Goal: Transaction & Acquisition: Purchase product/service

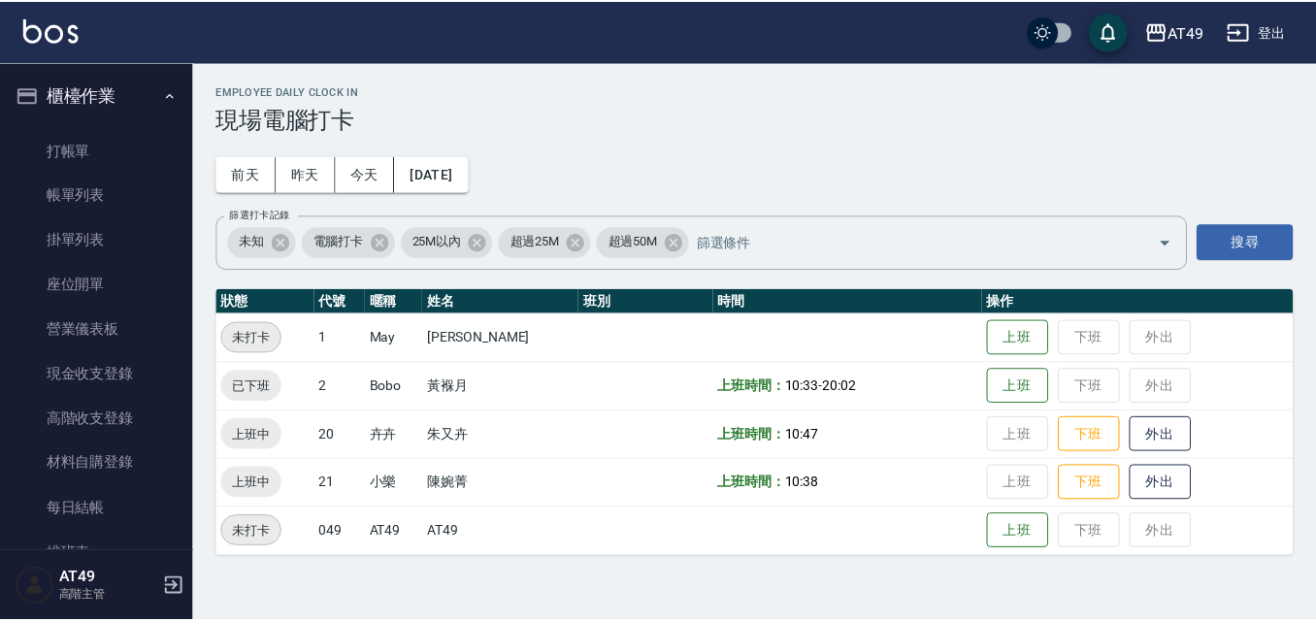
scroll to position [194, 0]
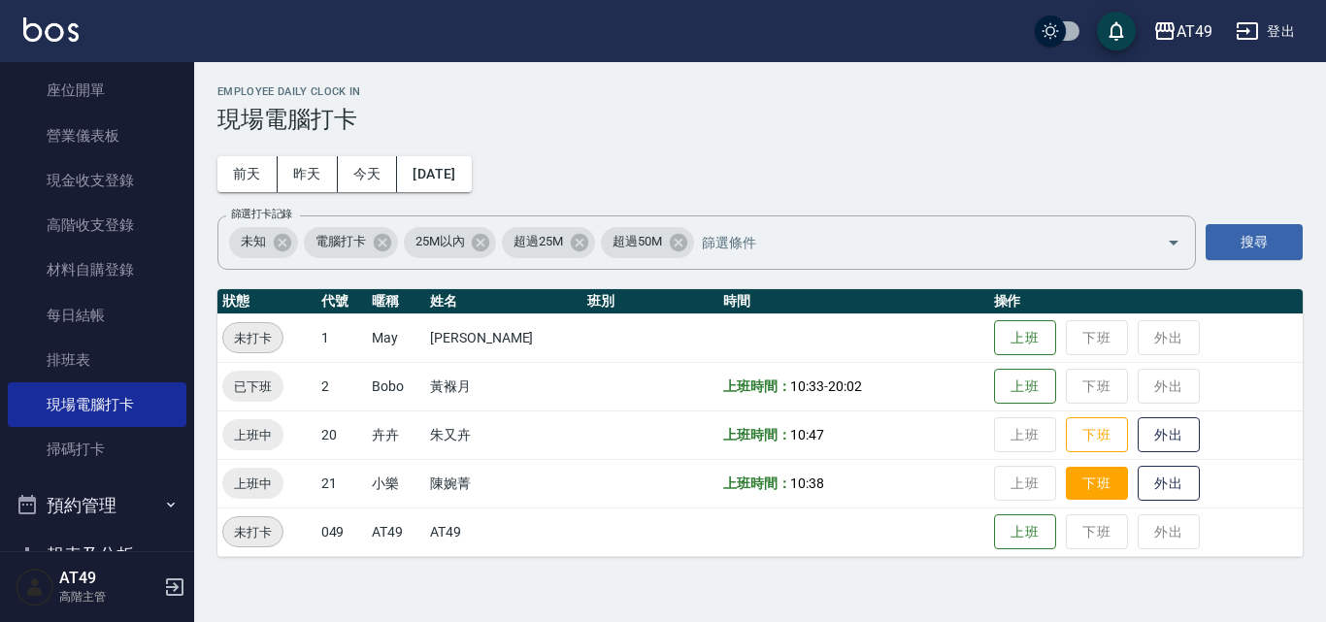
click at [1105, 486] on button "下班" at bounding box center [1097, 484] width 62 height 34
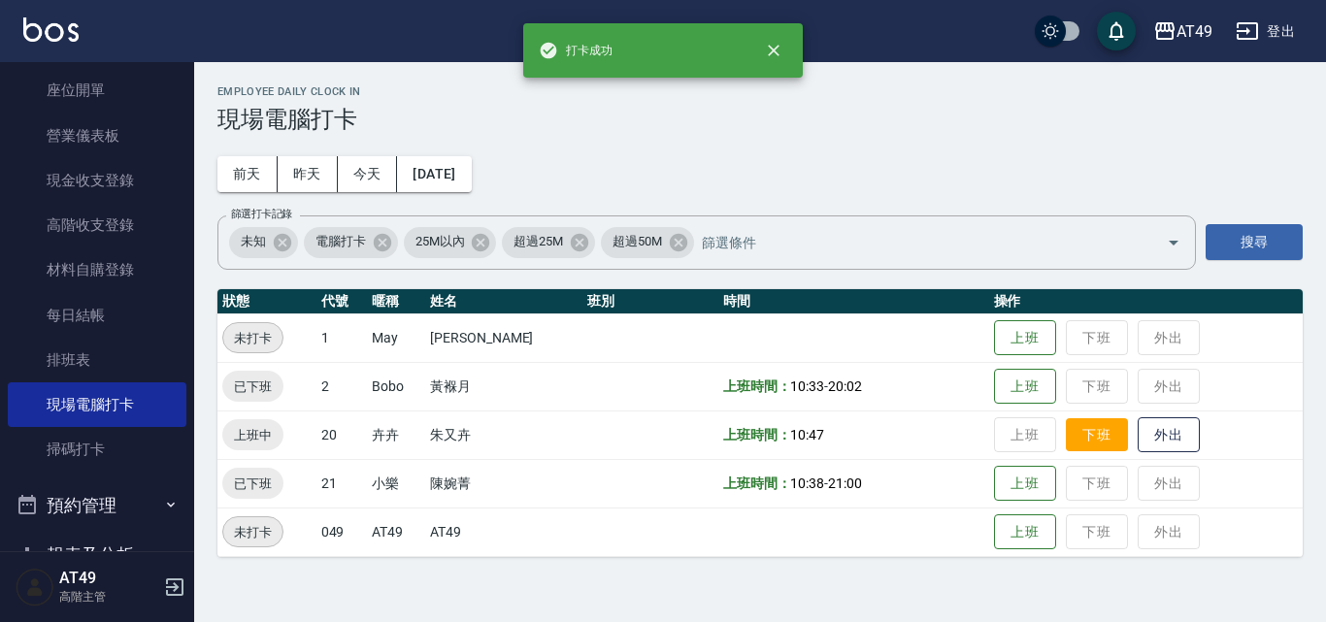
click at [1101, 443] on button "下班" at bounding box center [1097, 435] width 62 height 34
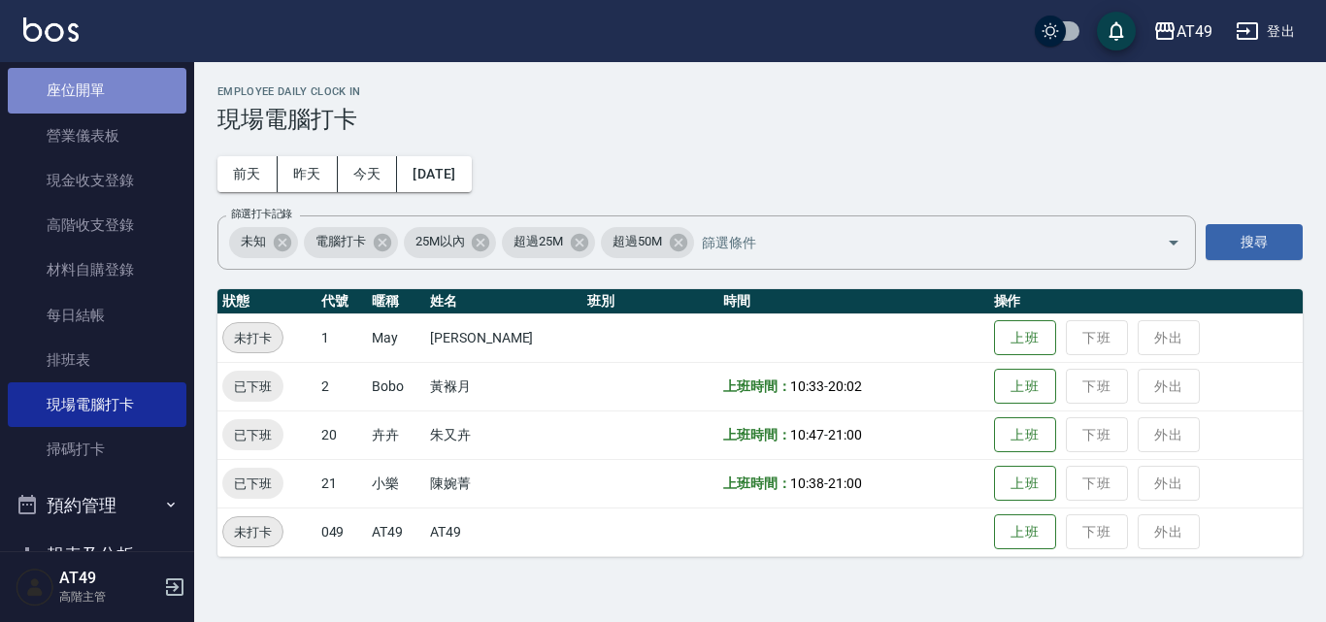
click at [138, 97] on link "座位開單" at bounding box center [97, 90] width 179 height 45
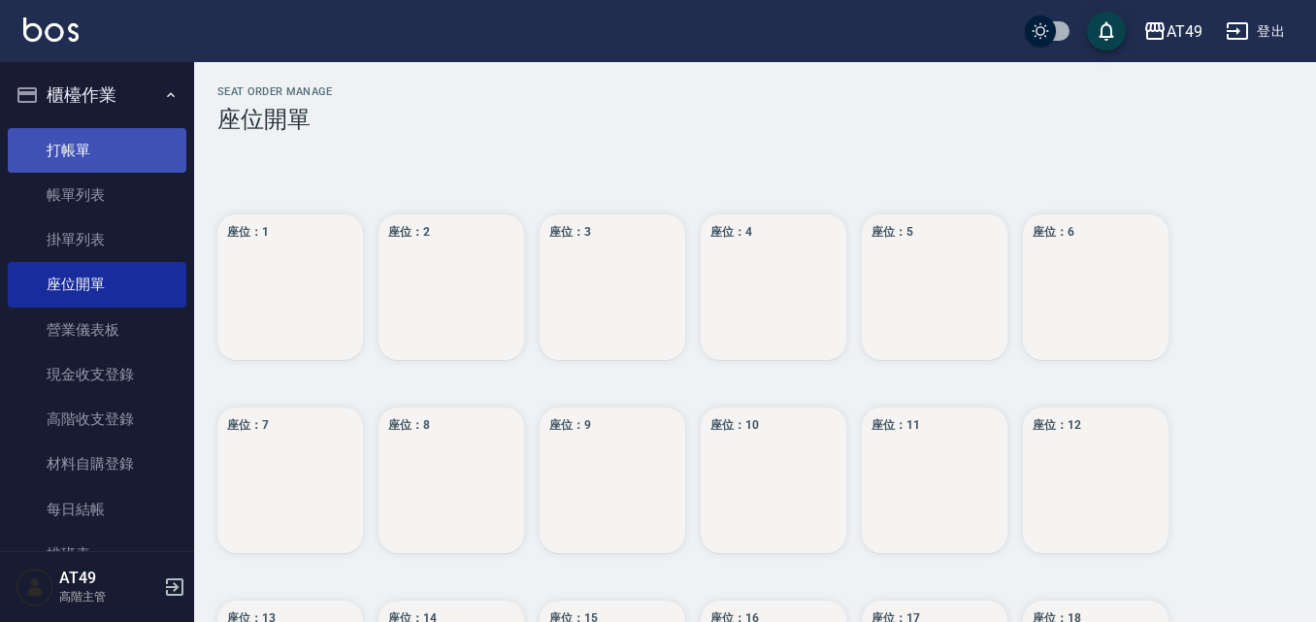
click at [115, 156] on link "打帳單" at bounding box center [97, 150] width 179 height 45
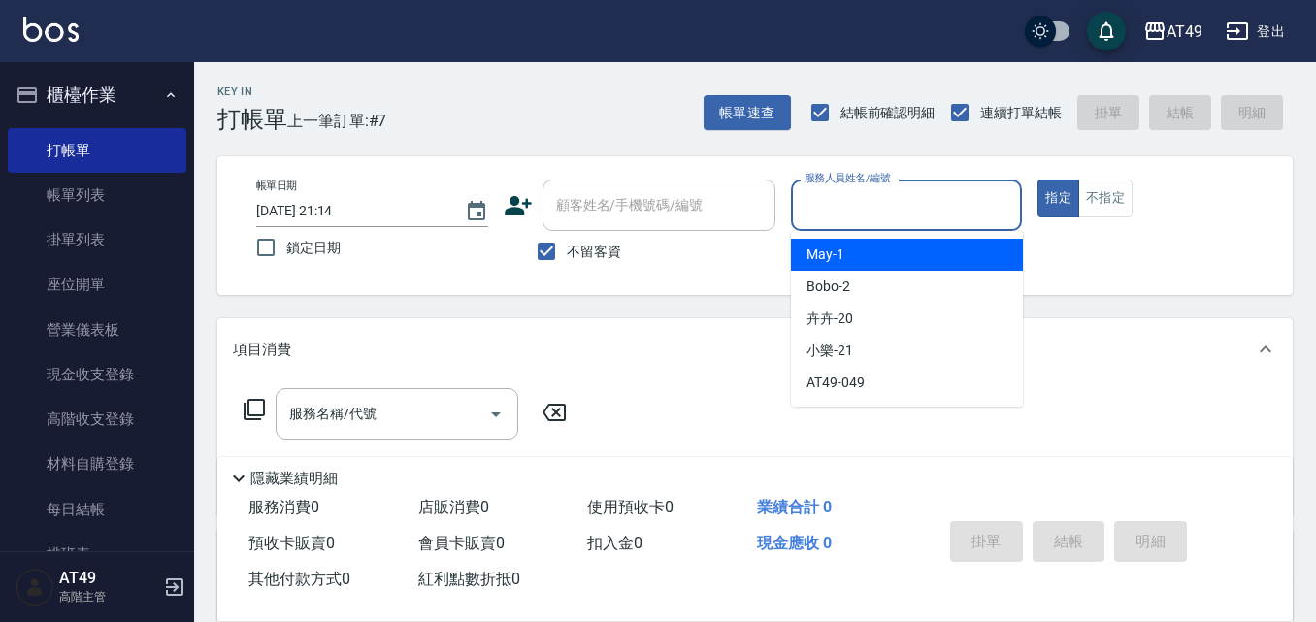
click at [845, 213] on input "服務人員姓名/編號" at bounding box center [907, 205] width 214 height 34
click at [848, 252] on div "May -1" at bounding box center [907, 255] width 232 height 32
type input "May-1"
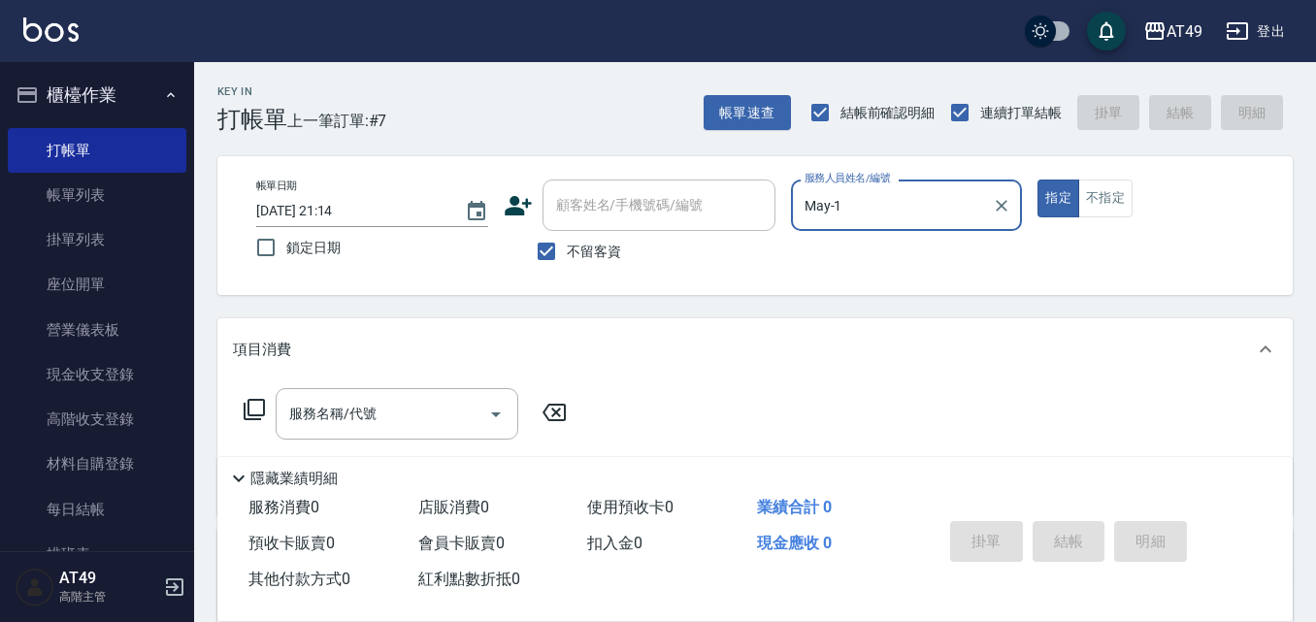
click at [251, 413] on icon at bounding box center [254, 409] width 23 height 23
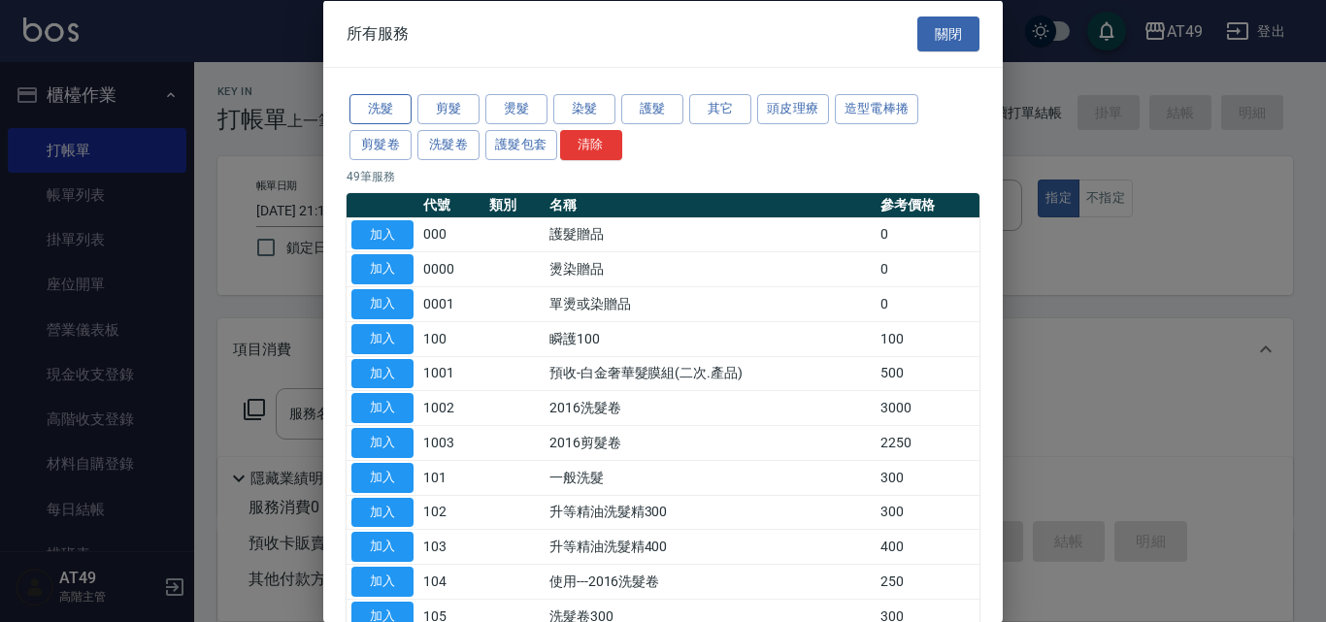
click at [394, 110] on button "洗髮" at bounding box center [380, 109] width 62 height 30
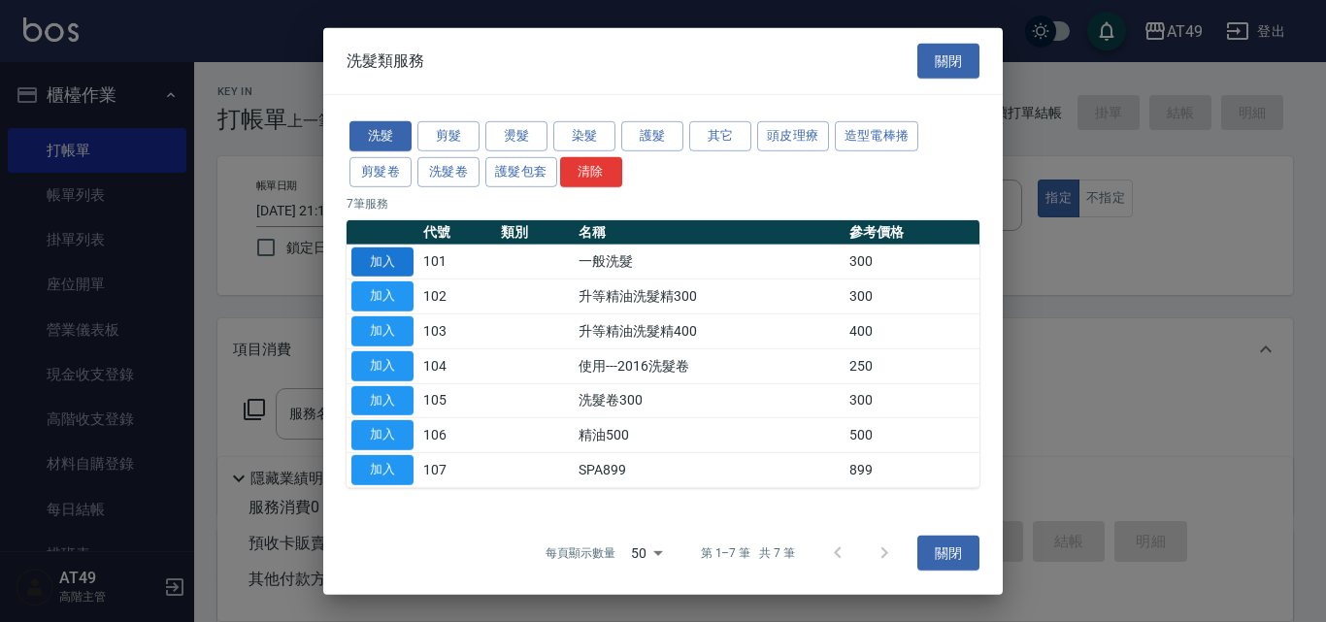
click at [381, 259] on button "加入" at bounding box center [382, 261] width 62 height 30
type input "一般洗髮(101)"
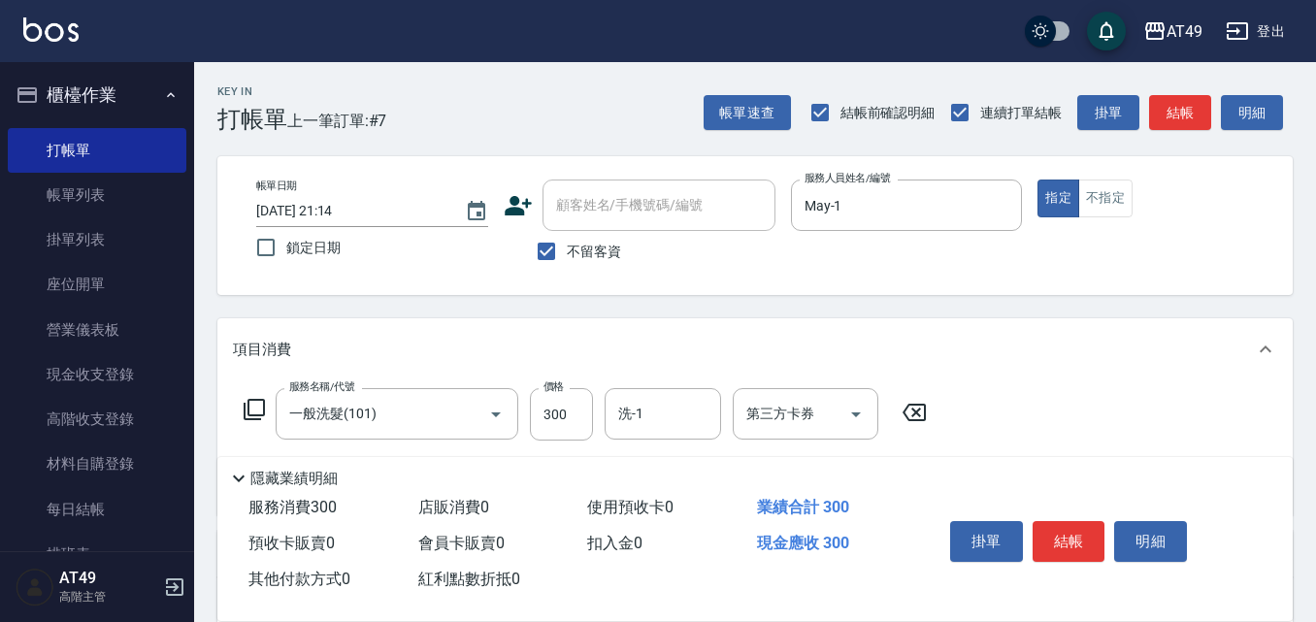
click at [254, 409] on icon at bounding box center [254, 409] width 23 height 23
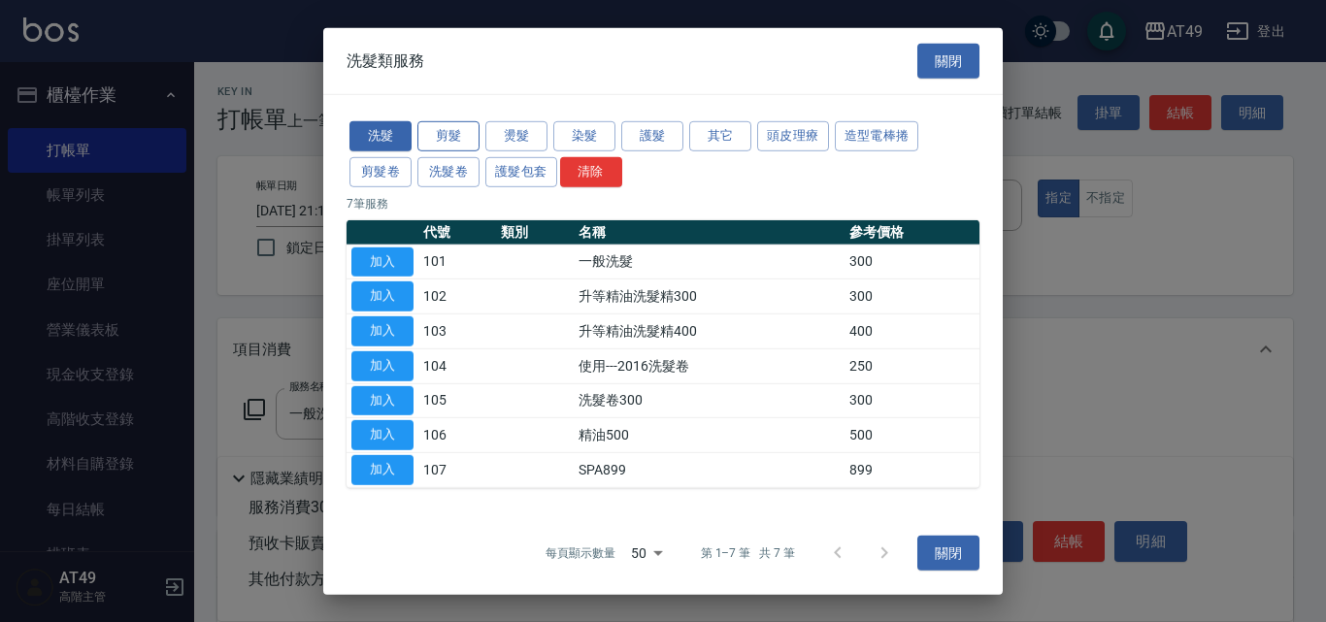
click at [462, 136] on button "剪髮" at bounding box center [448, 136] width 62 height 30
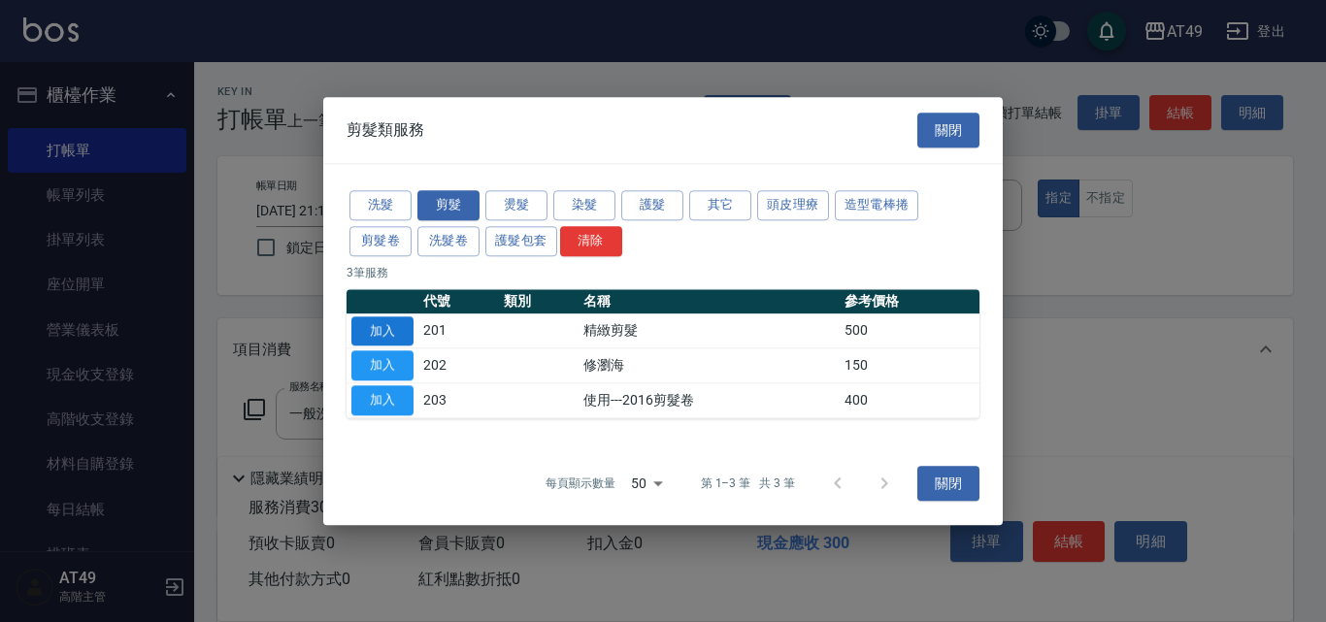
click at [389, 332] on button "加入" at bounding box center [382, 331] width 62 height 30
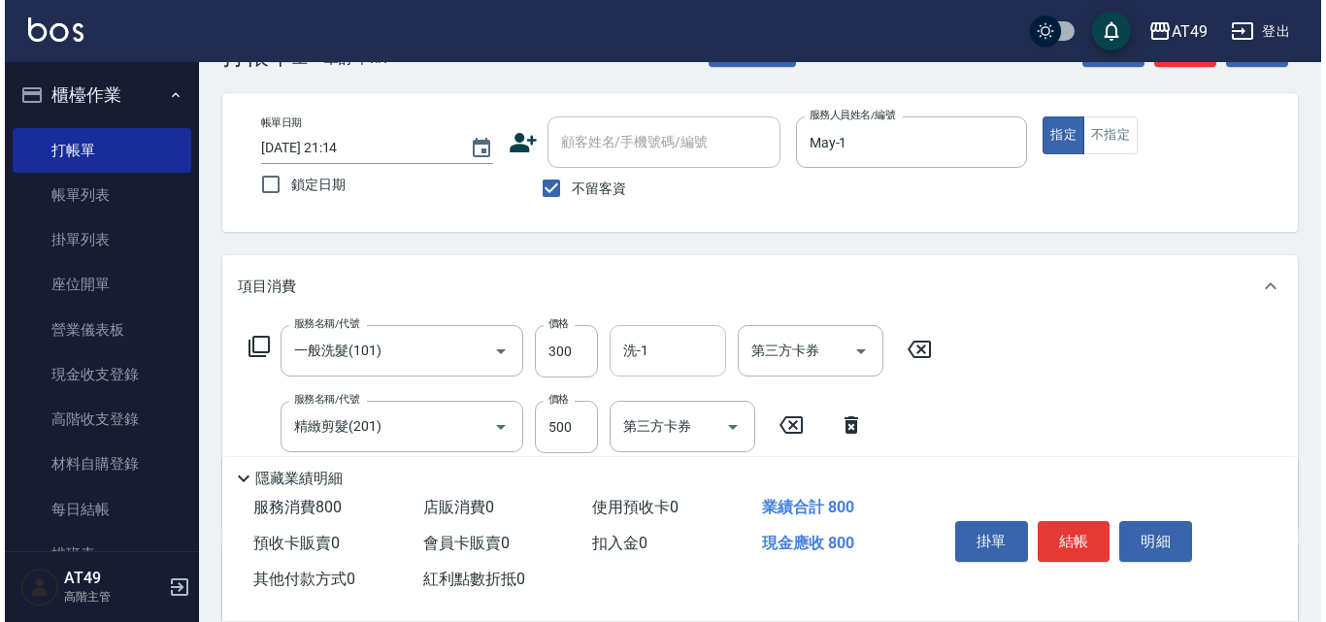
scroll to position [97, 0]
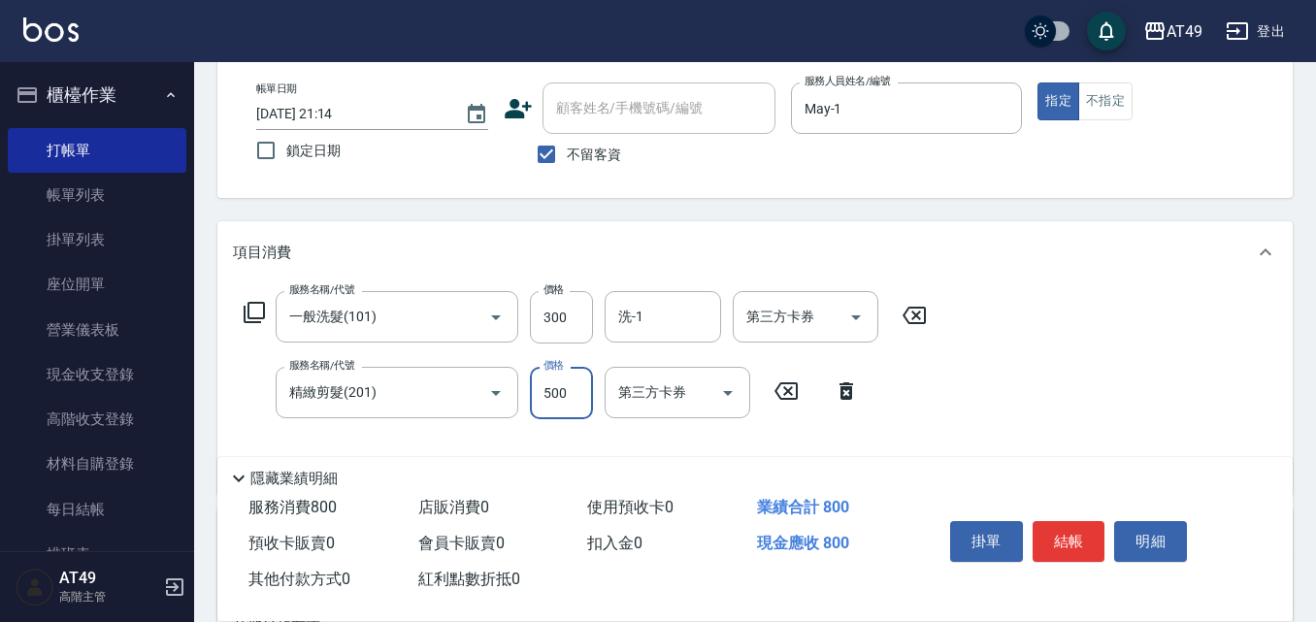
click at [540, 399] on input "500" at bounding box center [561, 393] width 63 height 52
type input "400"
click at [661, 322] on input "洗-1" at bounding box center [662, 317] width 99 height 34
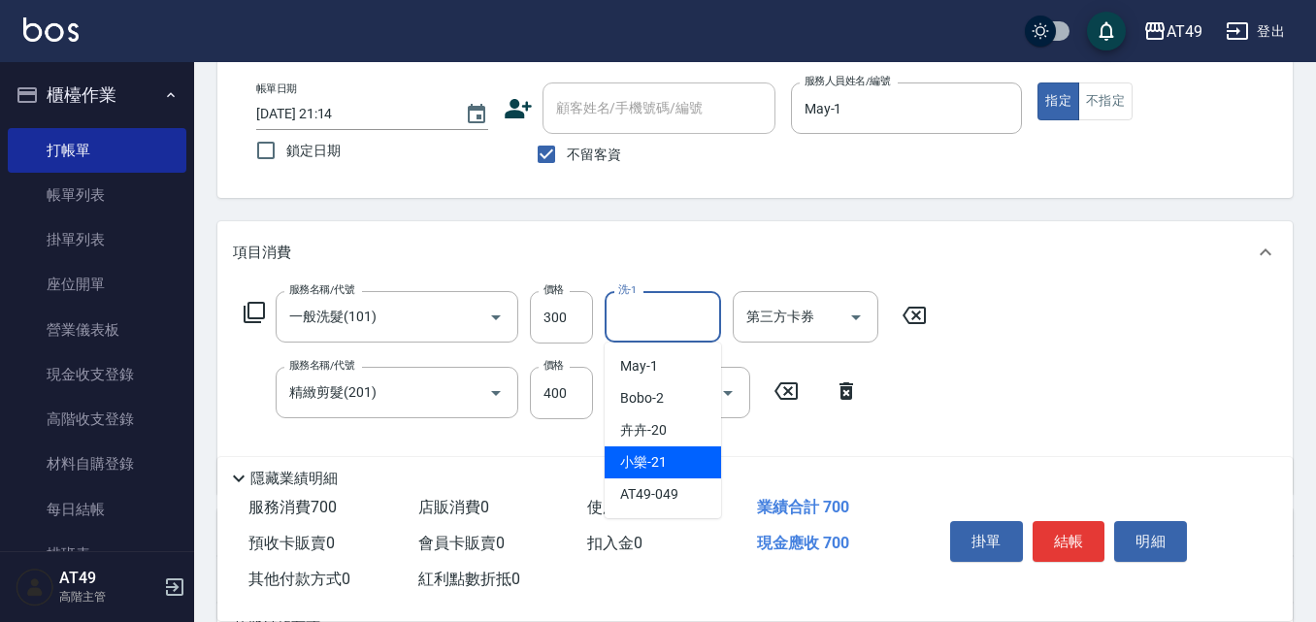
click at [688, 463] on div "小樂 -21" at bounding box center [663, 462] width 116 height 32
type input "小樂-21"
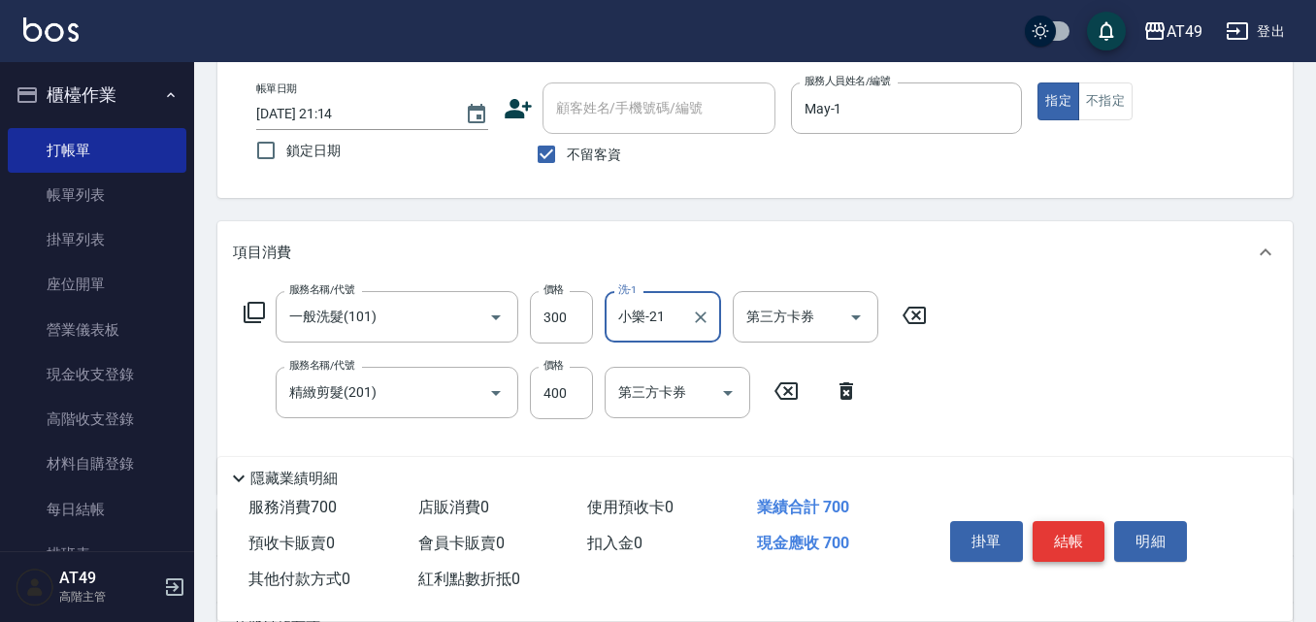
click at [1063, 533] on button "結帳" at bounding box center [1069, 541] width 73 height 41
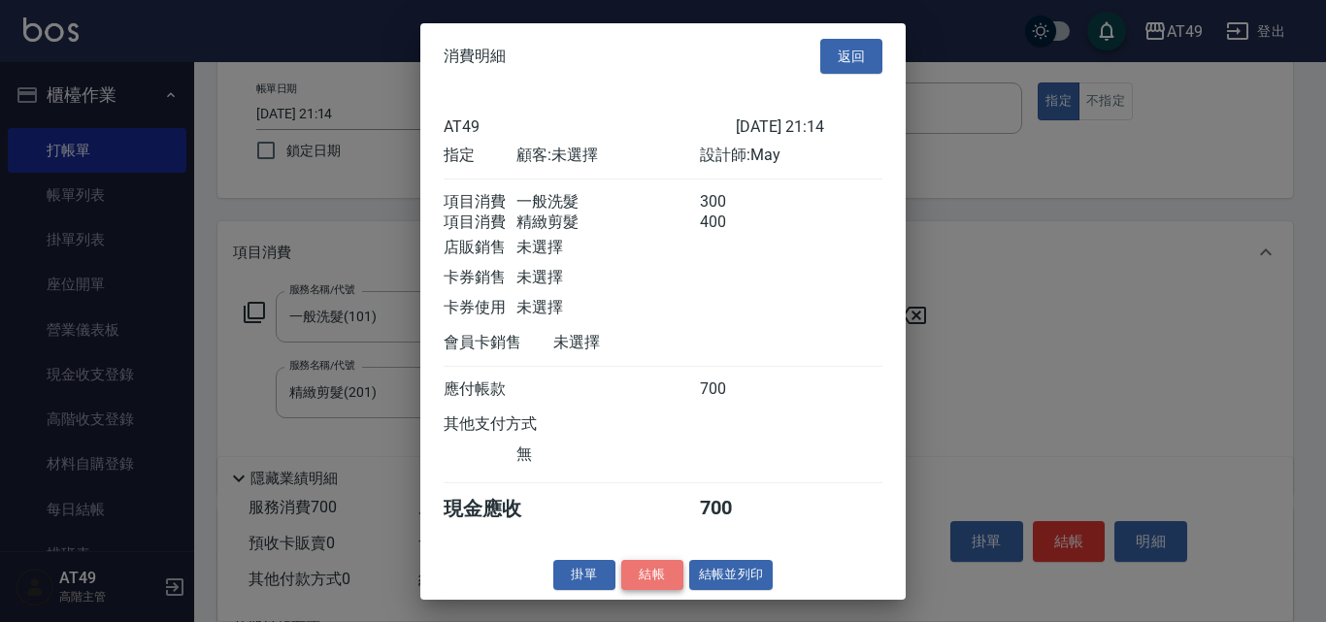
click at [650, 590] on button "結帳" at bounding box center [652, 575] width 62 height 30
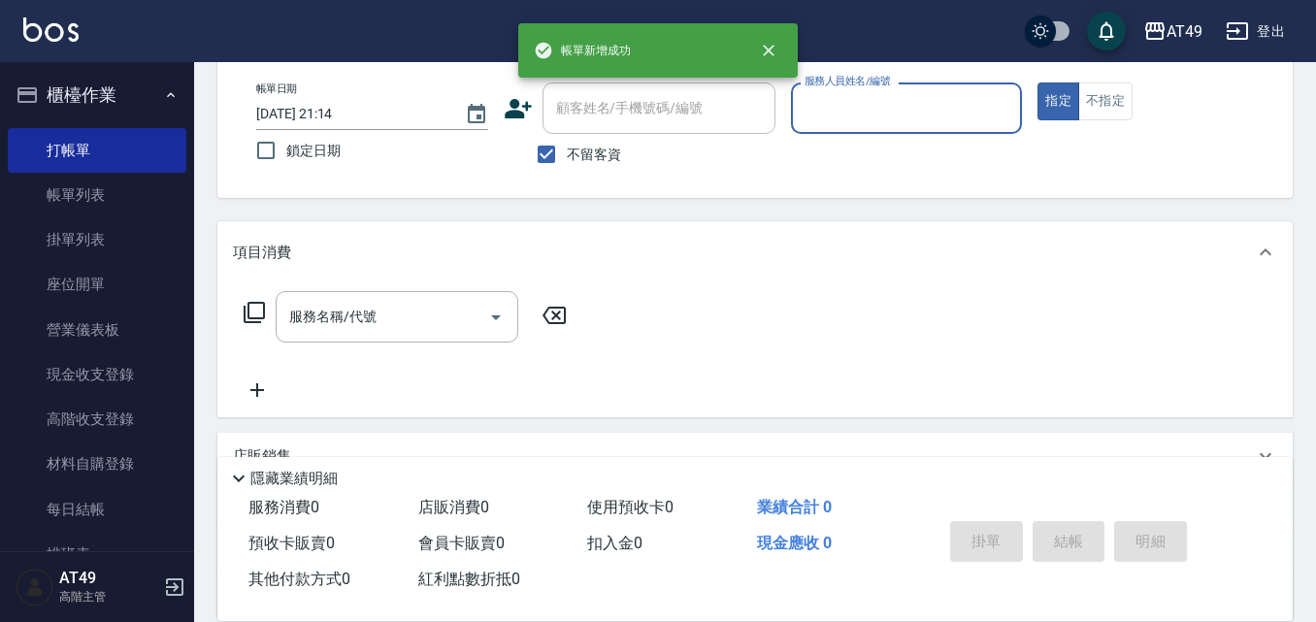
click at [841, 88] on label "服務人員姓名/編號" at bounding box center [846, 81] width 85 height 15
click at [841, 91] on input "服務人員姓名/編號" at bounding box center [907, 108] width 214 height 34
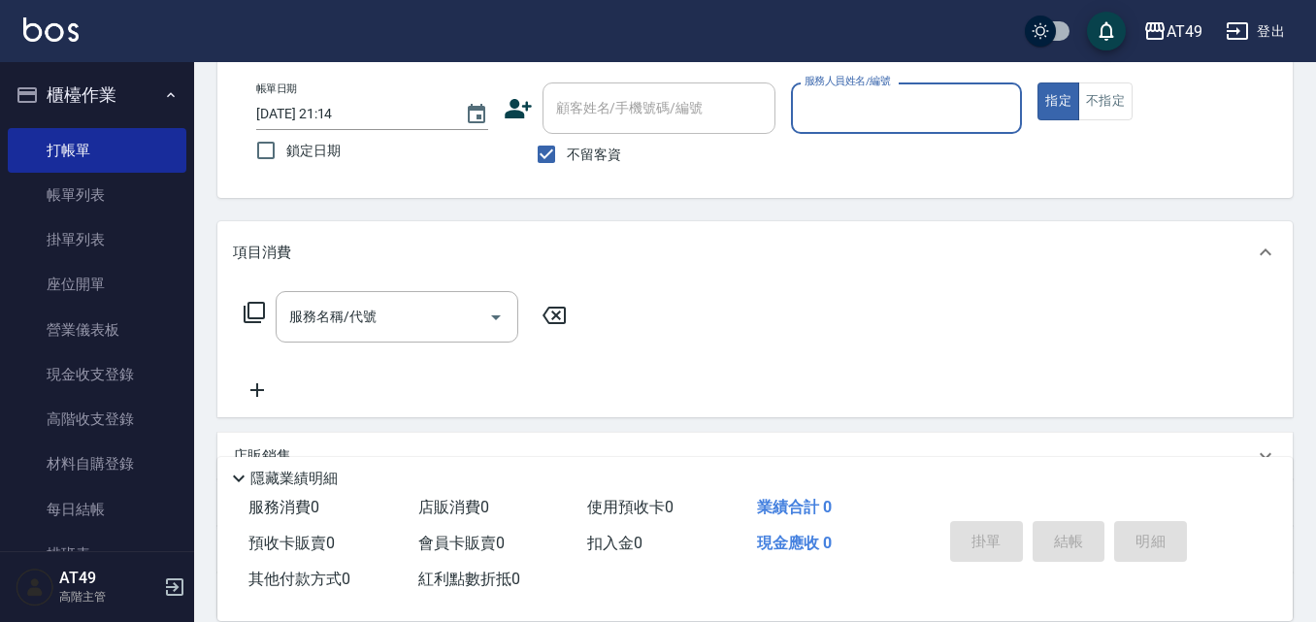
click at [836, 117] on input "服務人員姓名/編號" at bounding box center [907, 108] width 214 height 34
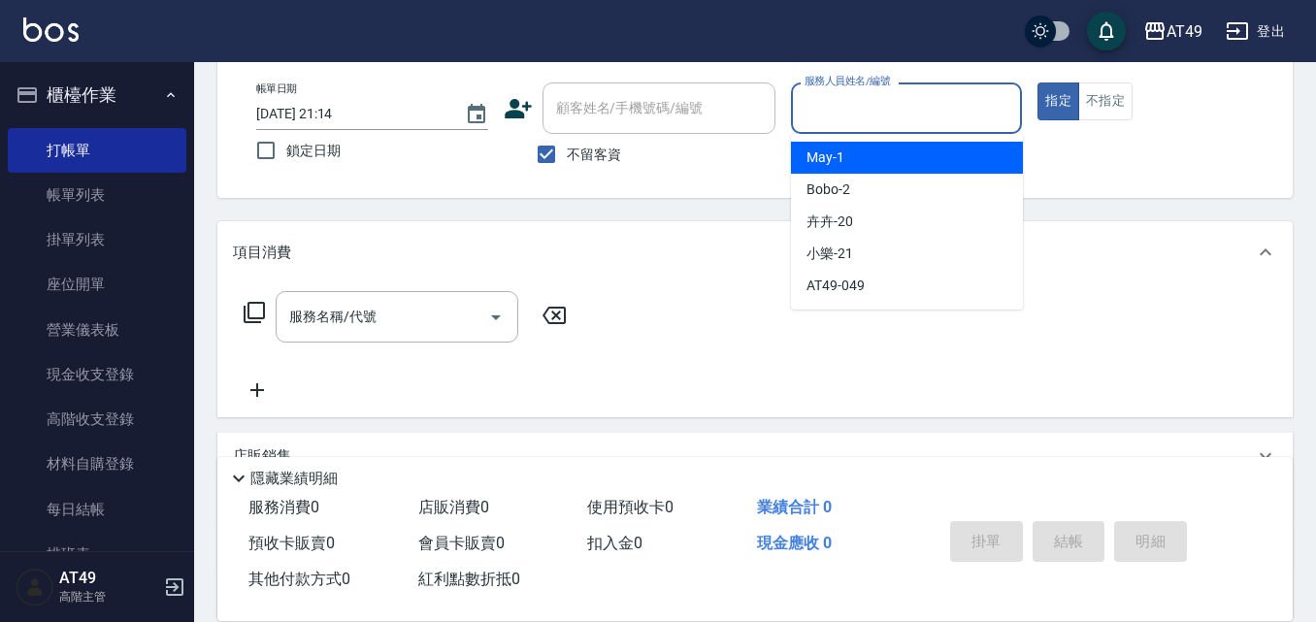
click at [855, 164] on div "May -1" at bounding box center [907, 158] width 232 height 32
type input "May-1"
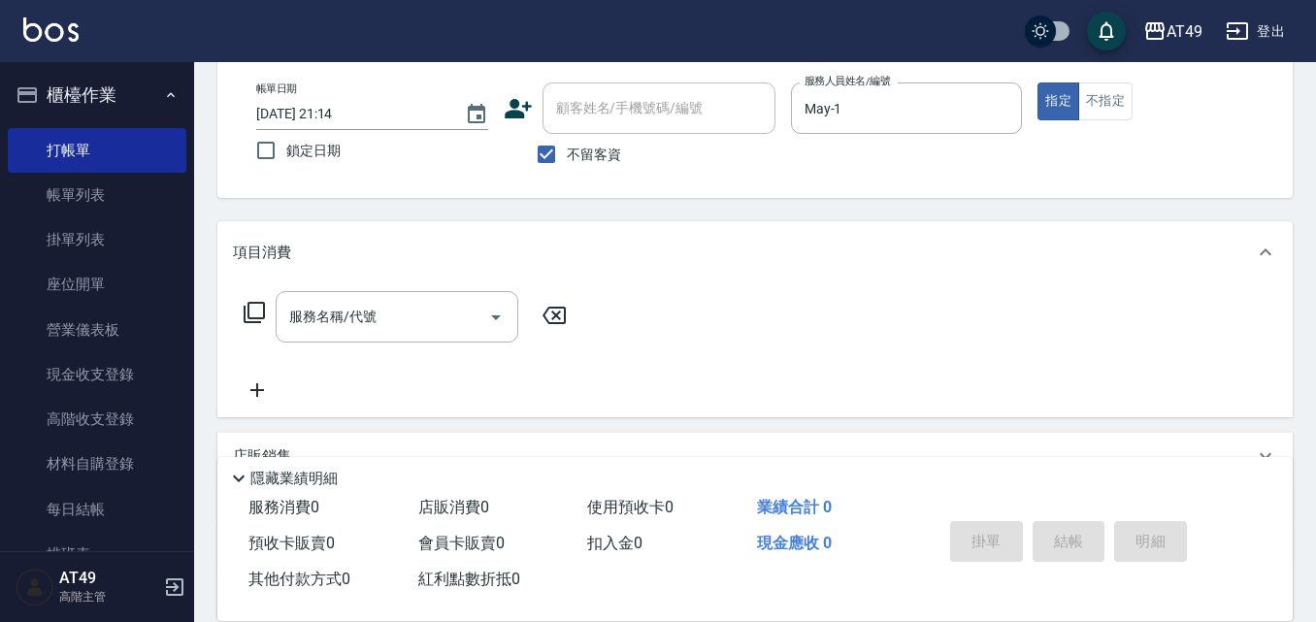
click at [259, 313] on icon at bounding box center [254, 312] width 23 height 23
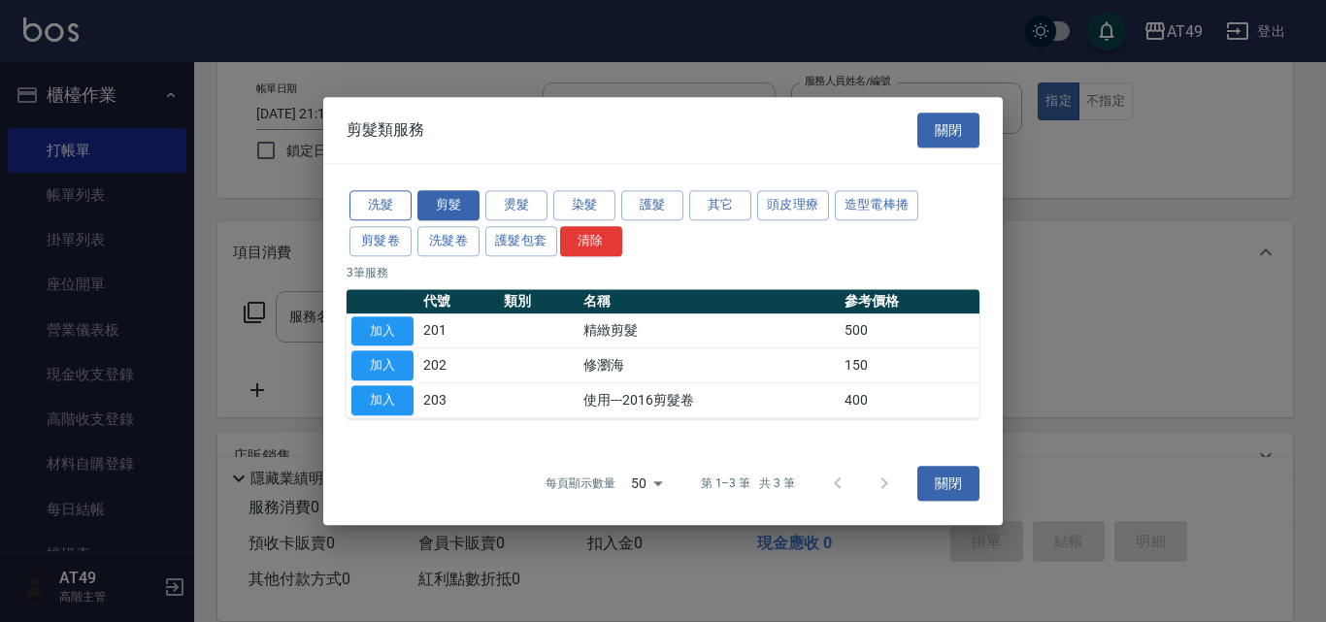
click at [400, 203] on button "洗髮" at bounding box center [380, 205] width 62 height 30
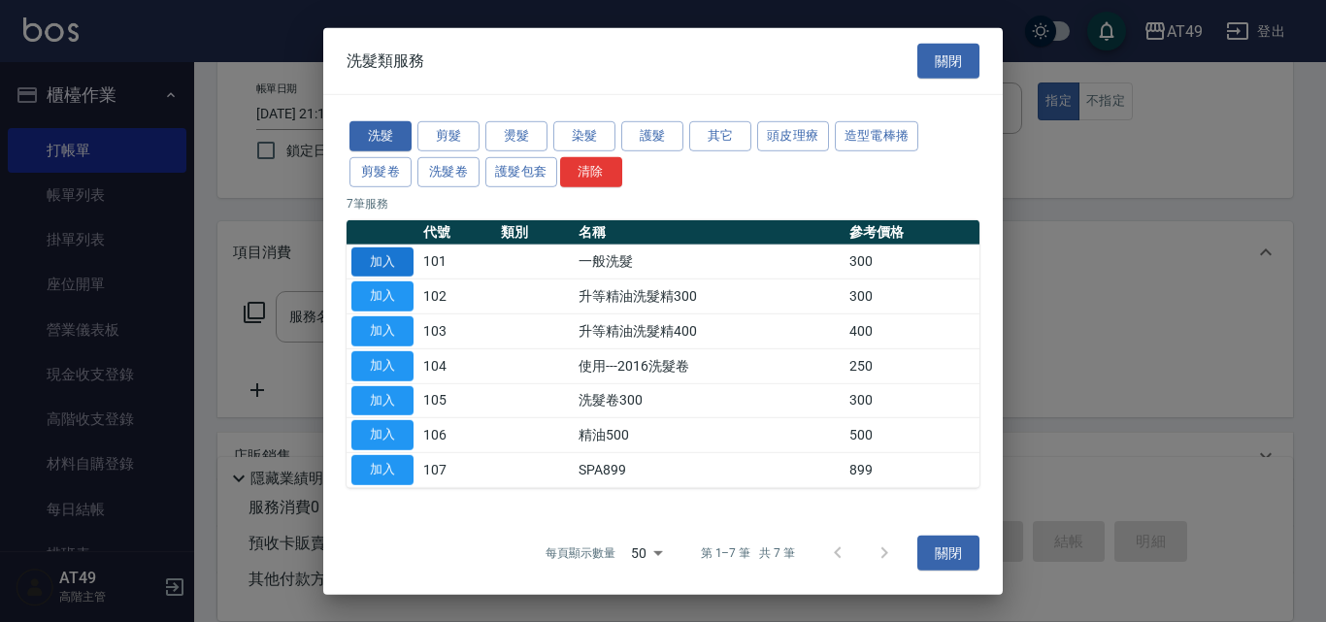
click at [378, 258] on button "加入" at bounding box center [382, 261] width 62 height 30
type input "一般洗髮(101)"
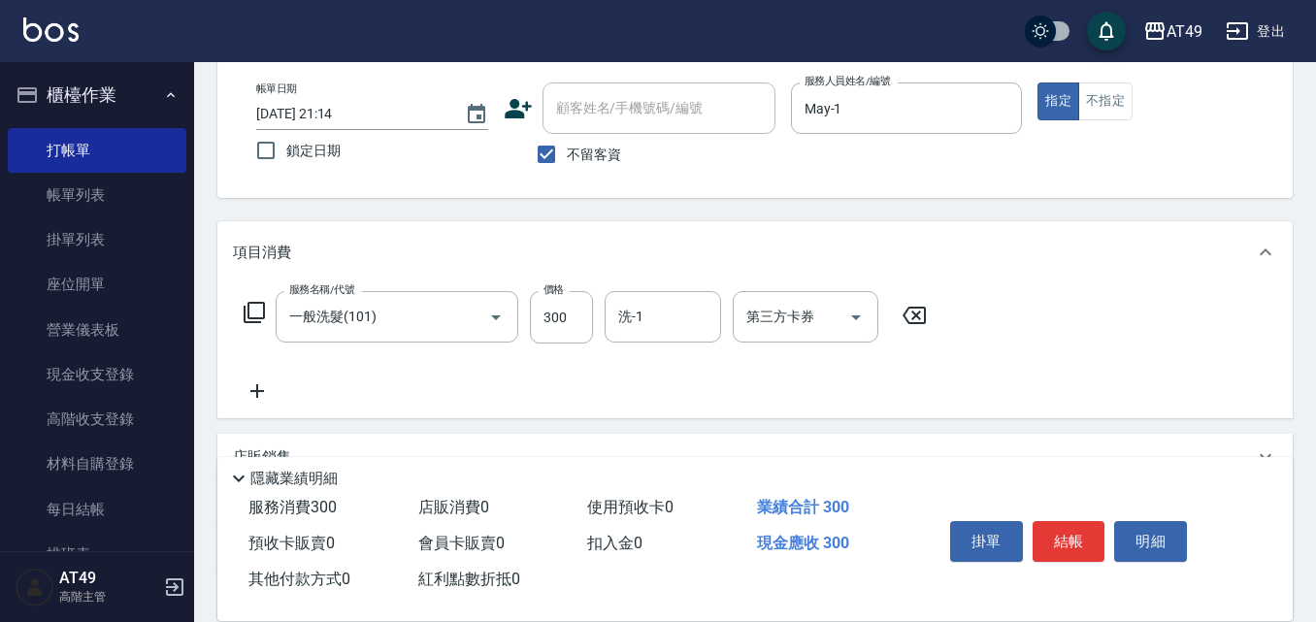
click at [254, 313] on icon at bounding box center [254, 312] width 23 height 23
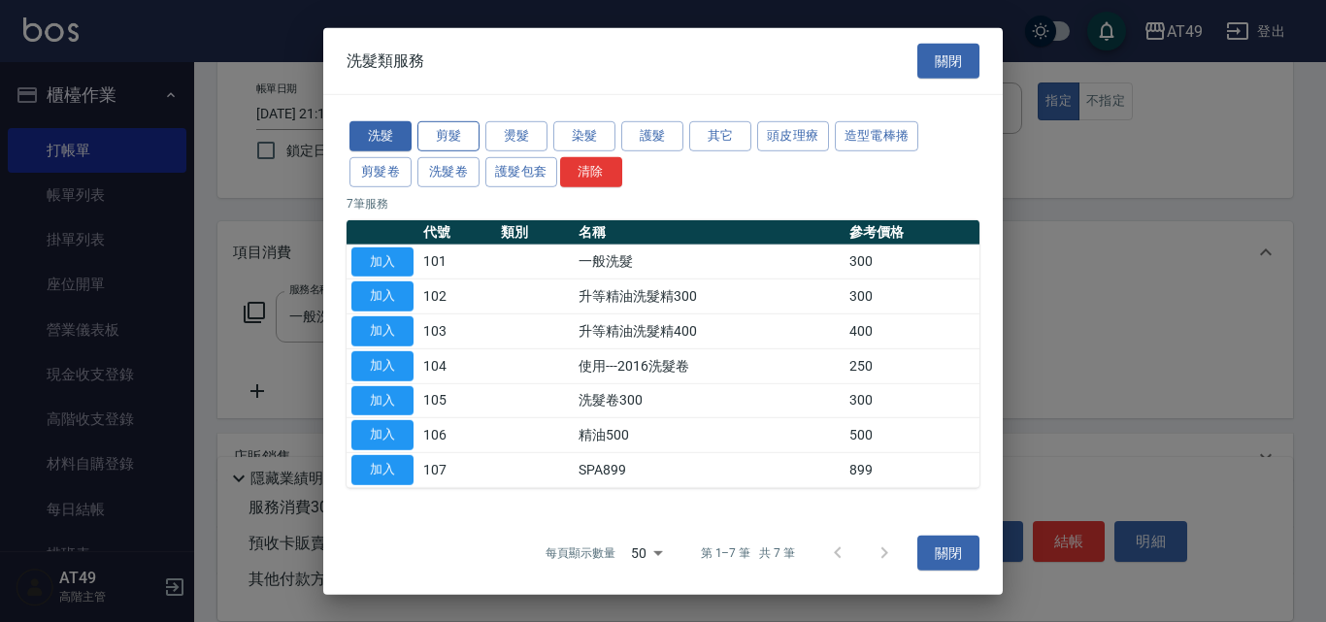
click at [453, 141] on button "剪髮" at bounding box center [448, 136] width 62 height 30
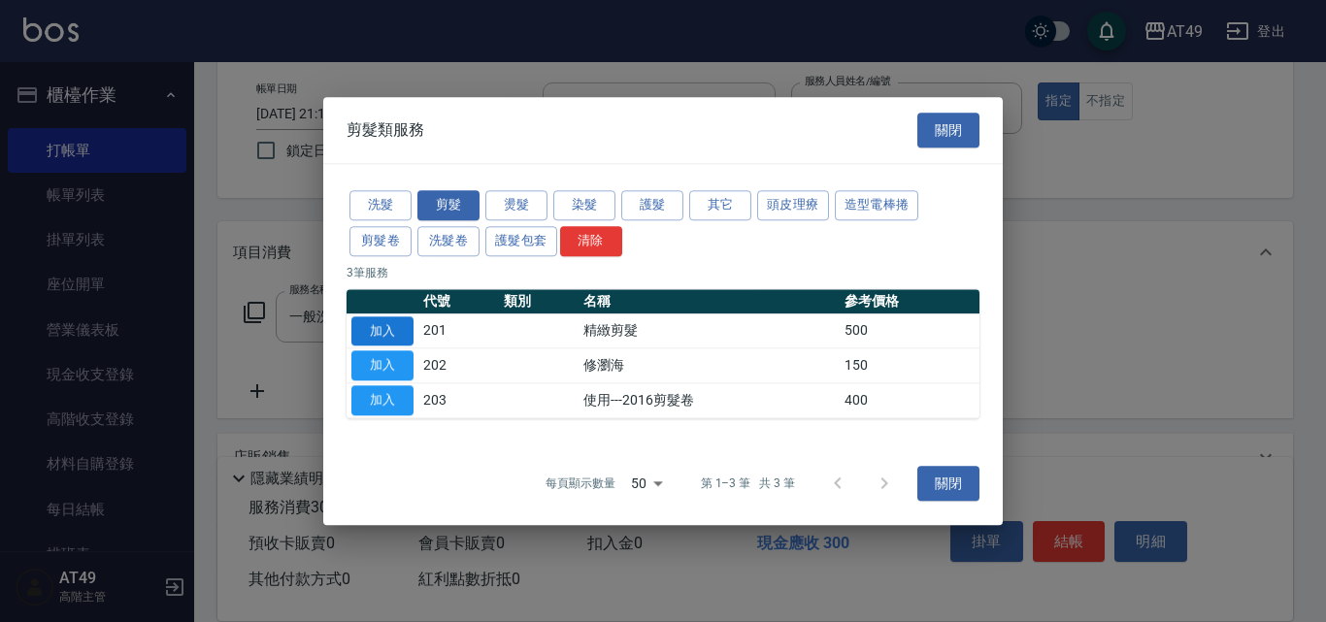
click at [387, 324] on button "加入" at bounding box center [382, 331] width 62 height 30
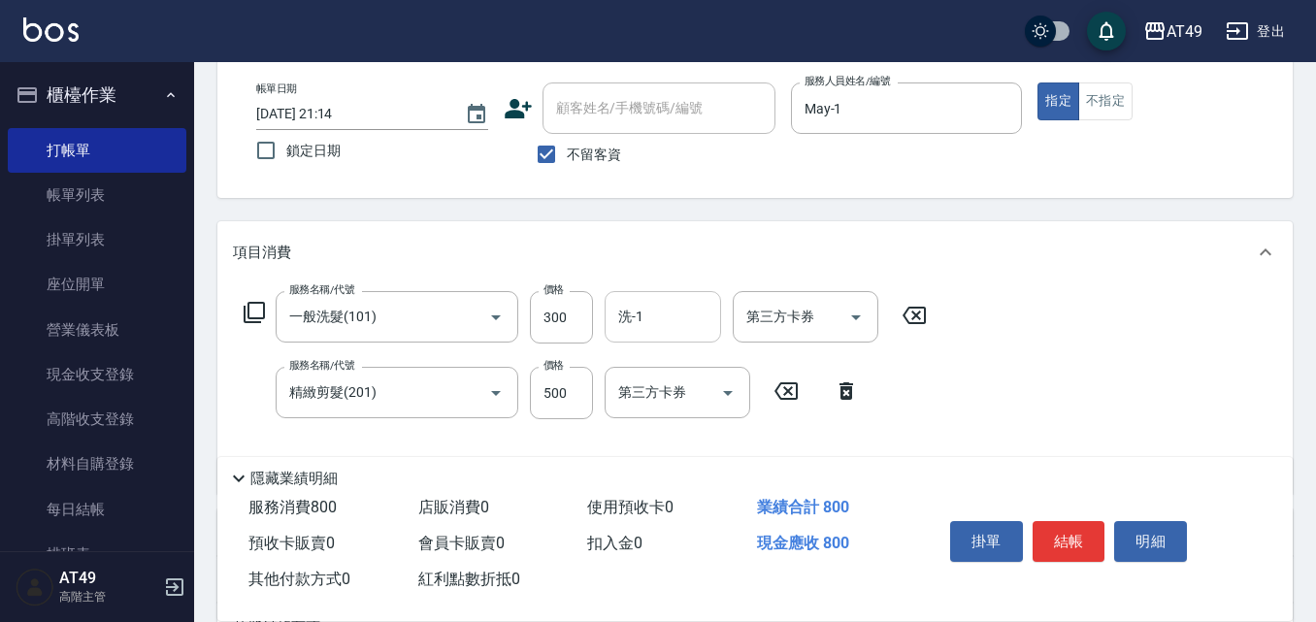
click at [669, 319] on input "洗-1" at bounding box center [662, 317] width 99 height 34
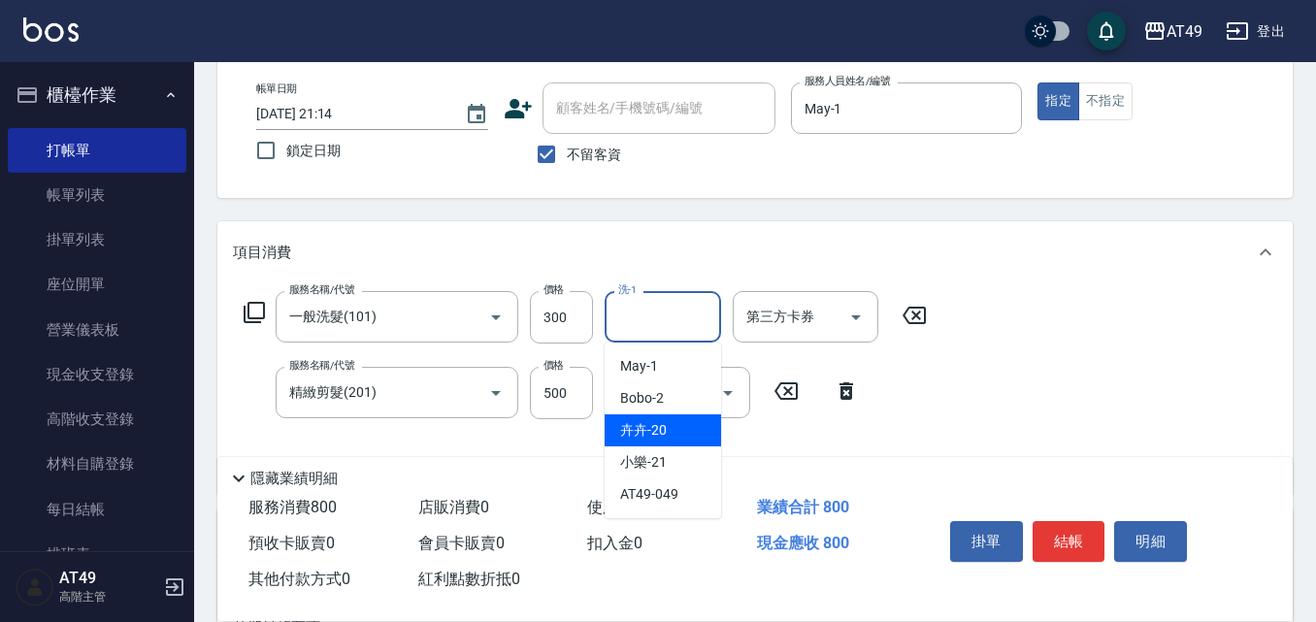
click at [662, 419] on div "卉卉 -20" at bounding box center [663, 430] width 116 height 32
type input "卉卉-20"
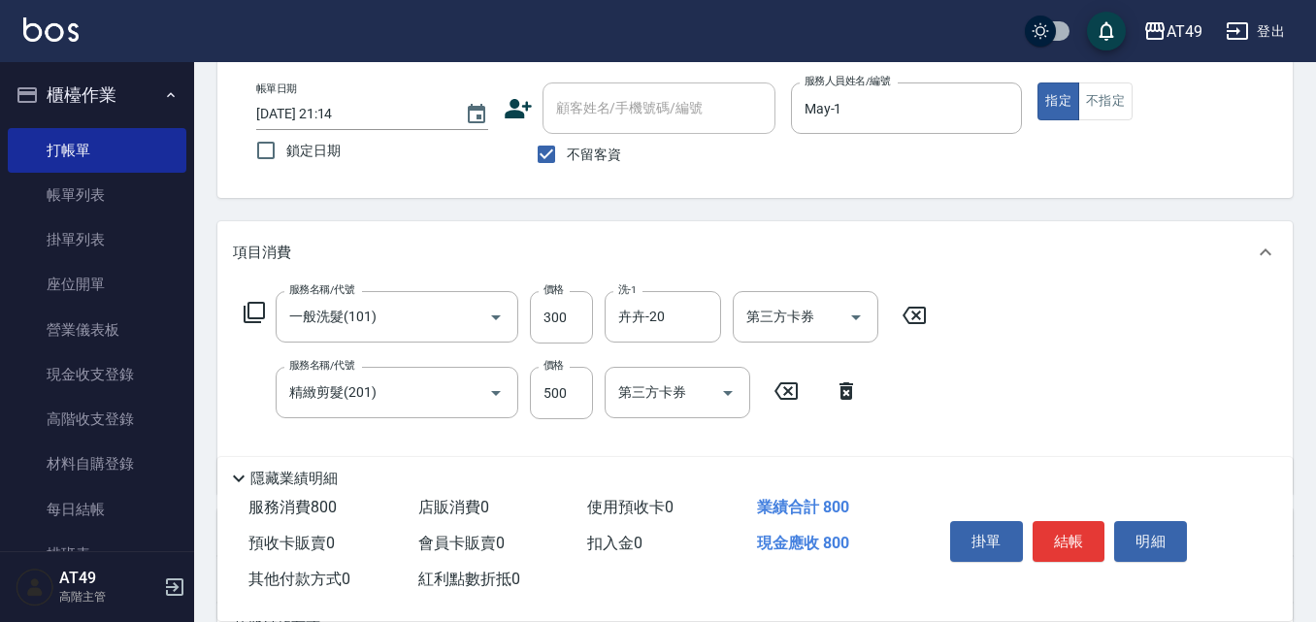
click at [1110, 538] on div "掛單 結帳 明細" at bounding box center [1068, 543] width 253 height 61
click at [1080, 521] on button "結帳" at bounding box center [1069, 541] width 73 height 41
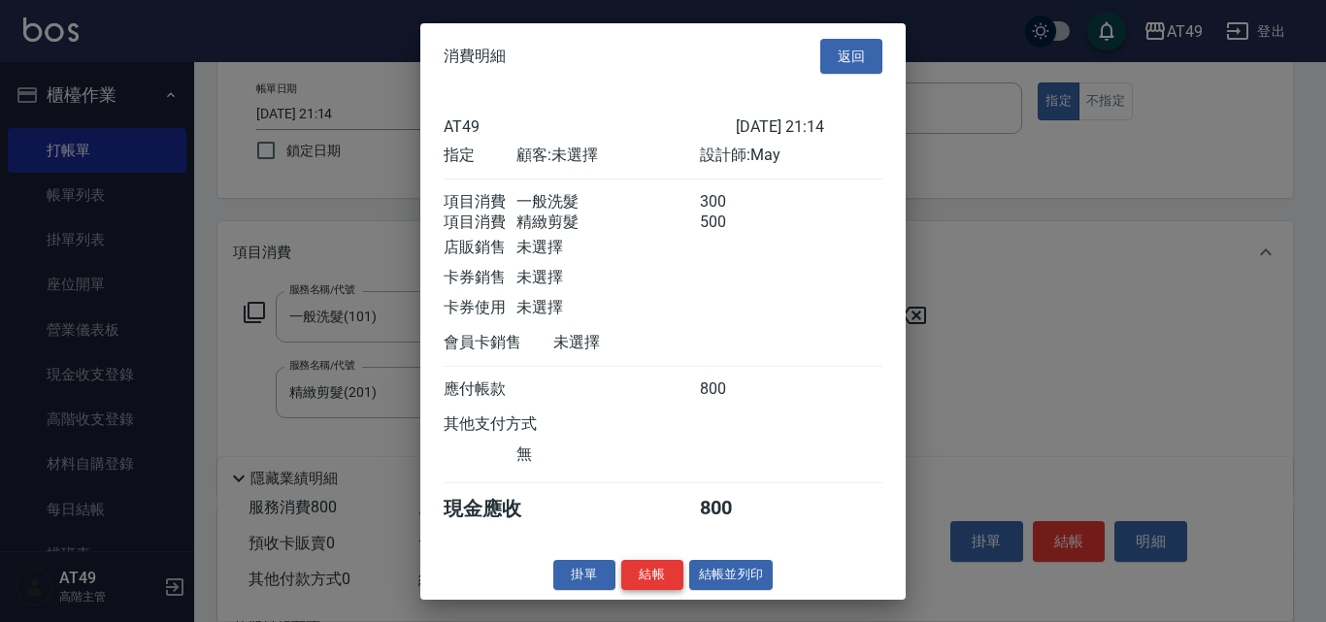
click at [675, 584] on button "結帳" at bounding box center [652, 575] width 62 height 30
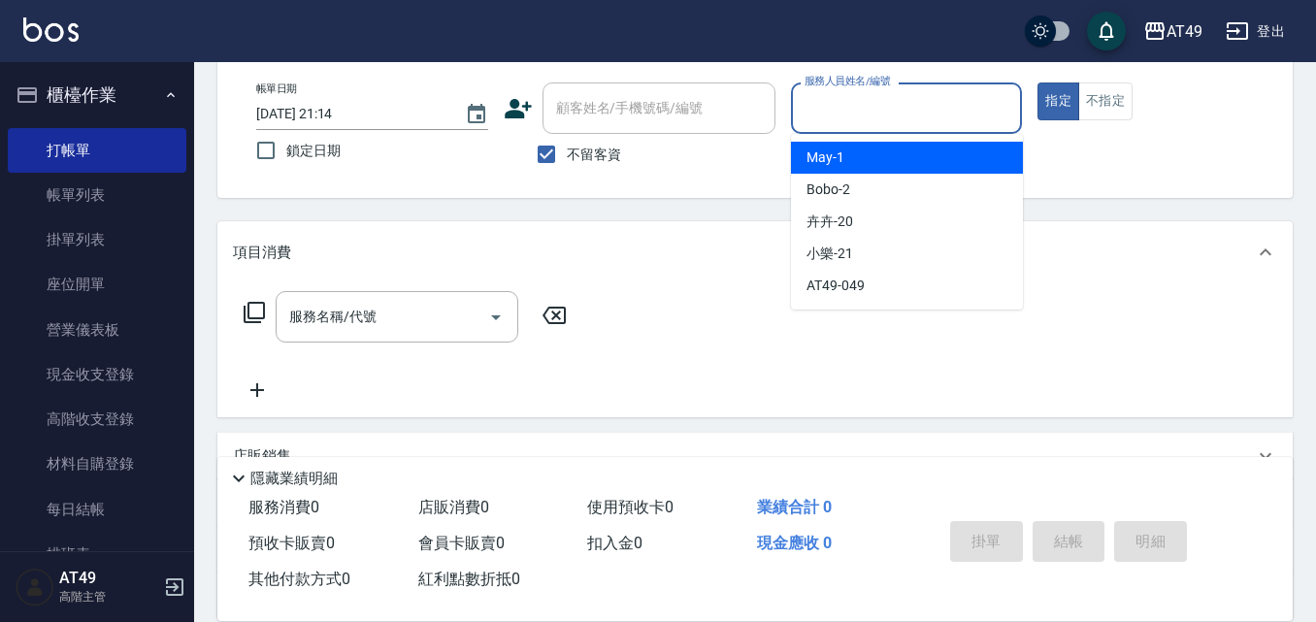
click at [839, 114] on input "服務人員姓名/編號" at bounding box center [907, 108] width 214 height 34
click at [836, 146] on div "May -1" at bounding box center [907, 158] width 232 height 32
type input "May-1"
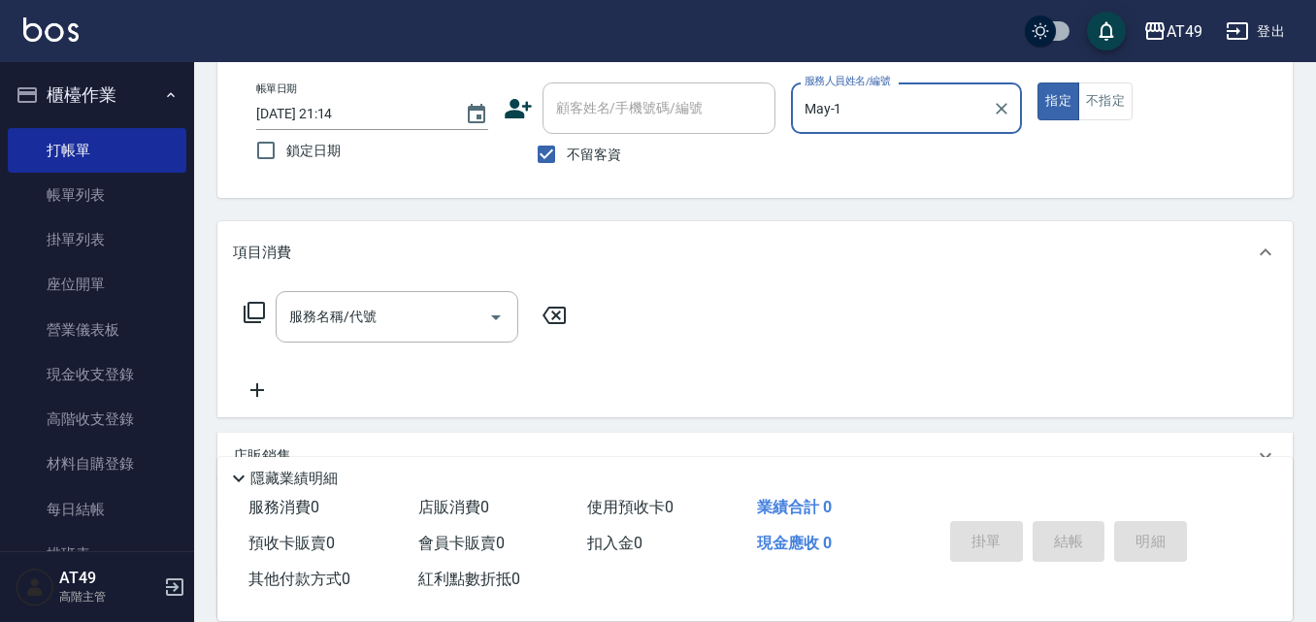
click at [259, 310] on icon at bounding box center [254, 312] width 23 height 23
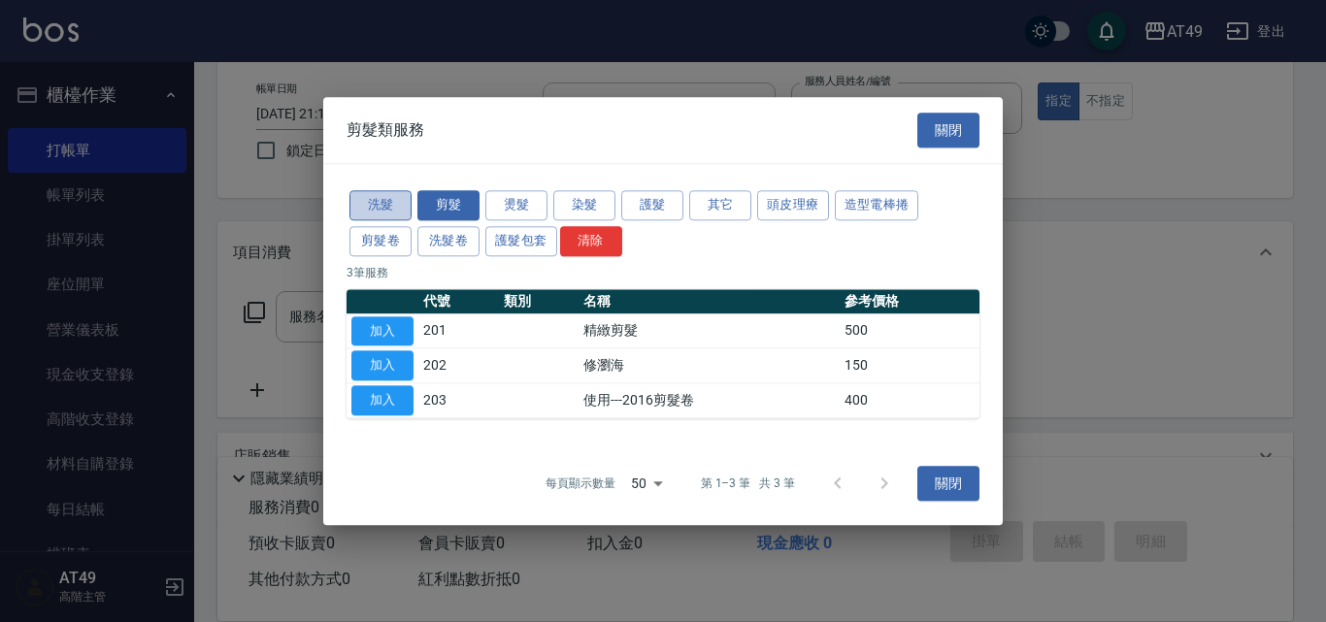
click at [395, 208] on button "洗髮" at bounding box center [380, 205] width 62 height 30
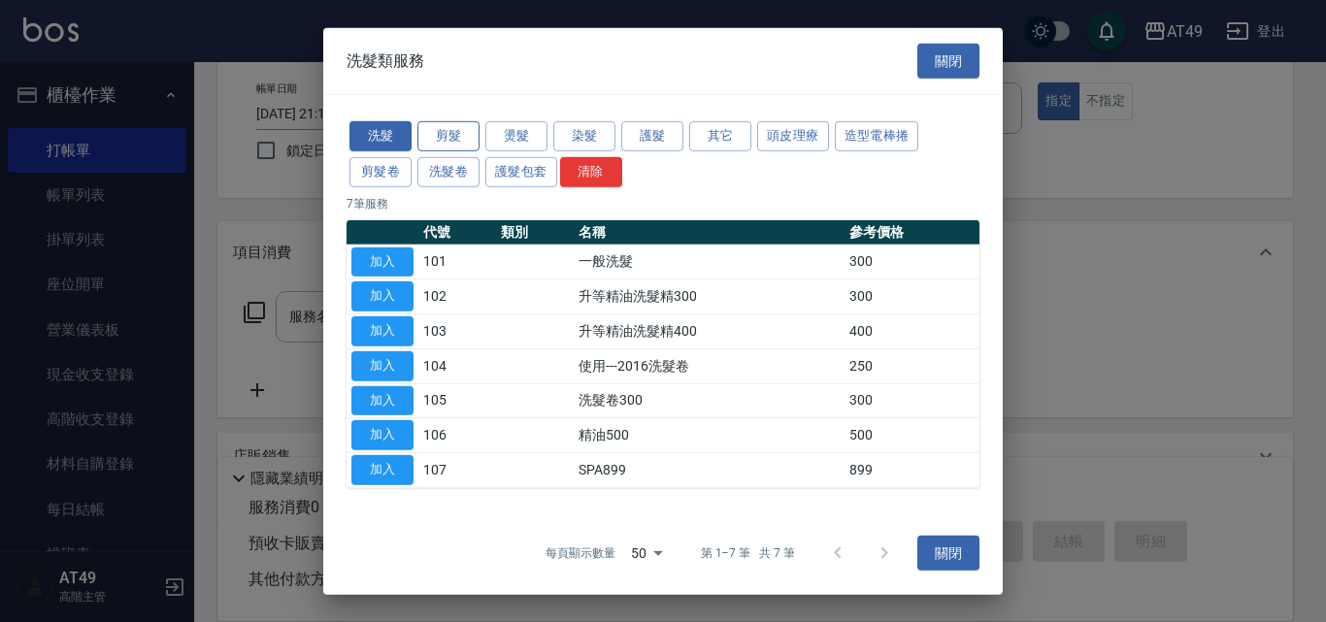
click at [449, 134] on button "剪髮" at bounding box center [448, 136] width 62 height 30
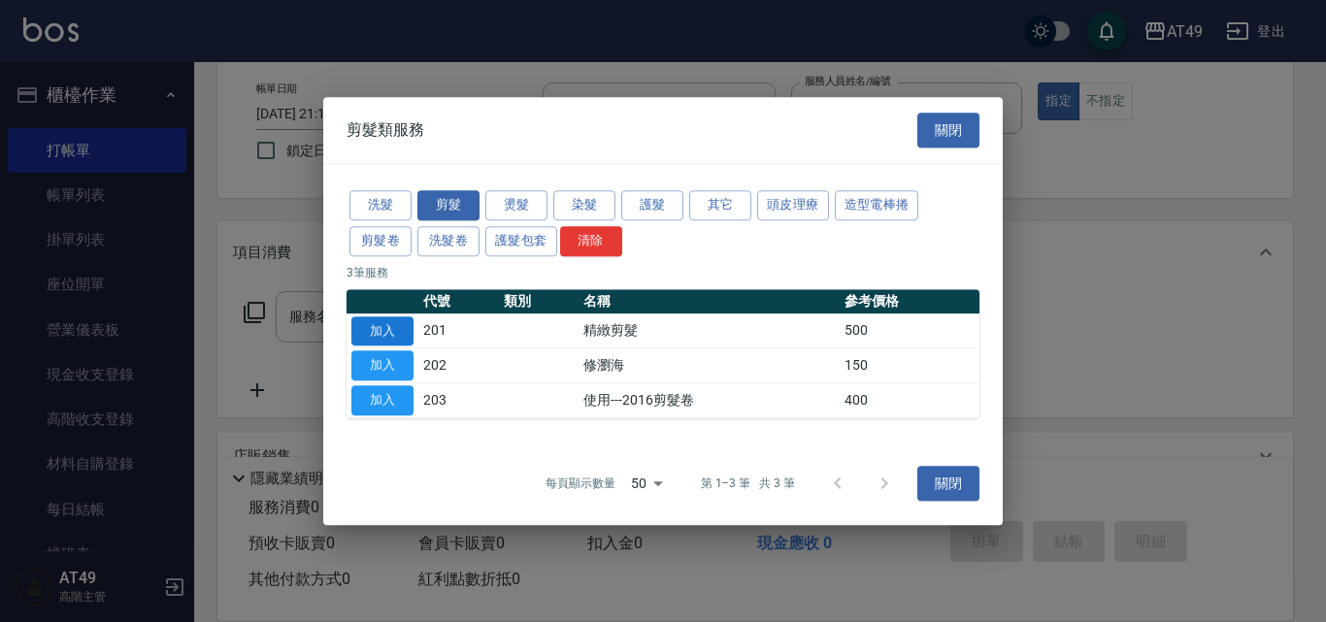
click at [399, 337] on button "加入" at bounding box center [382, 331] width 62 height 30
type input "精緻剪髮(201)"
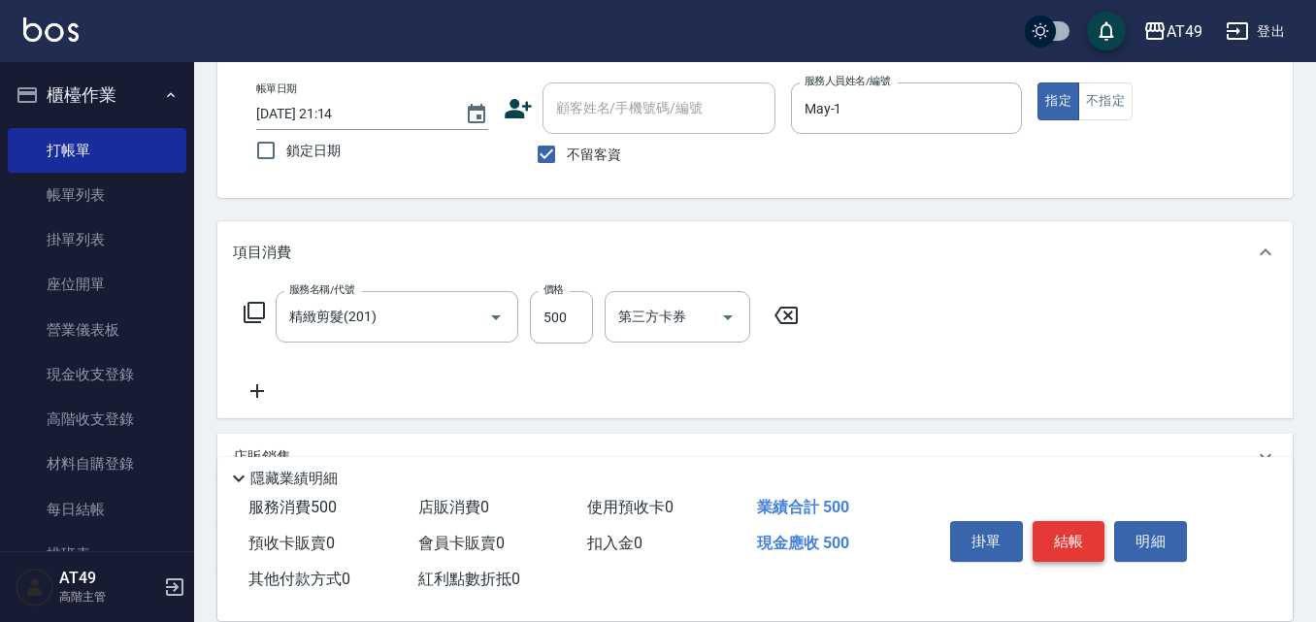
click at [1063, 535] on button "結帳" at bounding box center [1069, 541] width 73 height 41
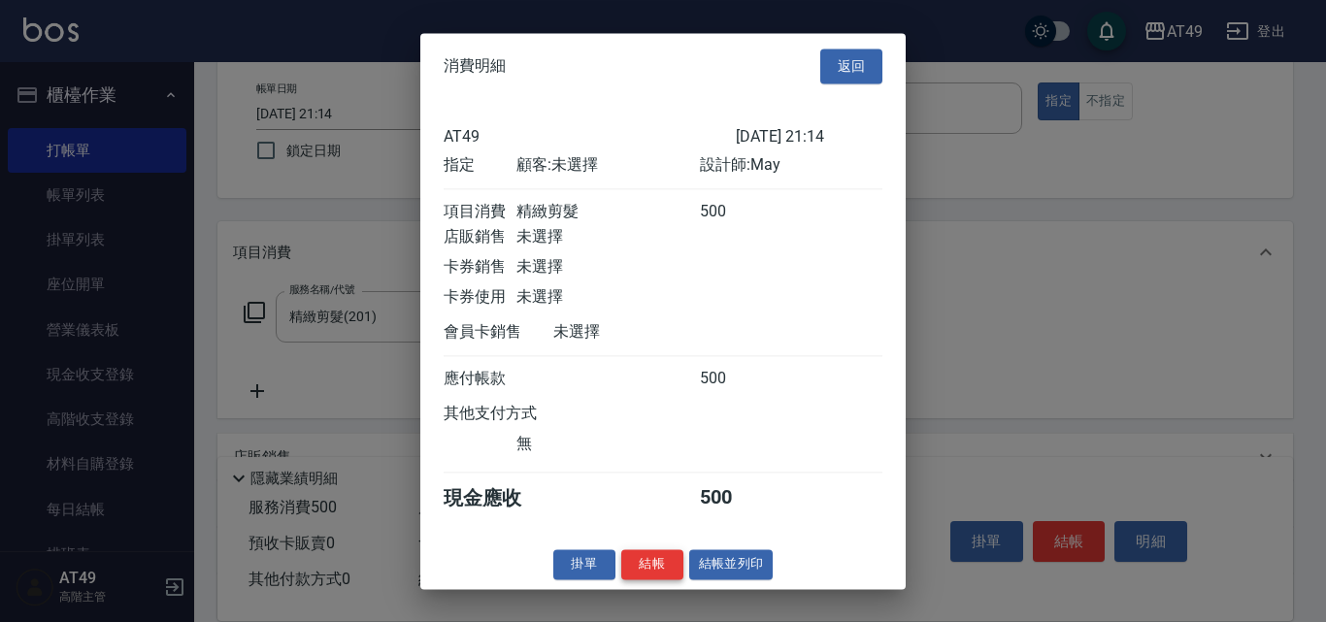
click at [647, 575] on button "結帳" at bounding box center [652, 564] width 62 height 30
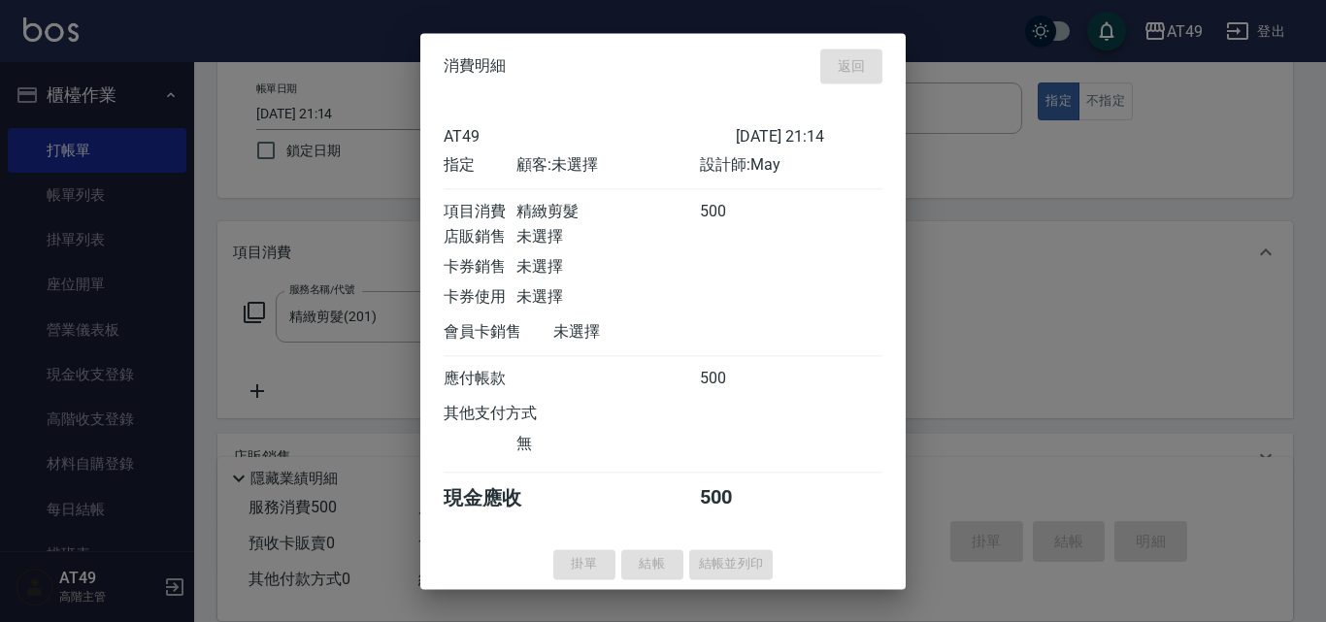
type input "[DATE] 21:15"
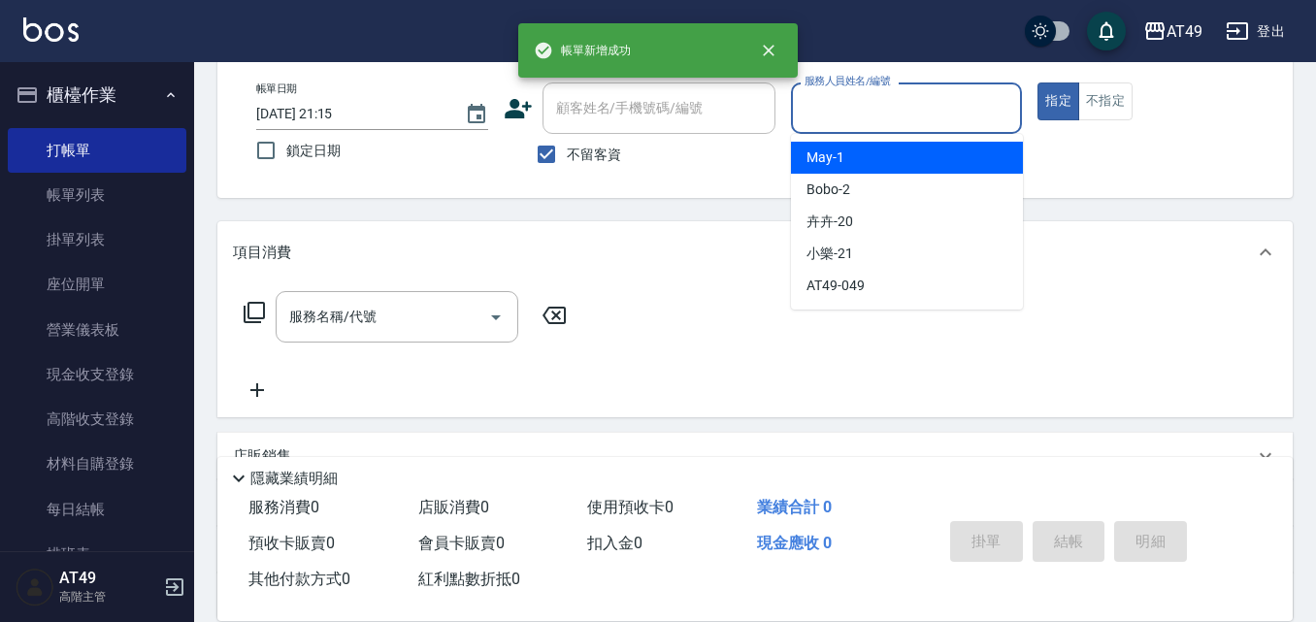
click at [848, 114] on input "服務人員姓名/編號" at bounding box center [907, 108] width 214 height 34
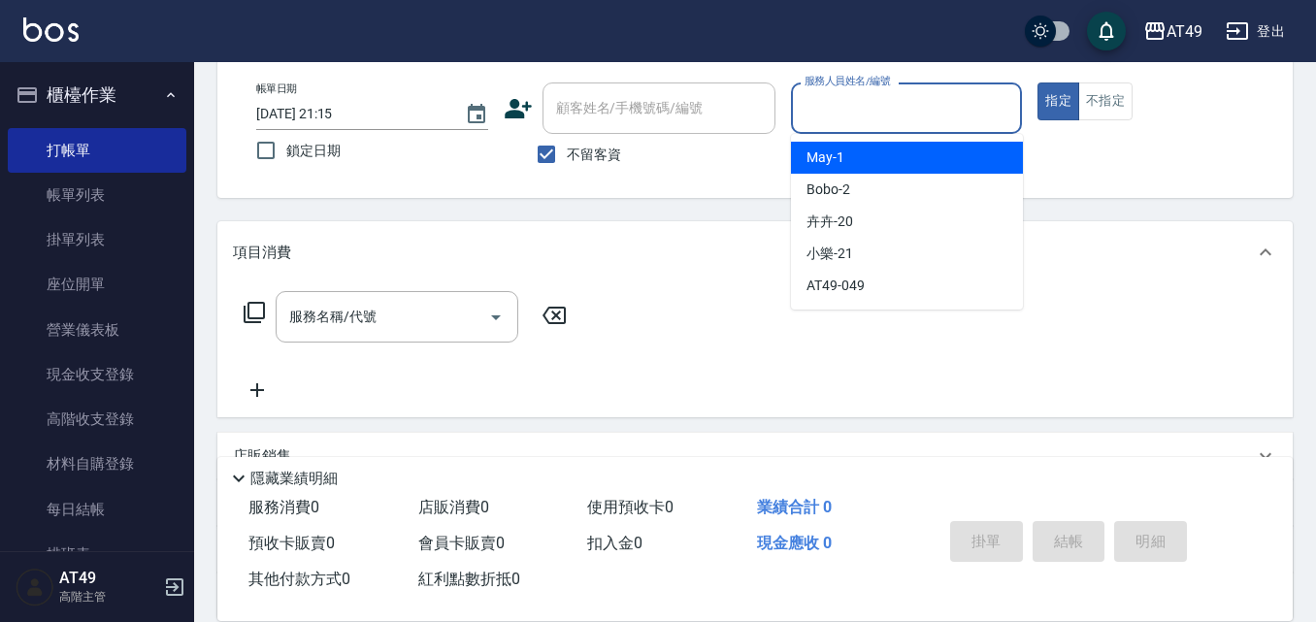
click at [869, 146] on div "May -1" at bounding box center [907, 158] width 232 height 32
type input "May-1"
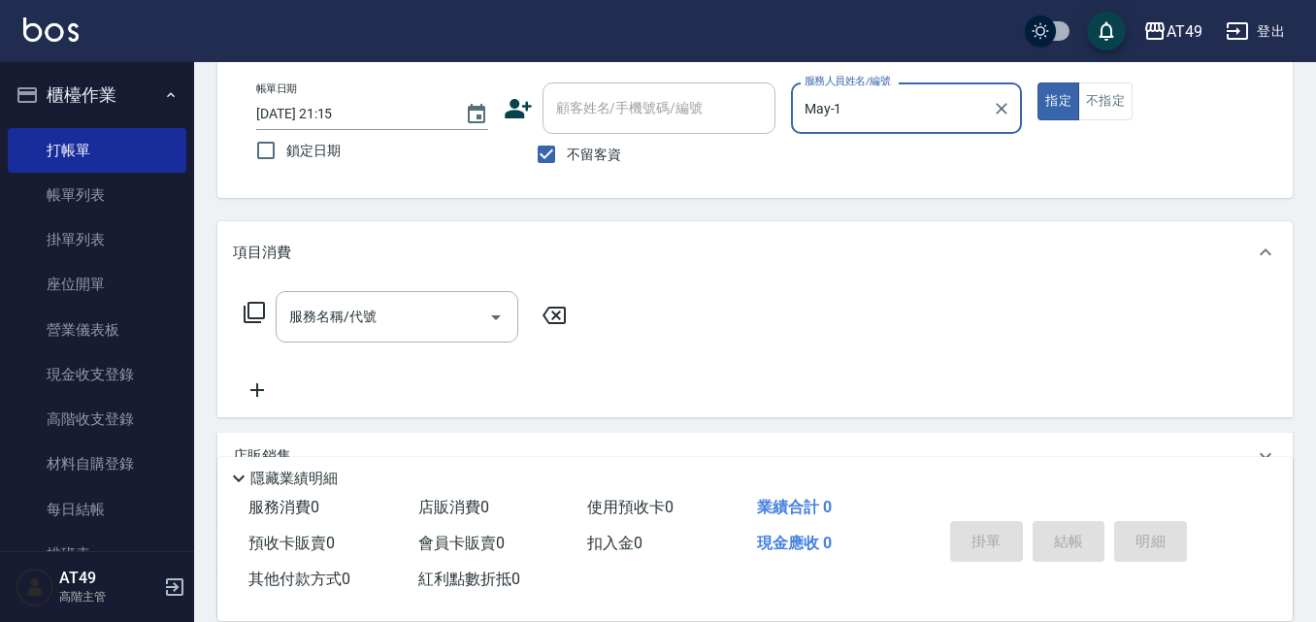
click at [263, 312] on icon at bounding box center [254, 312] width 21 height 21
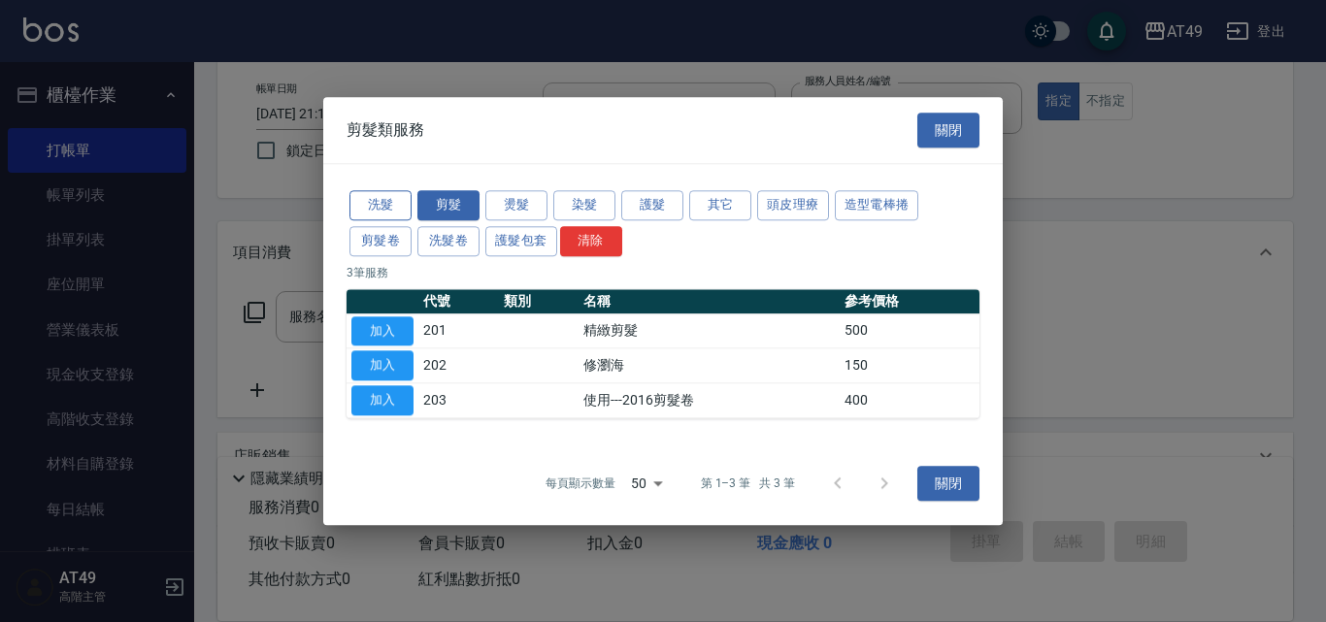
click at [384, 204] on button "洗髮" at bounding box center [380, 205] width 62 height 30
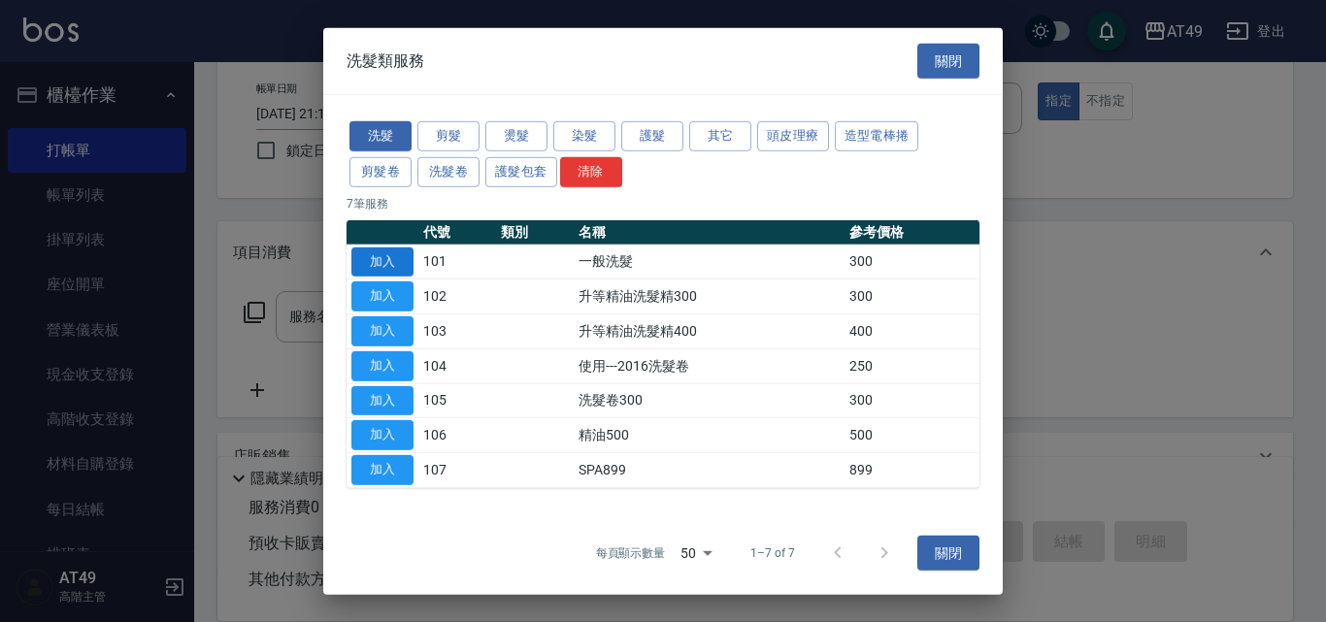
click at [373, 334] on button "加入" at bounding box center [382, 331] width 62 height 30
type input "升等精油洗髮精400(103)"
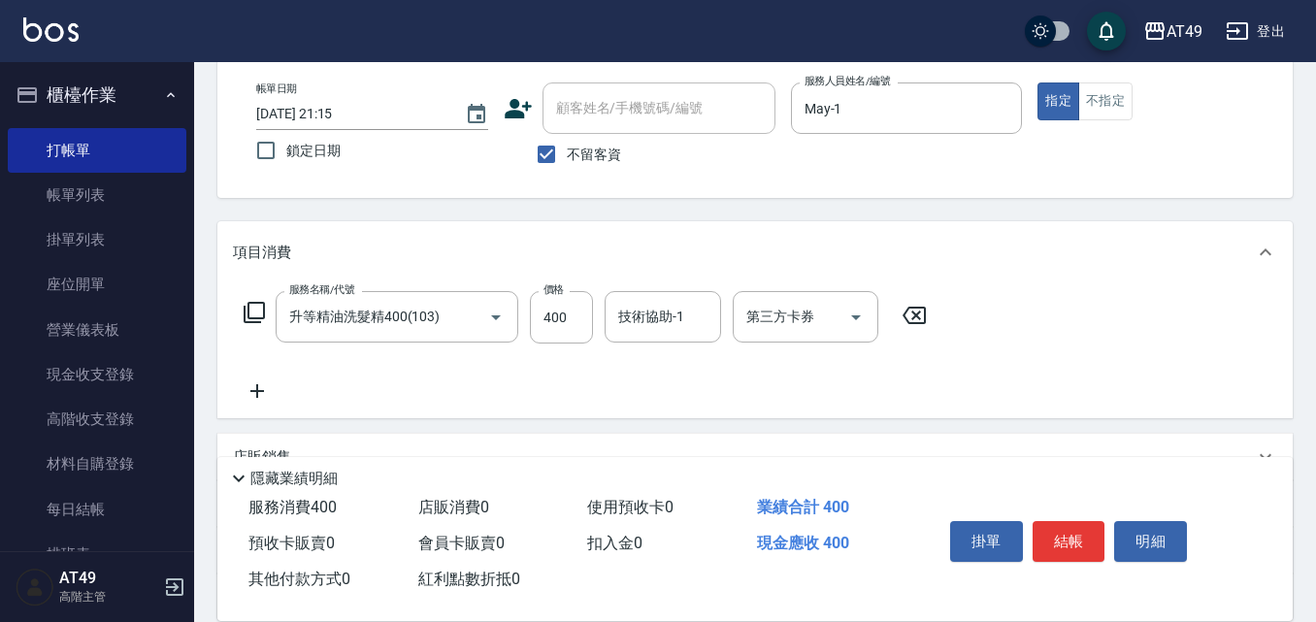
click at [924, 317] on icon at bounding box center [913, 315] width 23 height 17
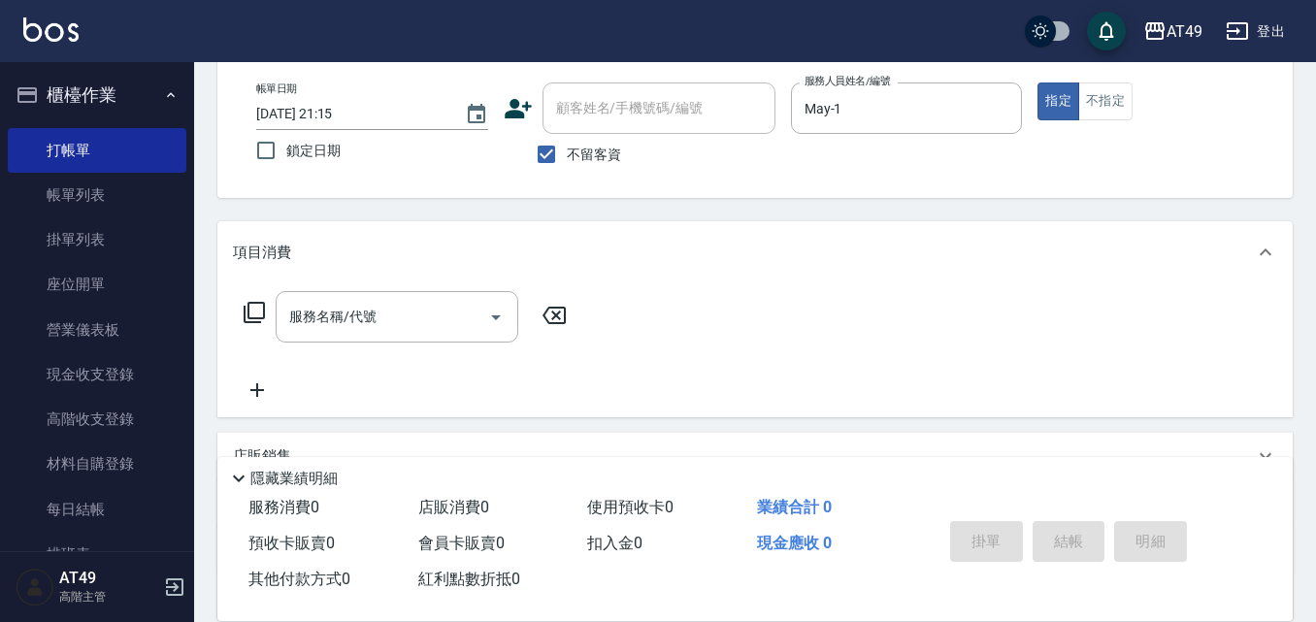
click at [258, 311] on icon at bounding box center [254, 312] width 23 height 23
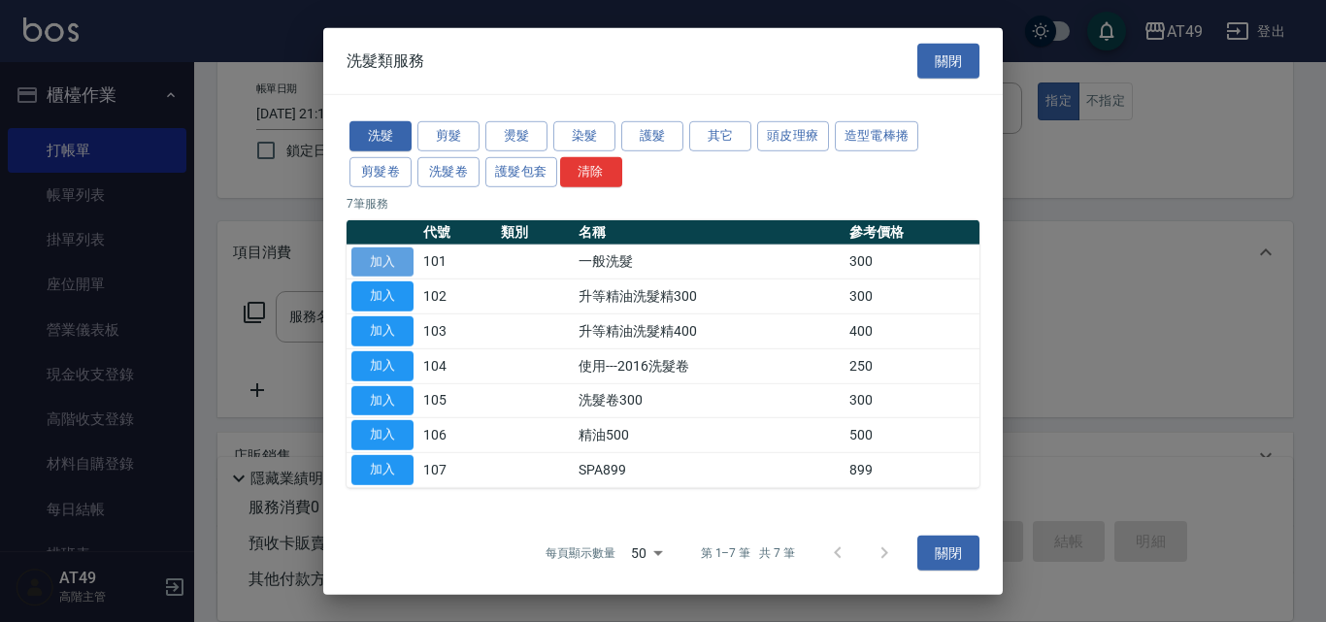
click at [387, 261] on button "加入" at bounding box center [382, 261] width 62 height 30
type input "一般洗髮(101)"
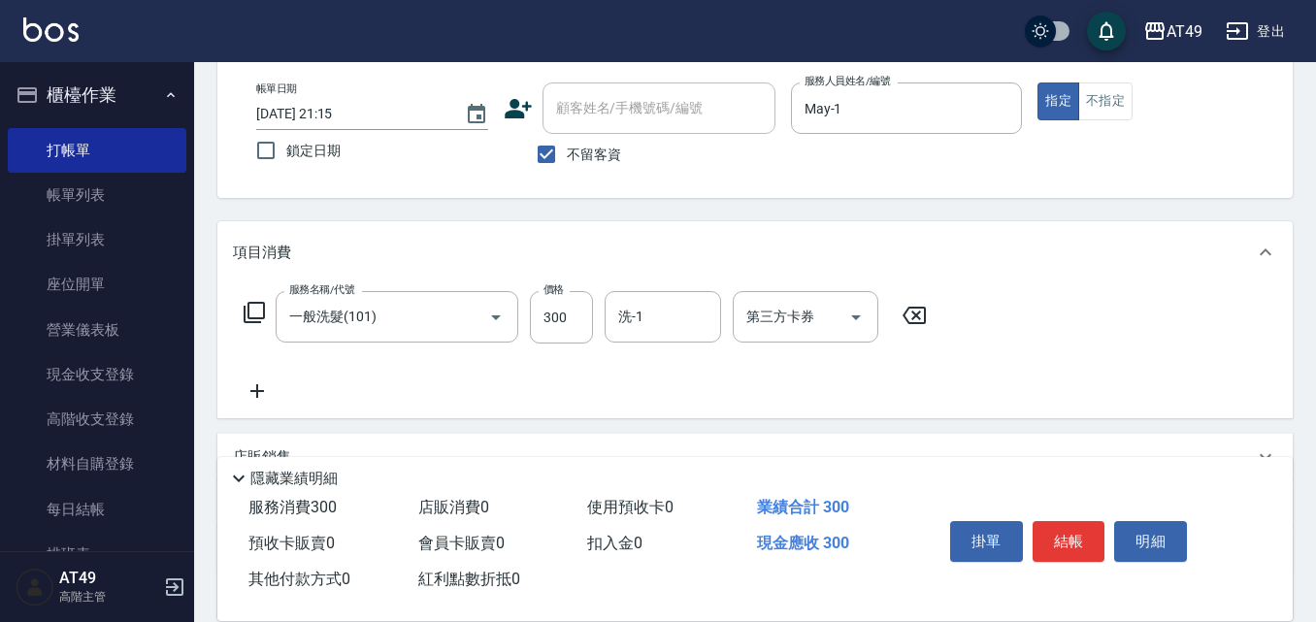
click at [255, 315] on icon at bounding box center [254, 312] width 23 height 23
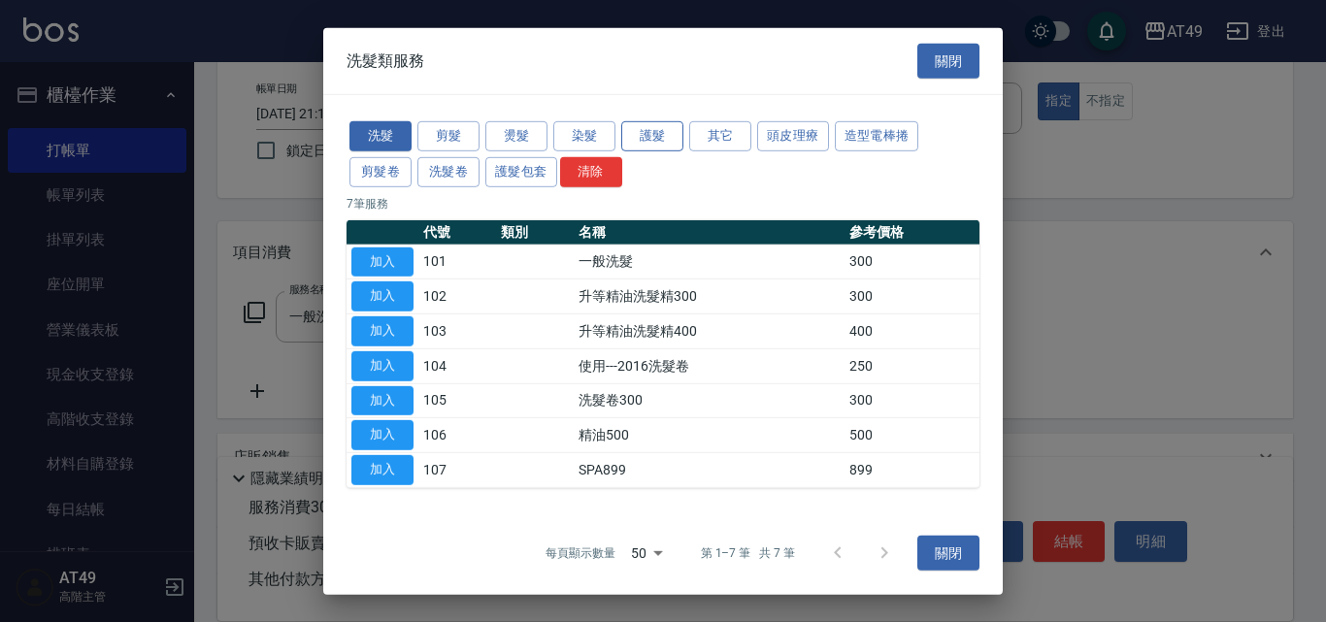
click at [649, 126] on button "護髮" at bounding box center [652, 136] width 62 height 30
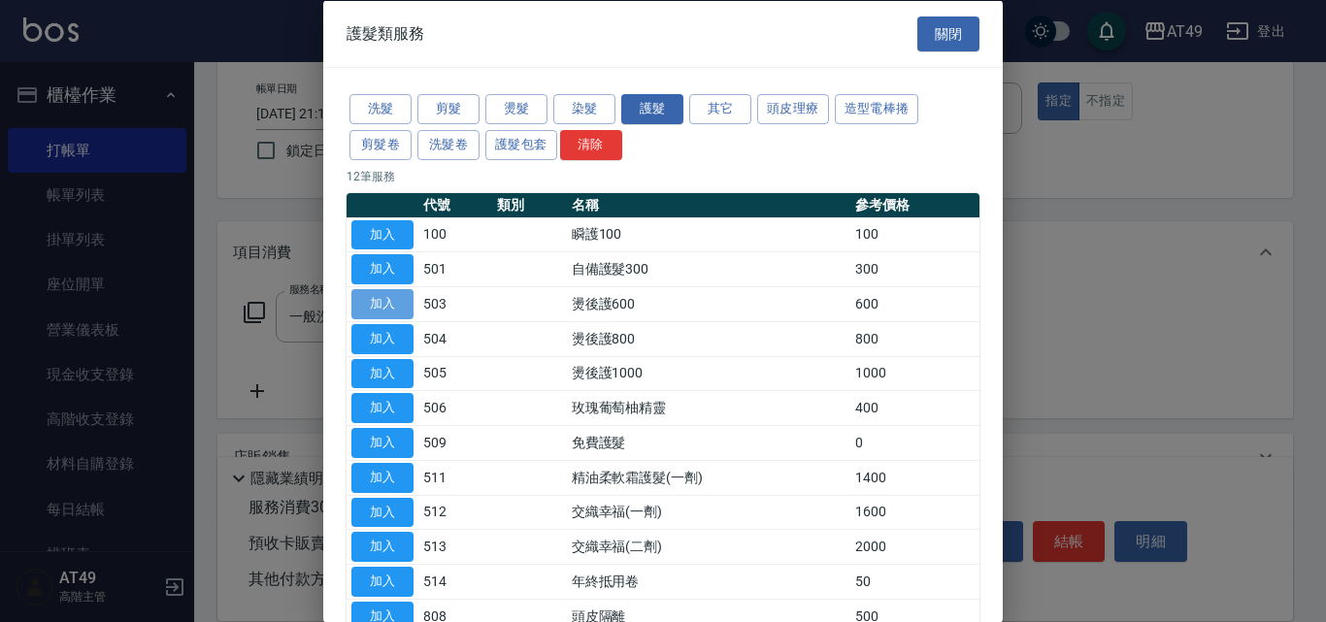
click at [384, 299] on button "加入" at bounding box center [382, 304] width 62 height 30
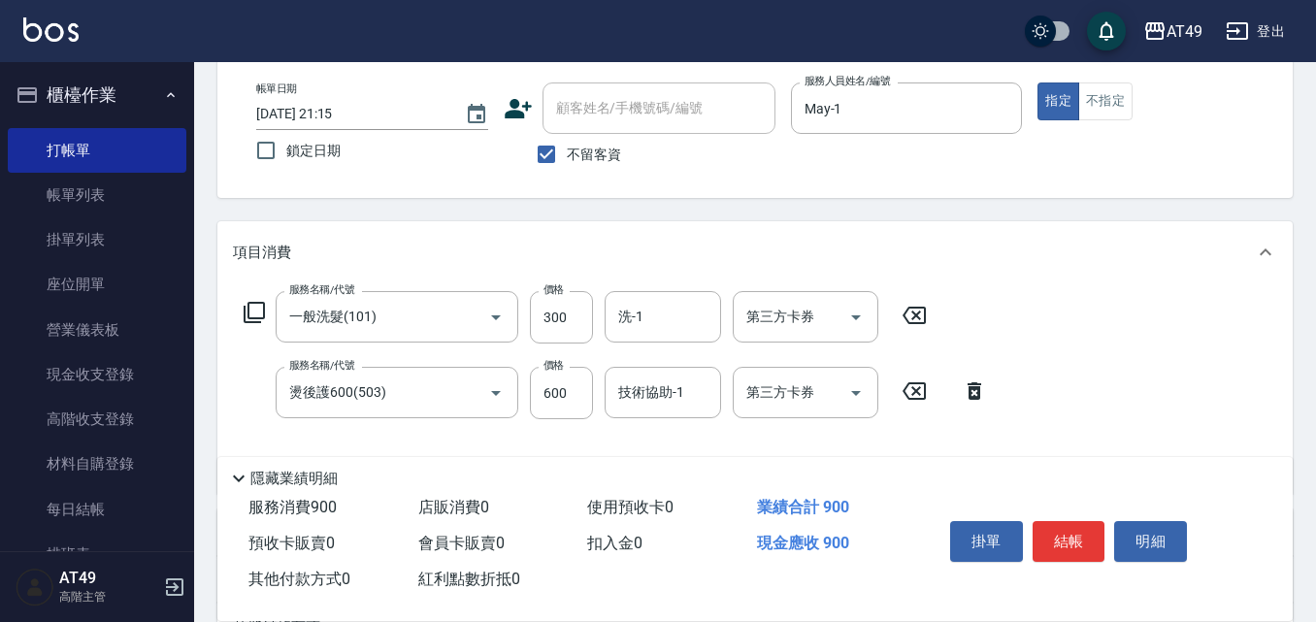
click at [262, 305] on icon at bounding box center [254, 312] width 23 height 23
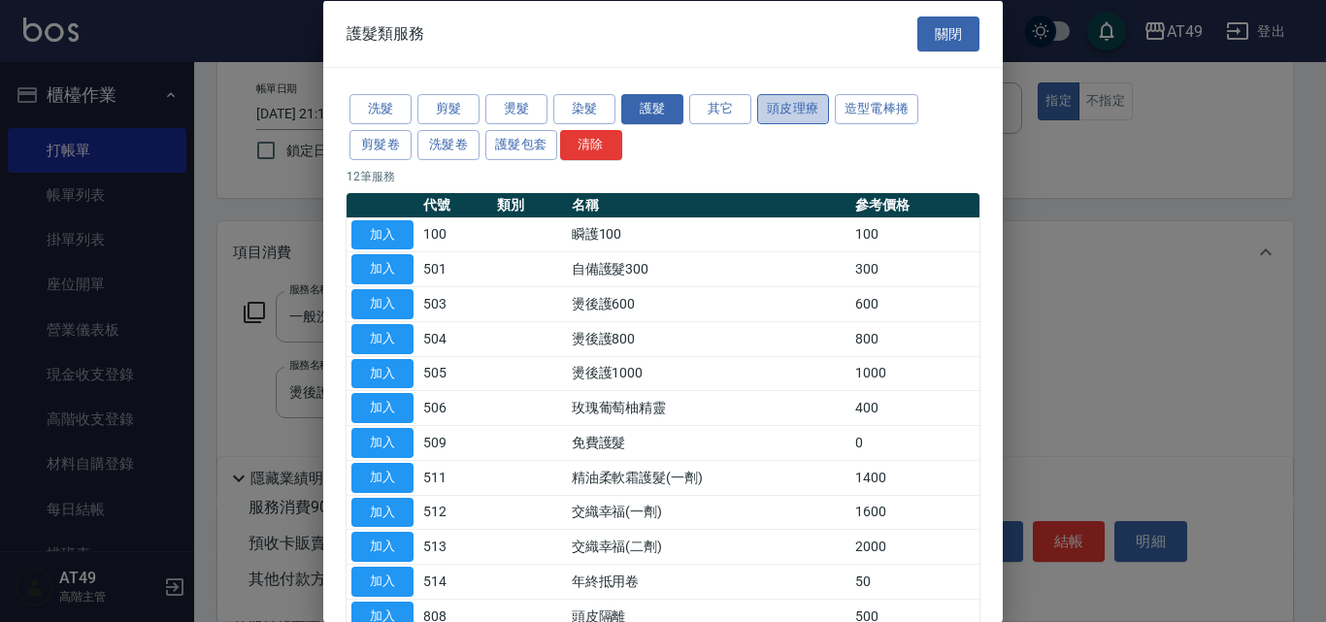
click at [787, 97] on button "頭皮理療" at bounding box center [793, 109] width 72 height 30
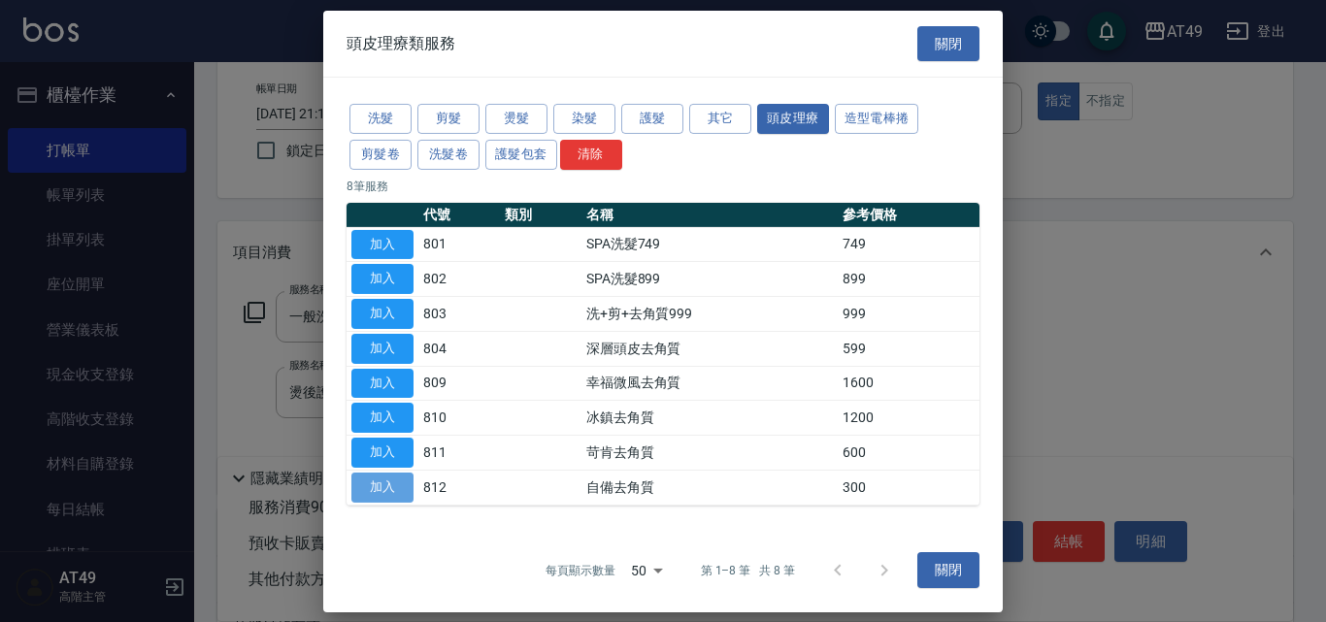
click at [375, 488] on button "加入" at bounding box center [382, 488] width 62 height 30
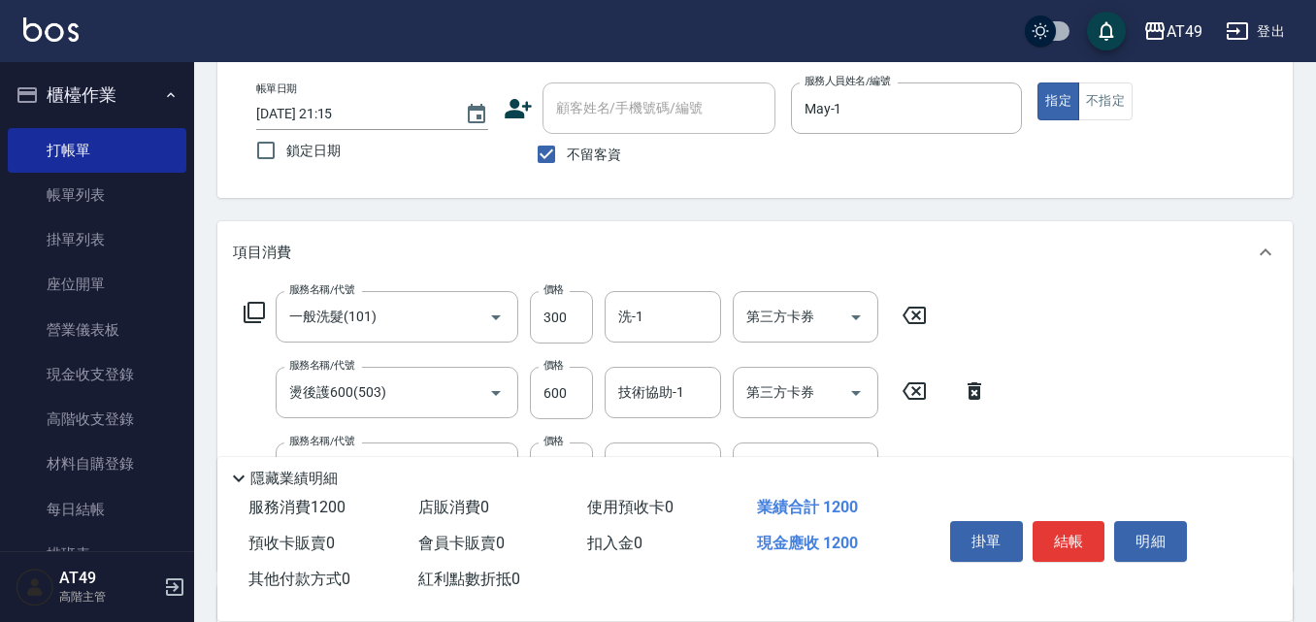
click at [976, 390] on icon at bounding box center [974, 390] width 49 height 23
type input "自備去角質(812)"
type input "300"
click at [242, 309] on div "服務名稱/代號 一般洗髮(101) 服務名稱/代號 價格 300 價格 洗-1 洗-1 第三方卡券 第三方卡券" at bounding box center [585, 317] width 705 height 52
click at [250, 313] on icon at bounding box center [254, 312] width 23 height 23
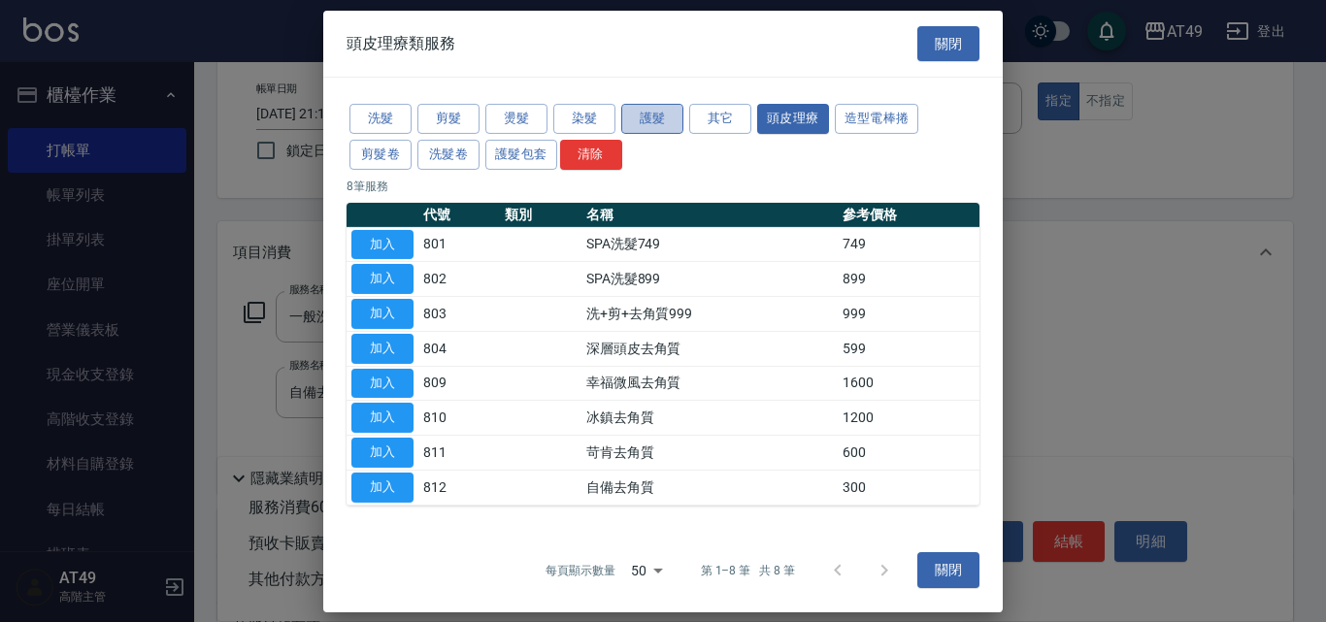
click at [654, 120] on button "護髮" at bounding box center [652, 119] width 62 height 30
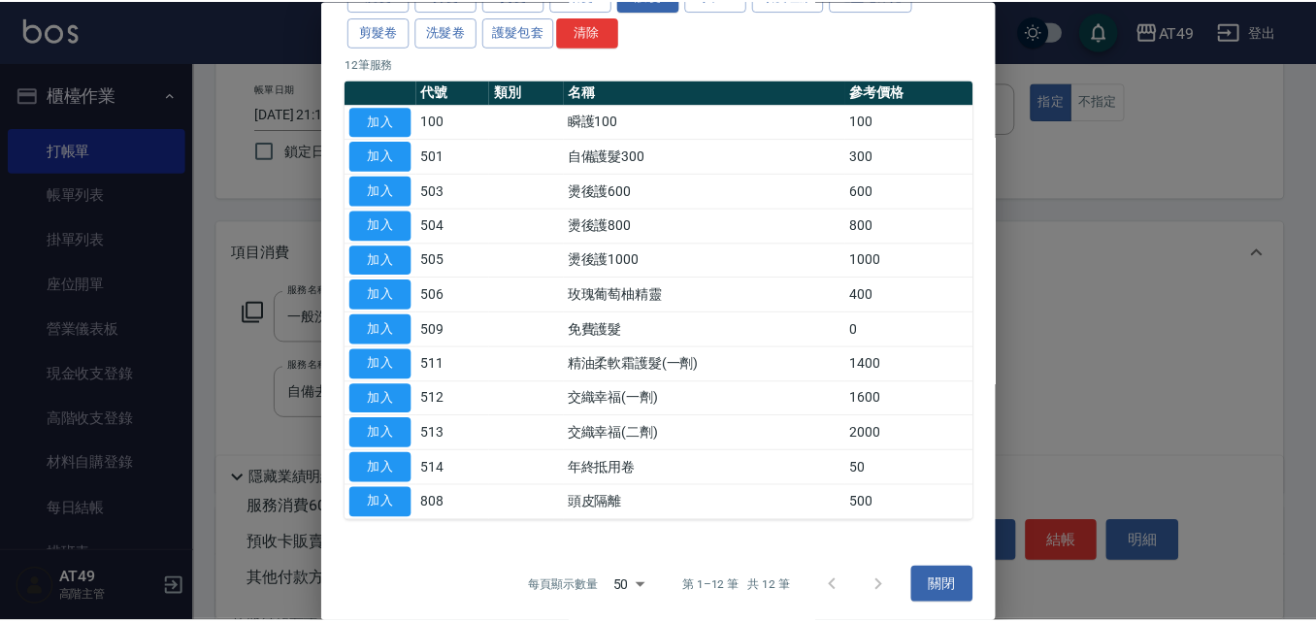
scroll to position [118, 0]
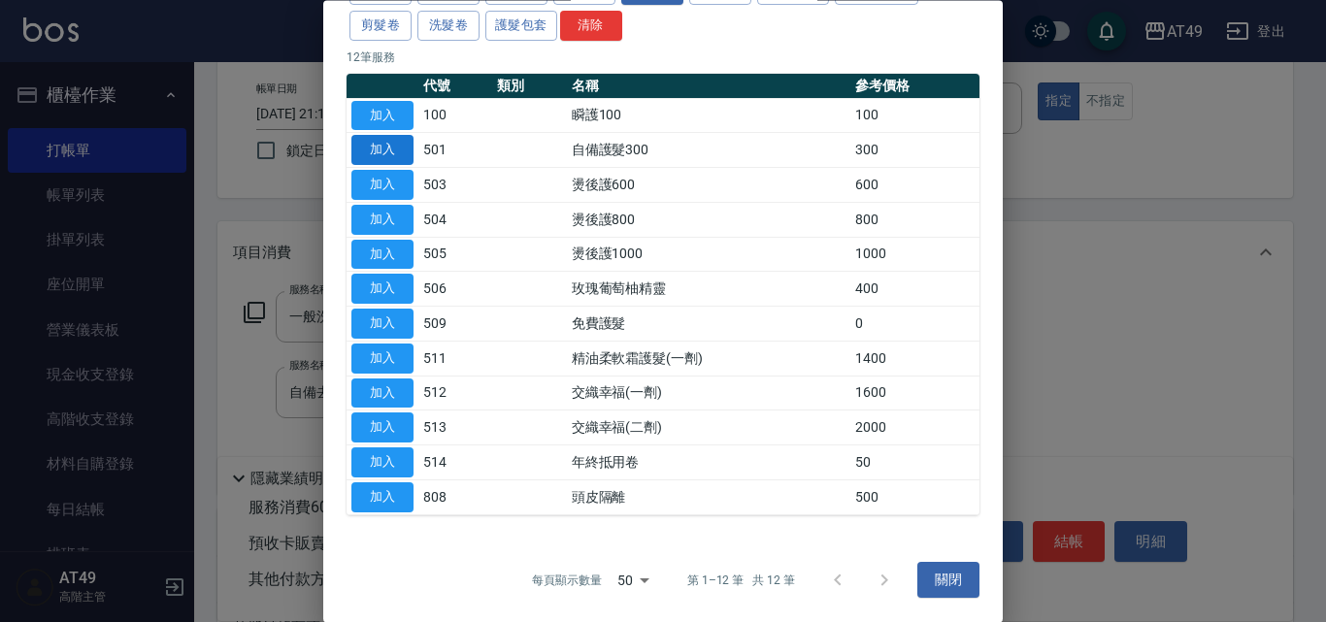
click at [377, 148] on button "加入" at bounding box center [382, 151] width 62 height 30
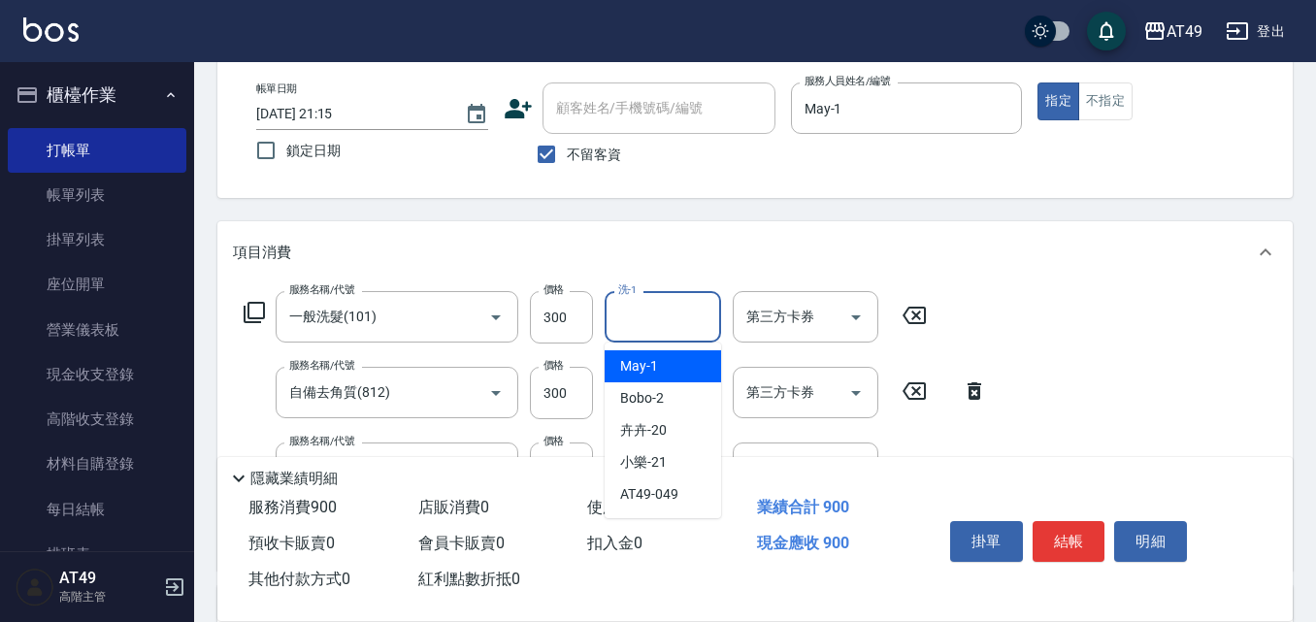
click at [672, 306] on input "洗-1" at bounding box center [662, 317] width 99 height 34
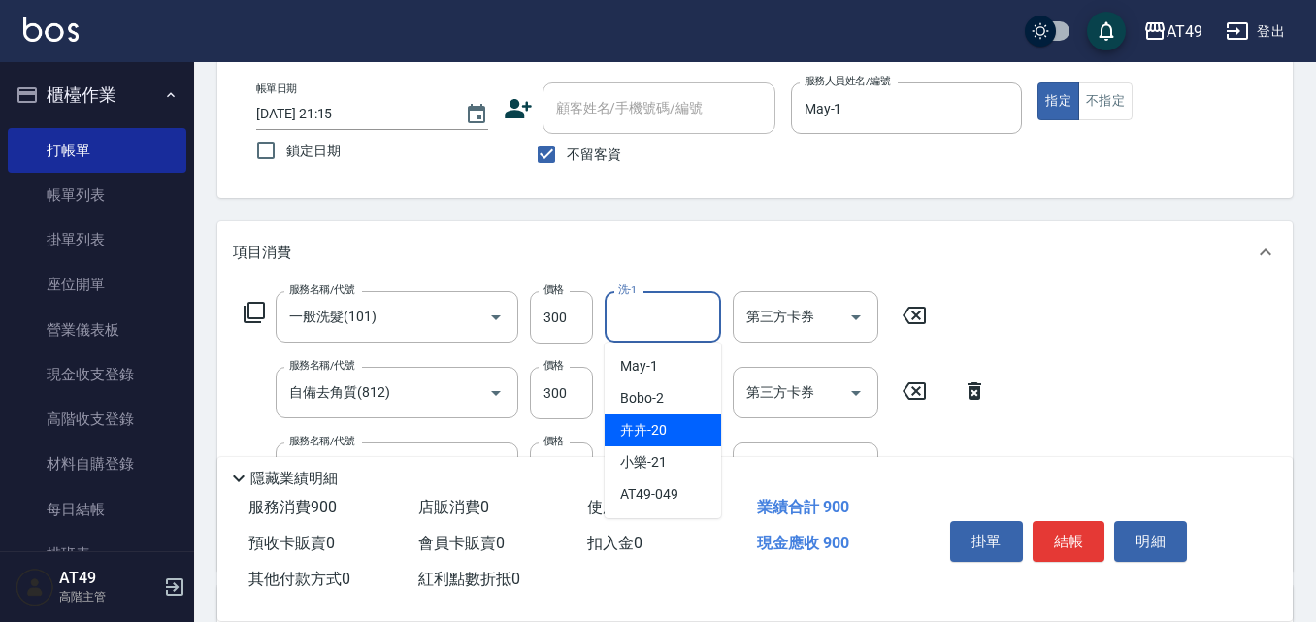
click at [685, 429] on div "卉卉 -20" at bounding box center [663, 430] width 116 height 32
type input "卉卉-20"
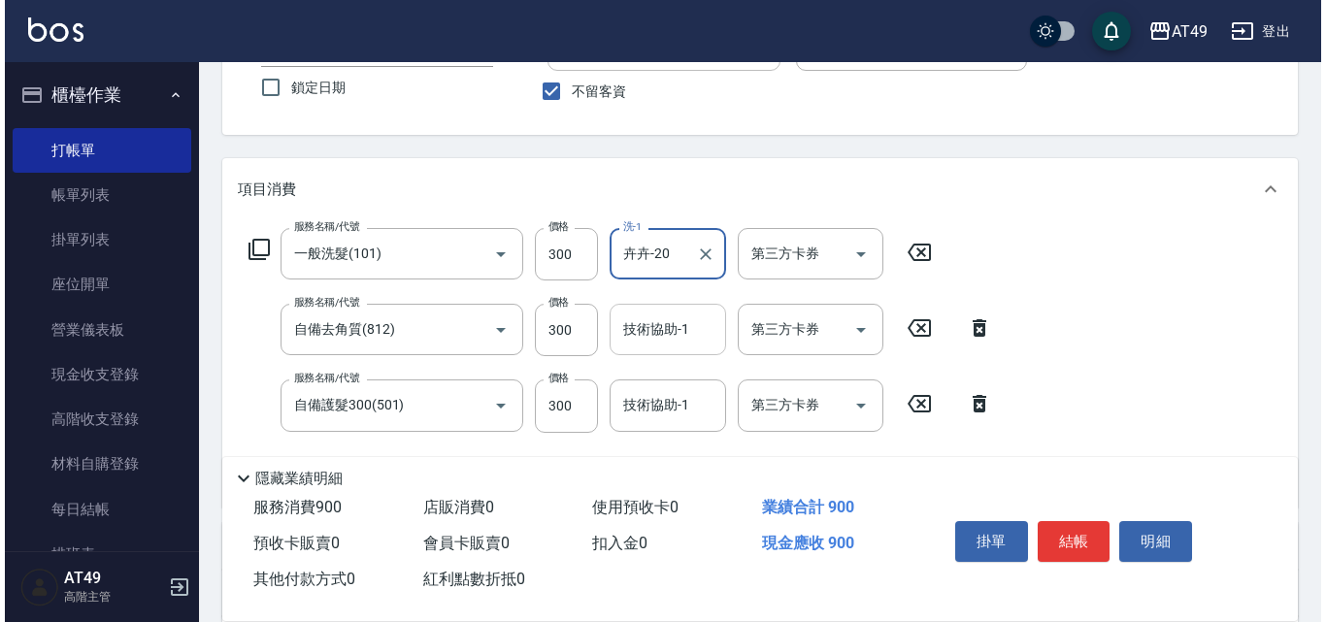
scroll to position [194, 0]
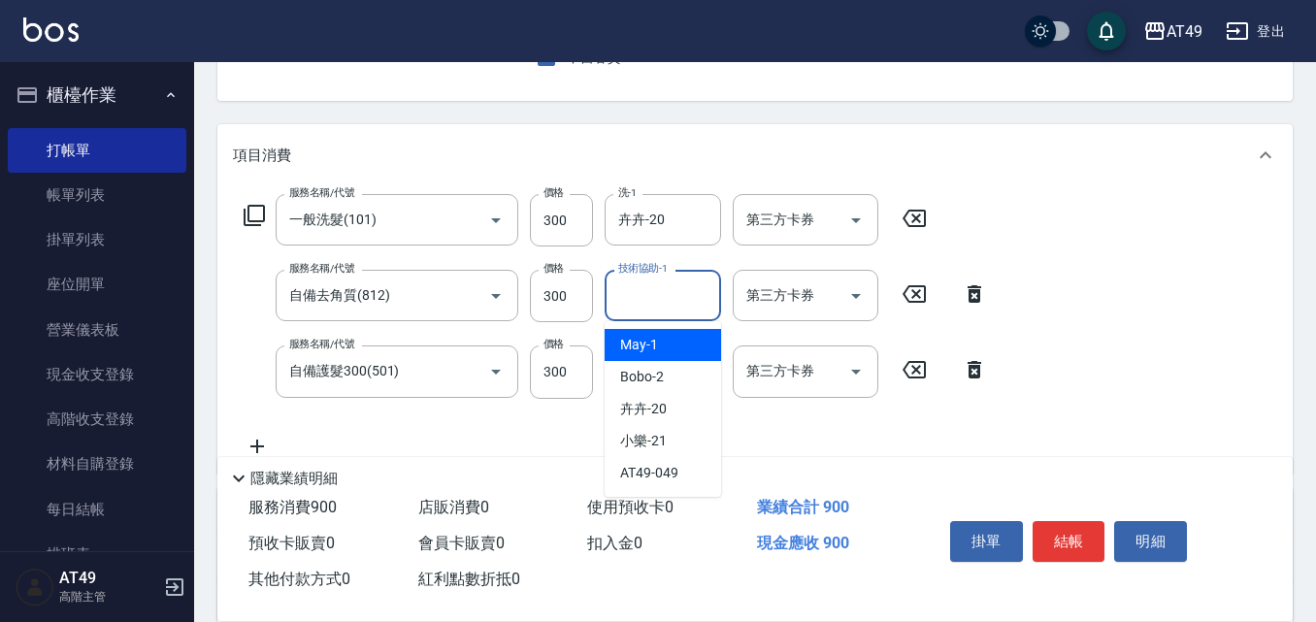
click at [626, 293] on div "技術協助-1 技術協助-1" at bounding box center [663, 295] width 116 height 51
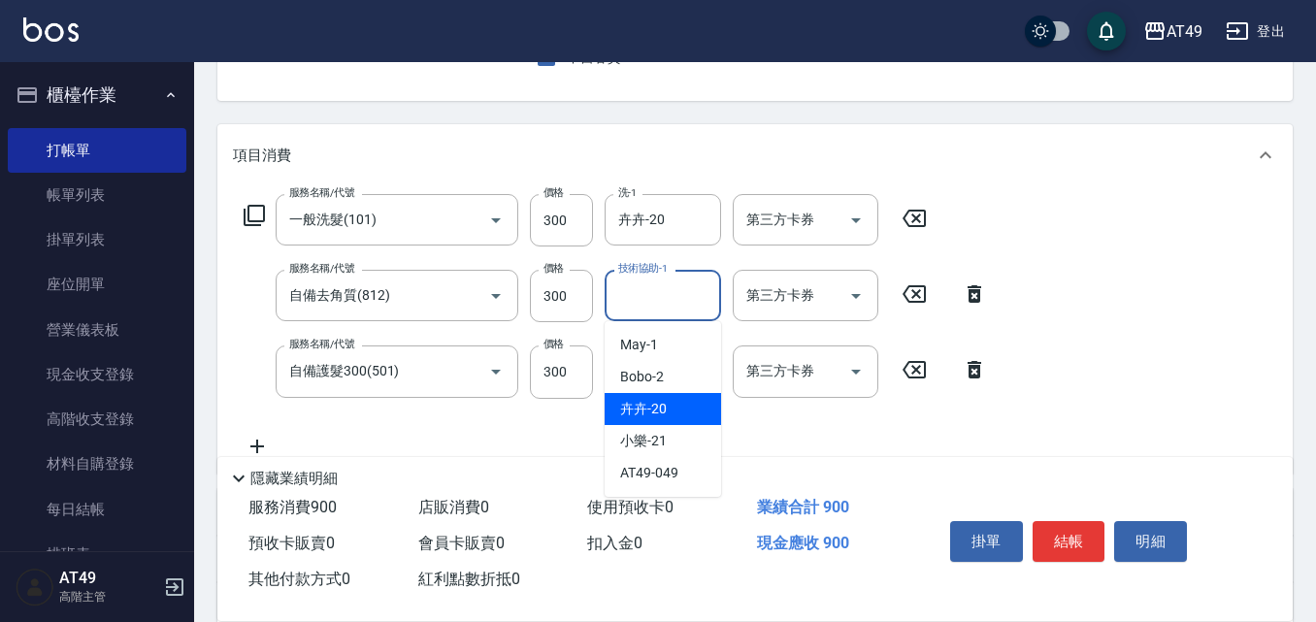
click at [688, 401] on div "卉卉 -20" at bounding box center [663, 409] width 116 height 32
type input "卉卉-20"
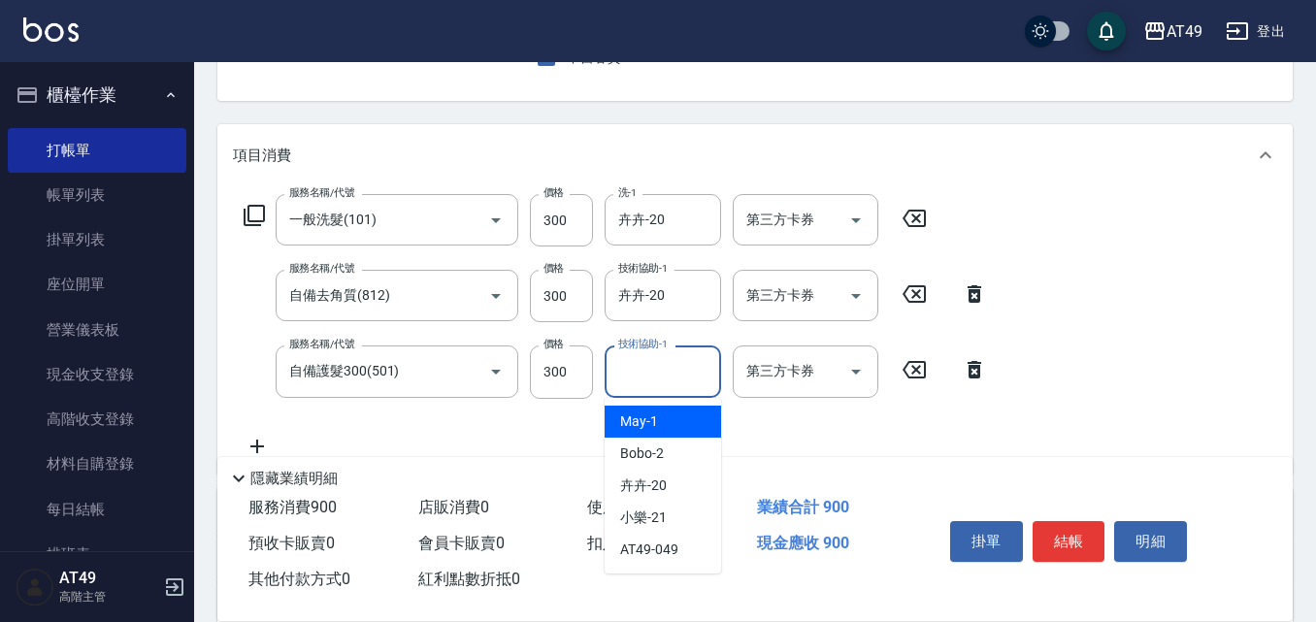
click at [643, 376] on input "技術協助-1" at bounding box center [662, 371] width 99 height 34
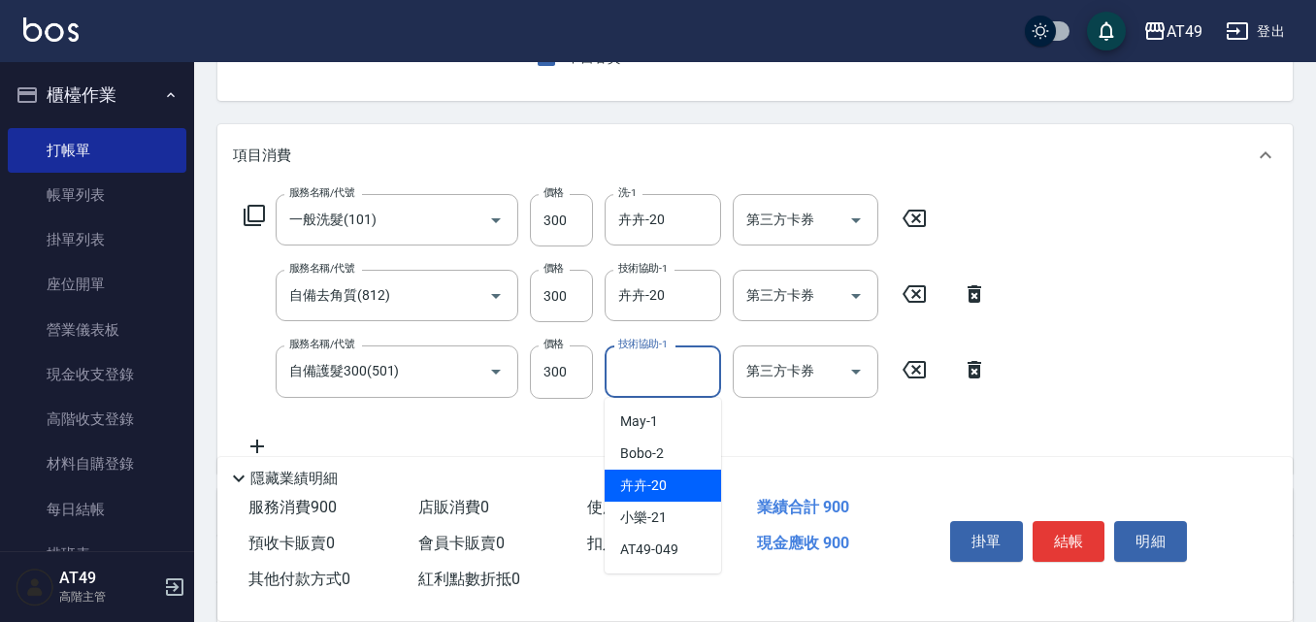
click at [664, 478] on span "卉卉 -20" at bounding box center [643, 486] width 47 height 20
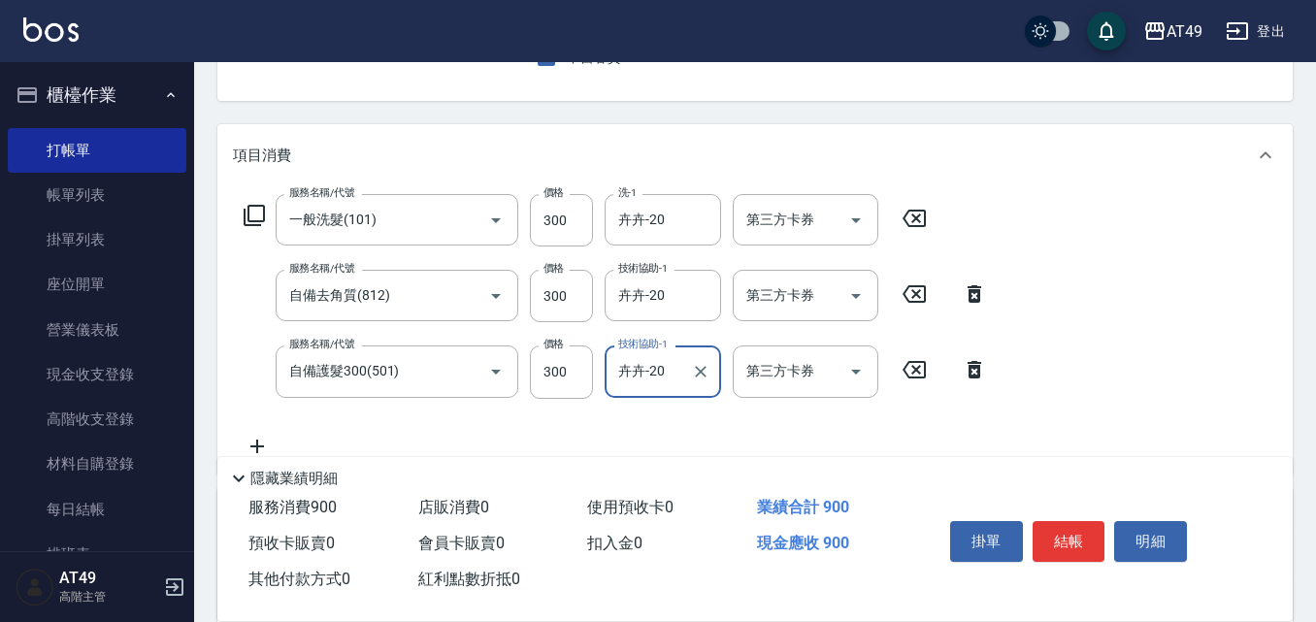
type input "卉卉-20"
click at [1083, 546] on button "結帳" at bounding box center [1069, 541] width 73 height 41
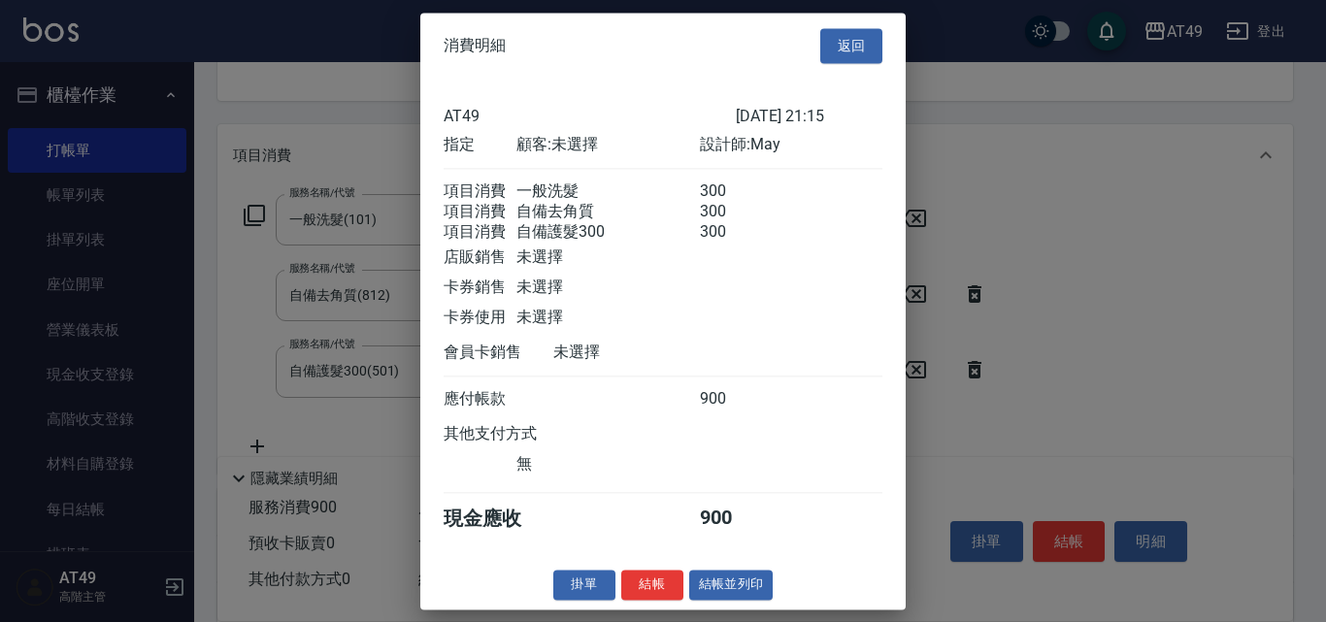
click at [665, 600] on button "結帳" at bounding box center [652, 585] width 62 height 30
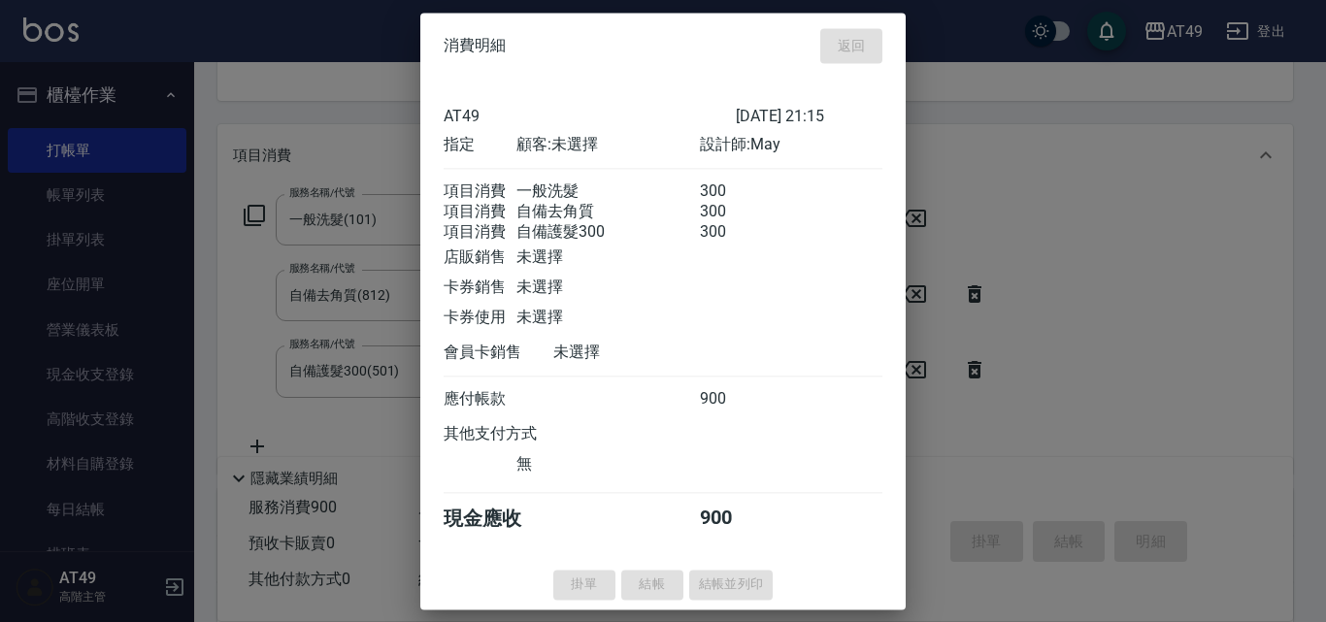
type input "[DATE] 21:16"
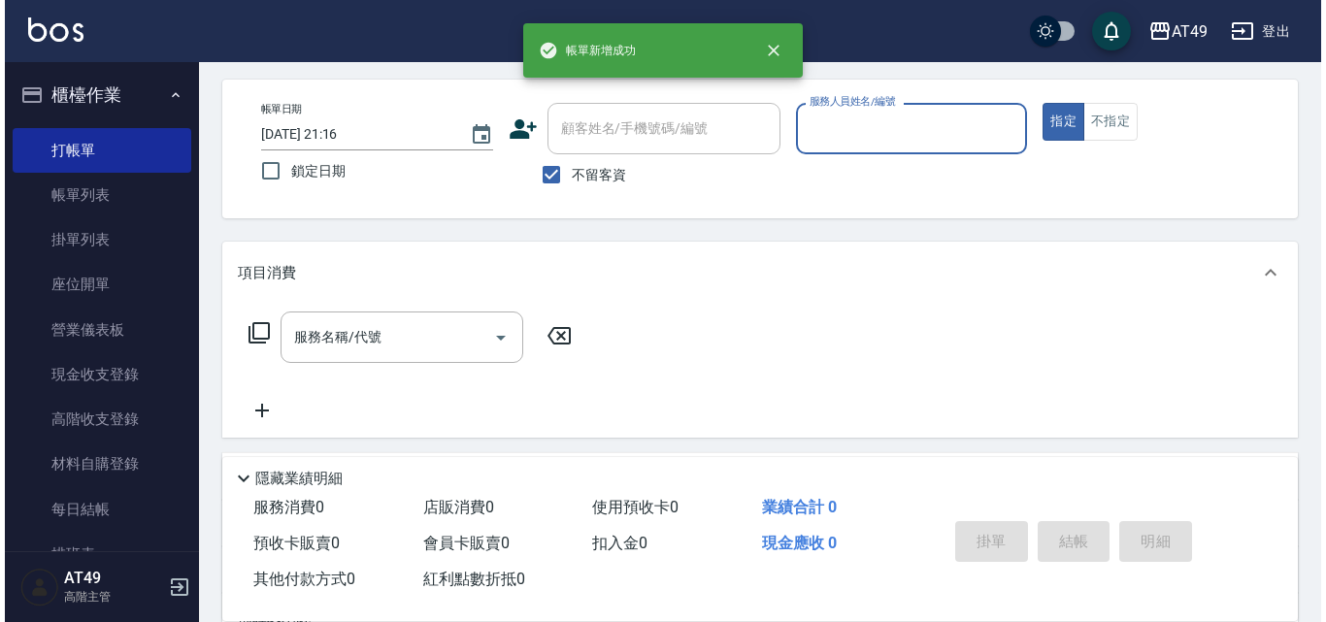
scroll to position [0, 0]
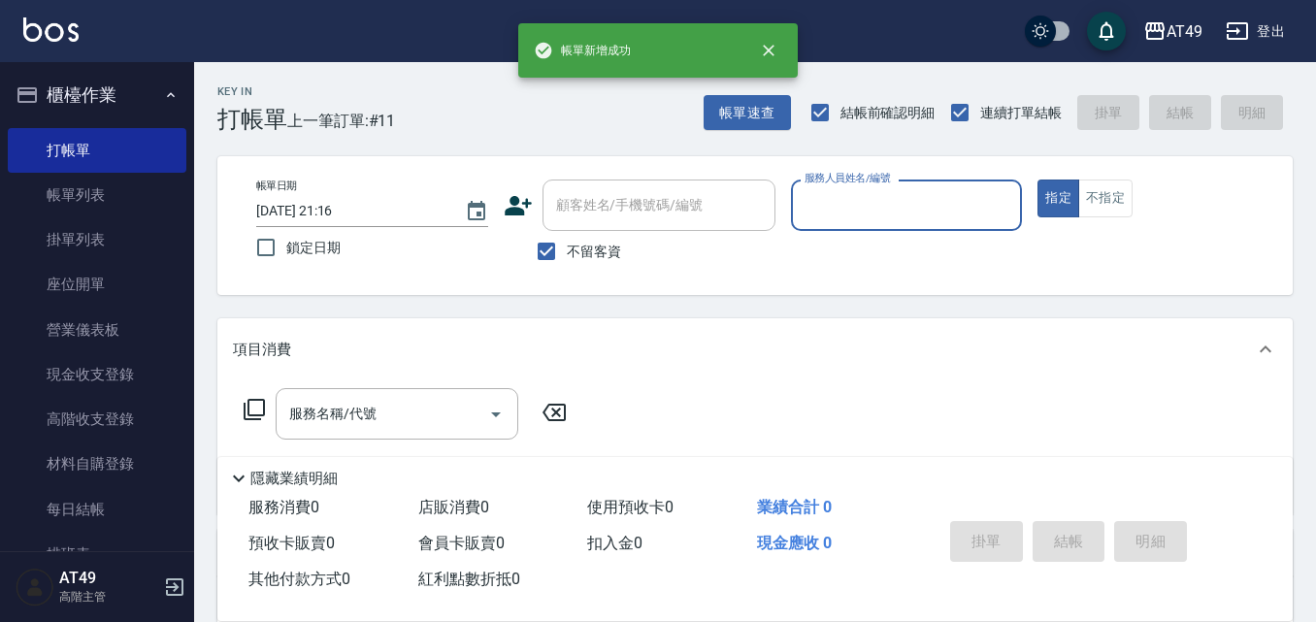
click at [841, 212] on input "服務人員姓名/編號" at bounding box center [907, 205] width 214 height 34
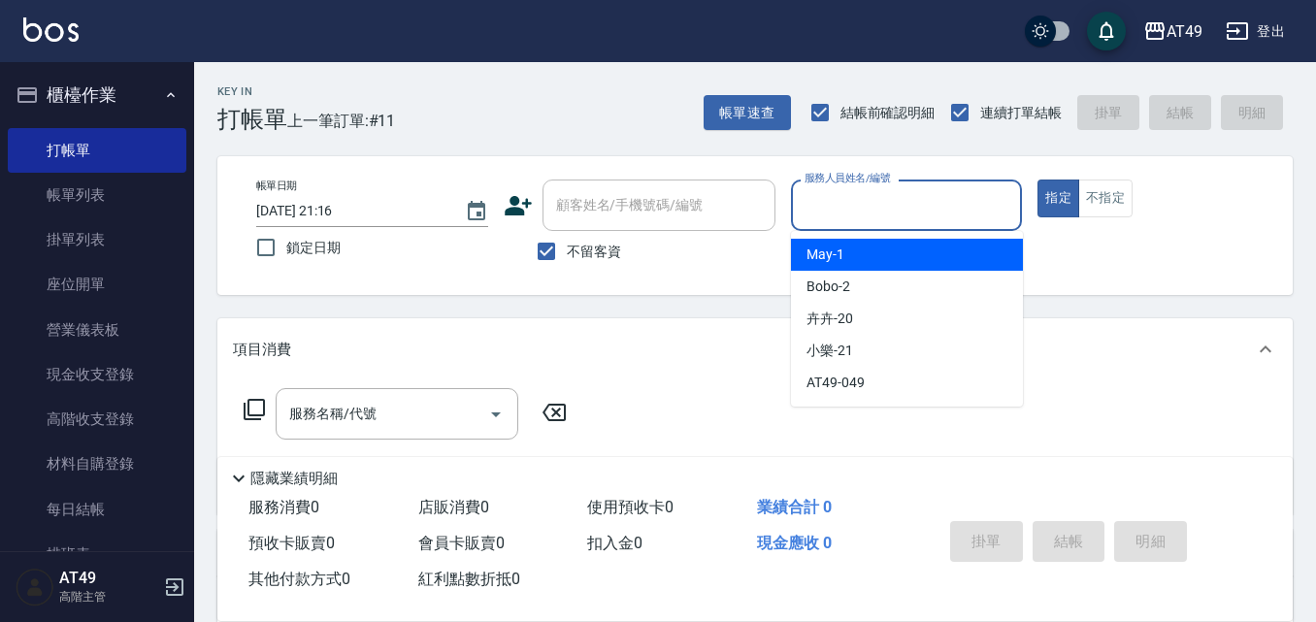
click at [844, 251] on div "May -1" at bounding box center [907, 255] width 232 height 32
type input "May-1"
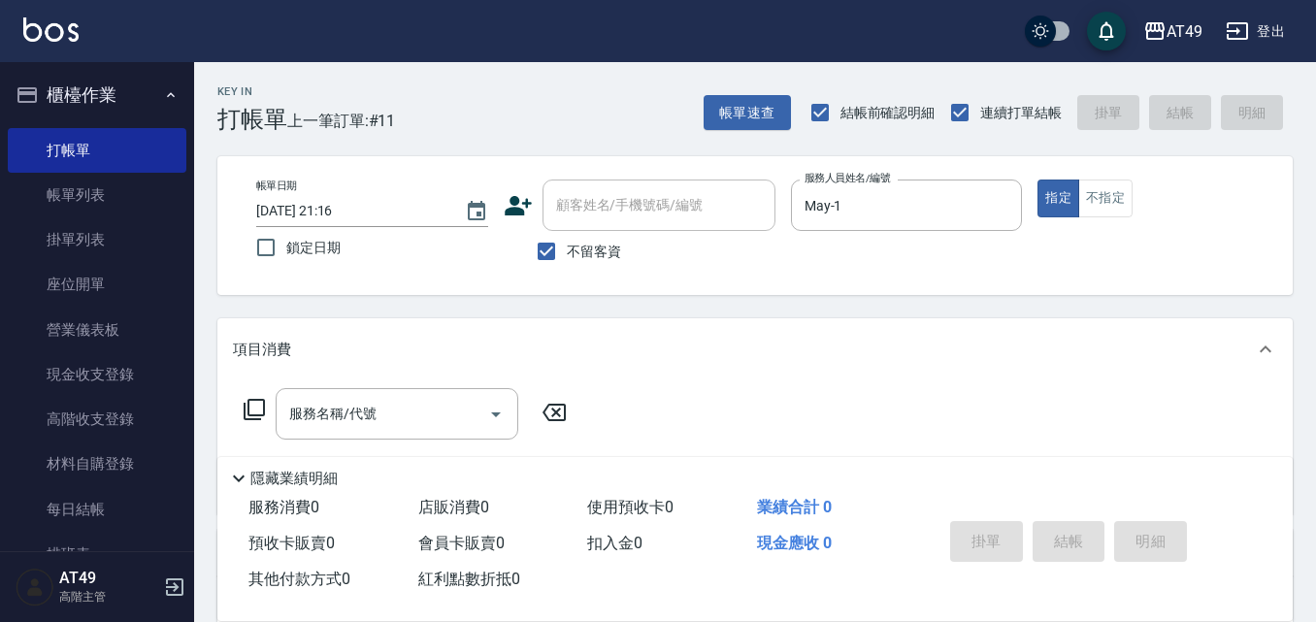
click at [254, 415] on icon at bounding box center [254, 409] width 21 height 21
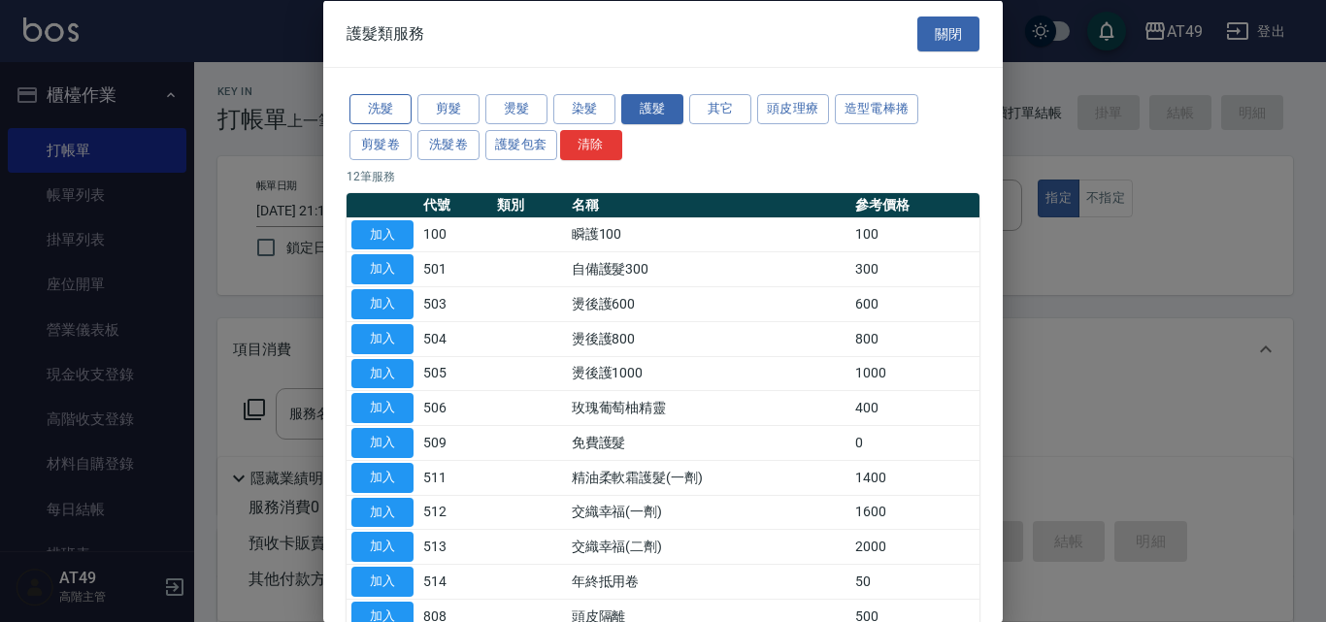
click at [400, 110] on button "洗髮" at bounding box center [380, 109] width 62 height 30
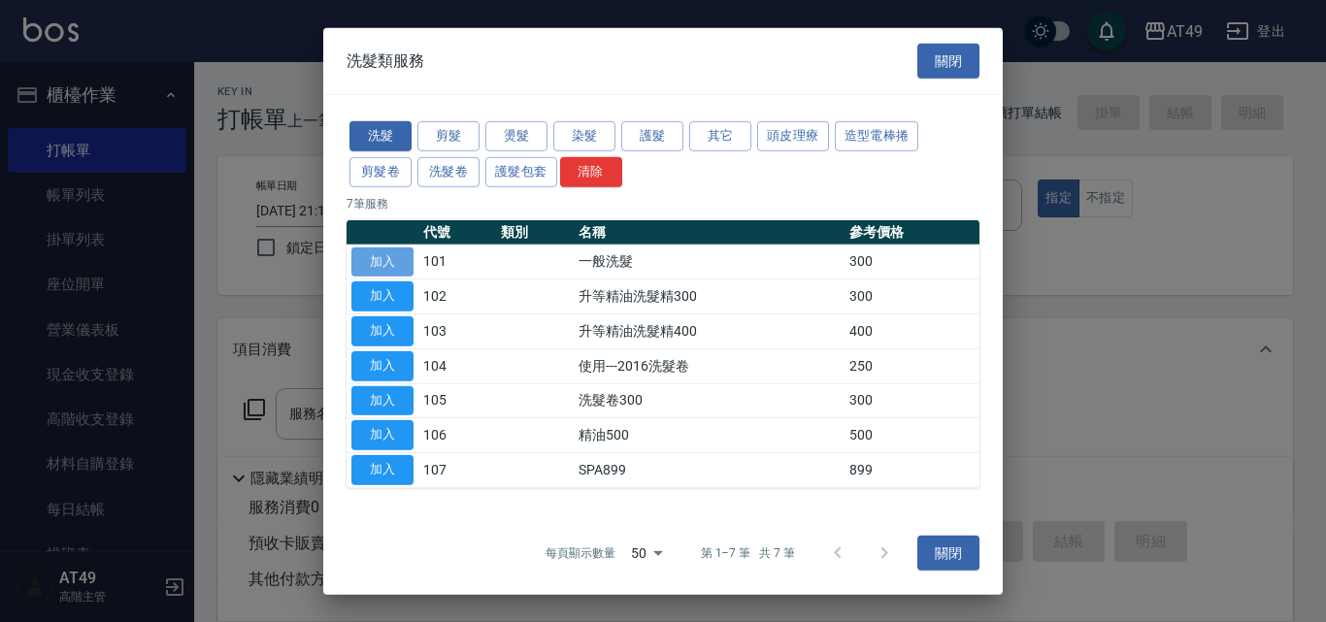
click at [401, 257] on button "加入" at bounding box center [382, 261] width 62 height 30
type input "一般洗髮(101)"
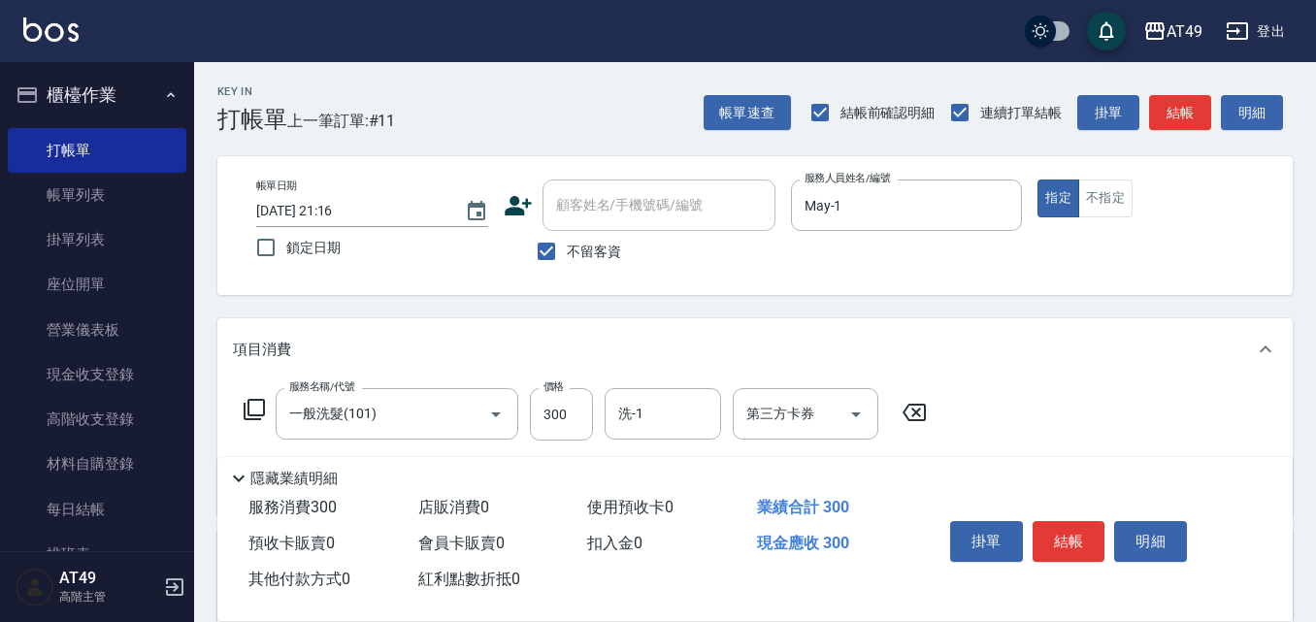
click at [242, 405] on div "服務名稱/代號 一般洗髮(101) 服務名稱/代號 價格 300 價格 洗-1 洗-1 第三方卡券 第三方卡券" at bounding box center [585, 414] width 705 height 52
click at [250, 407] on icon at bounding box center [254, 409] width 23 height 23
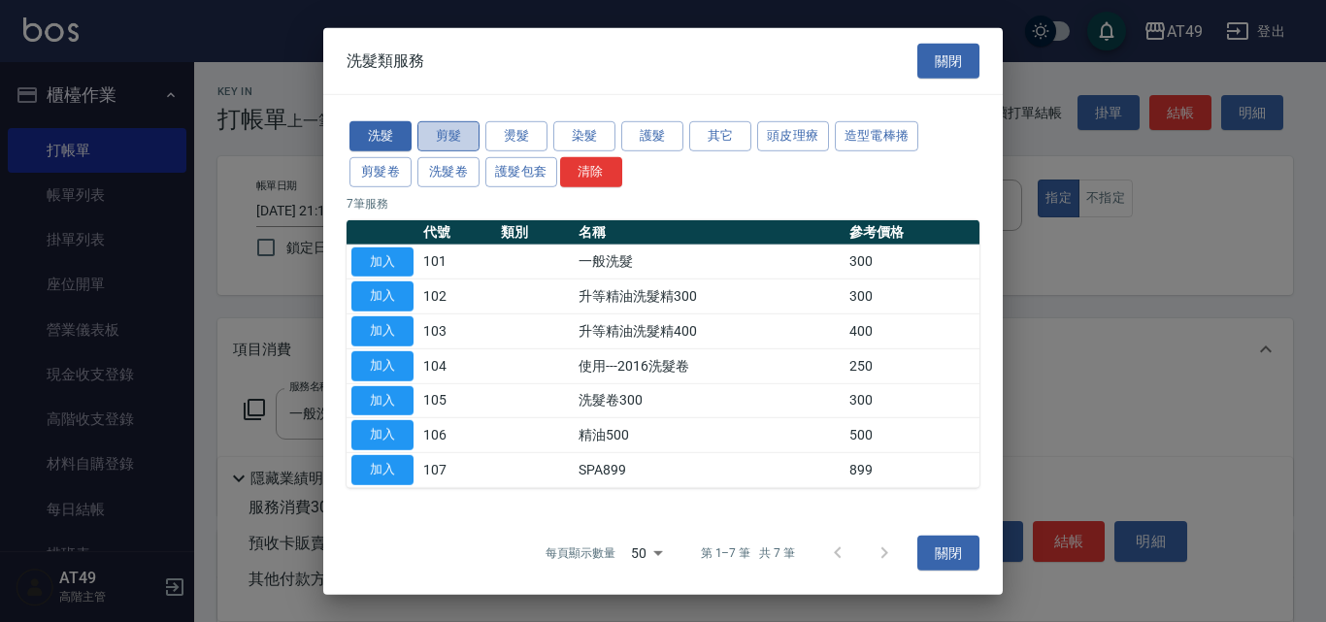
click at [440, 130] on button "剪髮" at bounding box center [448, 136] width 62 height 30
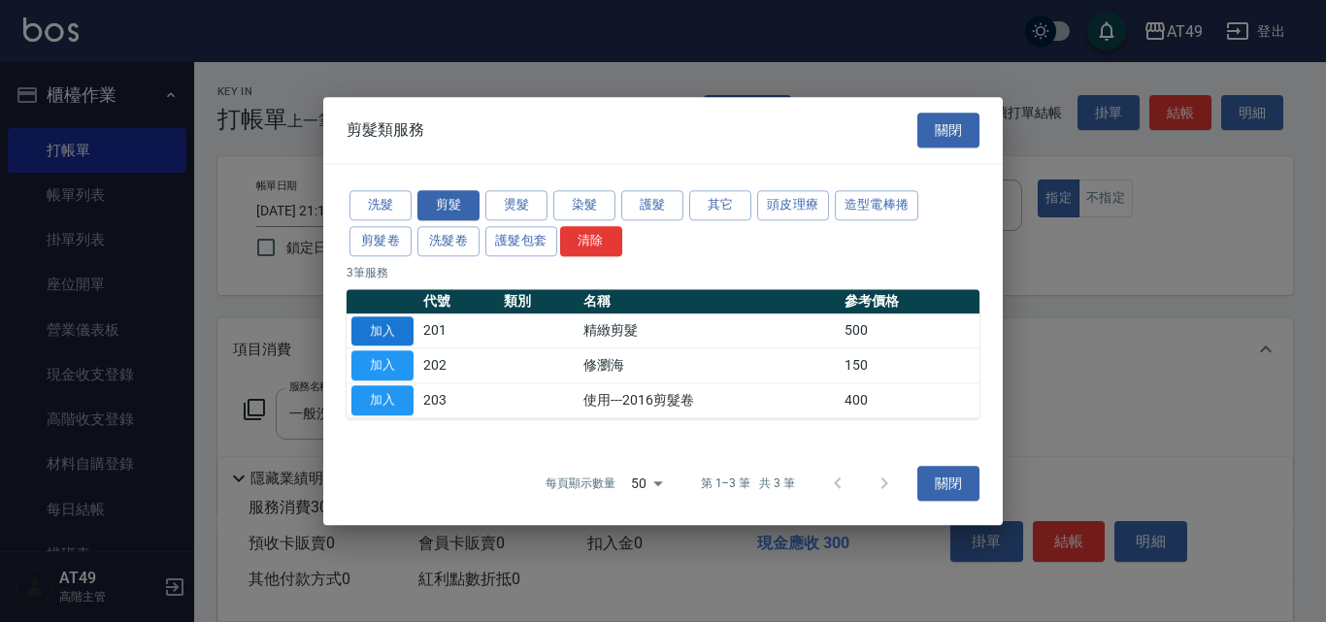
click at [382, 330] on button "加入" at bounding box center [382, 331] width 62 height 30
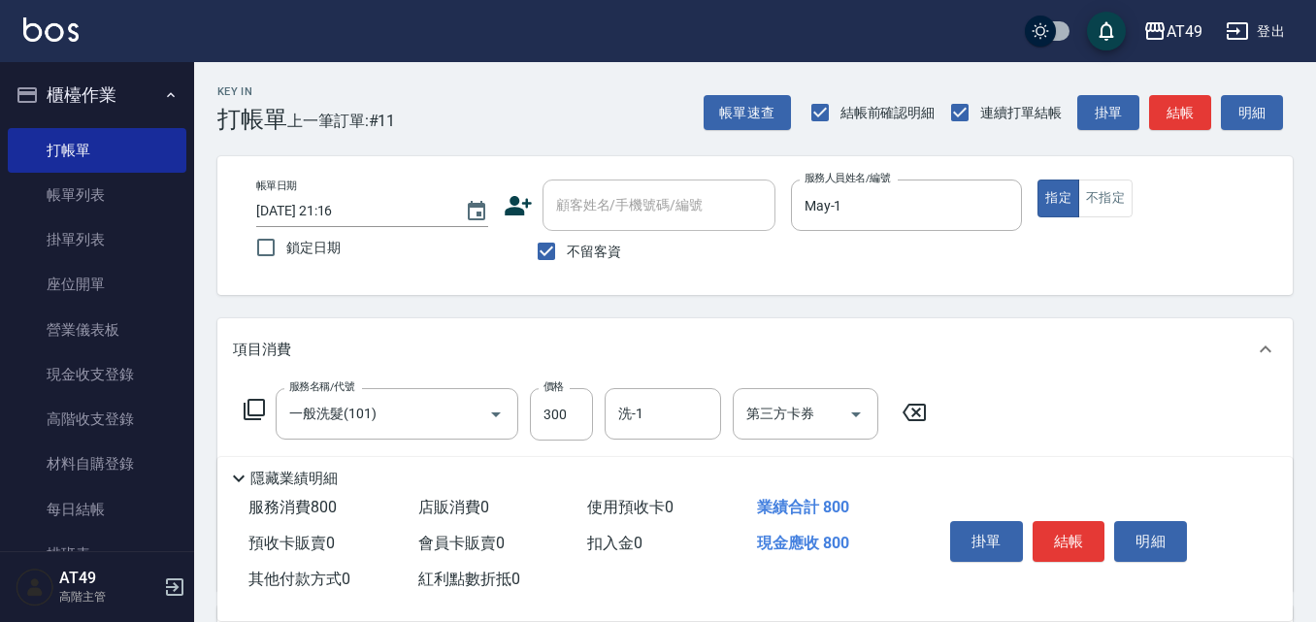
click at [247, 402] on icon at bounding box center [254, 409] width 21 height 21
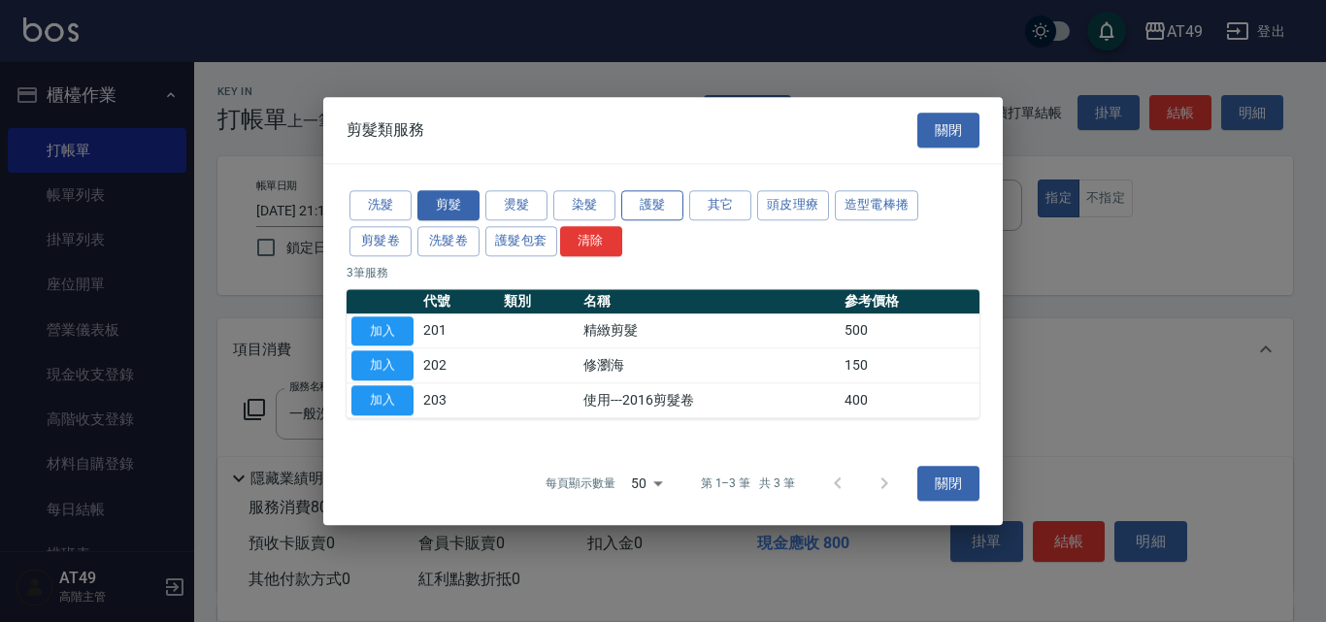
click at [639, 203] on button "護髮" at bounding box center [652, 205] width 62 height 30
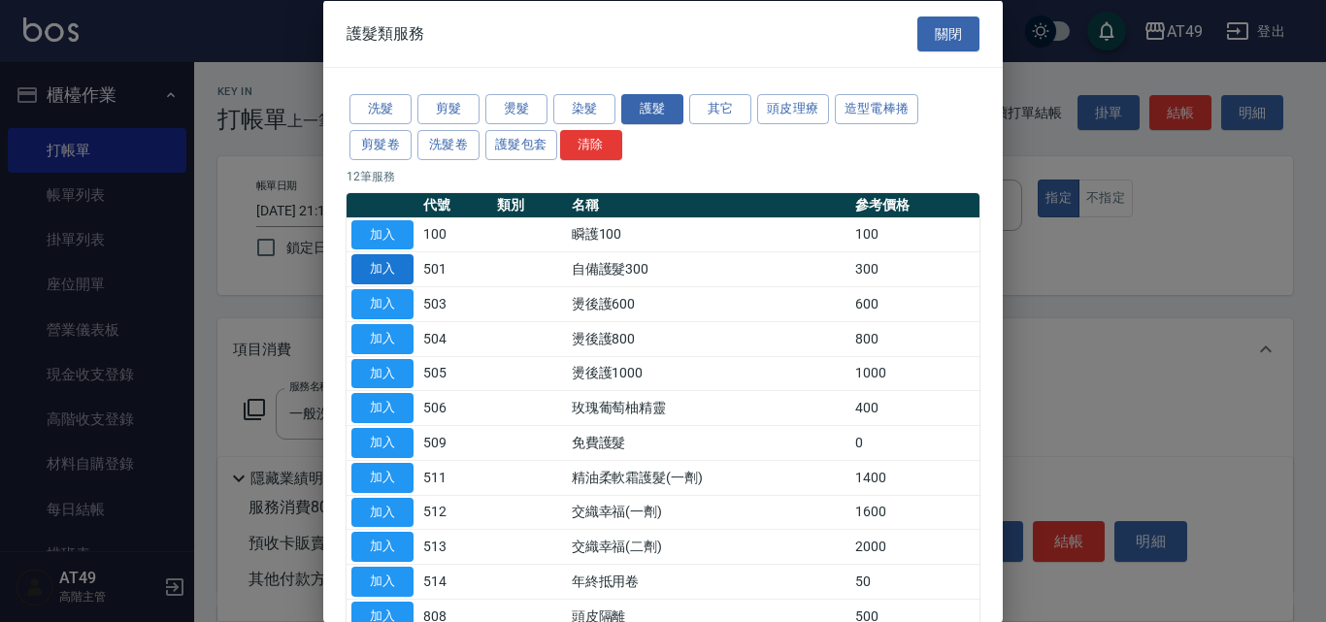
click at [398, 273] on button "加入" at bounding box center [382, 269] width 62 height 30
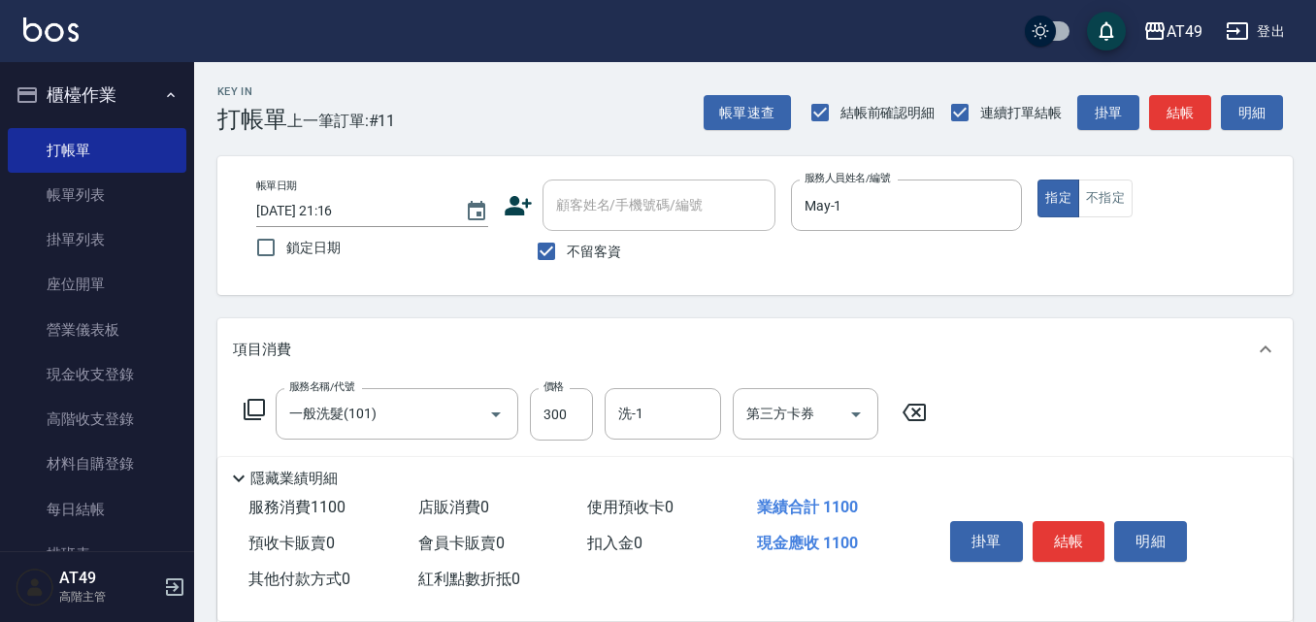
click at [254, 403] on icon at bounding box center [254, 409] width 23 height 23
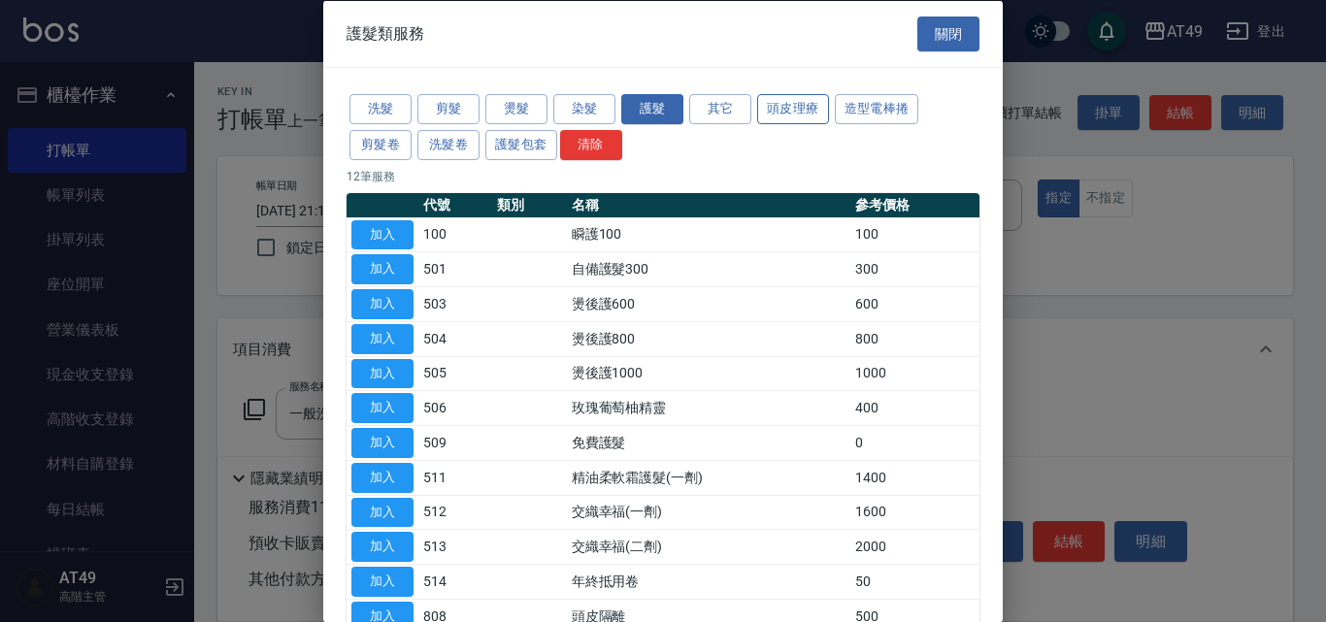
click at [813, 103] on button "頭皮理療" at bounding box center [793, 109] width 72 height 30
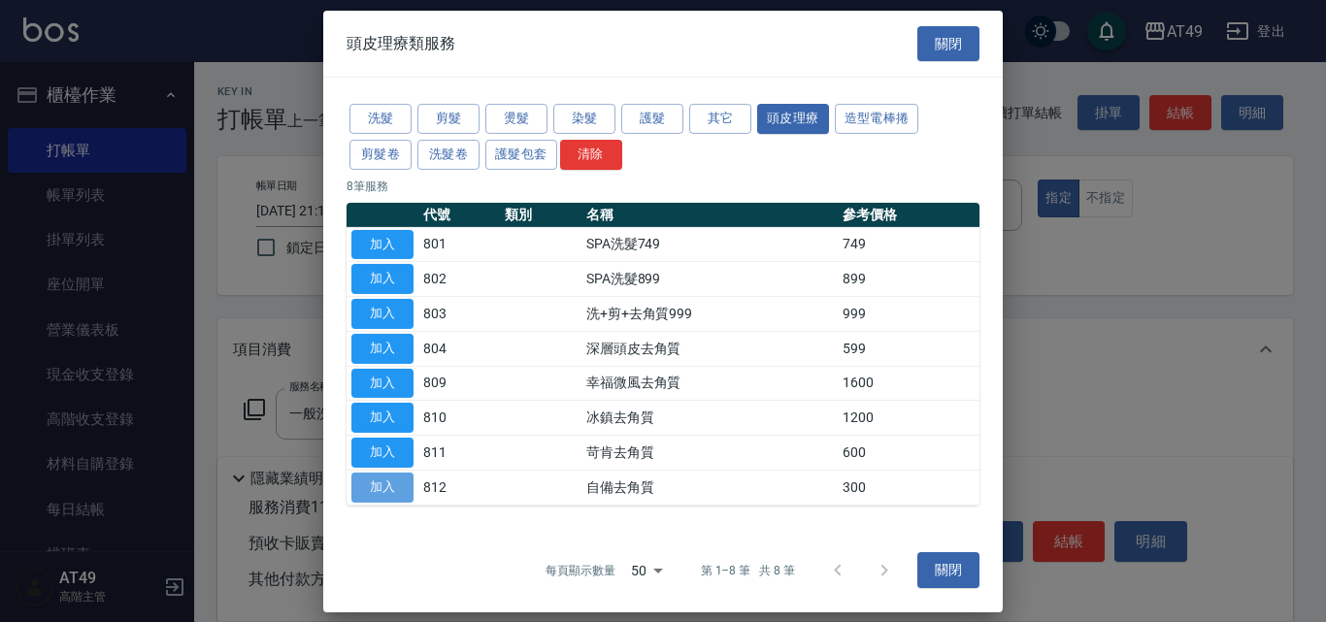
click at [391, 476] on button "加入" at bounding box center [382, 488] width 62 height 30
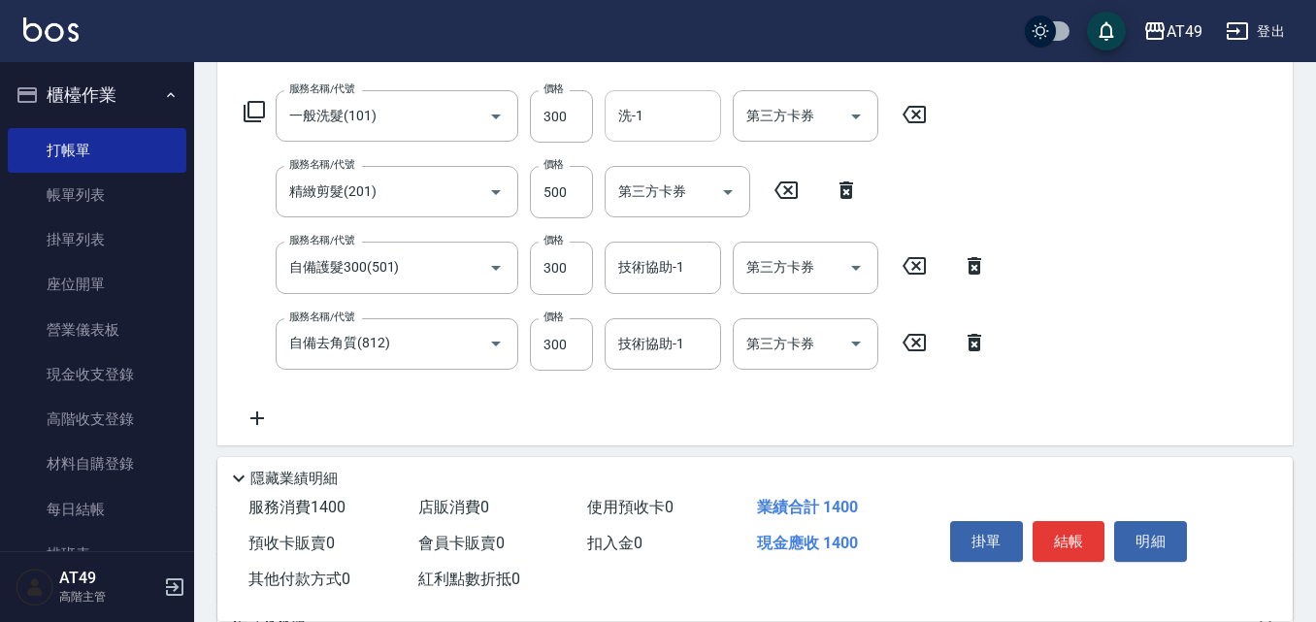
scroll to position [388, 0]
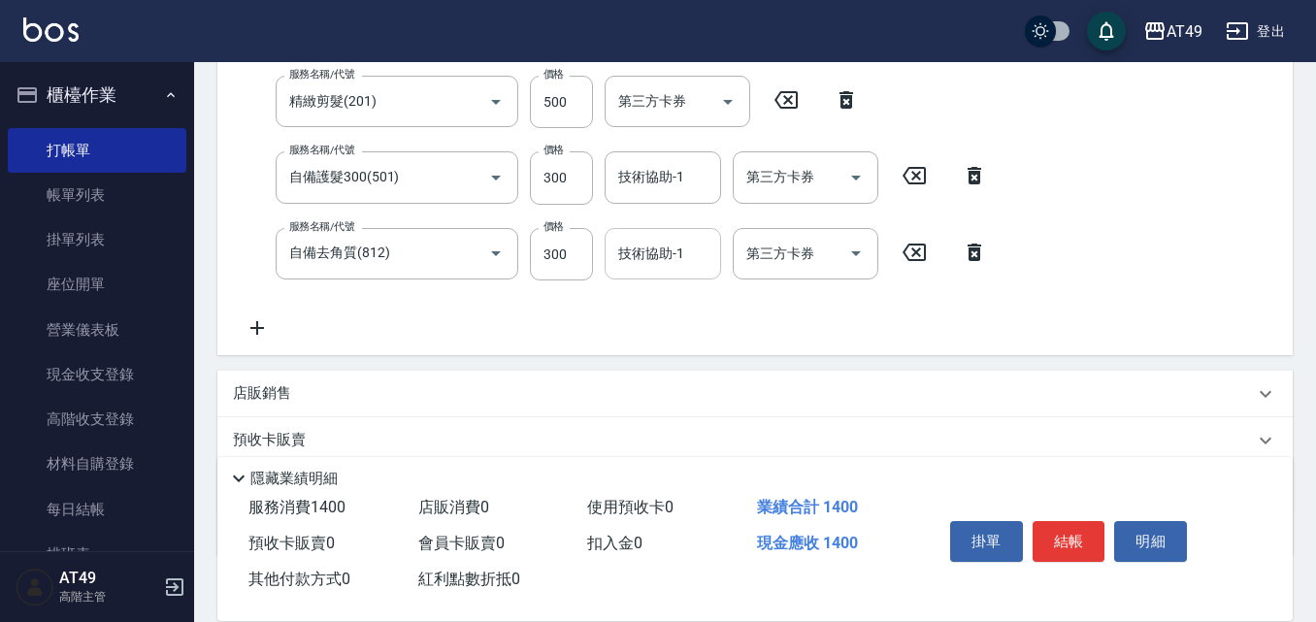
click at [666, 255] on div "技術協助-1 技術協助-1" at bounding box center [663, 253] width 116 height 51
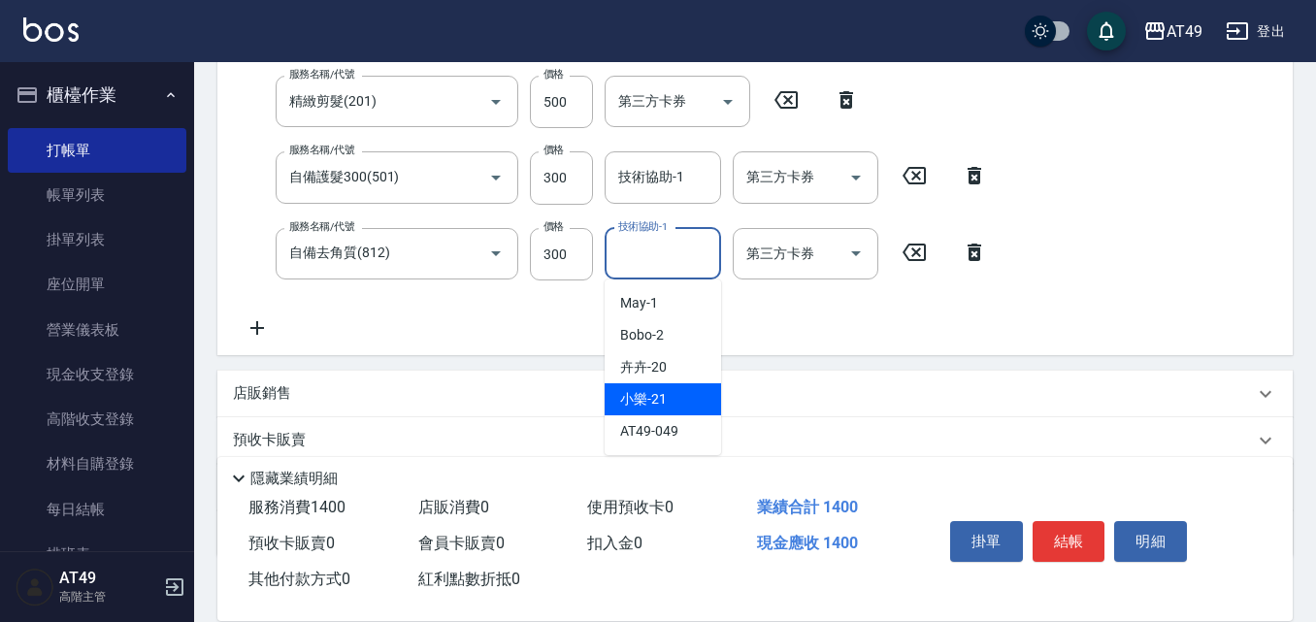
click at [677, 397] on div "小樂 -21" at bounding box center [663, 399] width 116 height 32
type input "小樂-21"
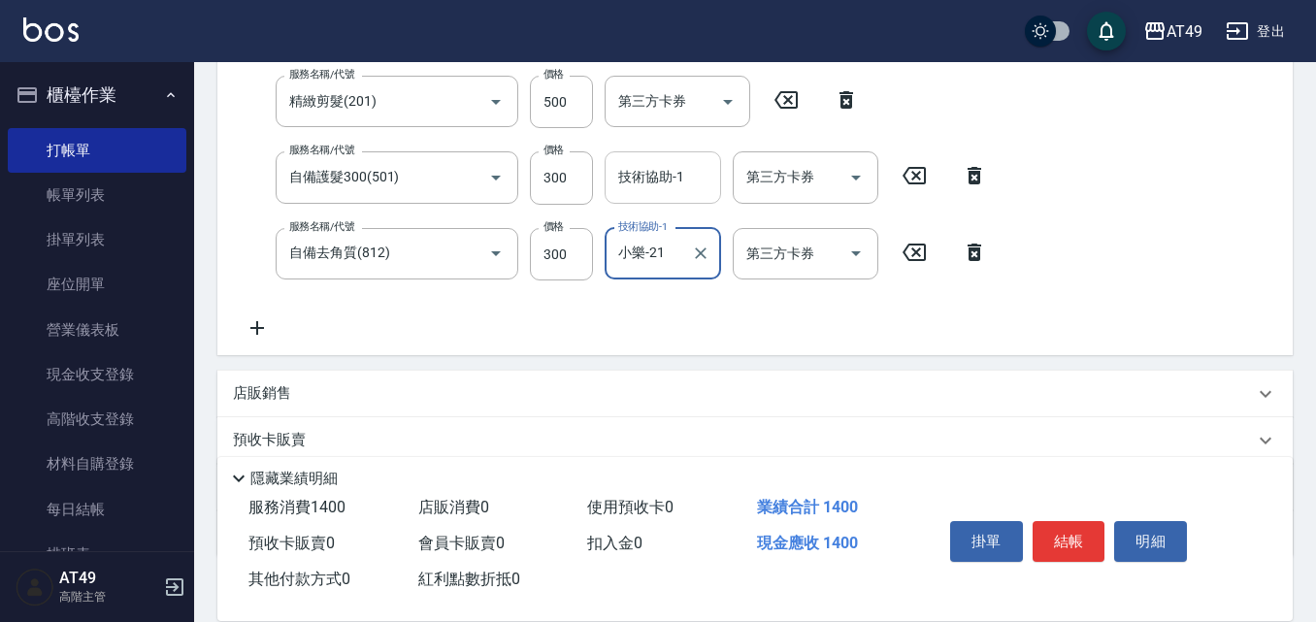
click at [675, 175] on input "技術協助-1" at bounding box center [662, 177] width 99 height 34
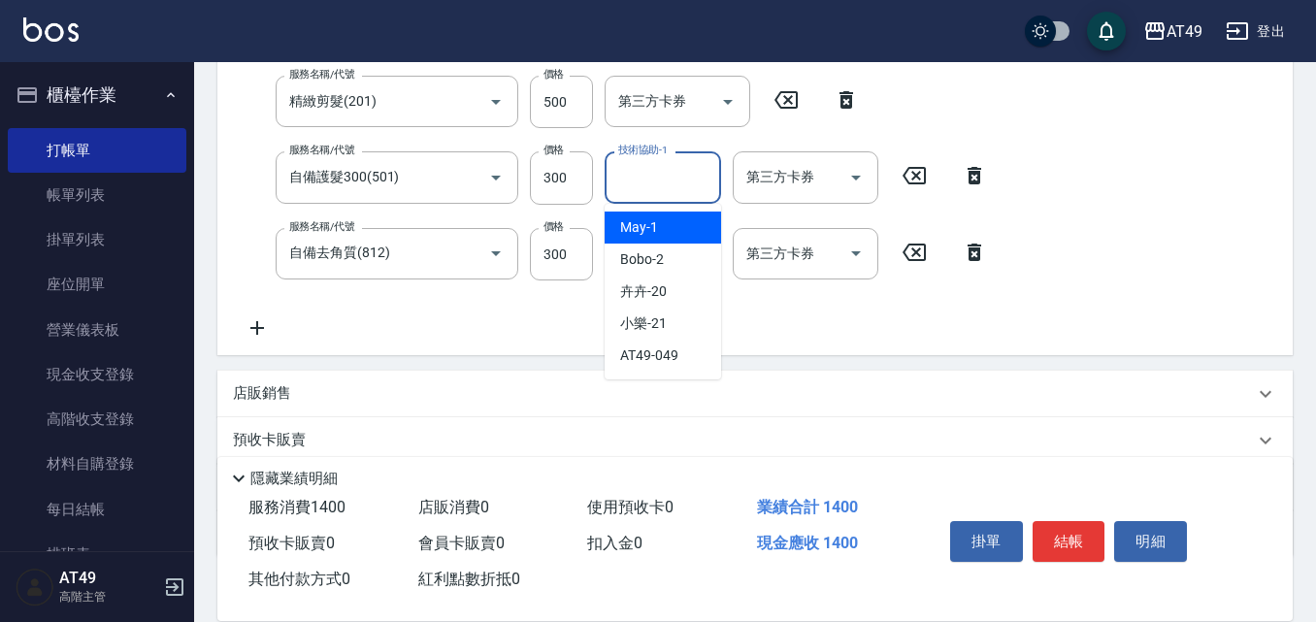
click at [685, 229] on div "May -1" at bounding box center [663, 228] width 116 height 32
type input "May-1"
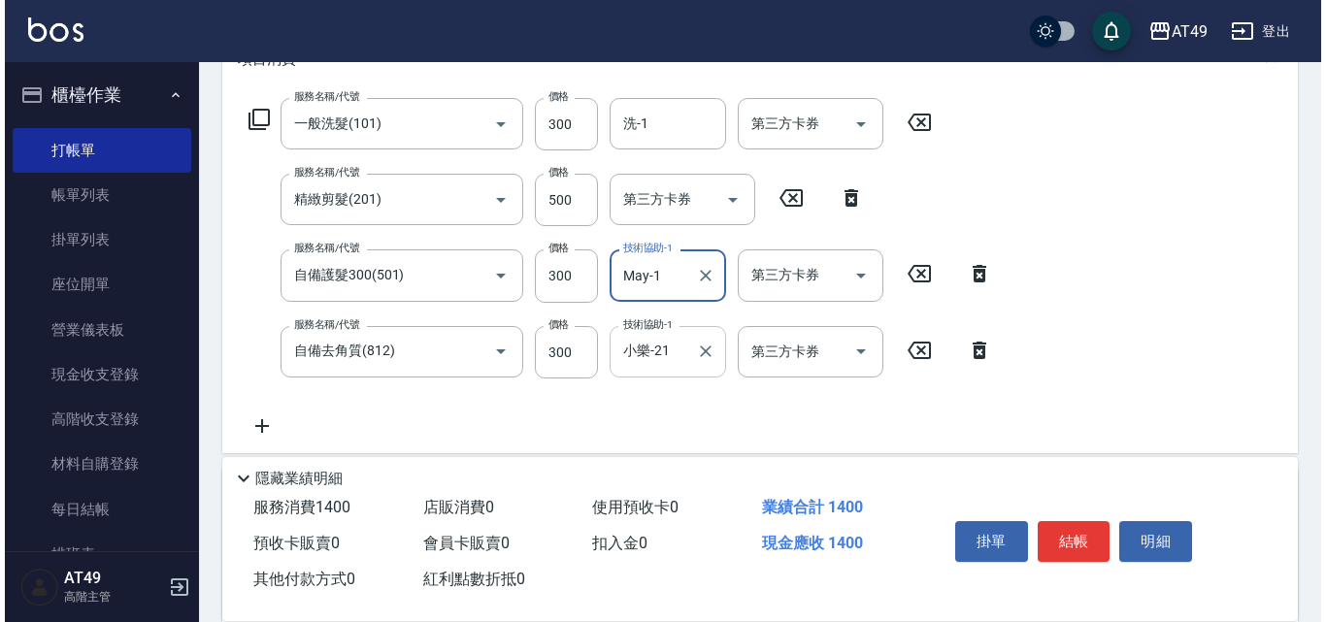
scroll to position [97, 0]
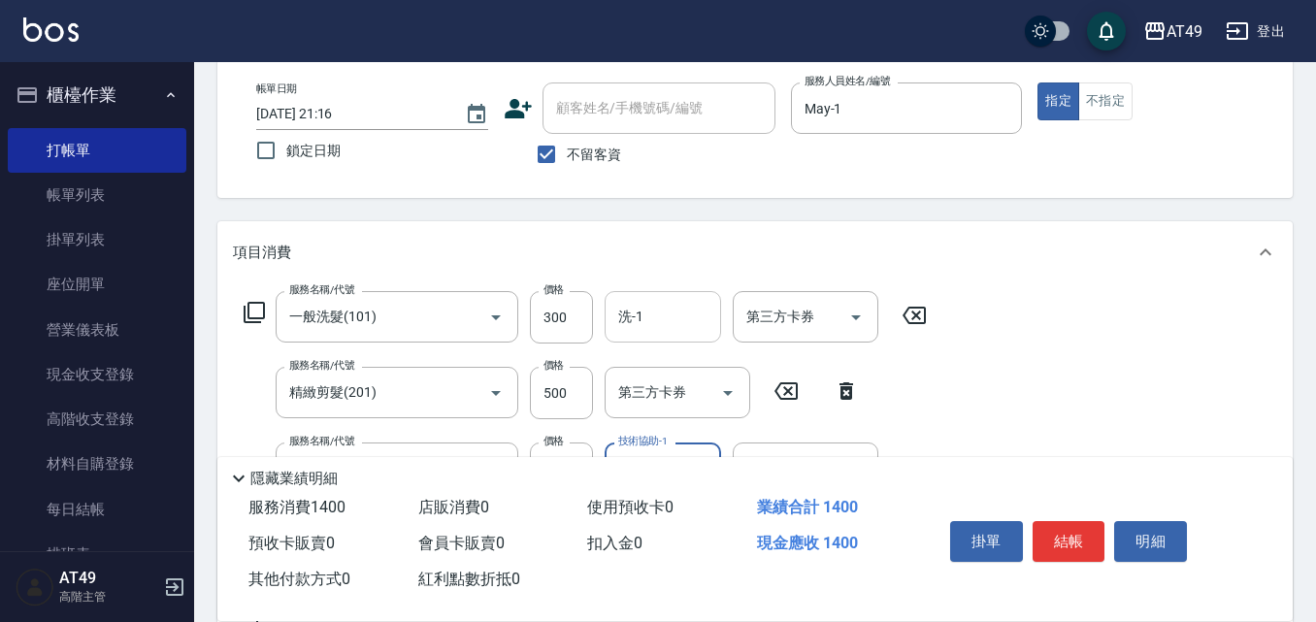
click at [674, 324] on input "洗-1" at bounding box center [662, 317] width 99 height 34
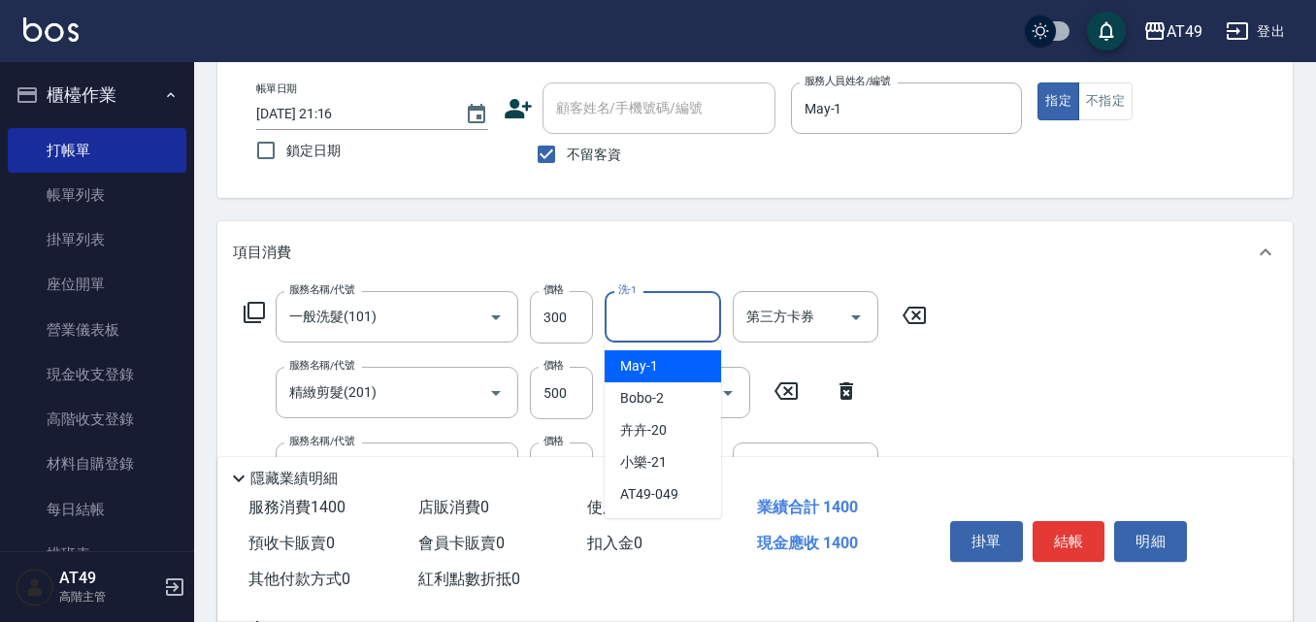
click at [668, 362] on div "May -1" at bounding box center [663, 366] width 116 height 32
type input "May-1"
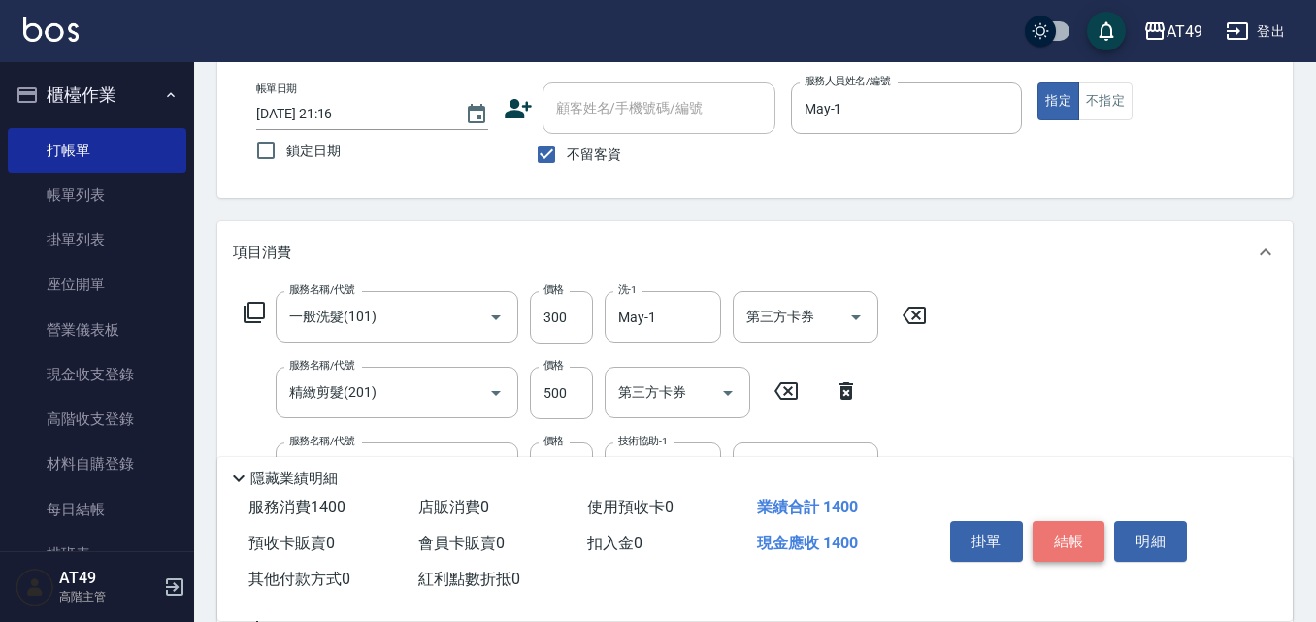
click at [1054, 530] on button "結帳" at bounding box center [1069, 541] width 73 height 41
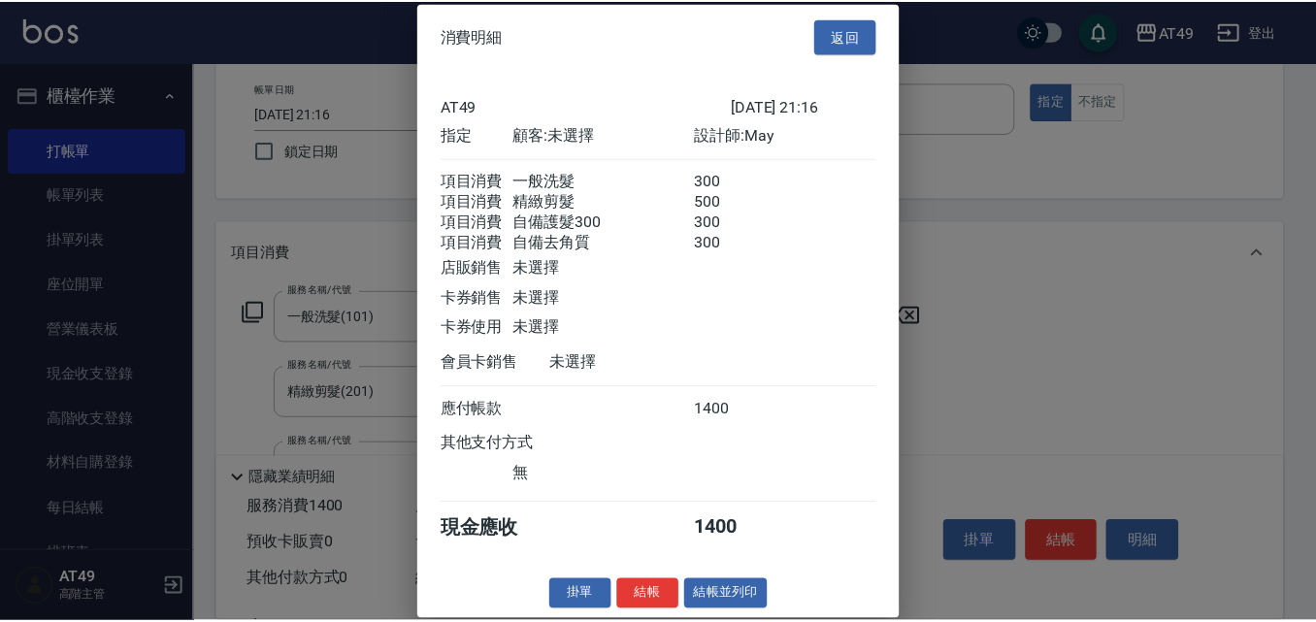
scroll to position [32, 0]
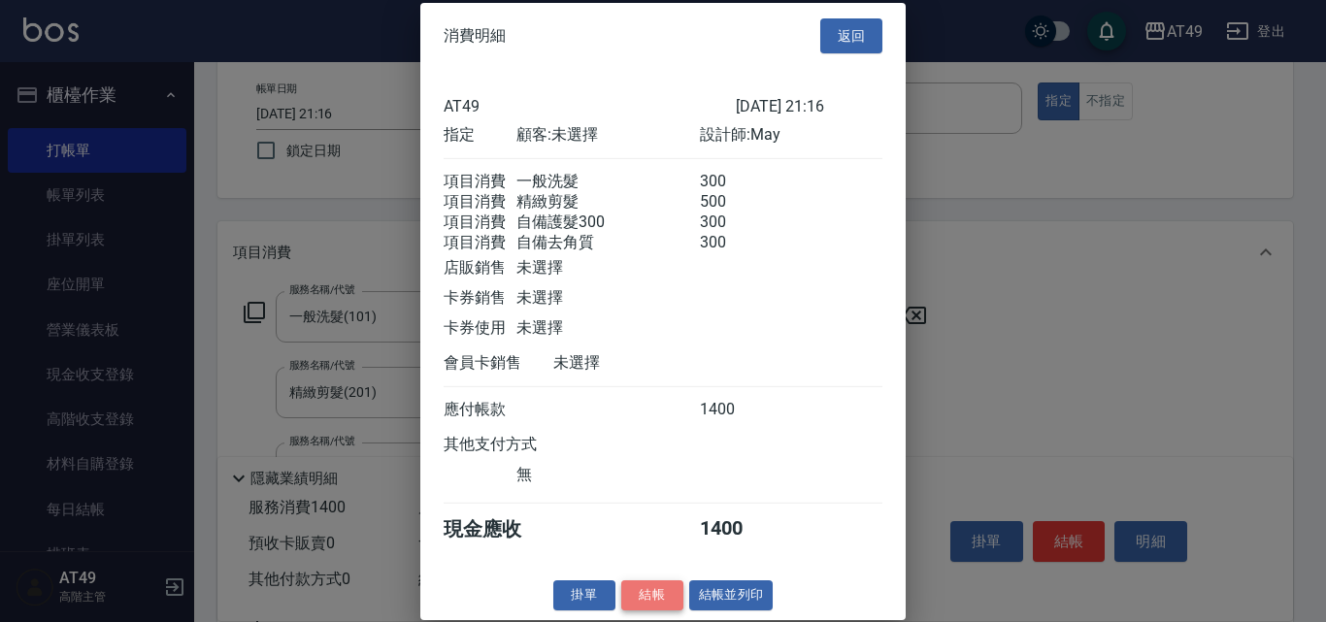
click at [656, 598] on button "結帳" at bounding box center [652, 595] width 62 height 30
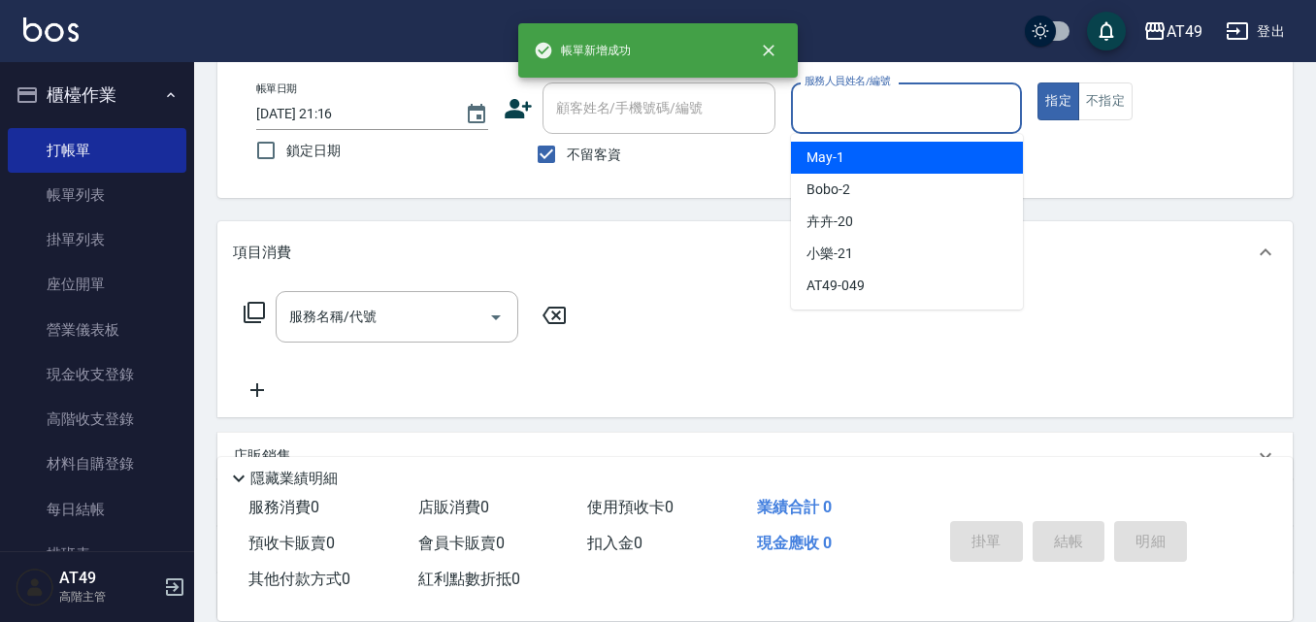
click at [844, 118] on input "服務人員姓名/編號" at bounding box center [907, 108] width 214 height 34
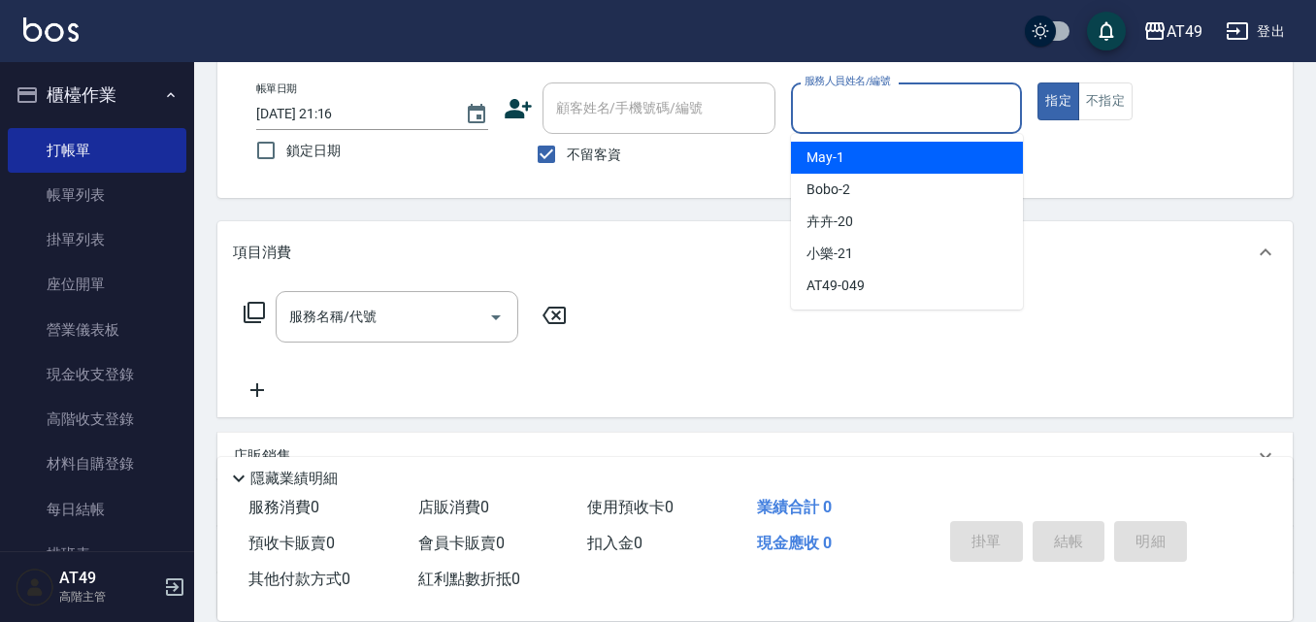
click at [852, 148] on div "May -1" at bounding box center [907, 158] width 232 height 32
type input "May-1"
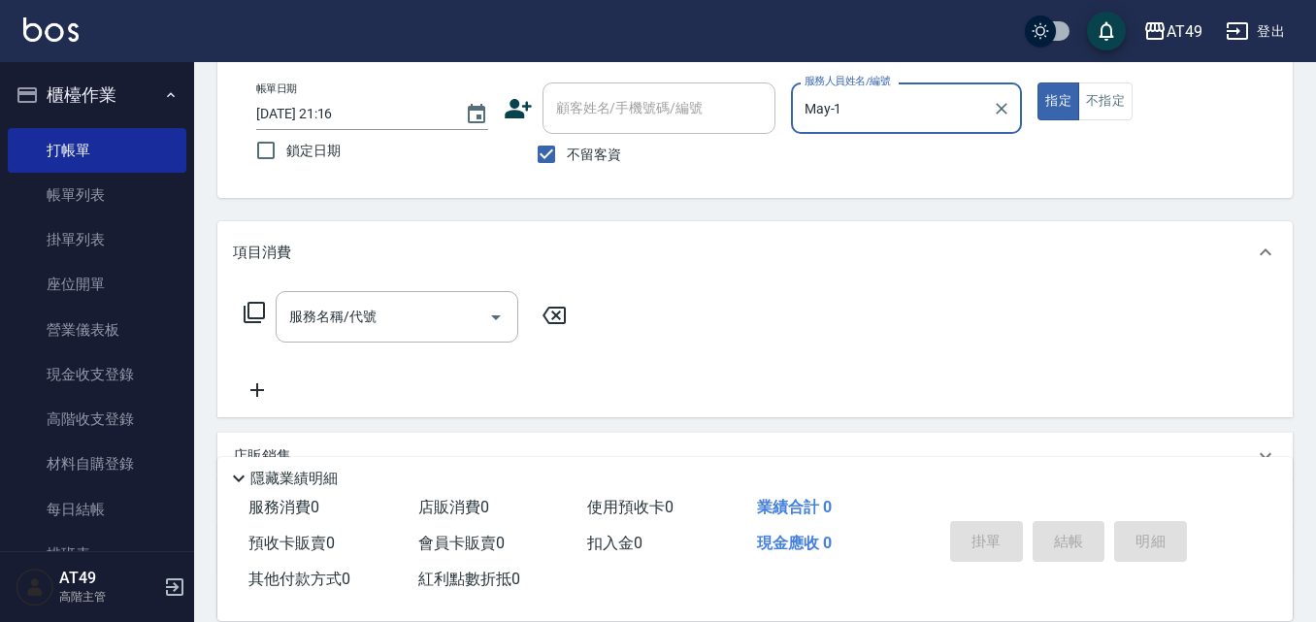
click at [251, 305] on icon at bounding box center [254, 312] width 23 height 23
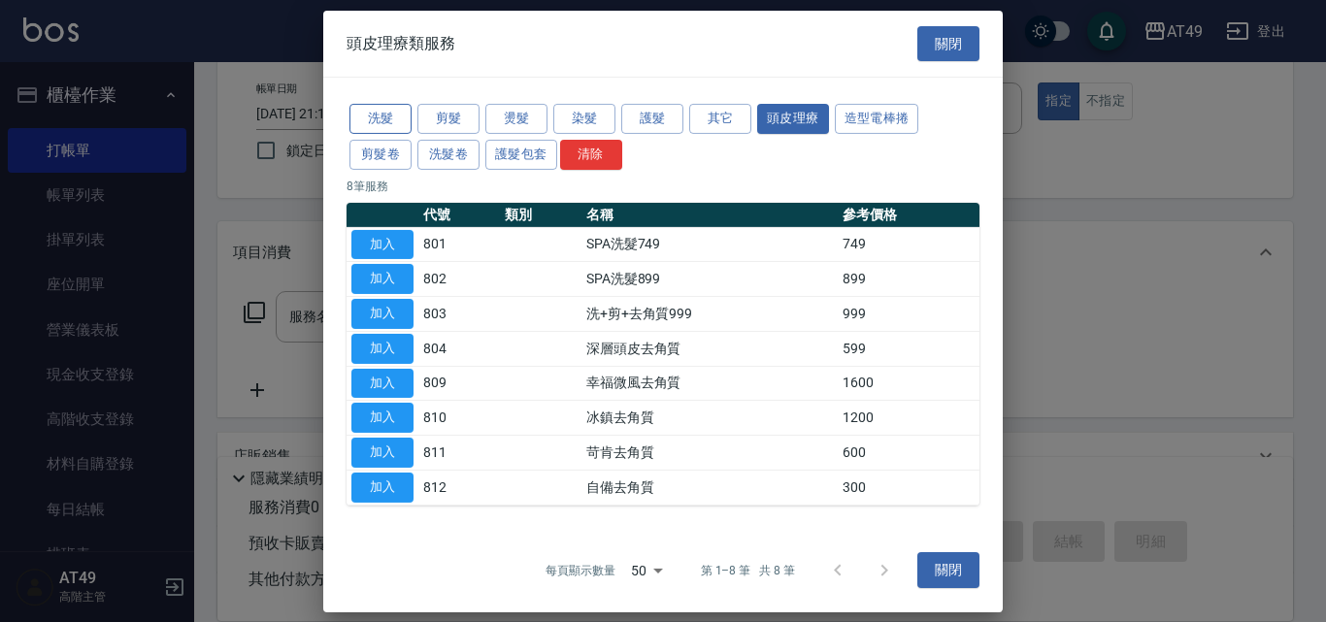
click at [384, 124] on button "洗髮" at bounding box center [380, 119] width 62 height 30
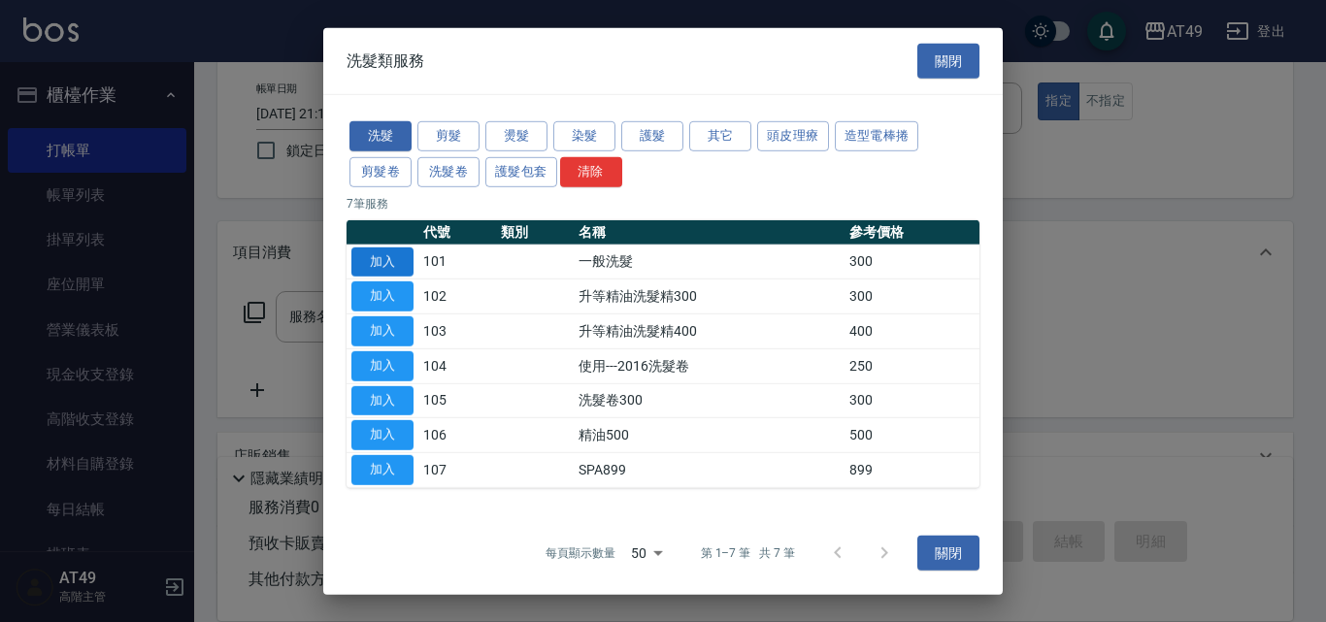
click at [391, 262] on button "加入" at bounding box center [382, 261] width 62 height 30
type input "一般洗髮(101)"
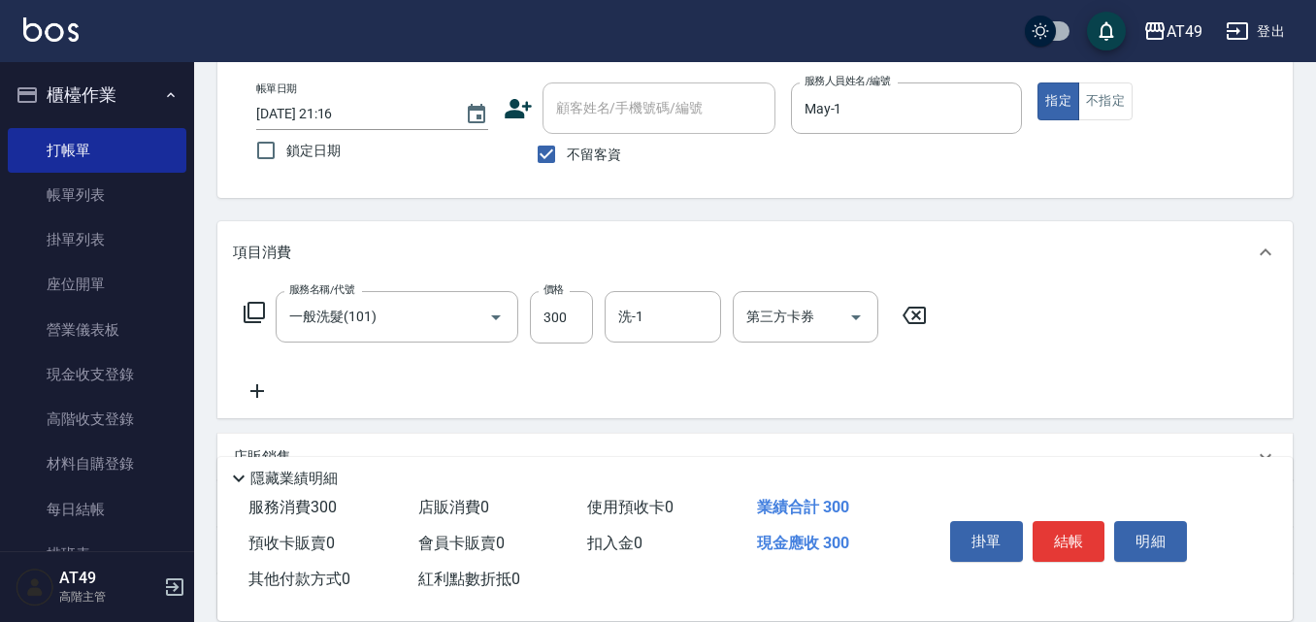
click at [252, 309] on icon at bounding box center [254, 312] width 23 height 23
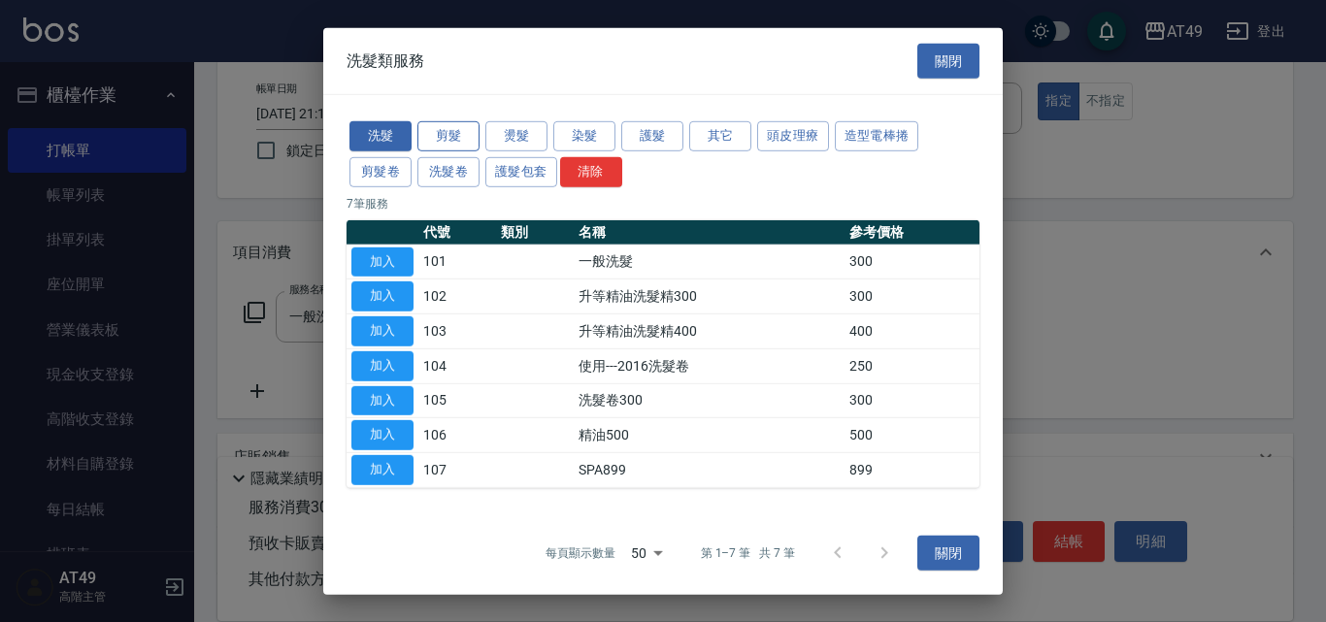
click at [453, 135] on button "剪髮" at bounding box center [448, 136] width 62 height 30
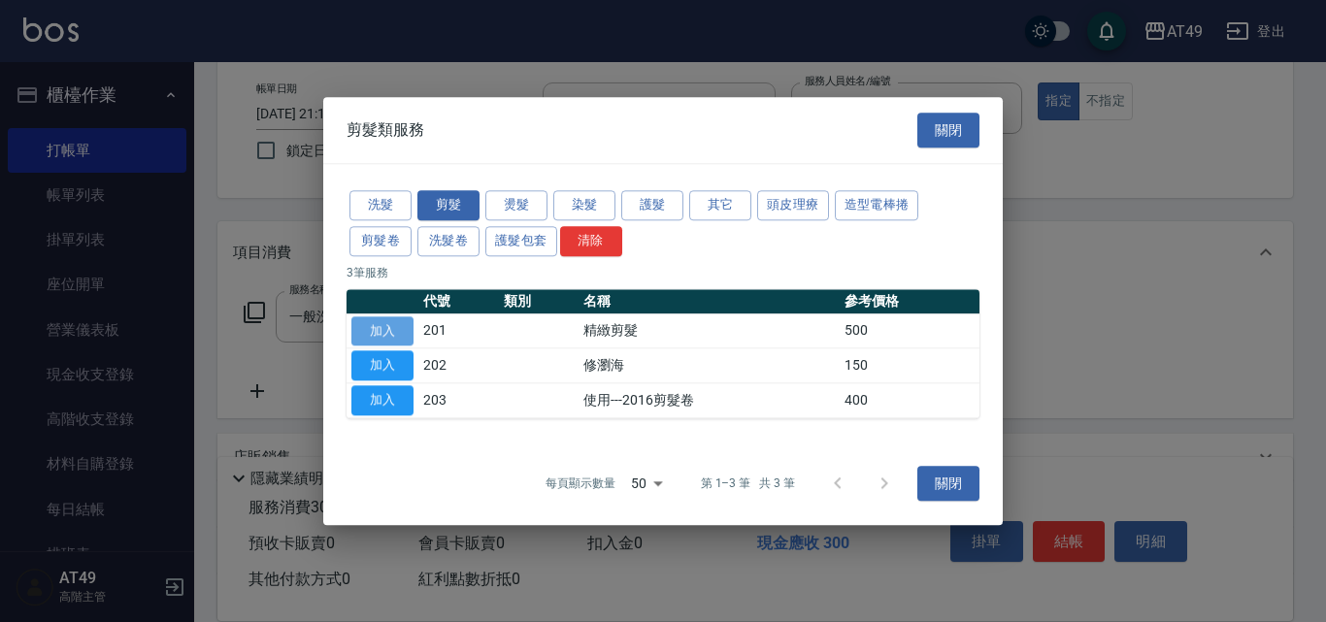
click at [403, 328] on button "加入" at bounding box center [382, 331] width 62 height 30
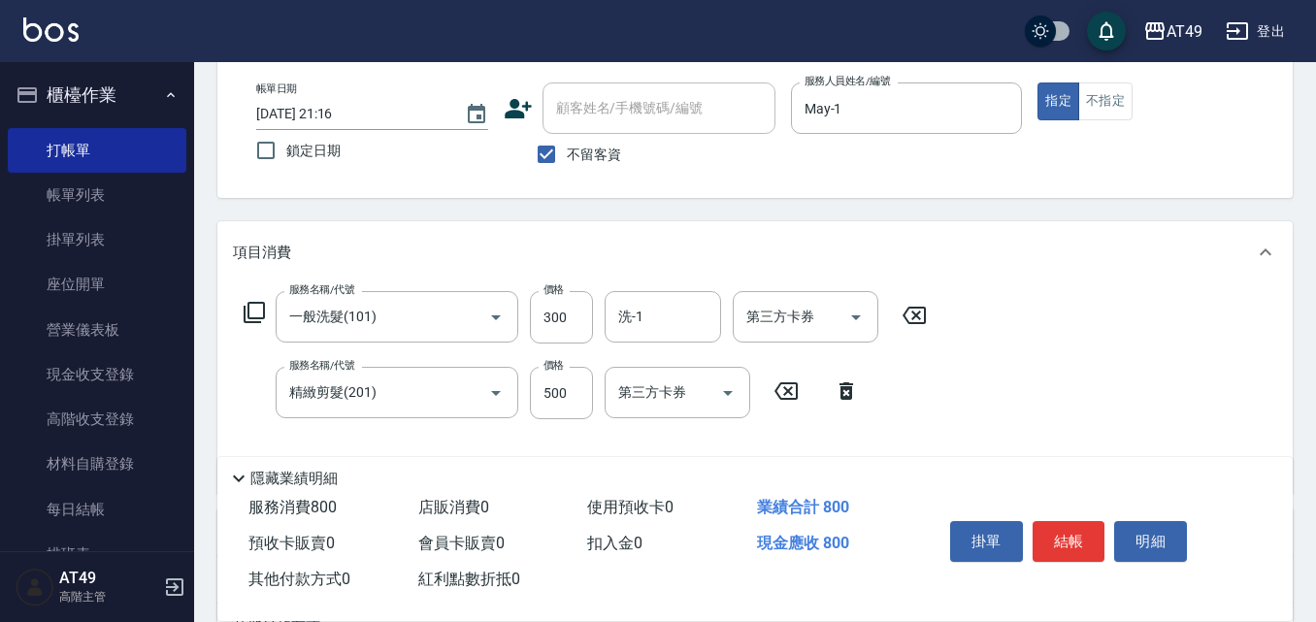
click at [245, 314] on icon at bounding box center [254, 312] width 21 height 21
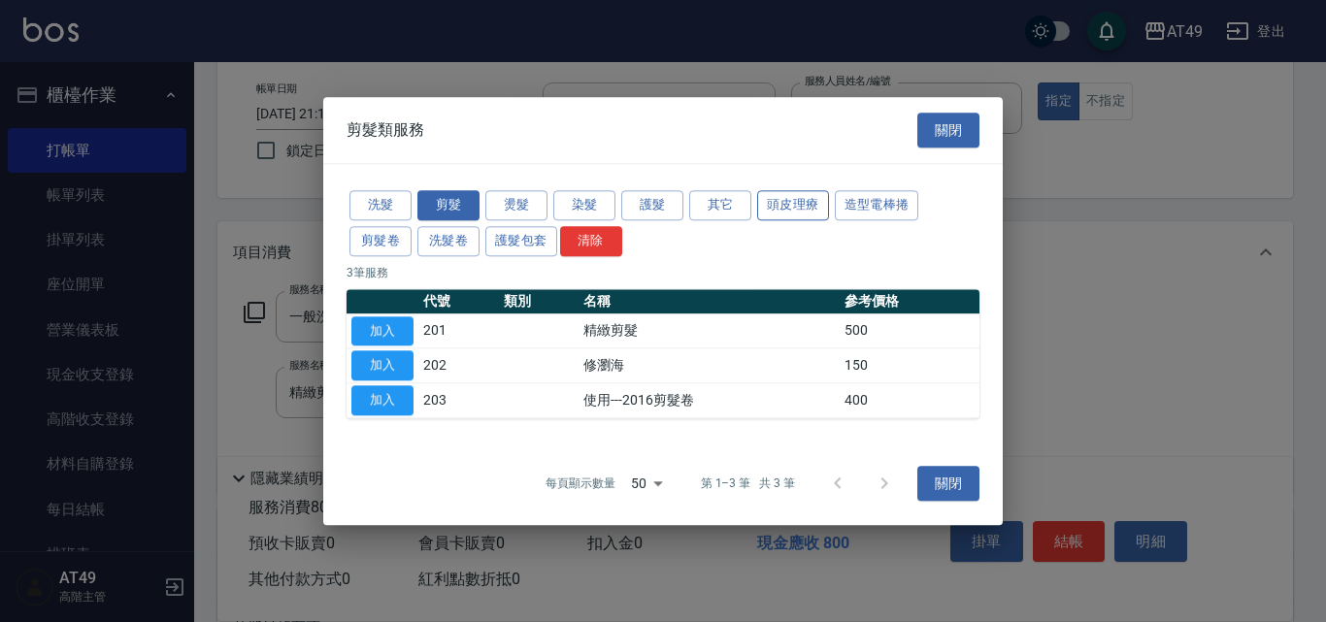
click at [780, 201] on button "頭皮理療" at bounding box center [793, 205] width 72 height 30
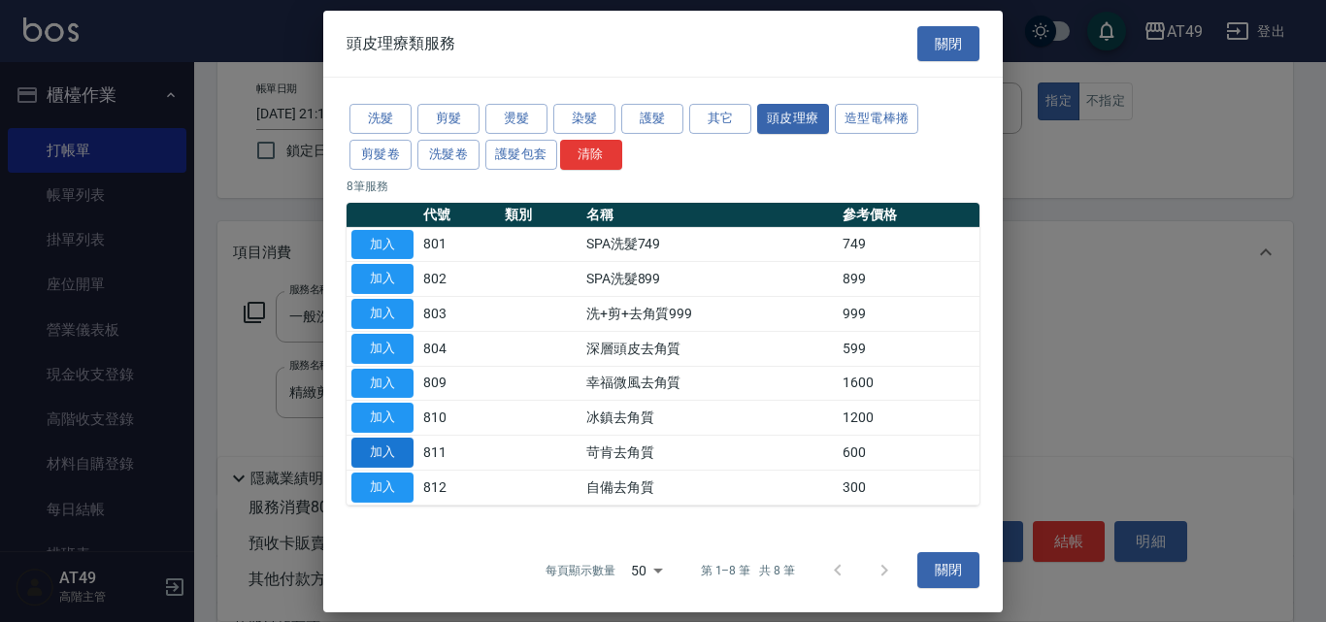
click at [399, 445] on button "加入" at bounding box center [382, 453] width 62 height 30
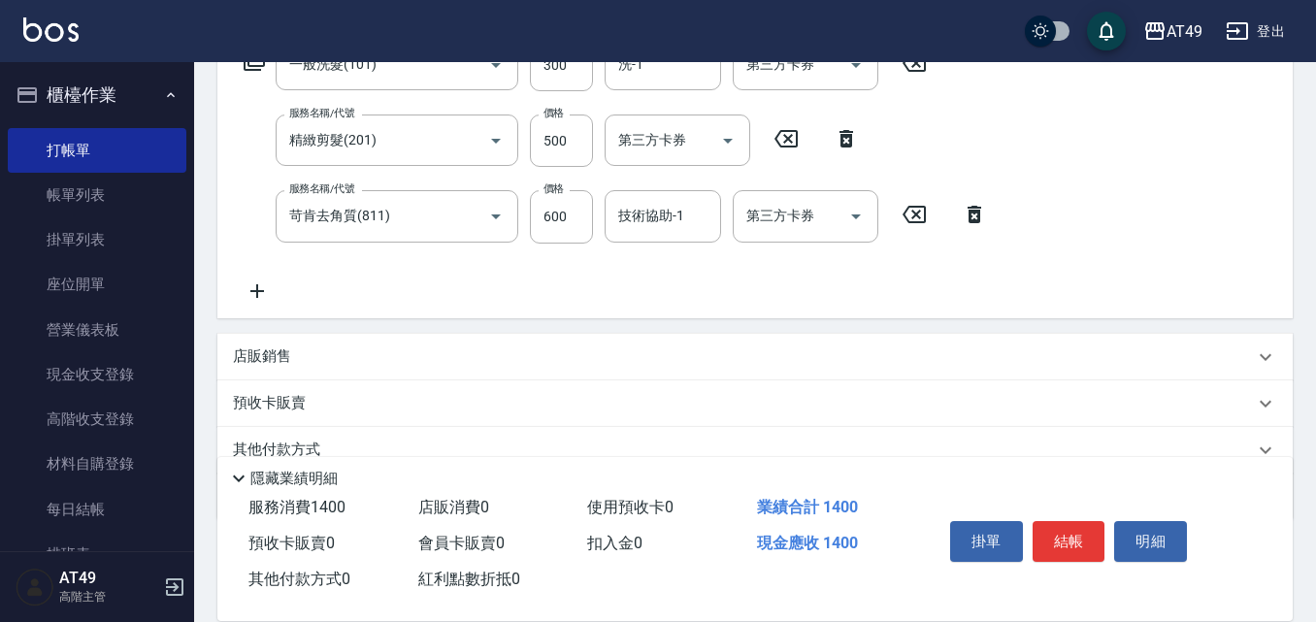
scroll to position [388, 0]
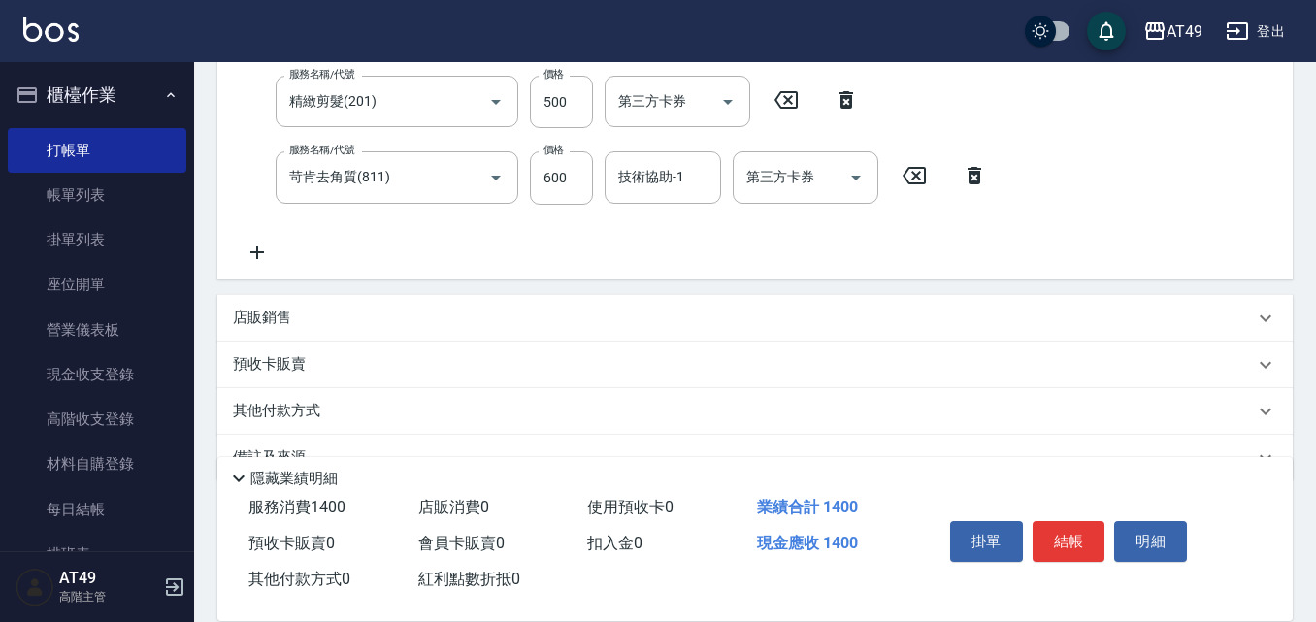
drag, startPoint x: 275, startPoint y: 321, endPoint x: 298, endPoint y: 335, distance: 27.0
click at [276, 321] on p "店販銷售" at bounding box center [262, 318] width 58 height 20
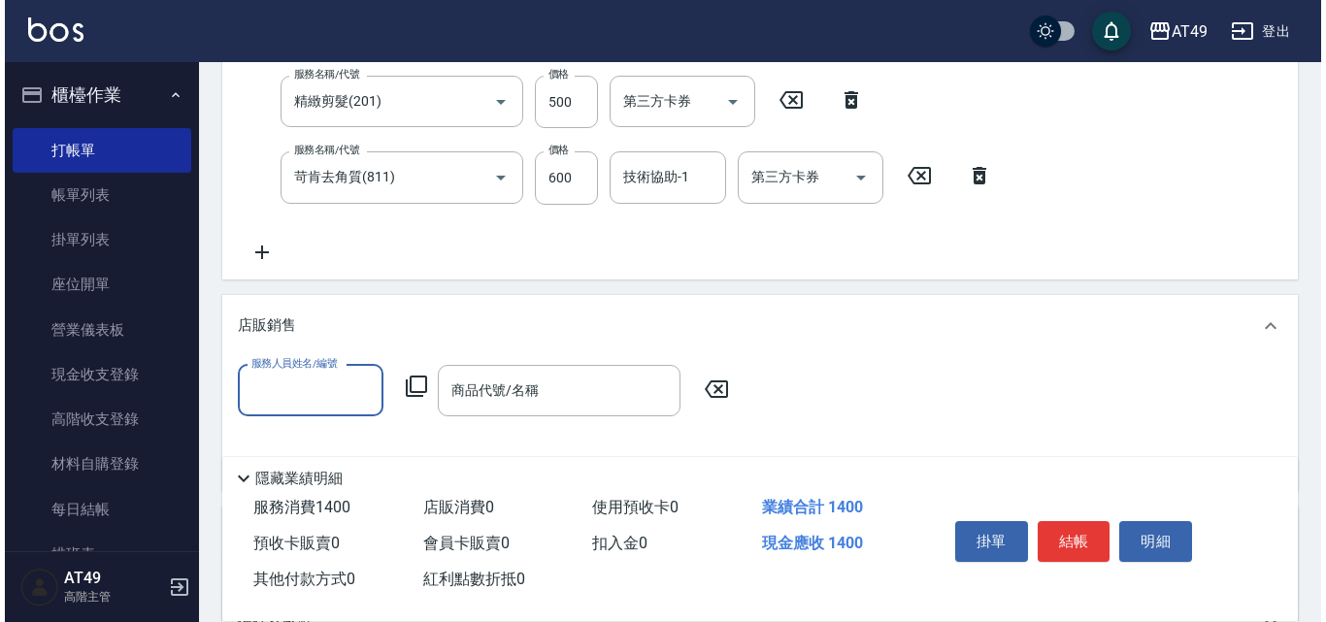
scroll to position [0, 0]
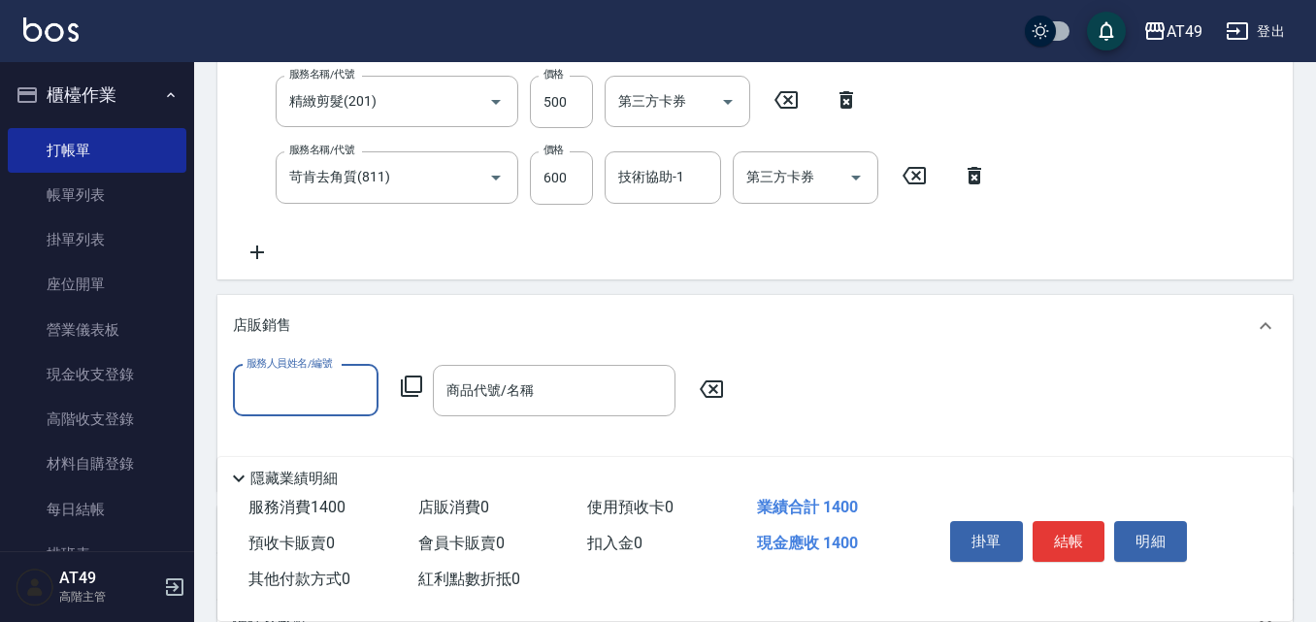
click at [329, 375] on input "服務人員姓名/編號" at bounding box center [306, 391] width 128 height 34
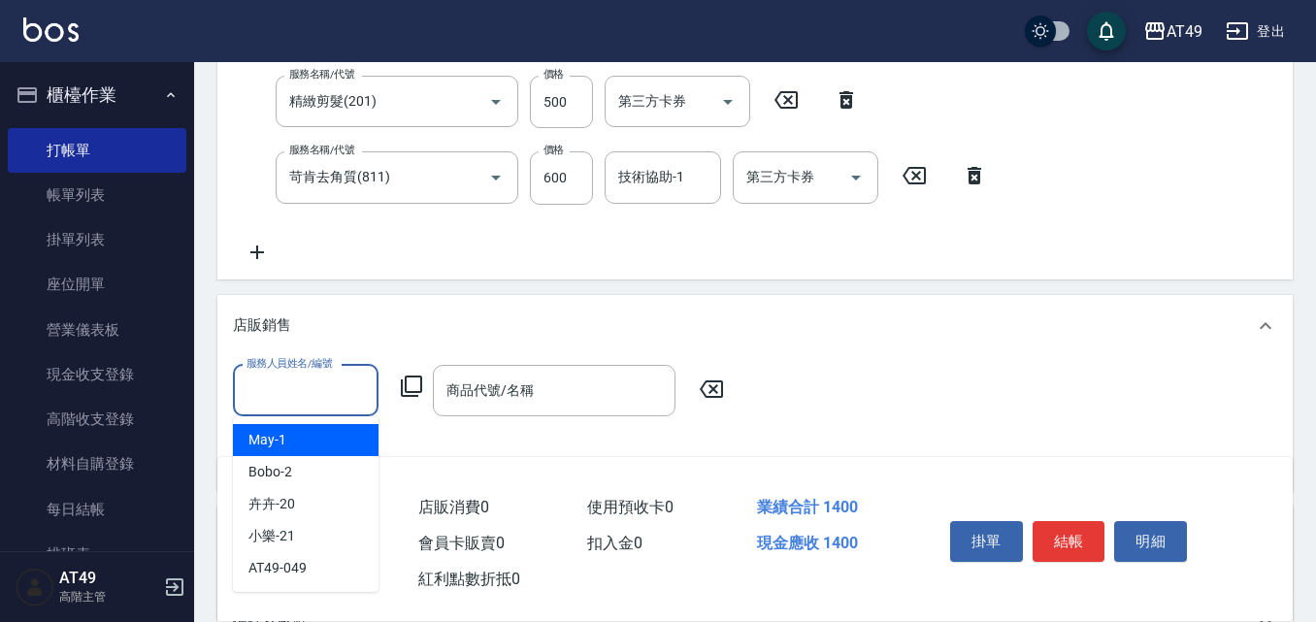
click at [319, 436] on div "May -1" at bounding box center [306, 440] width 146 height 32
type input "May-1"
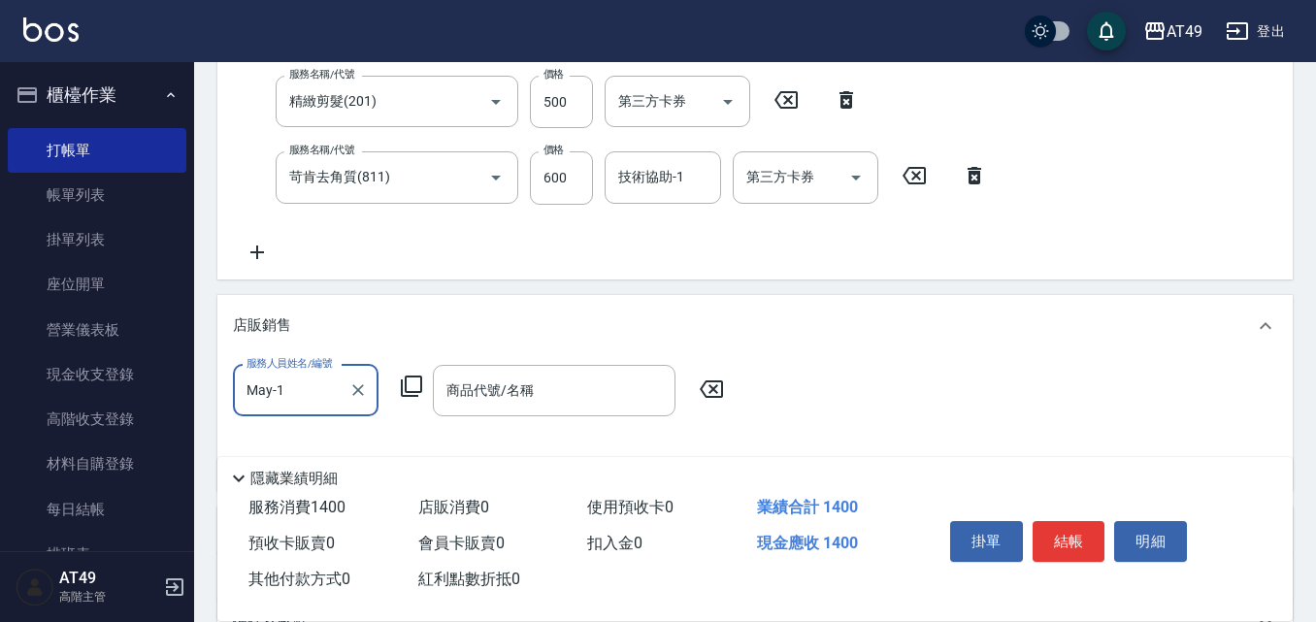
click at [417, 386] on icon at bounding box center [411, 386] width 23 height 23
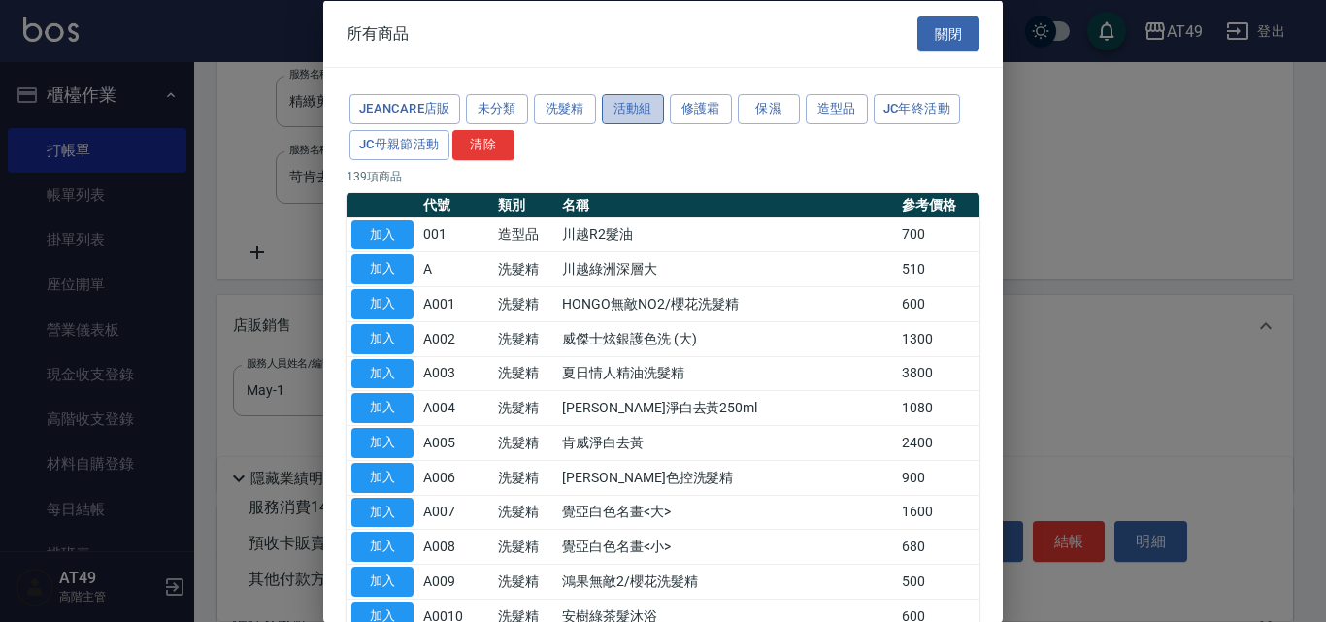
click at [609, 115] on button "活動組" at bounding box center [633, 109] width 62 height 30
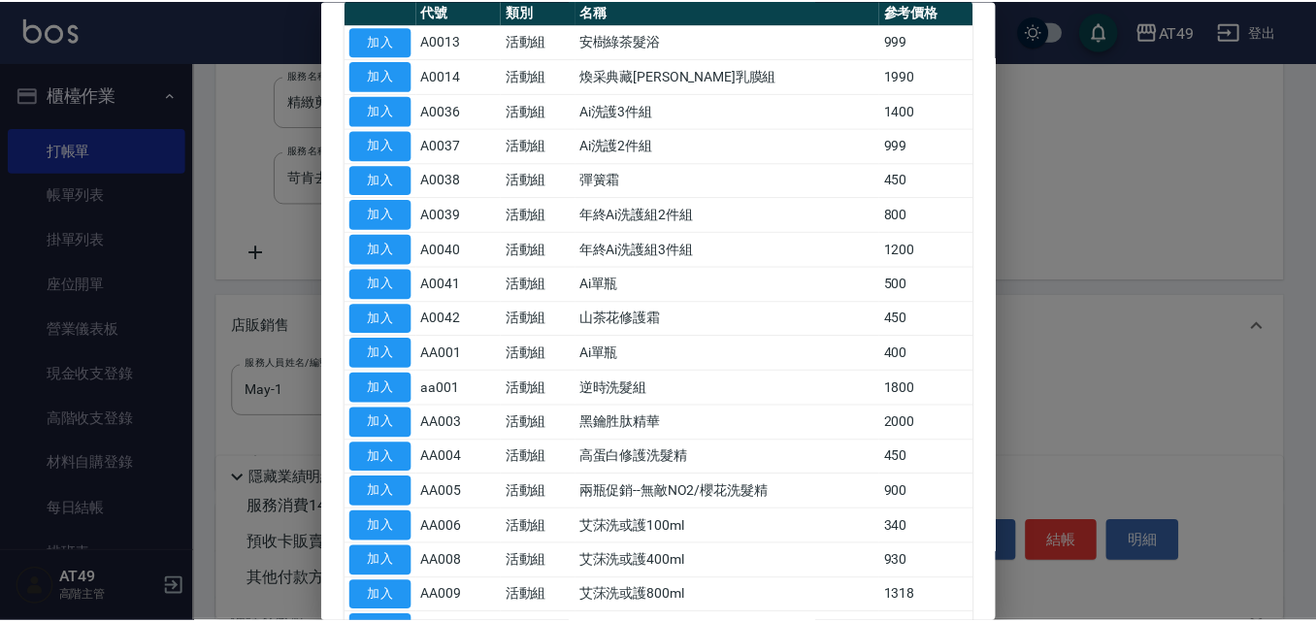
scroll to position [194, 0]
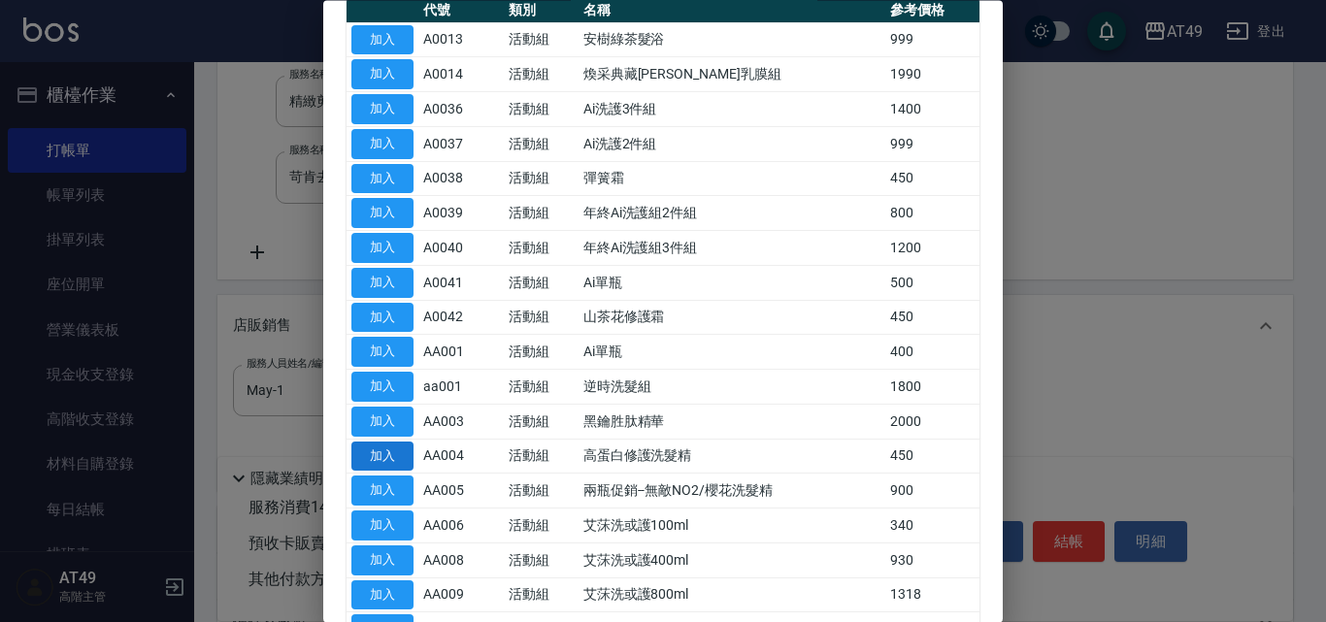
click at [387, 447] on button "加入" at bounding box center [382, 457] width 62 height 30
type input "高蛋白修護洗髮精"
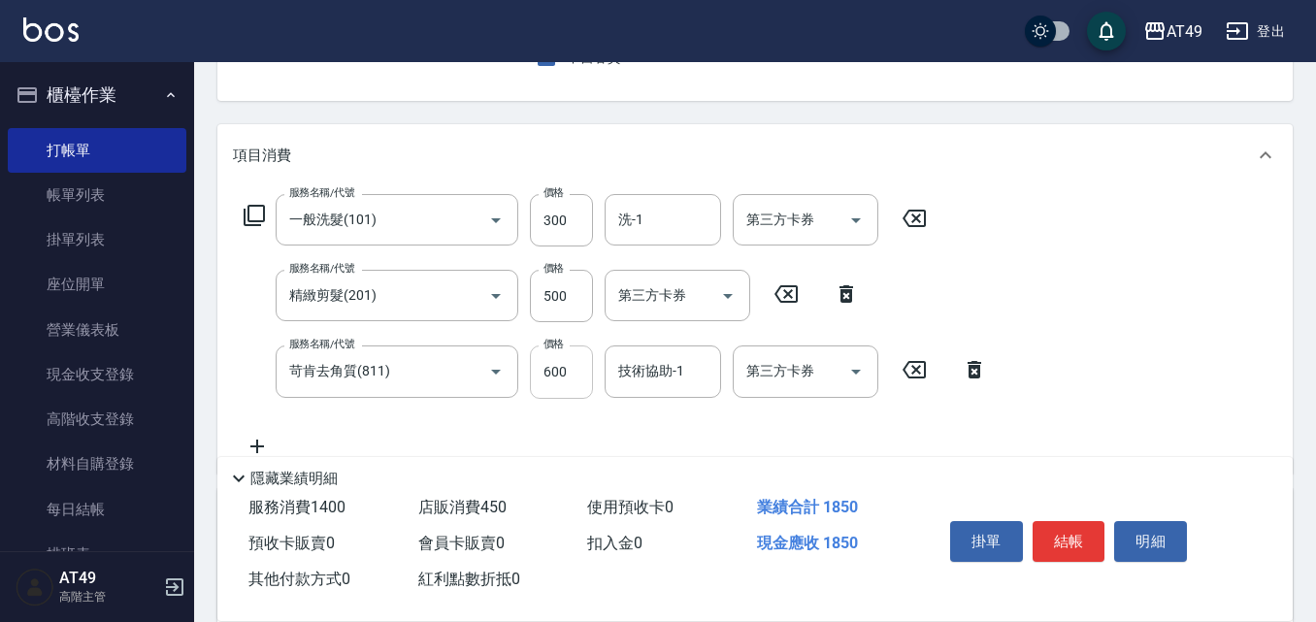
click at [565, 379] on input "600" at bounding box center [561, 371] width 63 height 52
type input "349"
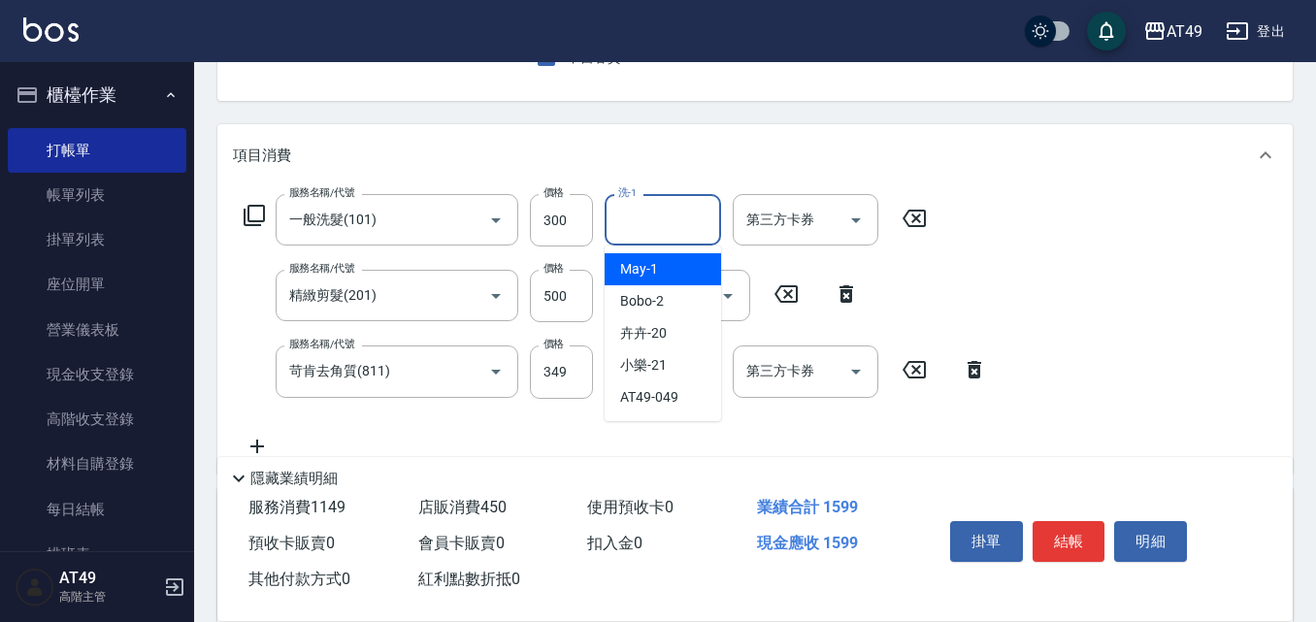
click at [666, 220] on input "洗-1" at bounding box center [662, 220] width 99 height 34
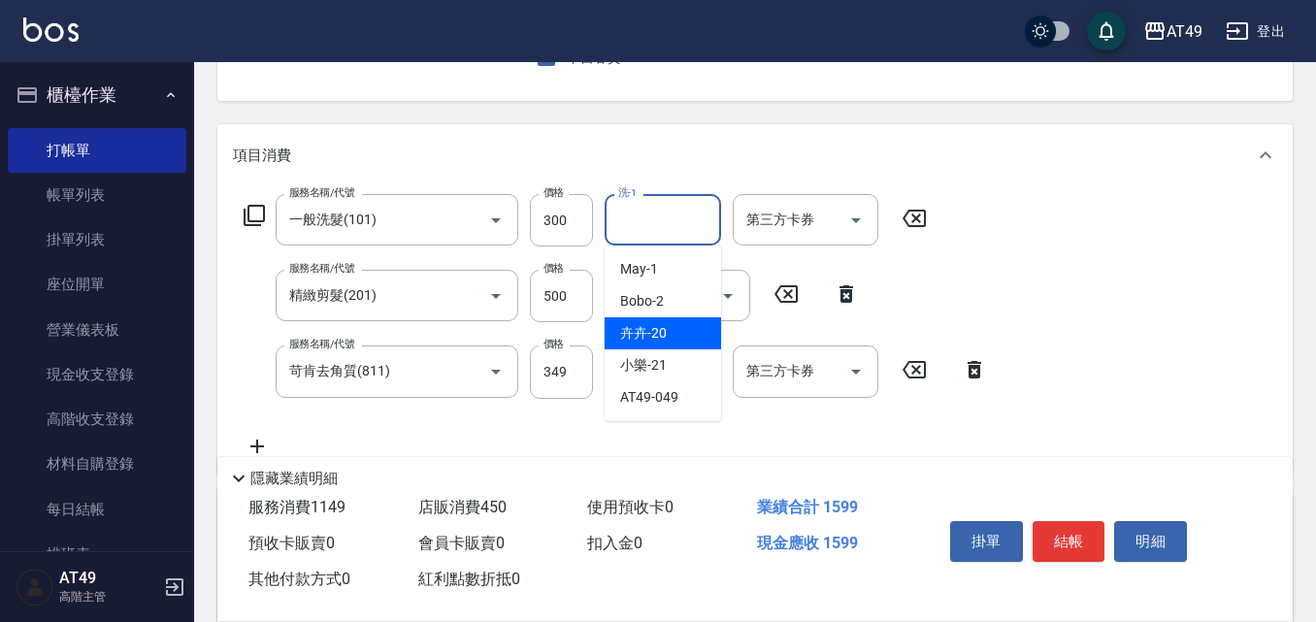
click at [681, 337] on div "卉卉 -20" at bounding box center [663, 333] width 116 height 32
type input "卉卉-20"
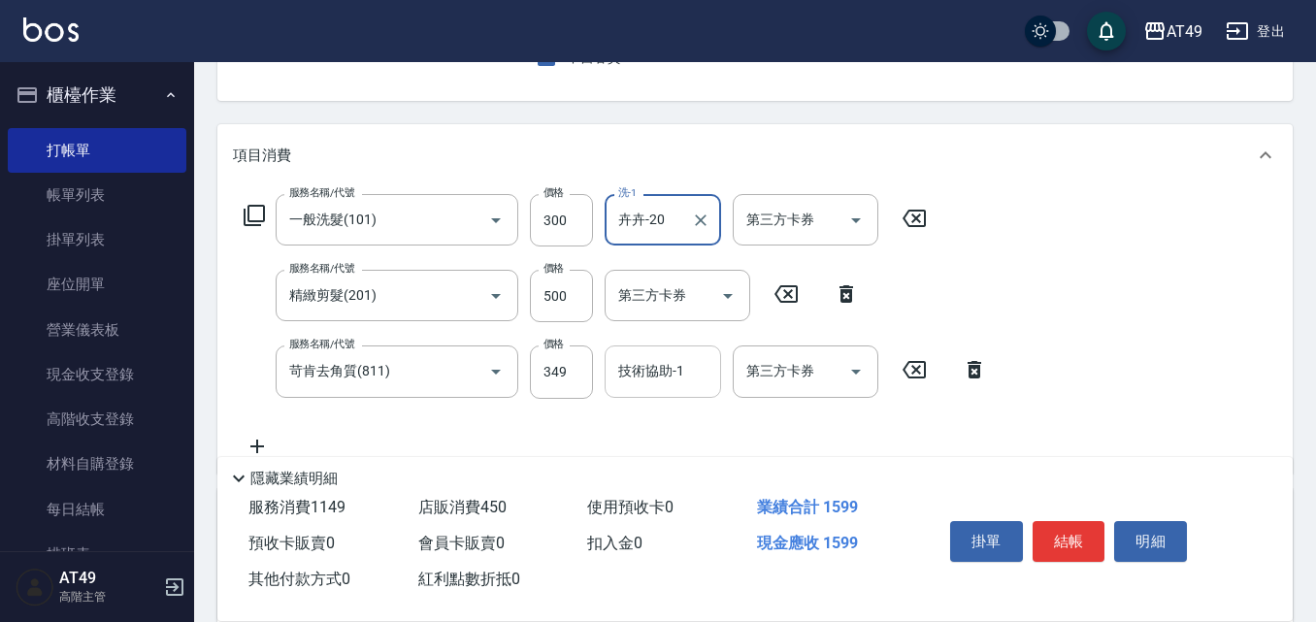
click at [629, 373] on input "技術協助-1" at bounding box center [662, 371] width 99 height 34
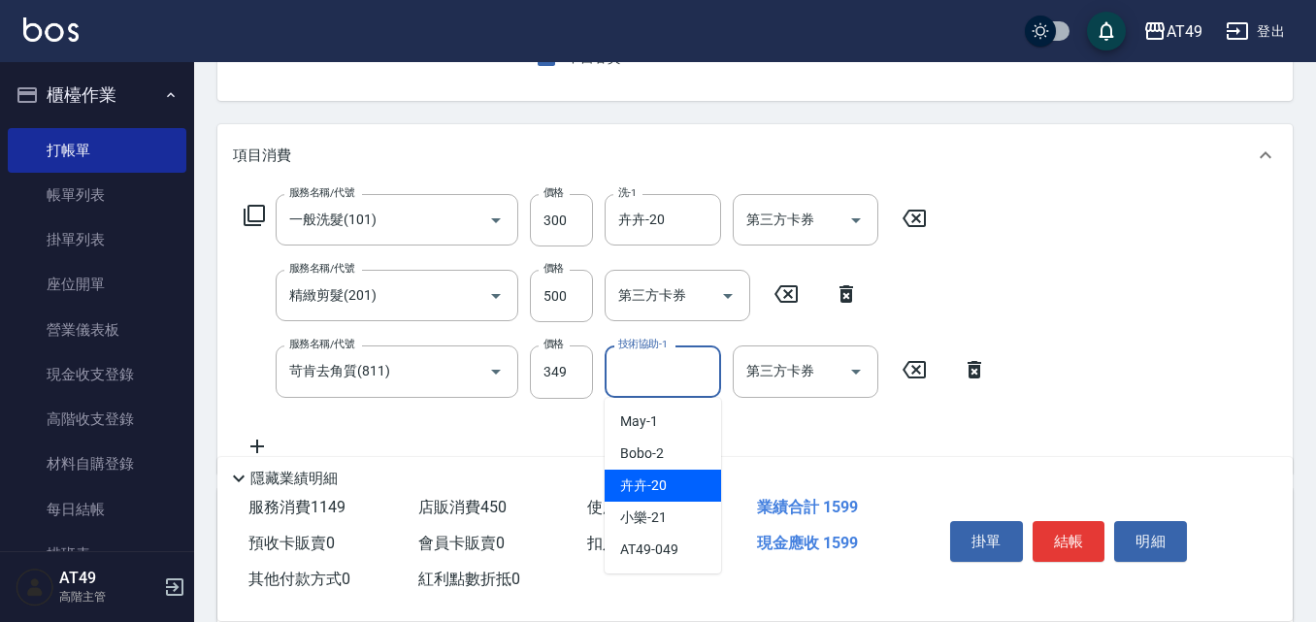
click at [674, 473] on div "卉卉 -20" at bounding box center [663, 486] width 116 height 32
type input "卉卉-20"
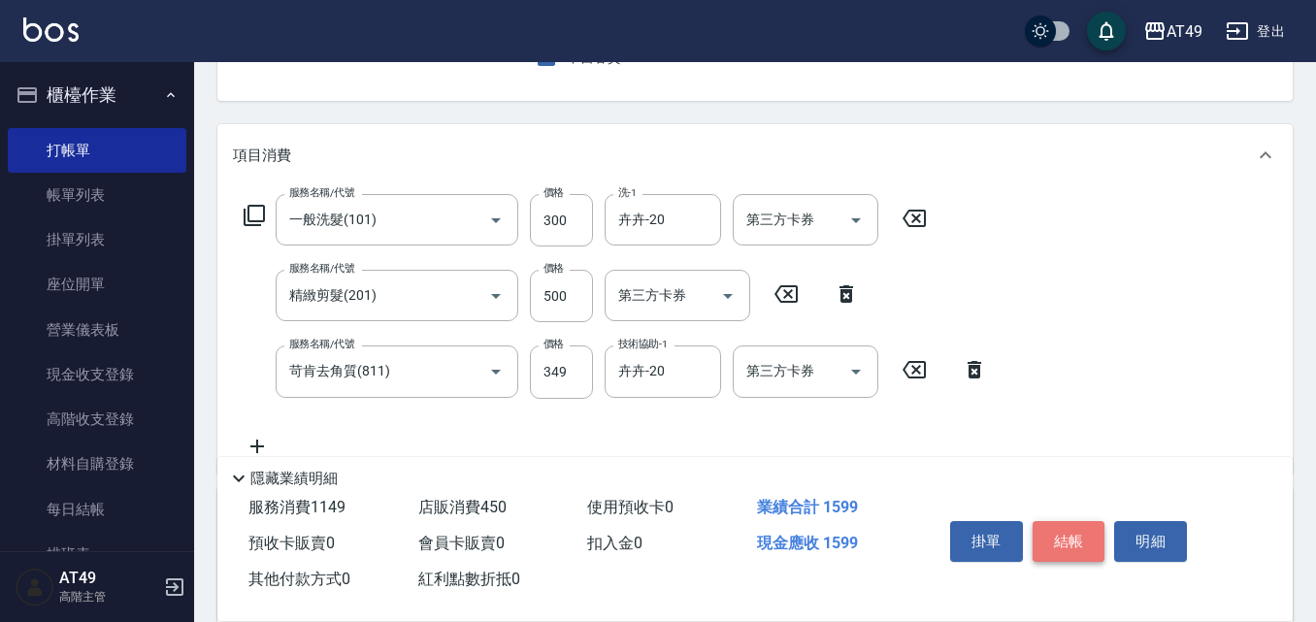
click at [1071, 540] on button "結帳" at bounding box center [1069, 541] width 73 height 41
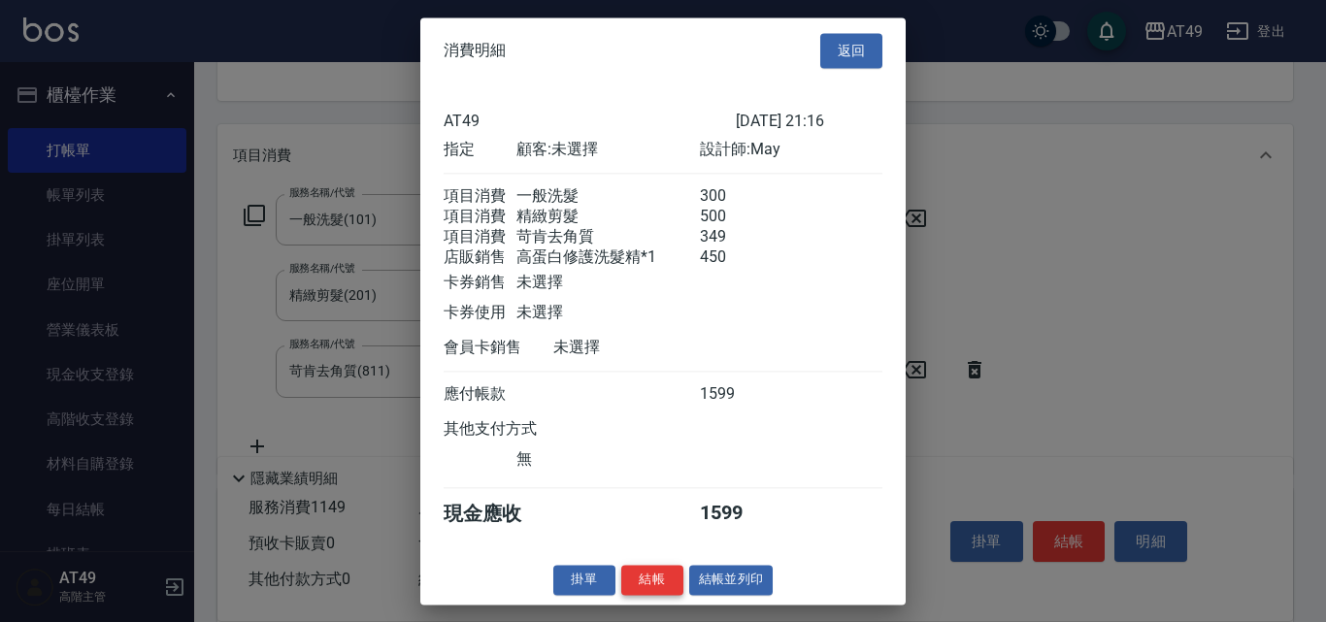
click at [646, 595] on button "結帳" at bounding box center [652, 580] width 62 height 30
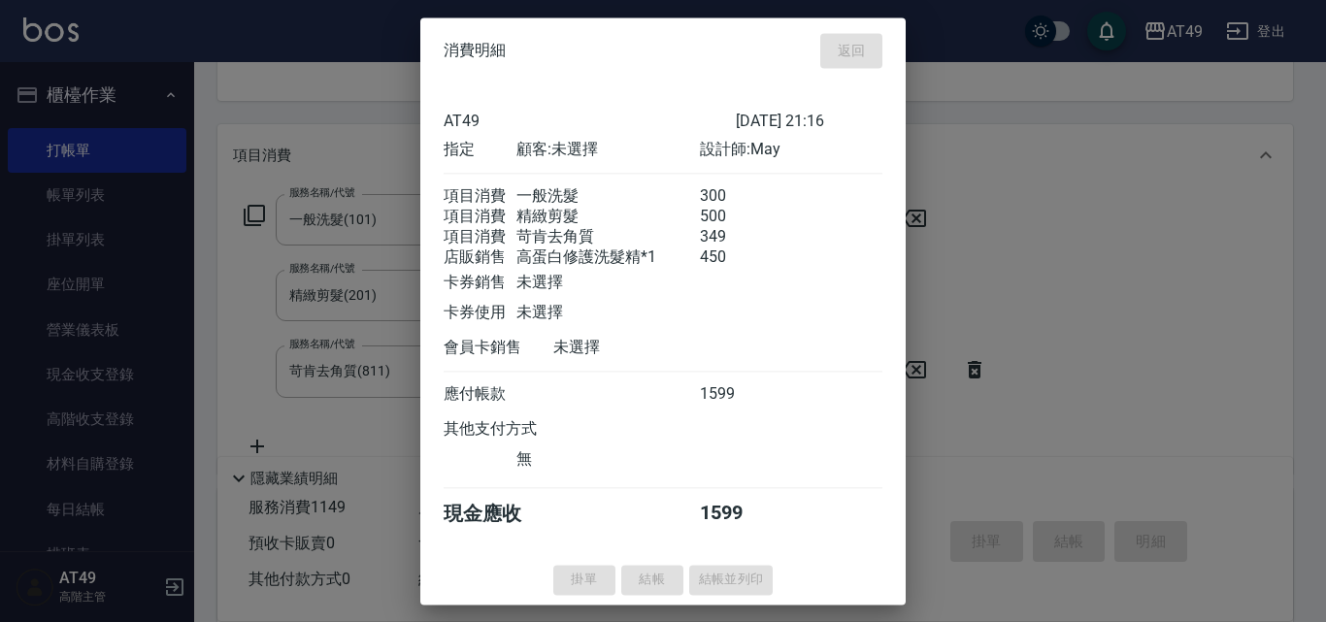
type input "[DATE] 21:17"
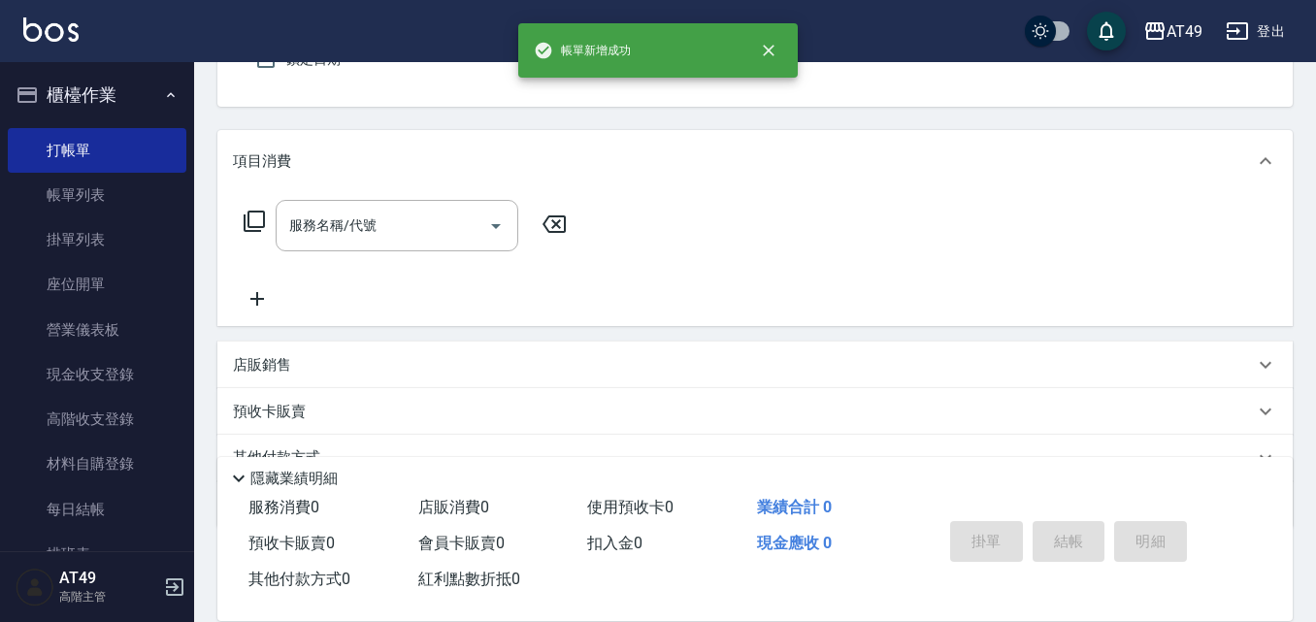
scroll to position [0, 0]
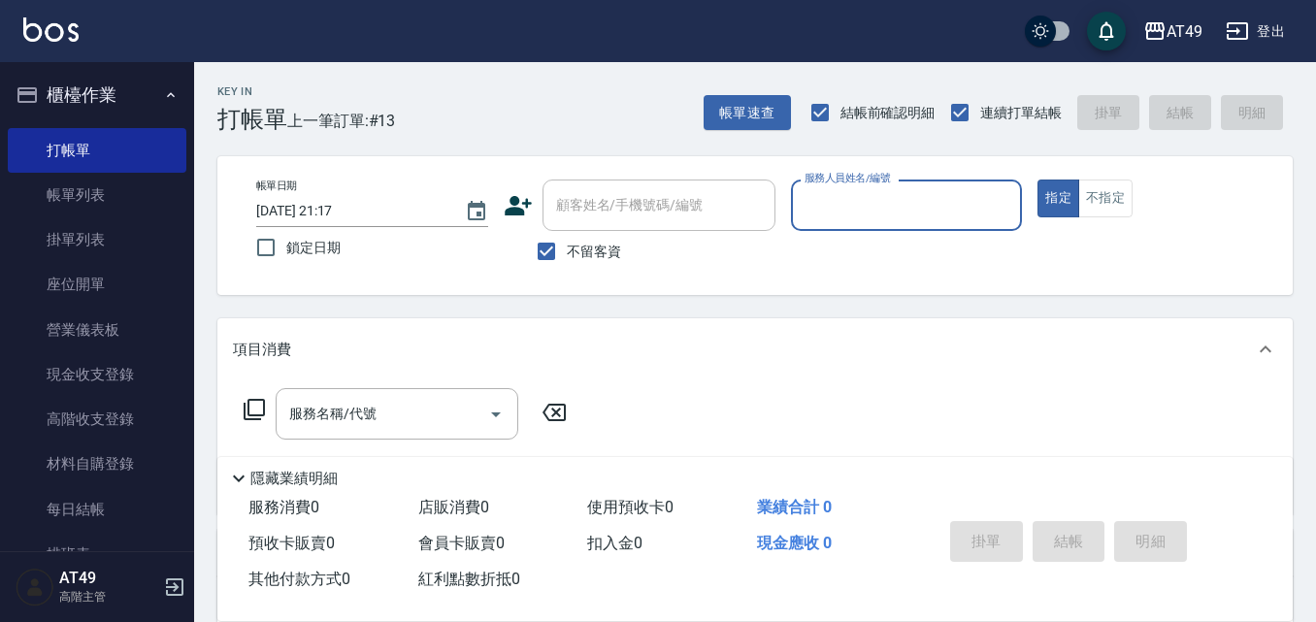
click at [860, 205] on input "服務人員姓名/編號" at bounding box center [907, 205] width 214 height 34
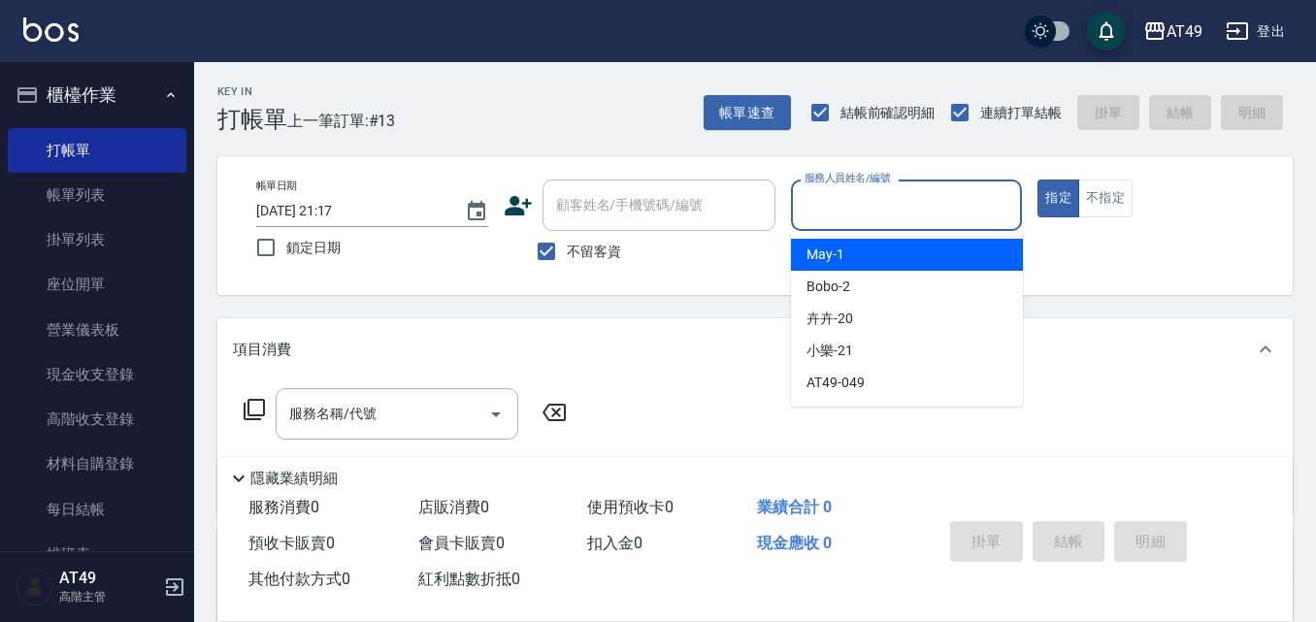
click at [846, 248] on div "May -1" at bounding box center [907, 255] width 232 height 32
type input "May-1"
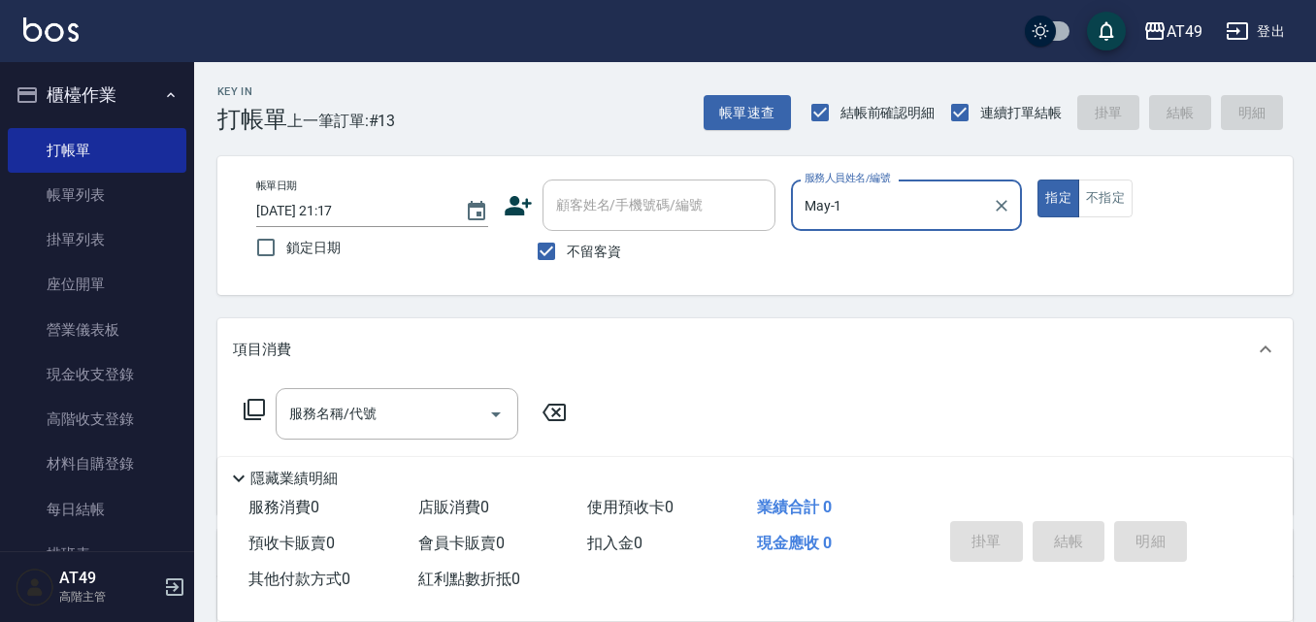
click at [264, 410] on icon at bounding box center [254, 409] width 21 height 21
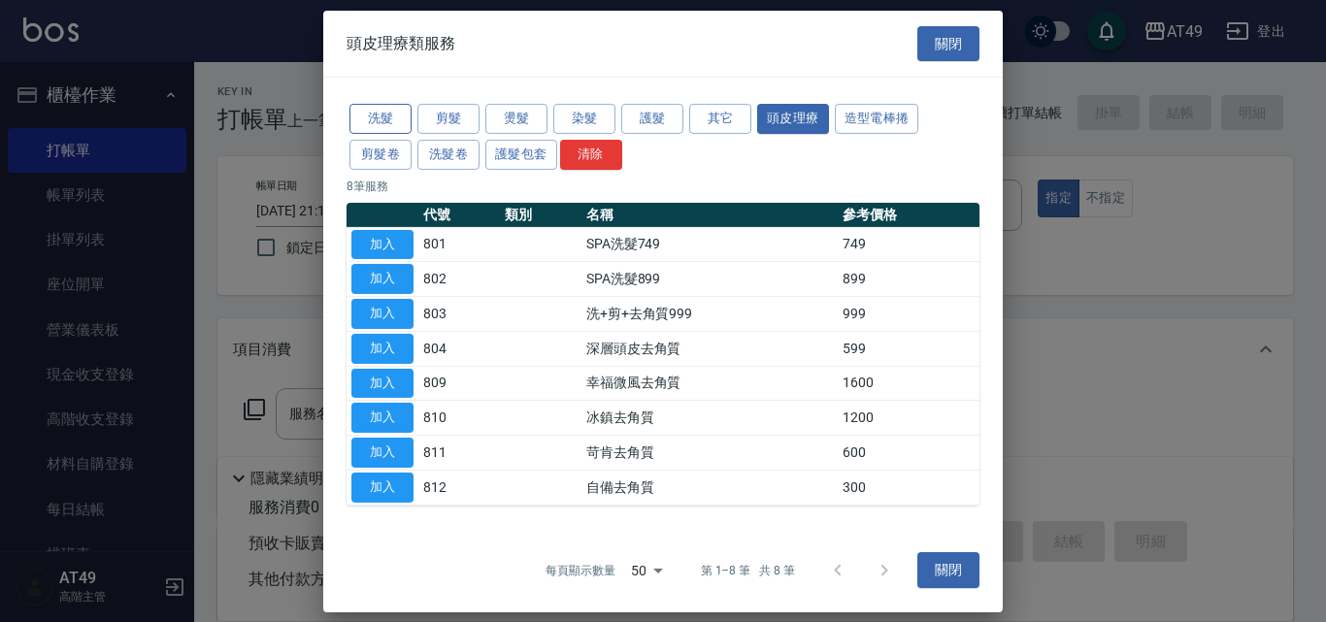
click at [393, 115] on button "洗髮" at bounding box center [380, 119] width 62 height 30
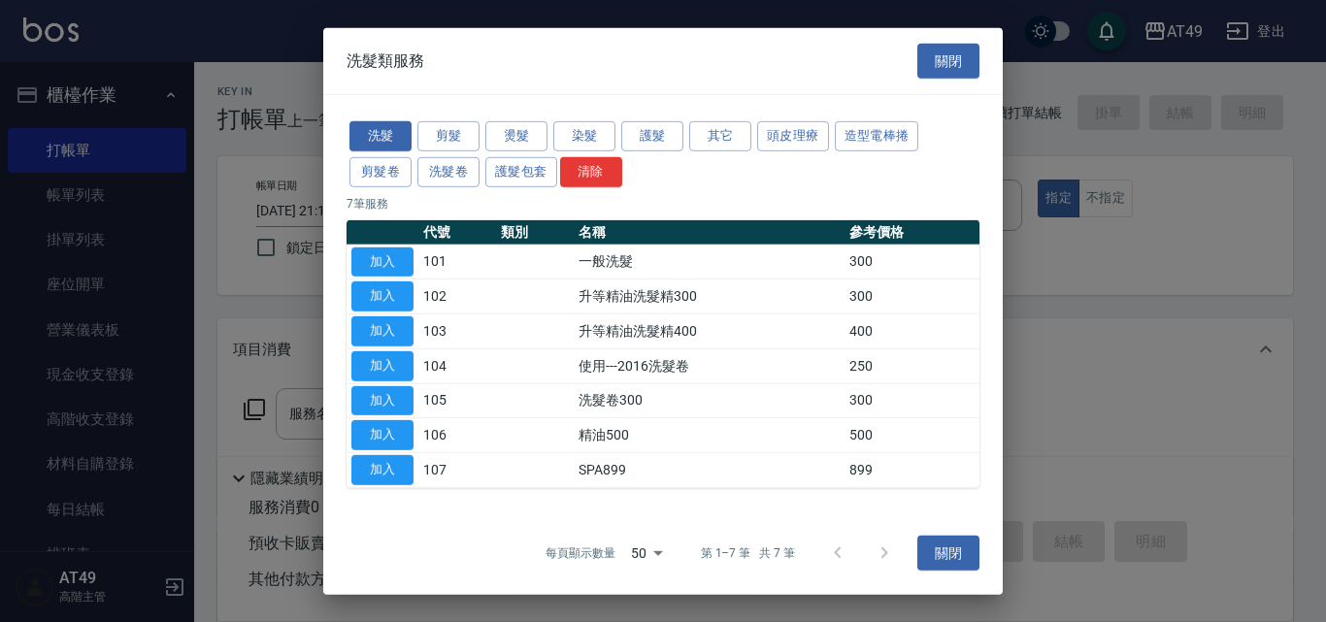
click at [398, 258] on button "加入" at bounding box center [382, 261] width 62 height 30
type input "一般洗髮(101)"
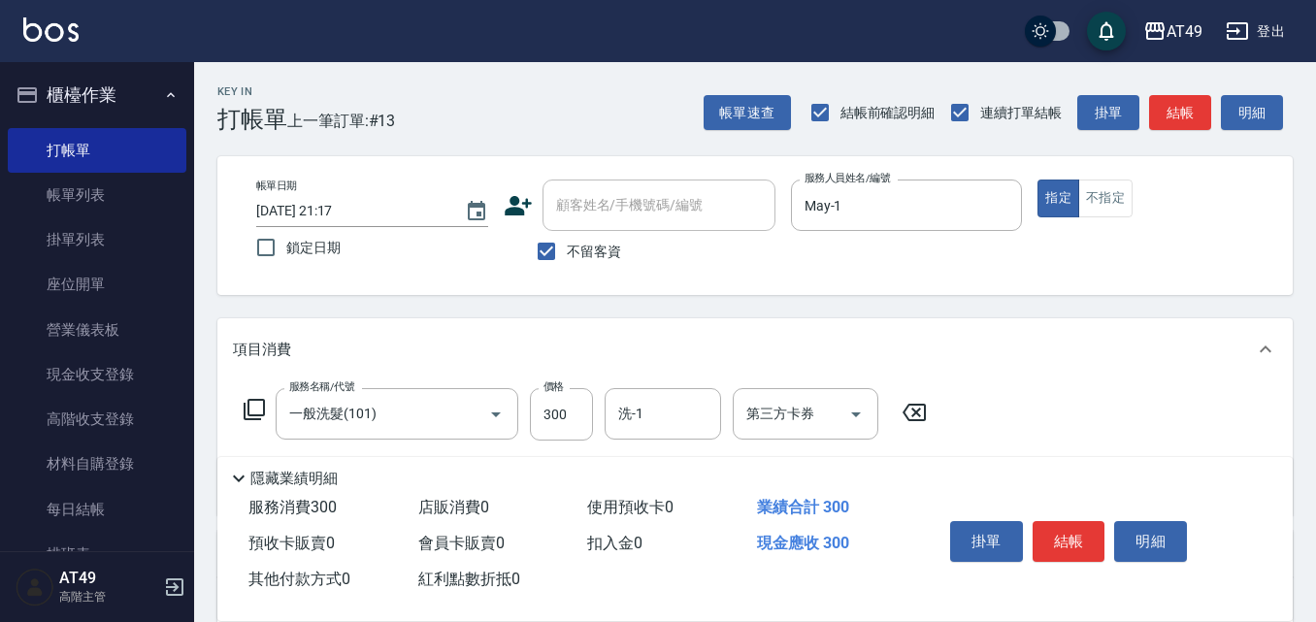
click at [256, 411] on icon at bounding box center [254, 409] width 23 height 23
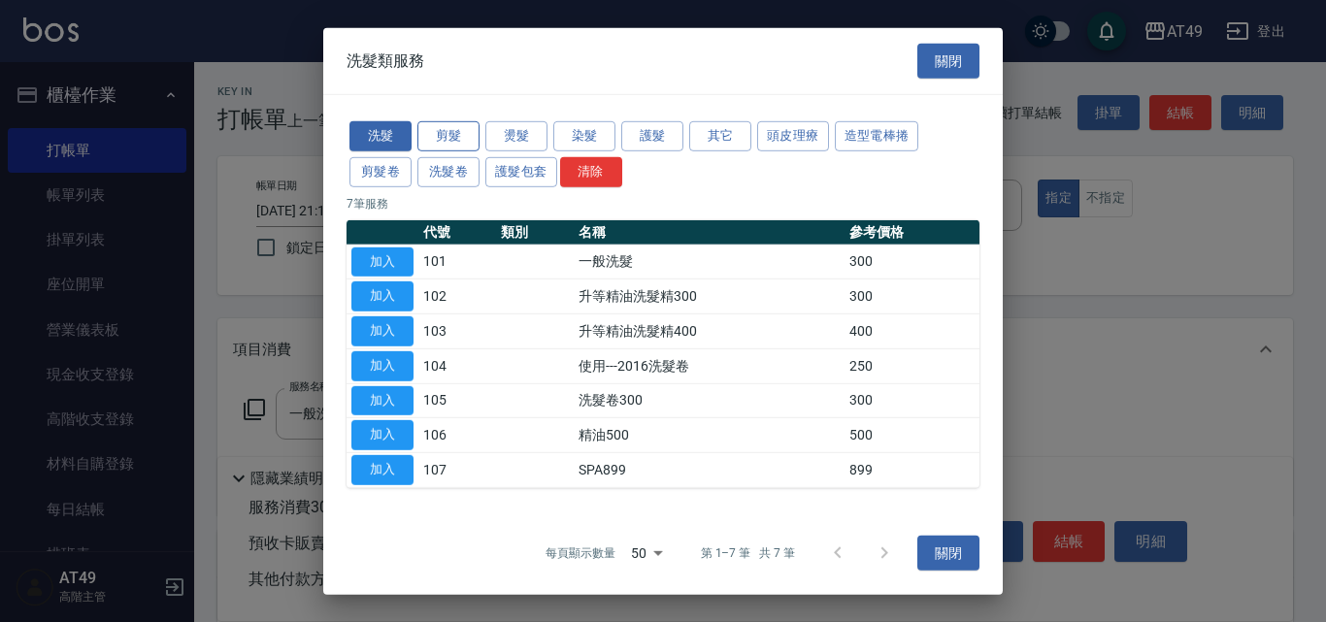
click at [459, 136] on button "剪髮" at bounding box center [448, 136] width 62 height 30
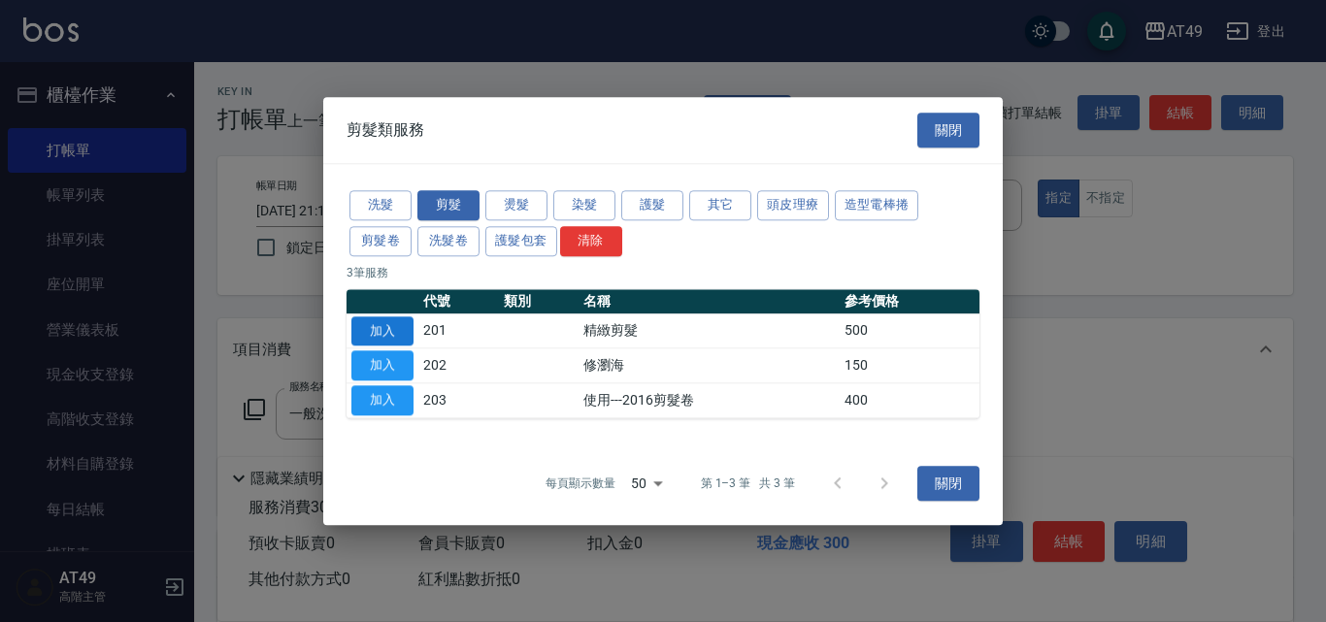
click at [390, 328] on button "加入" at bounding box center [382, 331] width 62 height 30
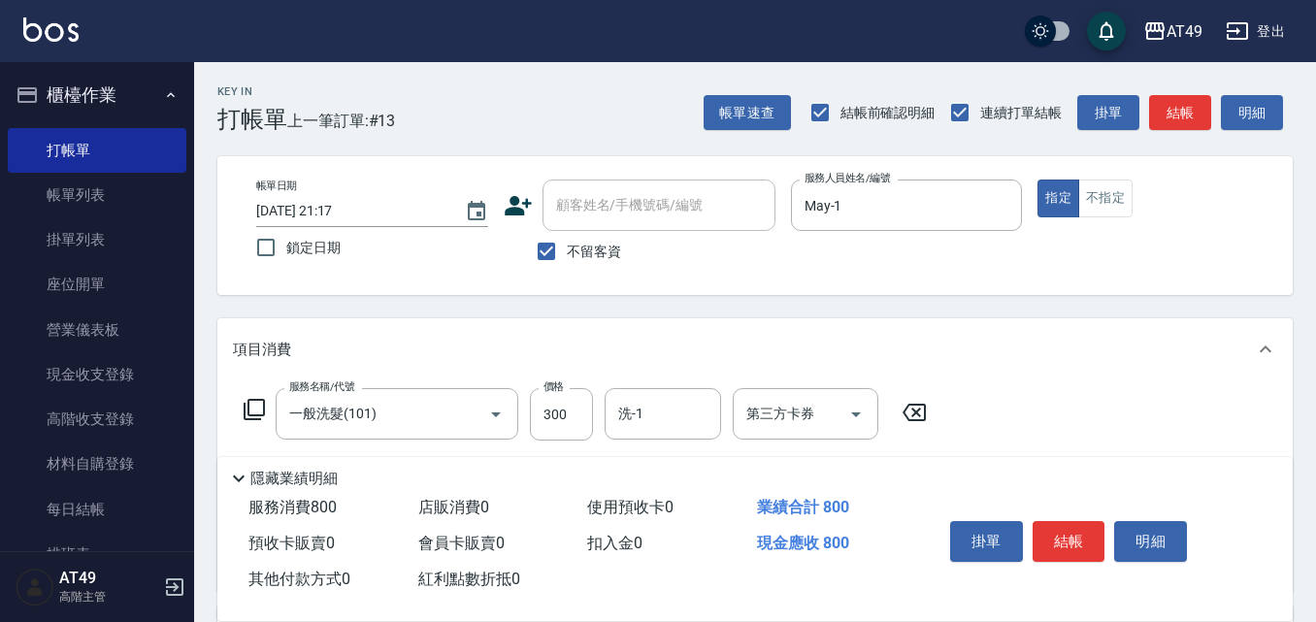
click at [247, 410] on icon at bounding box center [254, 409] width 21 height 21
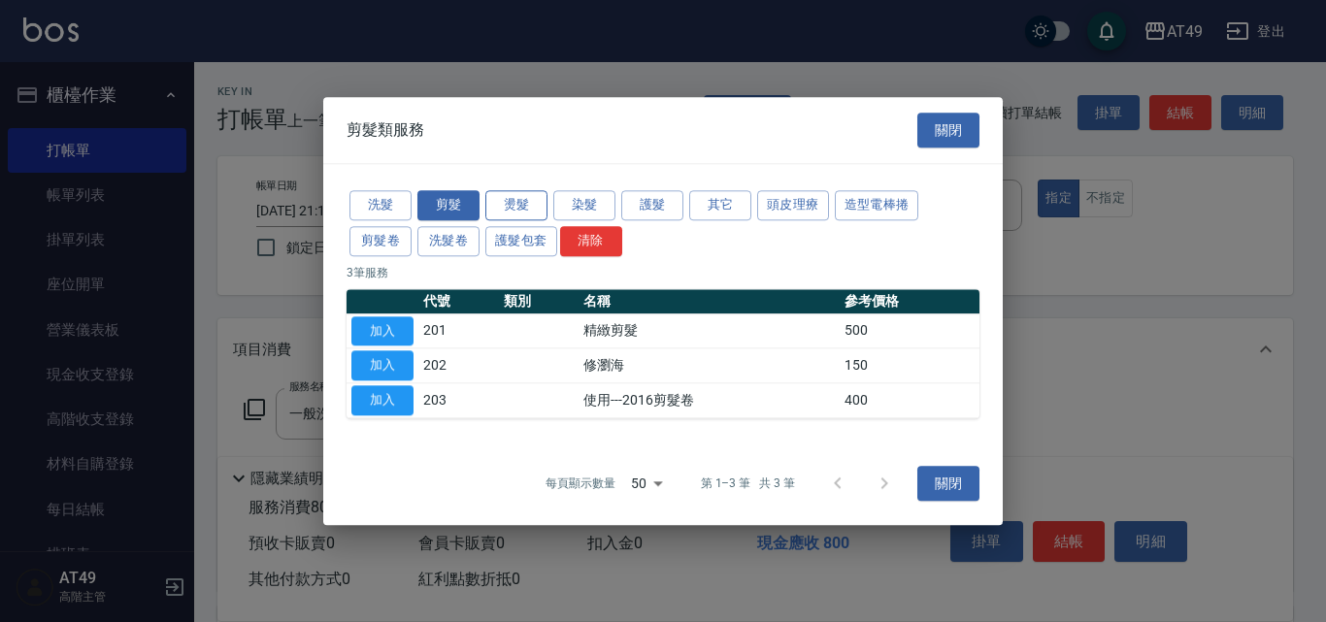
click at [521, 208] on button "燙髮" at bounding box center [516, 205] width 62 height 30
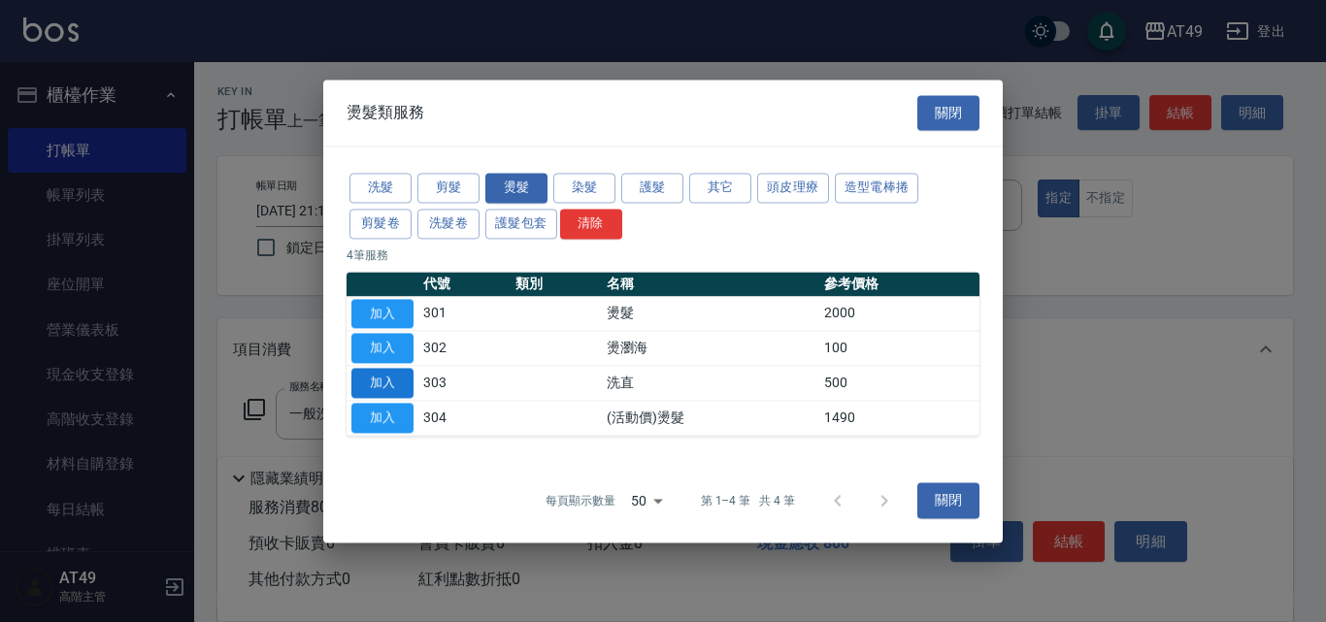
click at [381, 381] on button "加入" at bounding box center [382, 383] width 62 height 30
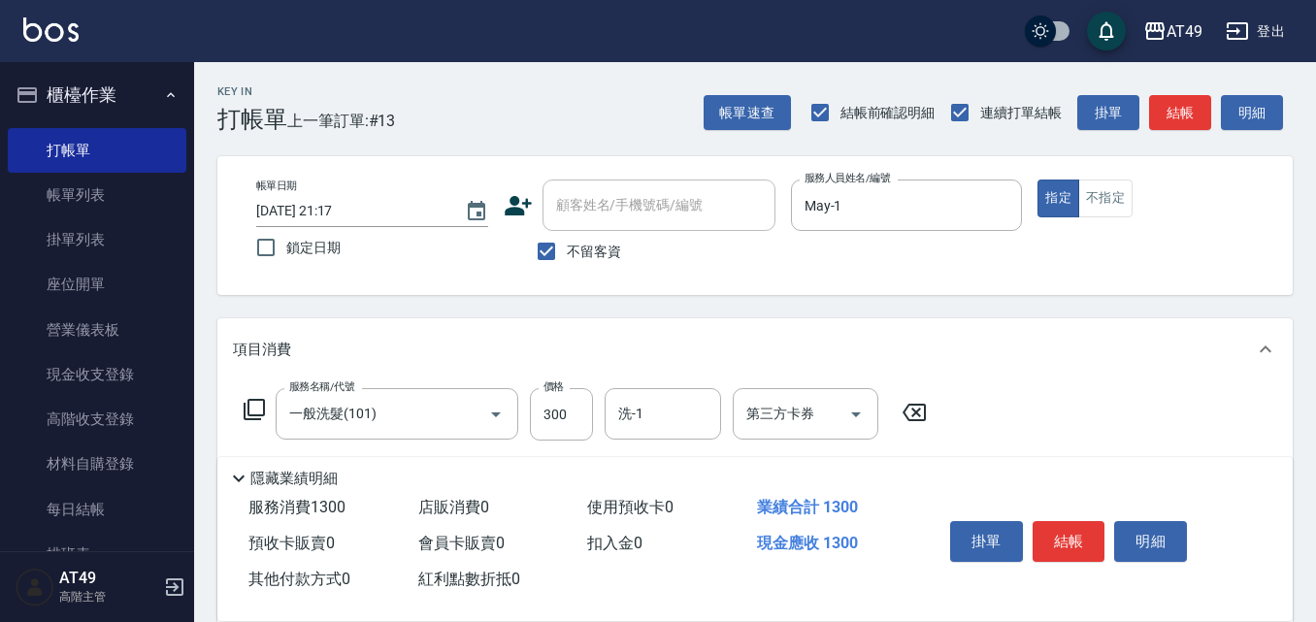
click at [247, 408] on icon at bounding box center [254, 409] width 21 height 21
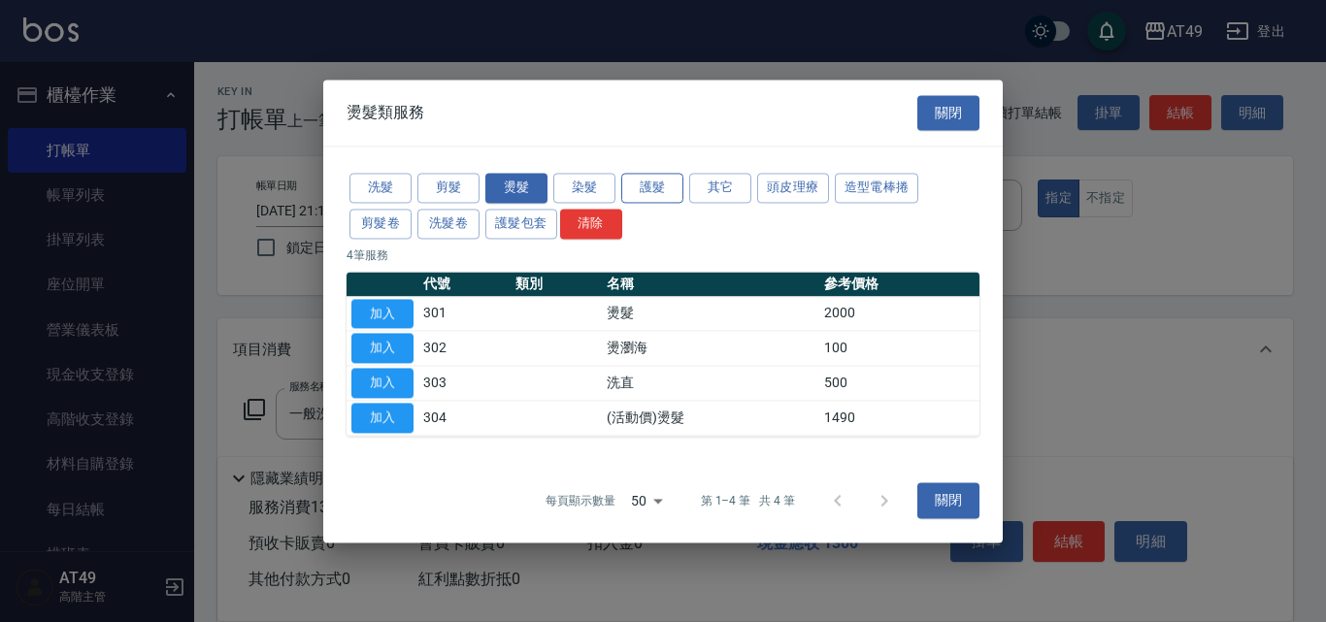
click at [668, 189] on button "護髮" at bounding box center [652, 188] width 62 height 30
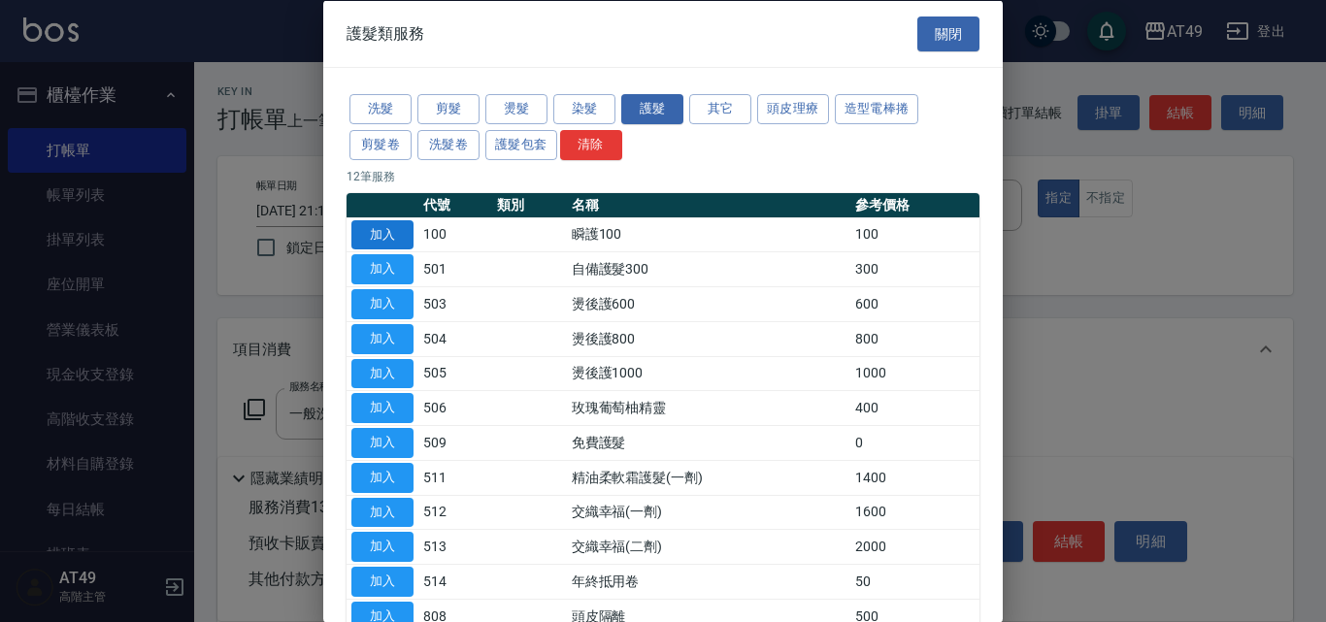
click at [407, 231] on button "加入" at bounding box center [382, 234] width 62 height 30
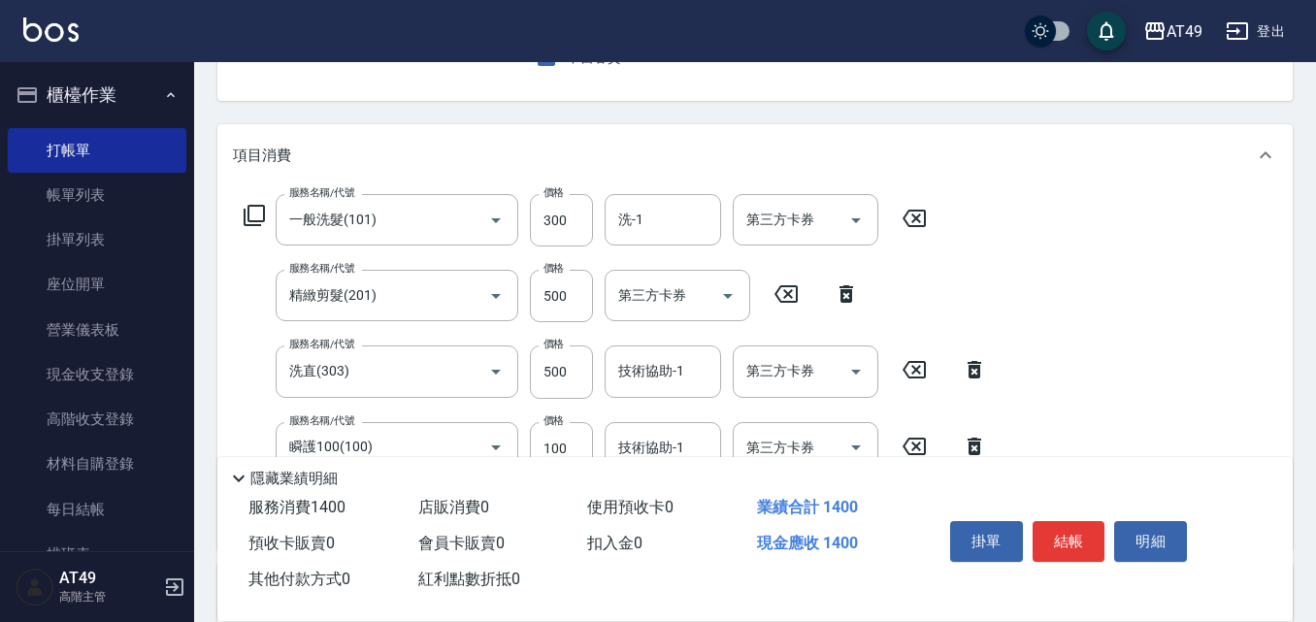
scroll to position [291, 0]
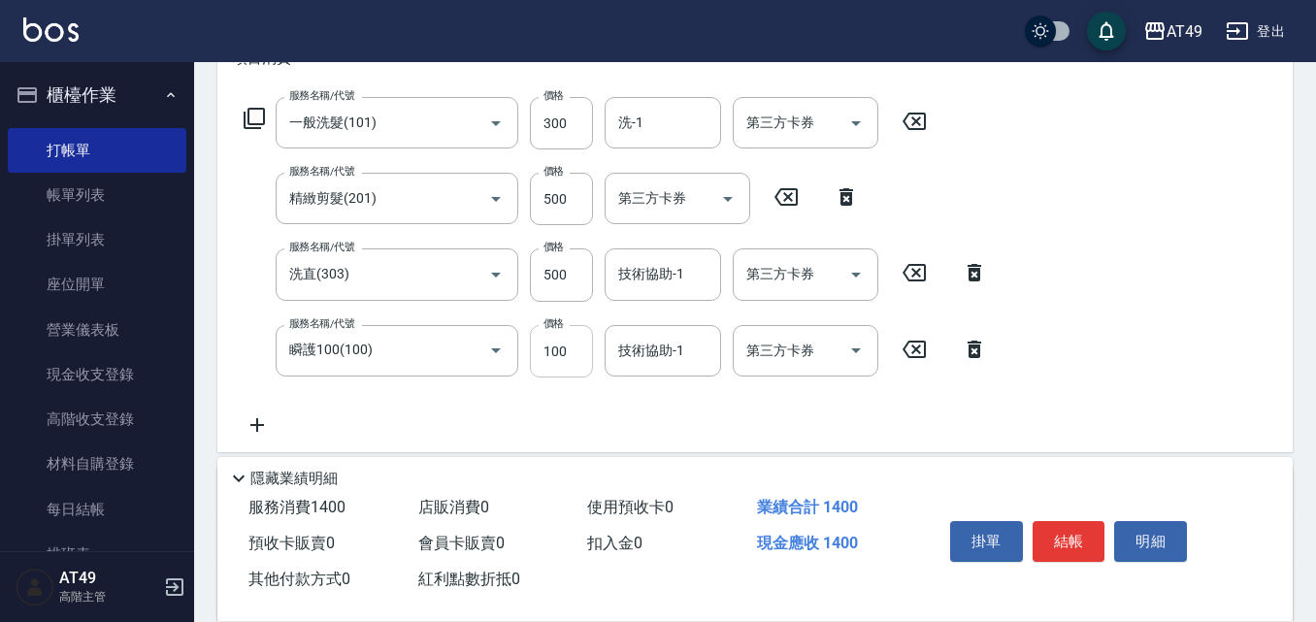
click at [554, 353] on input "100" at bounding box center [561, 351] width 63 height 52
type input "300"
drag, startPoint x: 974, startPoint y: 346, endPoint x: 955, endPoint y: 333, distance: 23.7
click at [974, 346] on icon at bounding box center [975, 349] width 14 height 17
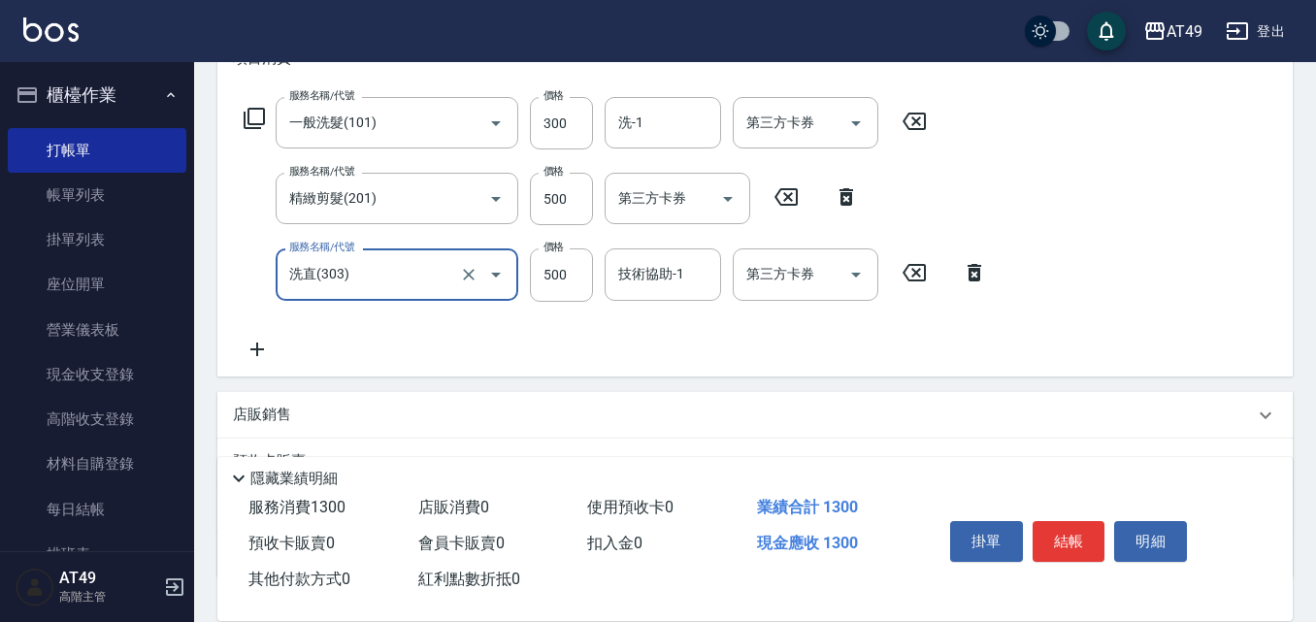
click at [253, 118] on icon at bounding box center [254, 118] width 23 height 23
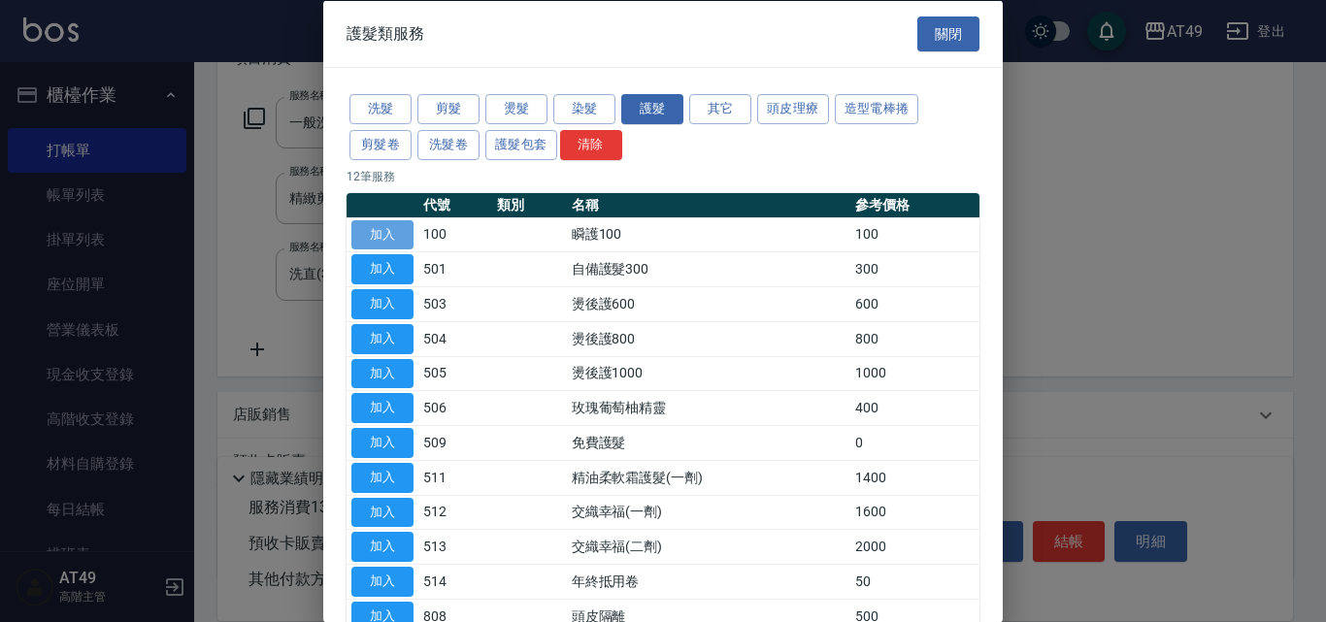
click at [388, 229] on button "加入" at bounding box center [382, 234] width 62 height 30
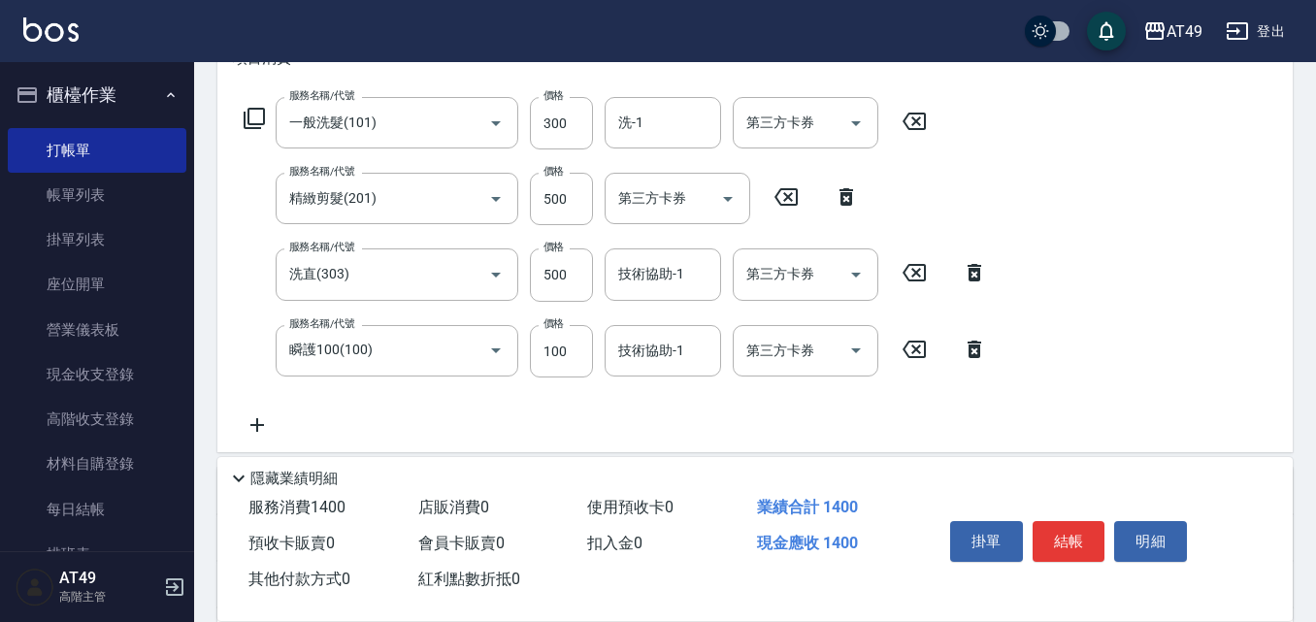
click at [252, 114] on icon at bounding box center [254, 118] width 23 height 23
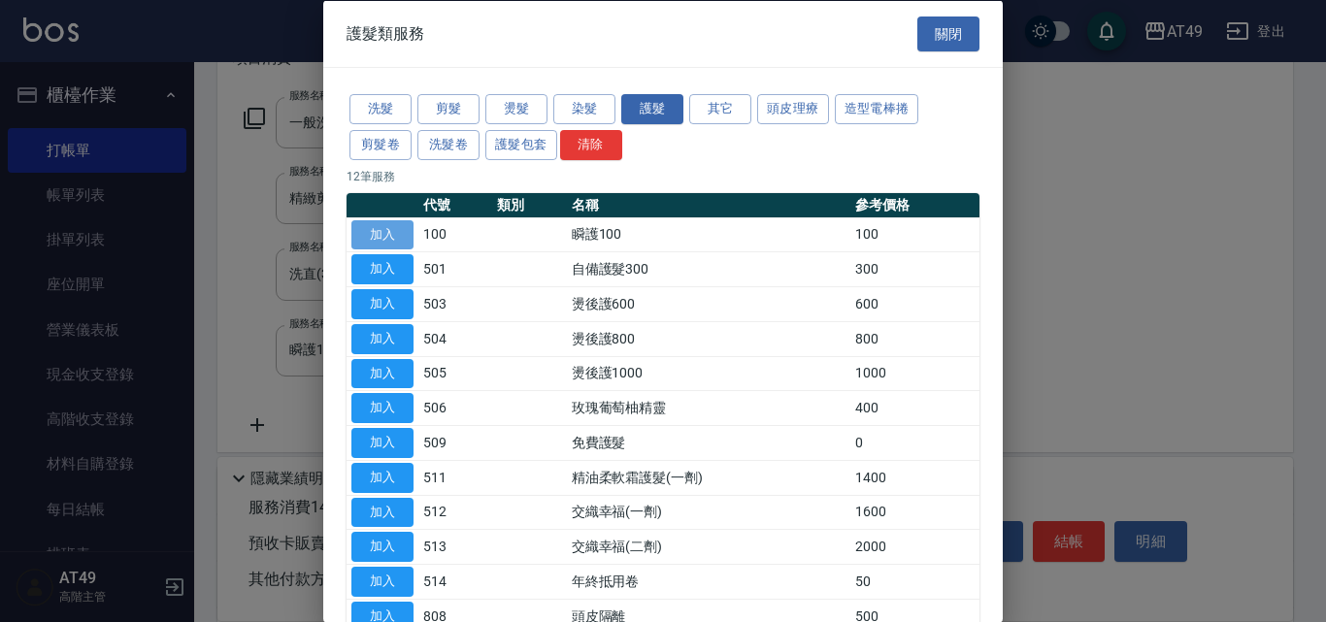
click at [385, 228] on button "加入" at bounding box center [382, 234] width 62 height 30
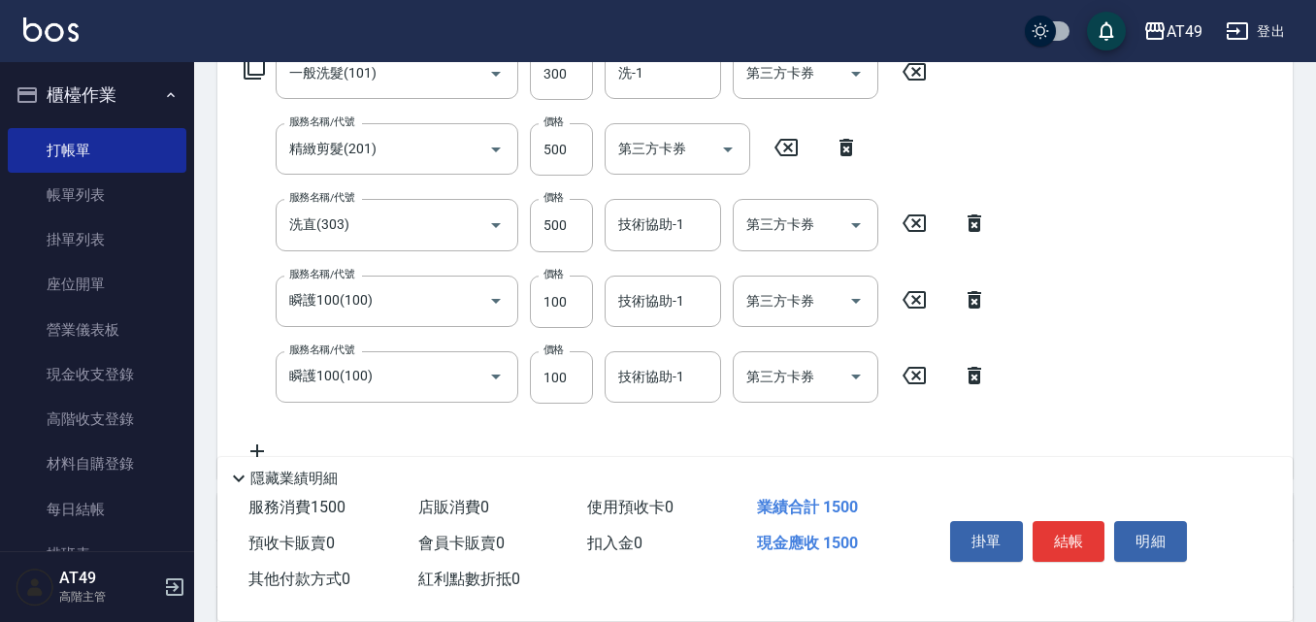
scroll to position [388, 0]
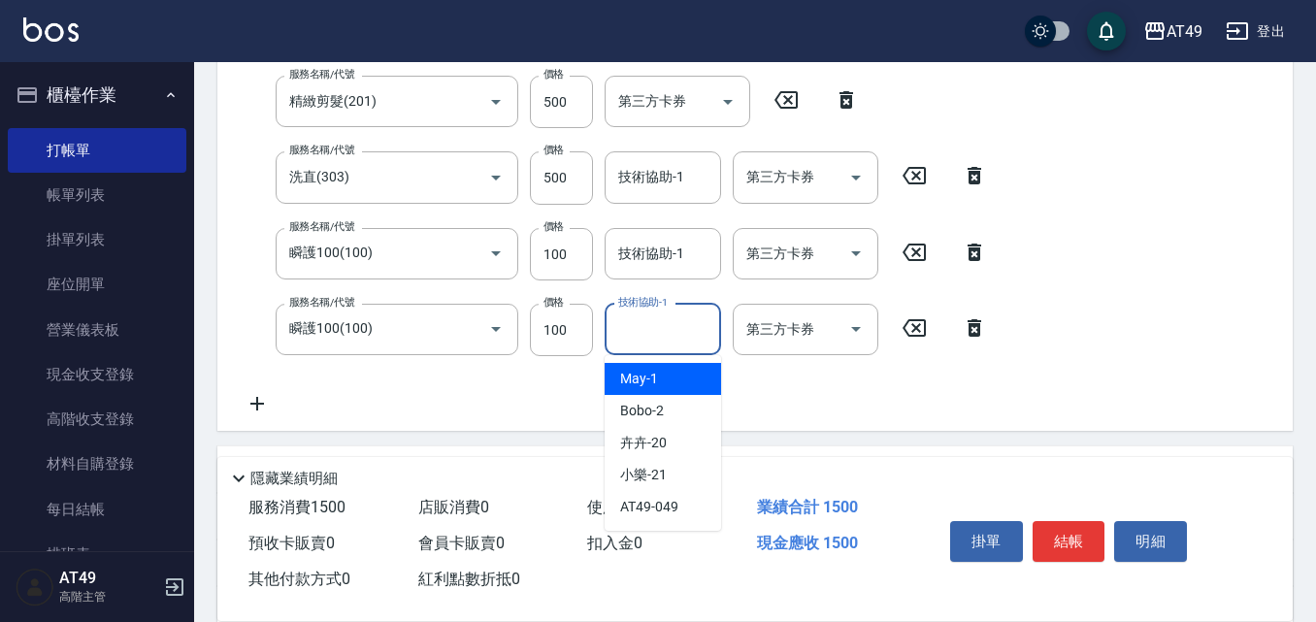
click at [654, 337] on div "技術協助-1 技術協助-1" at bounding box center [663, 329] width 116 height 51
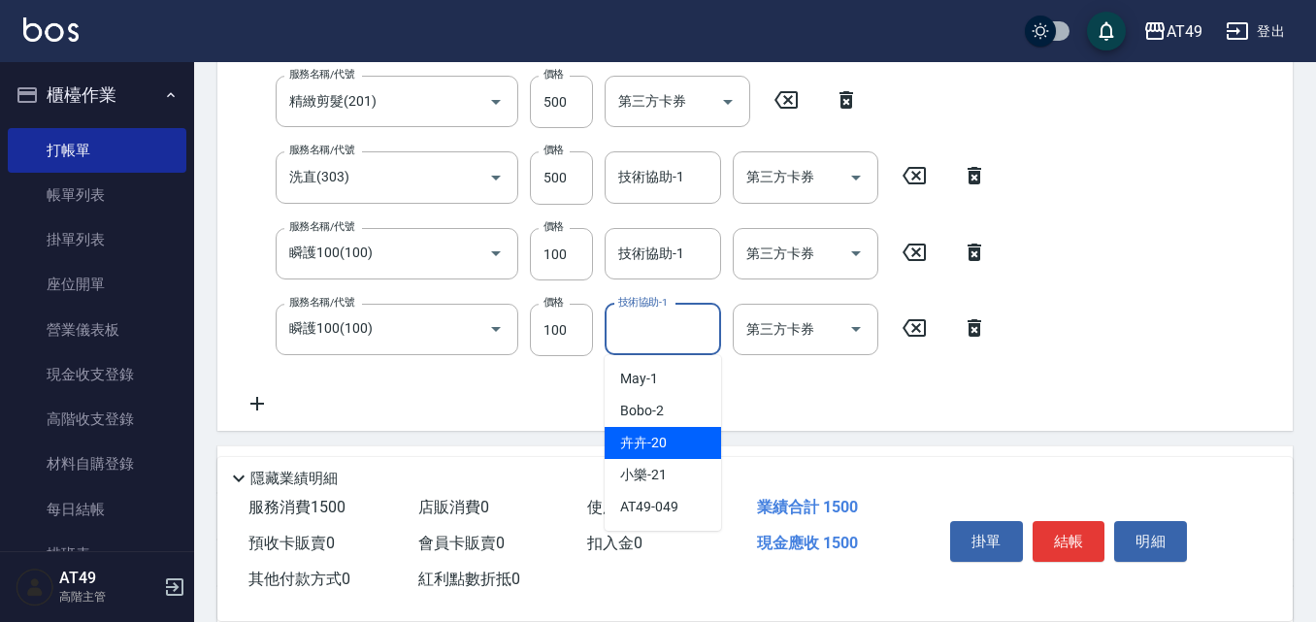
drag, startPoint x: 649, startPoint y: 447, endPoint x: 655, endPoint y: 387, distance: 60.4
click at [650, 446] on span "卉卉 -20" at bounding box center [643, 443] width 47 height 20
type input "卉卉-20"
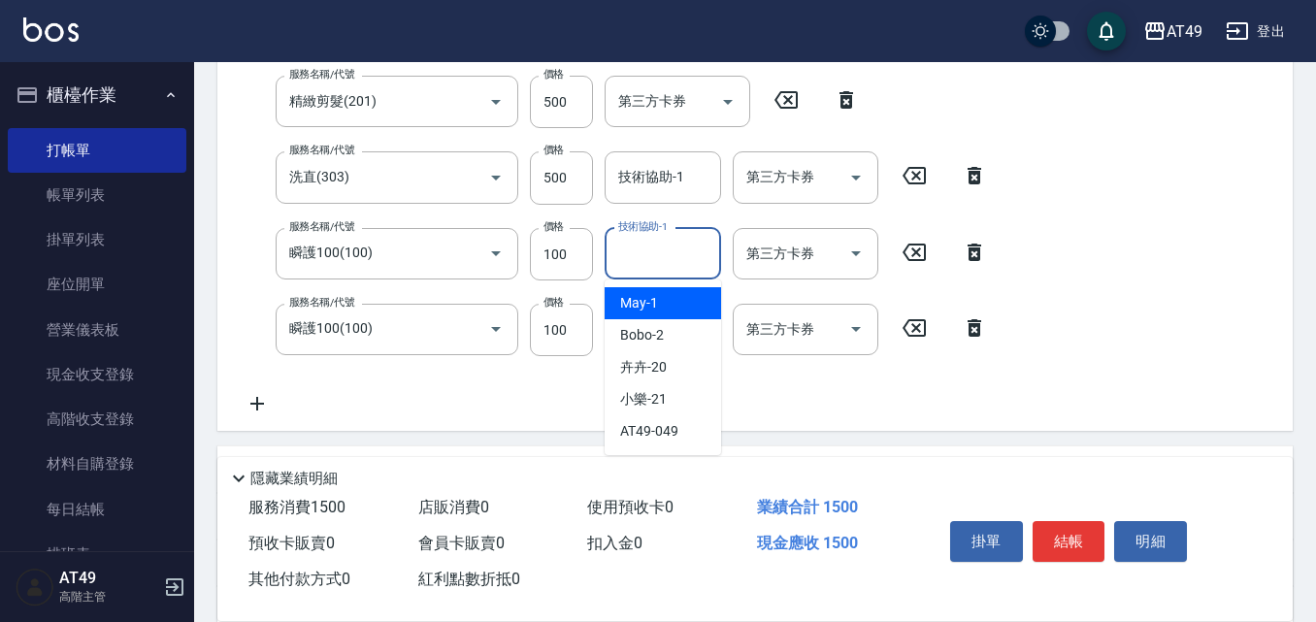
click at [639, 244] on div "技術協助-1 技術協助-1" at bounding box center [663, 253] width 116 height 51
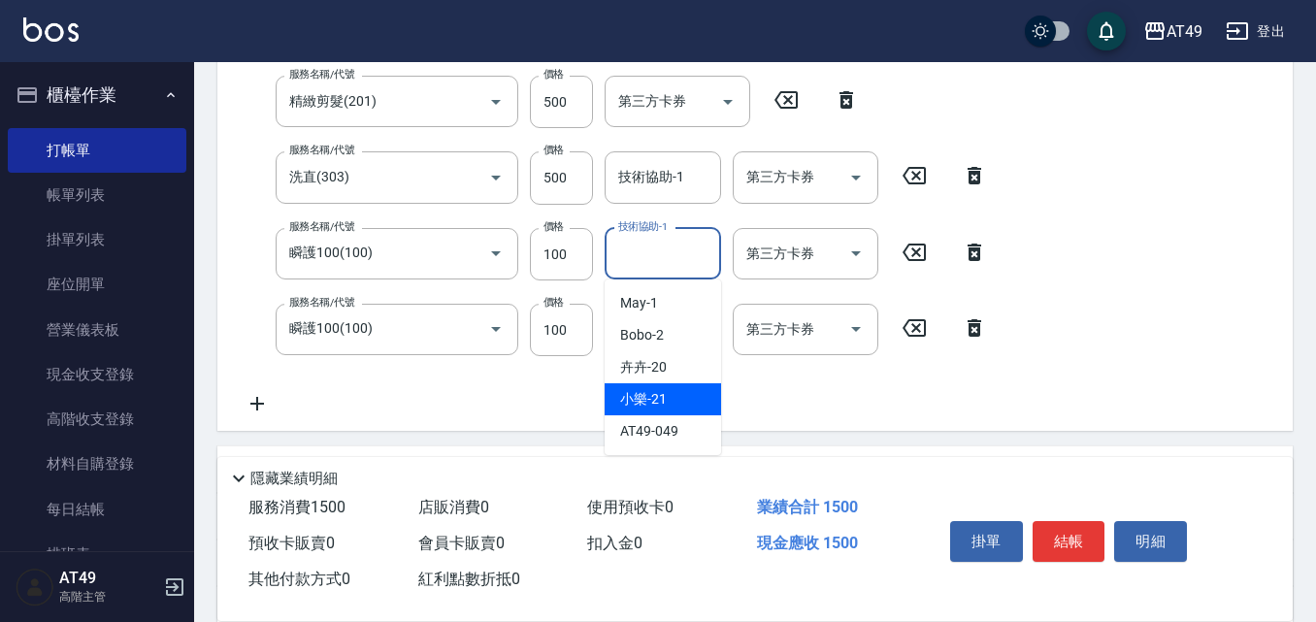
click at [677, 393] on div "小樂 -21" at bounding box center [663, 399] width 116 height 32
type input "小樂-21"
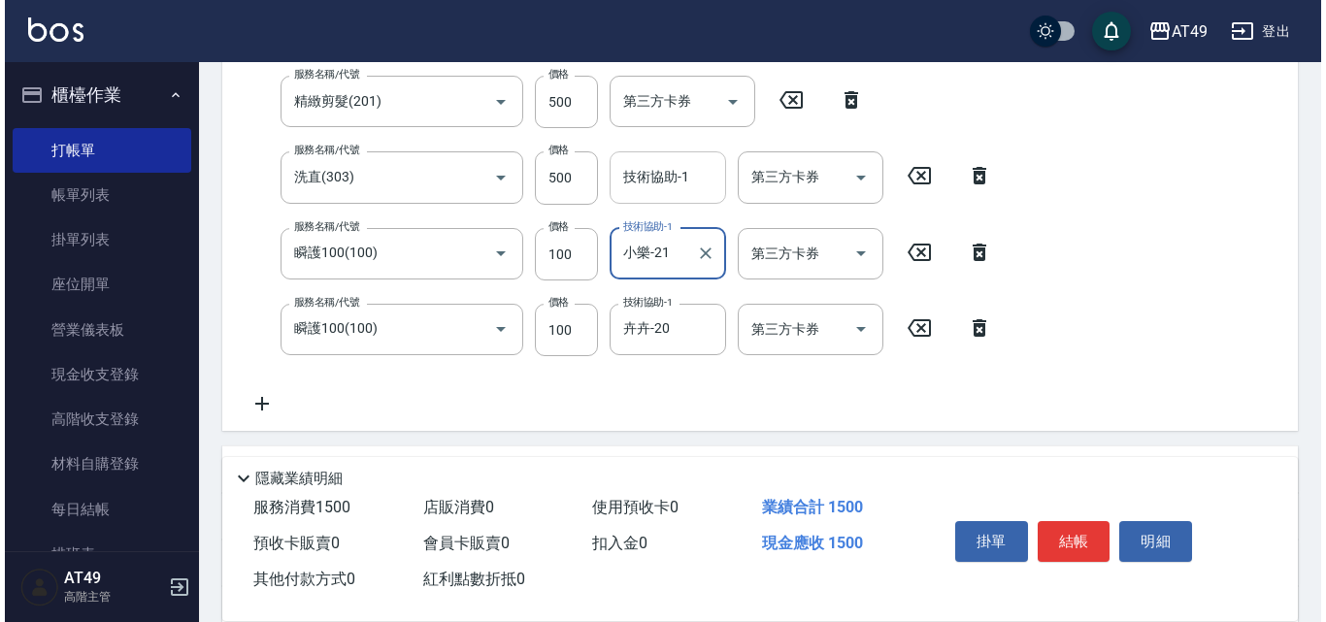
scroll to position [291, 0]
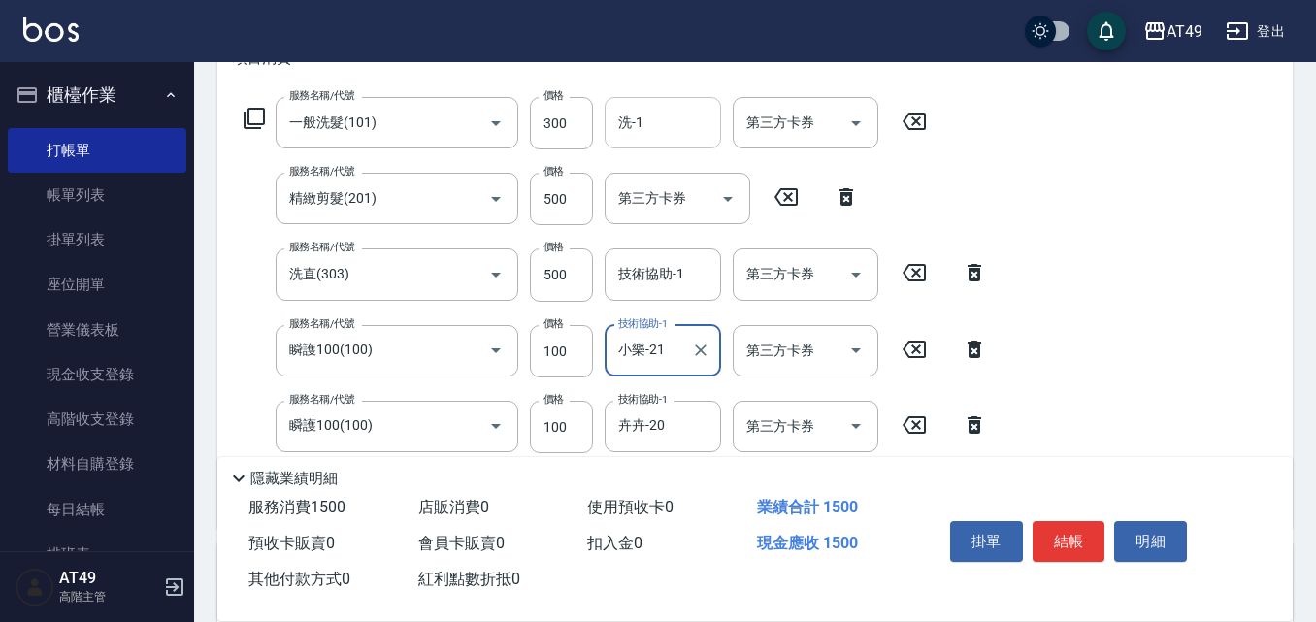
click at [670, 126] on input "洗-1" at bounding box center [662, 123] width 99 height 34
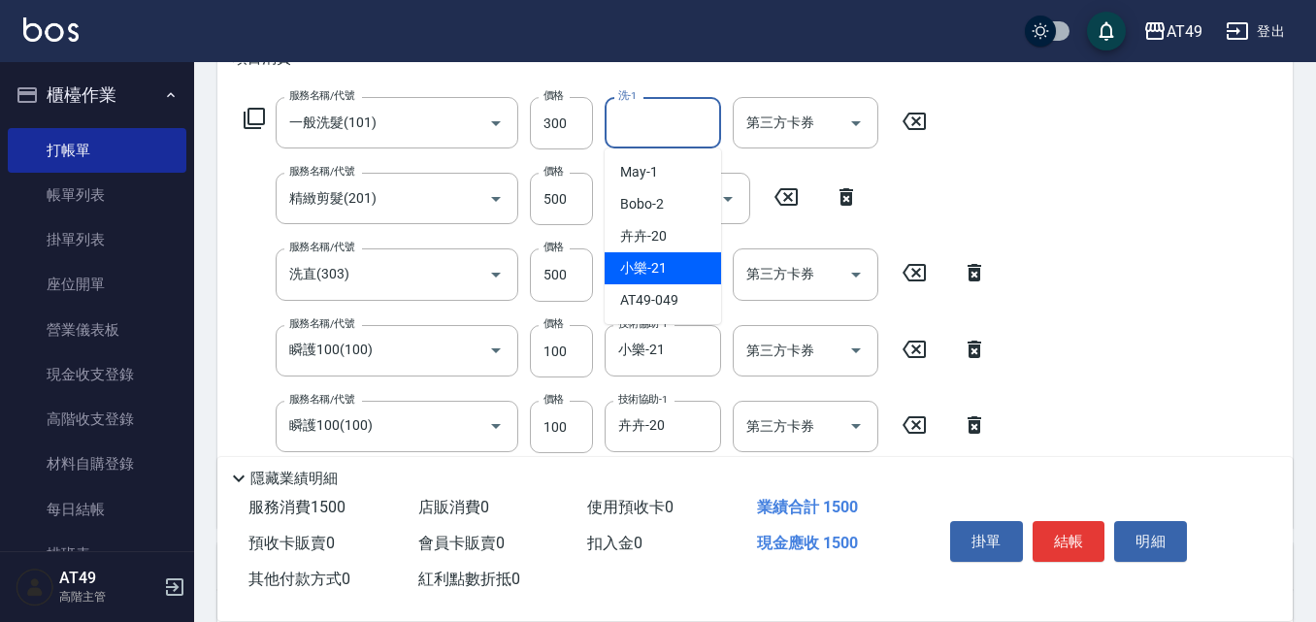
click at [666, 261] on span "小樂 -21" at bounding box center [643, 268] width 47 height 20
type input "小樂-21"
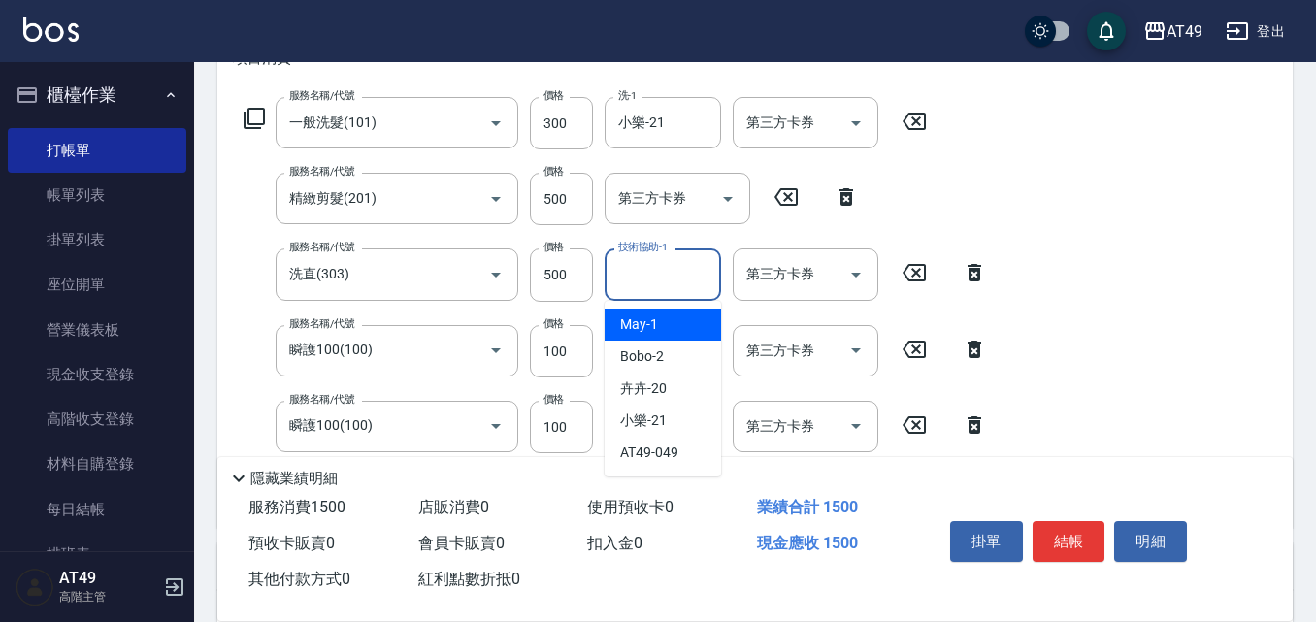
click at [652, 280] on input "技術協助-1" at bounding box center [662, 274] width 99 height 34
click at [670, 323] on div "May -1" at bounding box center [663, 325] width 116 height 32
type input "May-1"
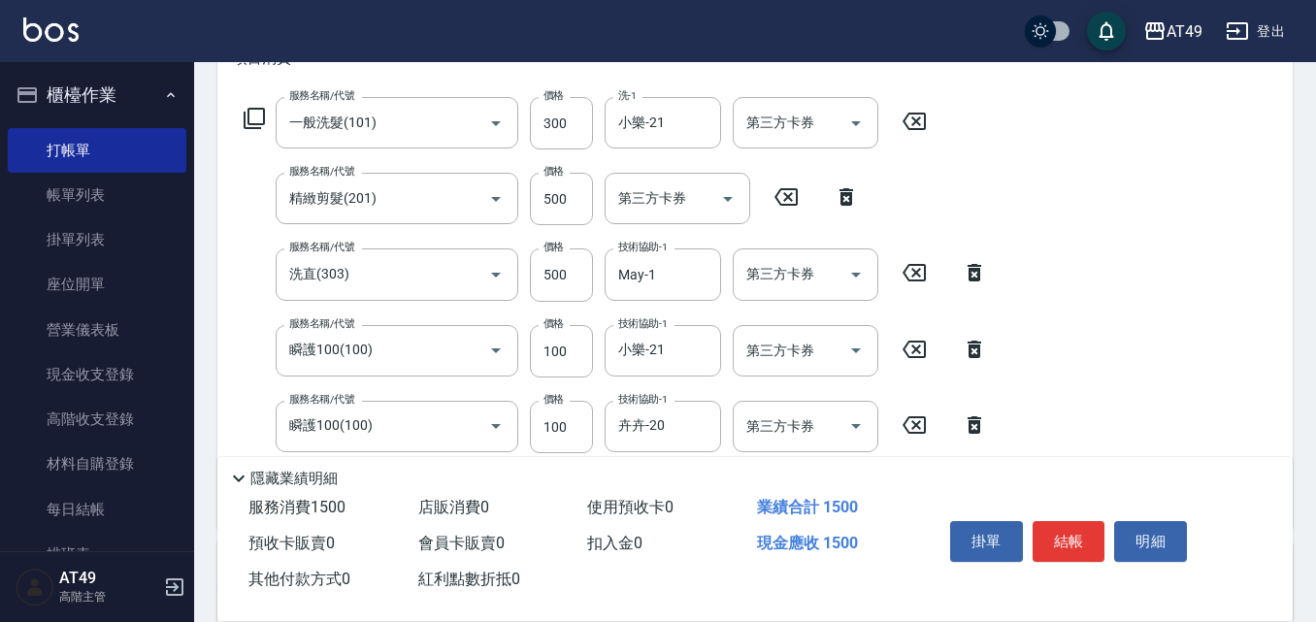
click at [1065, 513] on div "掛單 結帳 明細" at bounding box center [1068, 543] width 253 height 61
click at [1063, 531] on button "結帳" at bounding box center [1069, 541] width 73 height 41
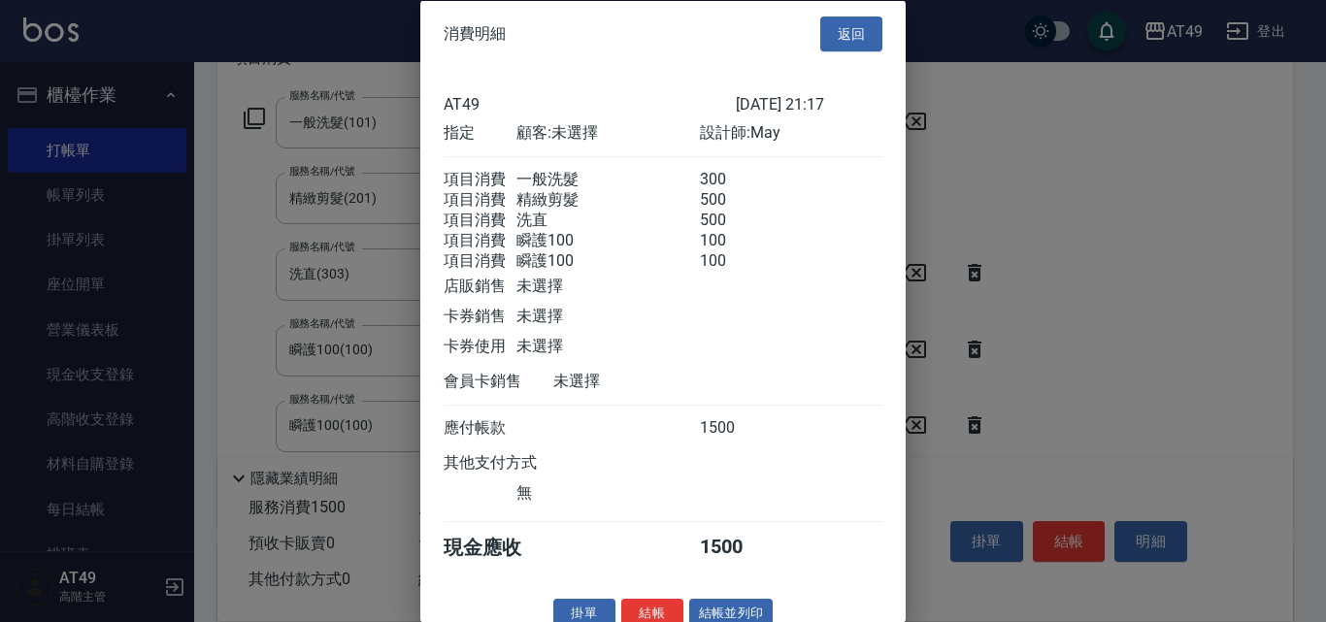
scroll to position [55, 0]
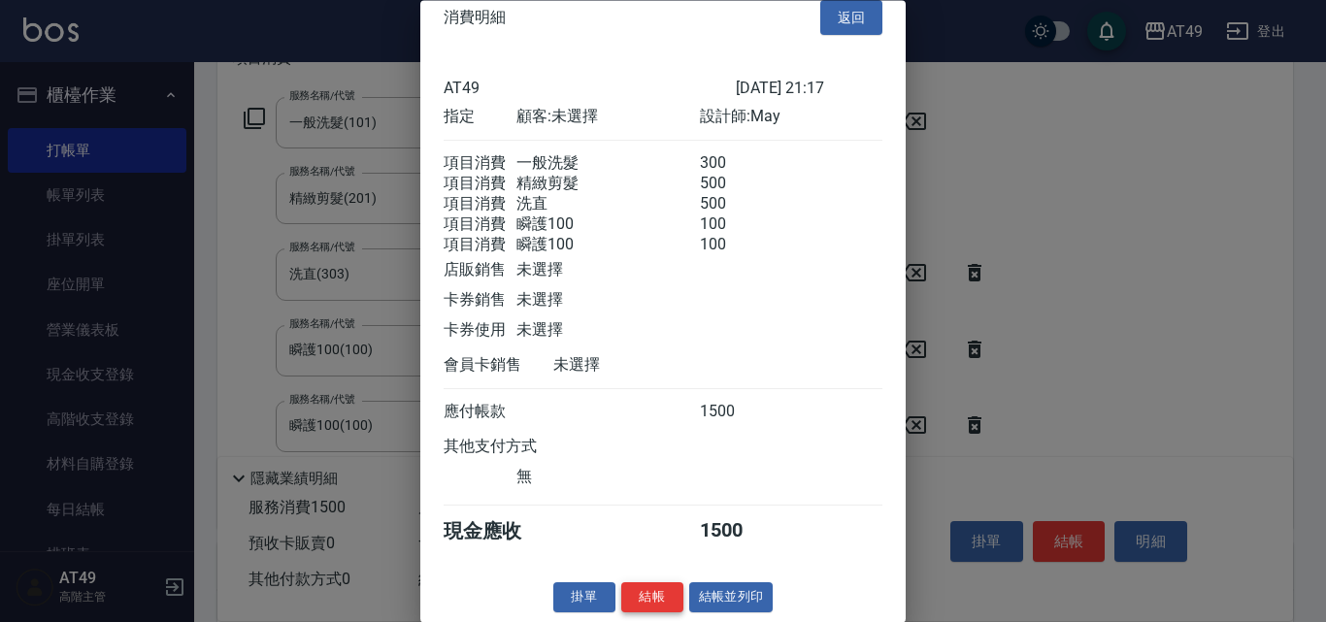
click at [654, 591] on button "結帳" at bounding box center [652, 598] width 62 height 30
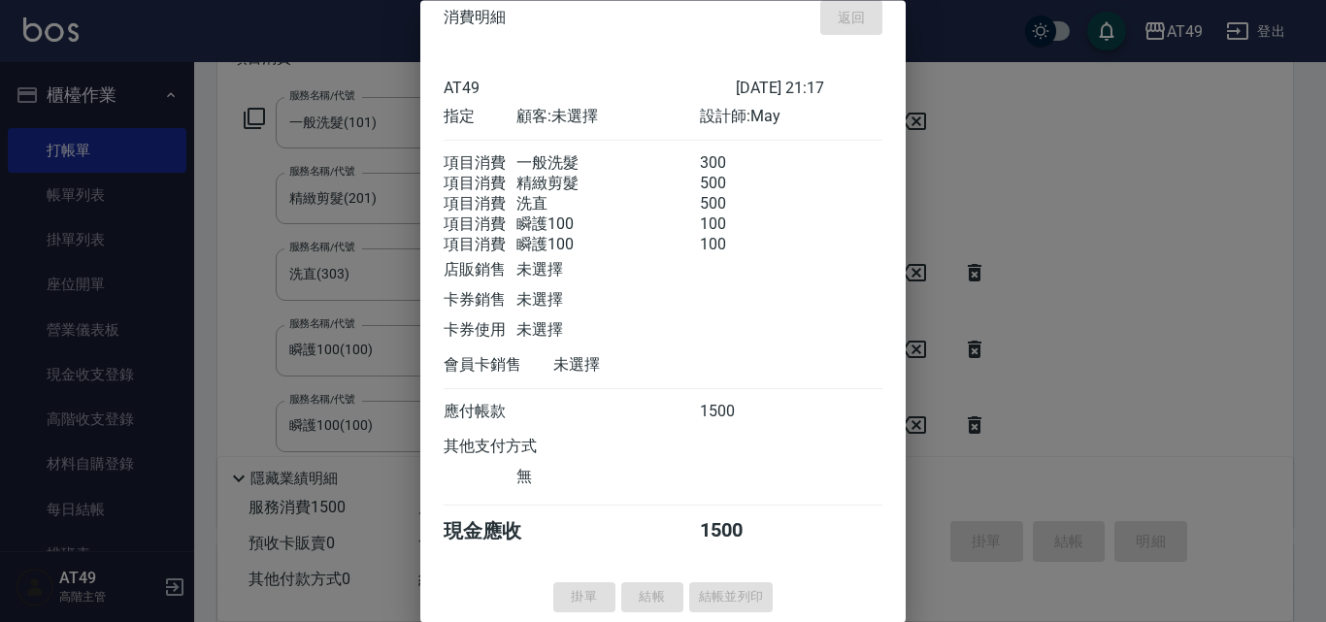
type input "[DATE] 21:18"
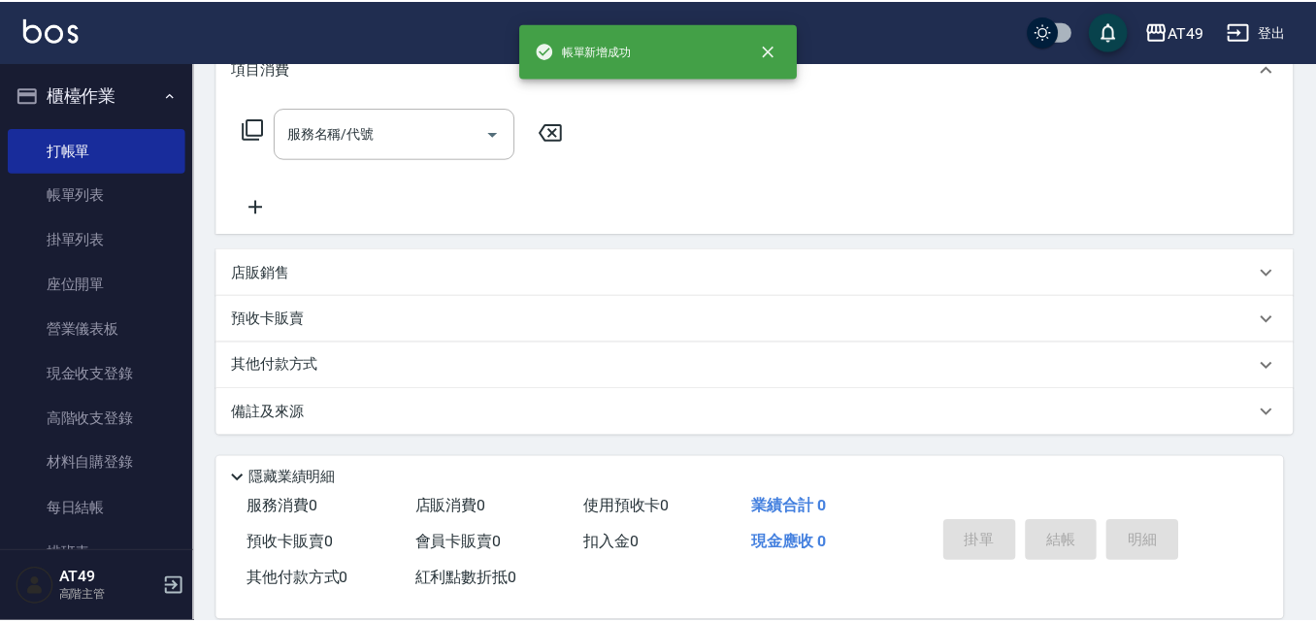
scroll to position [0, 0]
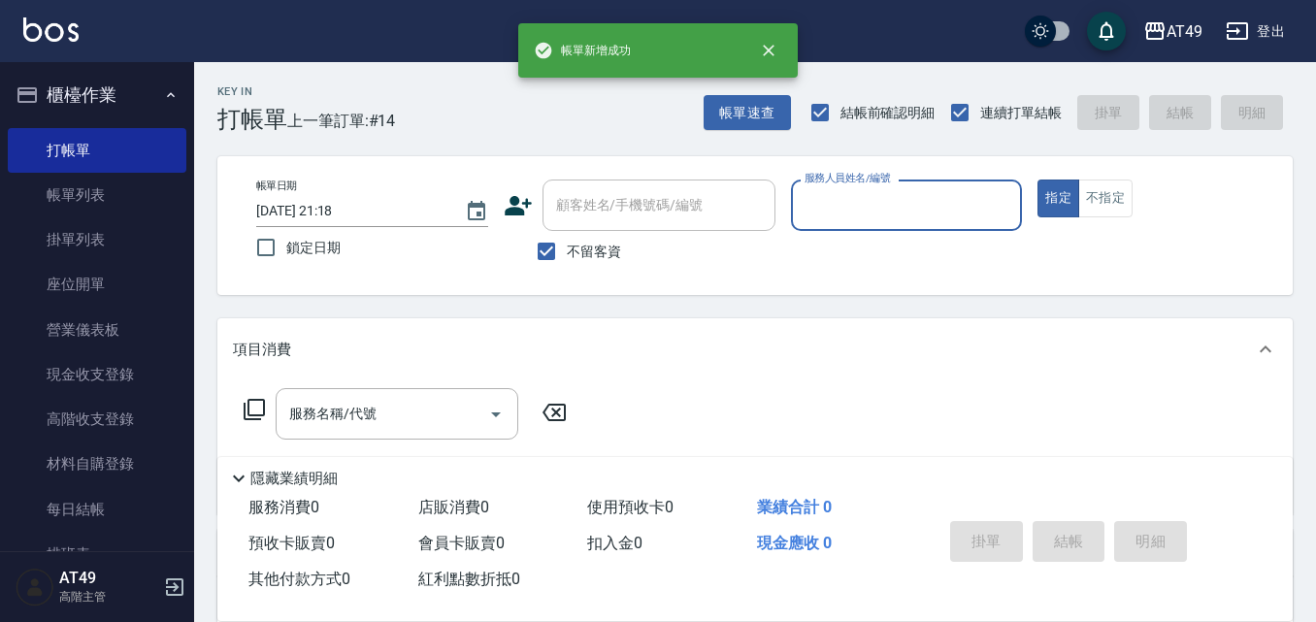
click at [869, 200] on input "服務人員姓名/編號" at bounding box center [907, 205] width 214 height 34
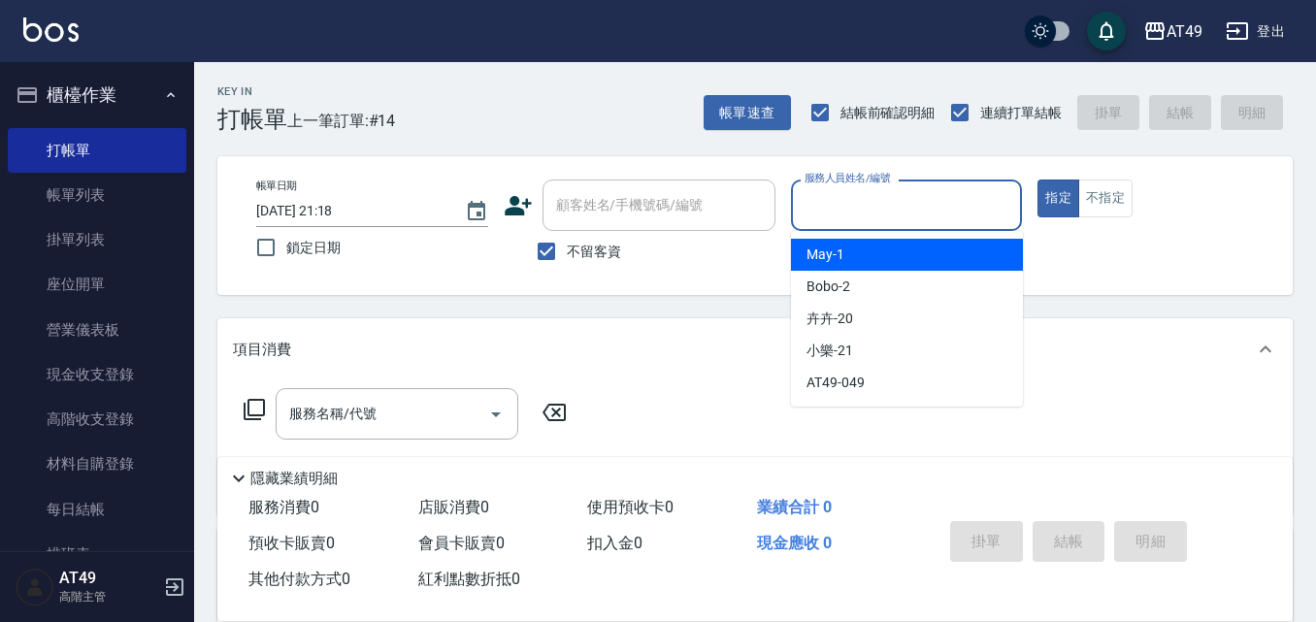
click at [901, 246] on div "May -1" at bounding box center [907, 255] width 232 height 32
type input "May-1"
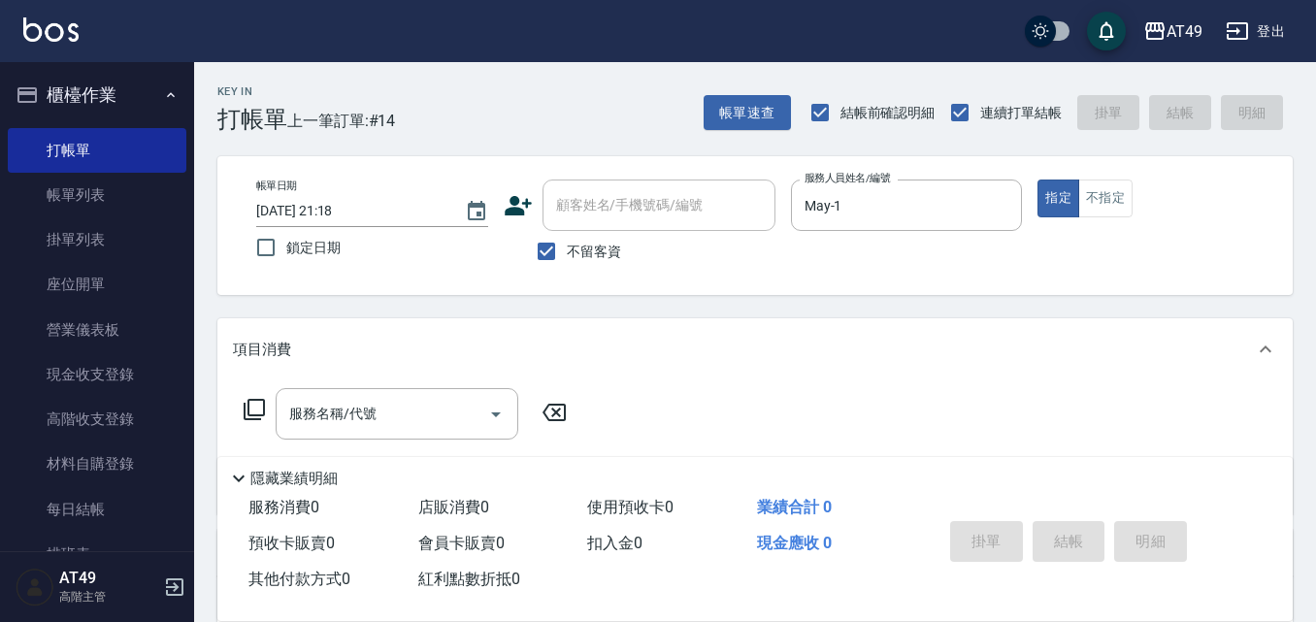
click at [256, 414] on icon at bounding box center [254, 409] width 23 height 23
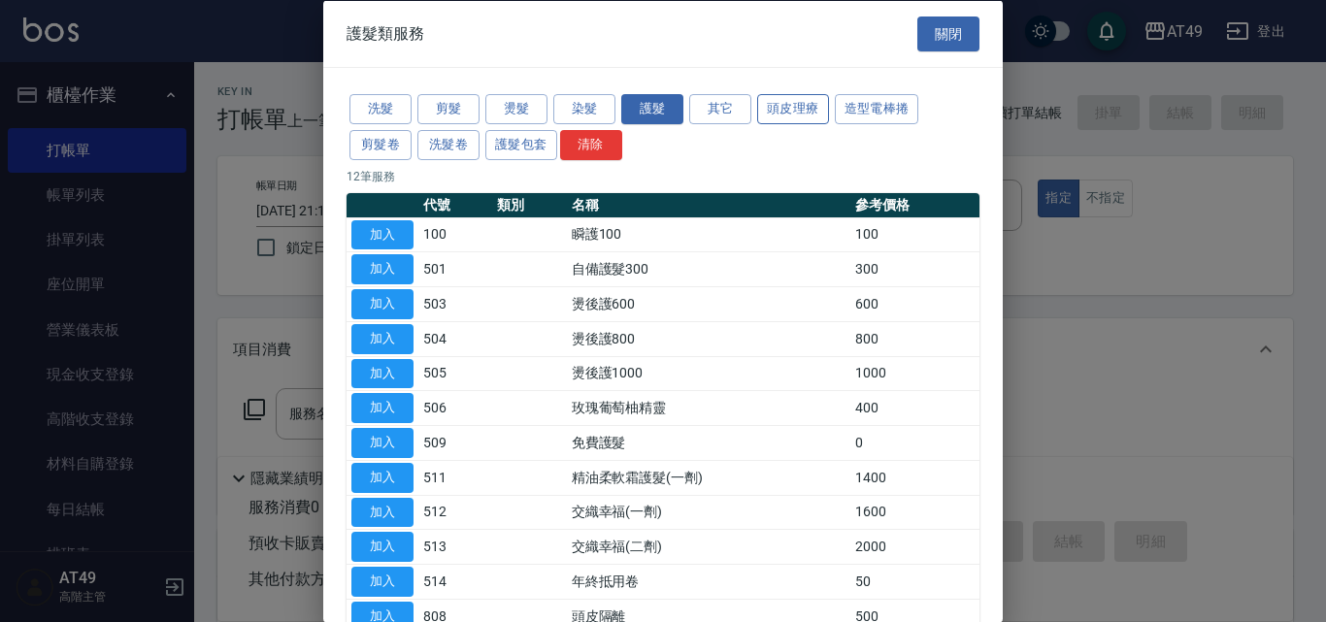
click at [810, 112] on button "頭皮理療" at bounding box center [793, 109] width 72 height 30
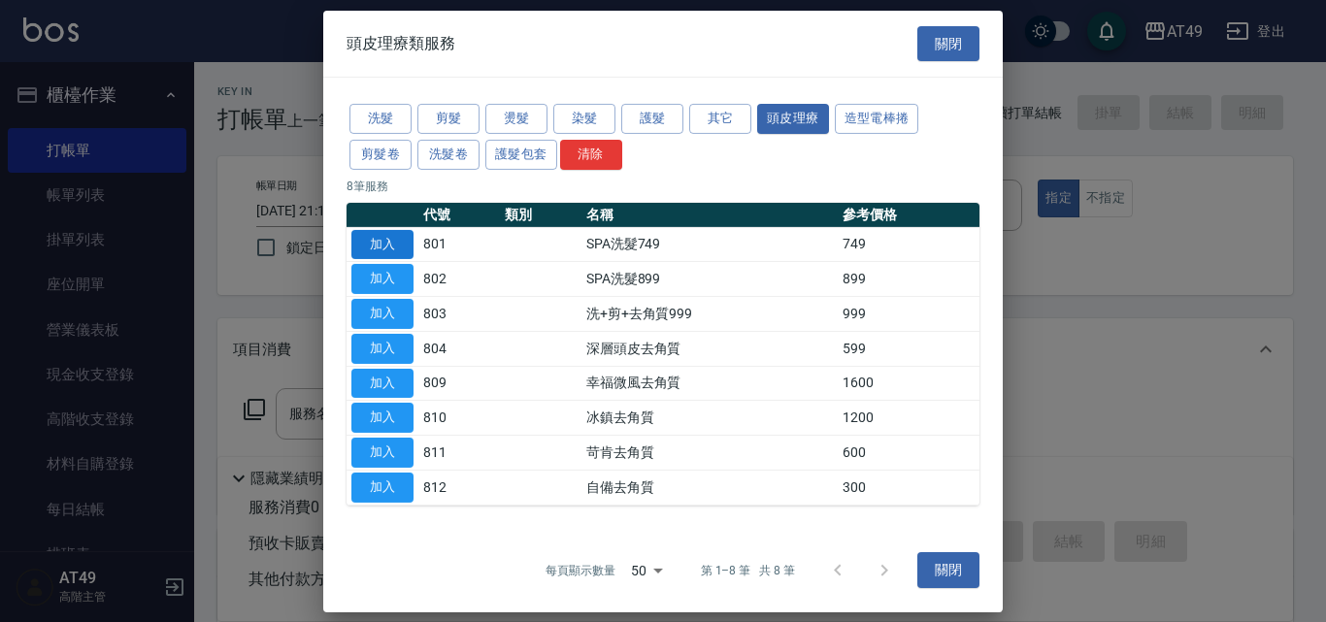
click at [407, 246] on button "加入" at bounding box center [382, 244] width 62 height 30
type input "SPA洗髮749(801)"
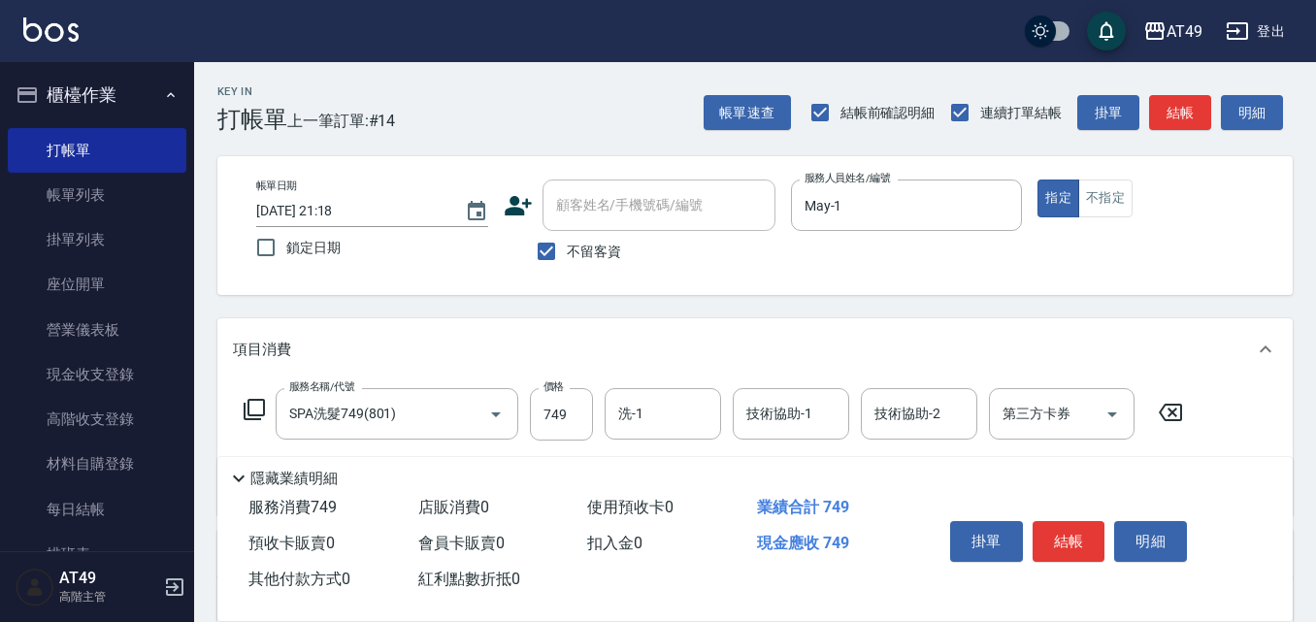
click at [257, 406] on icon at bounding box center [254, 409] width 23 height 23
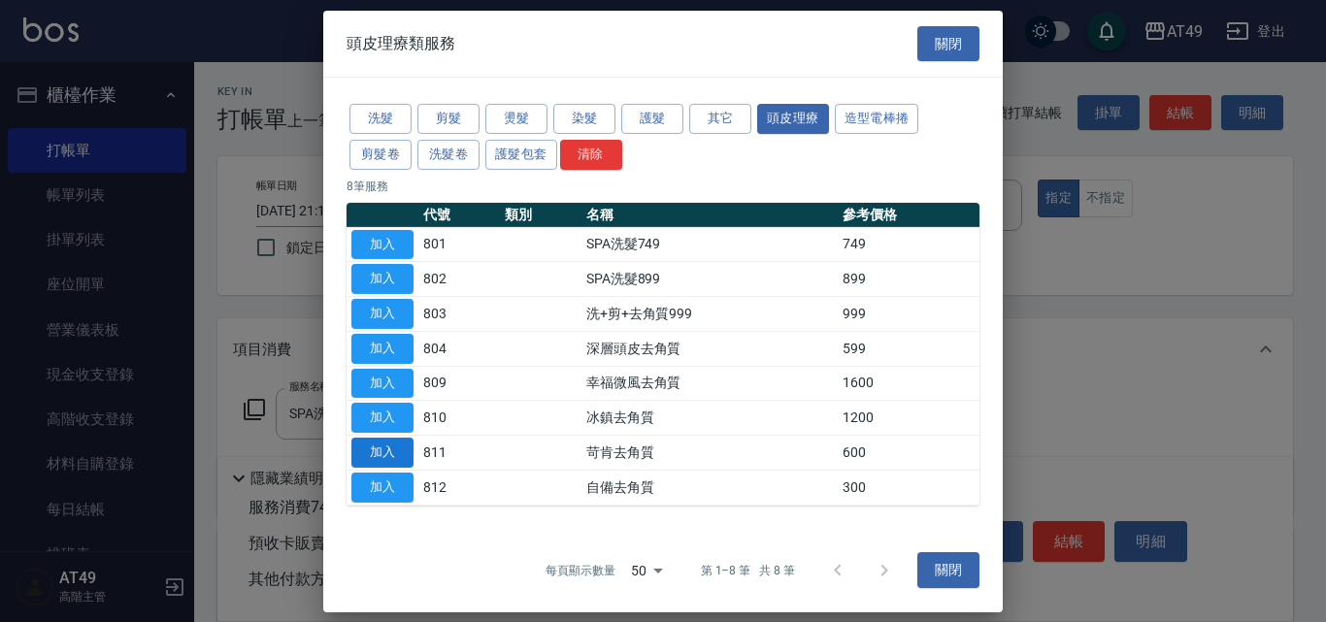
click at [403, 454] on button "加入" at bounding box center [382, 453] width 62 height 30
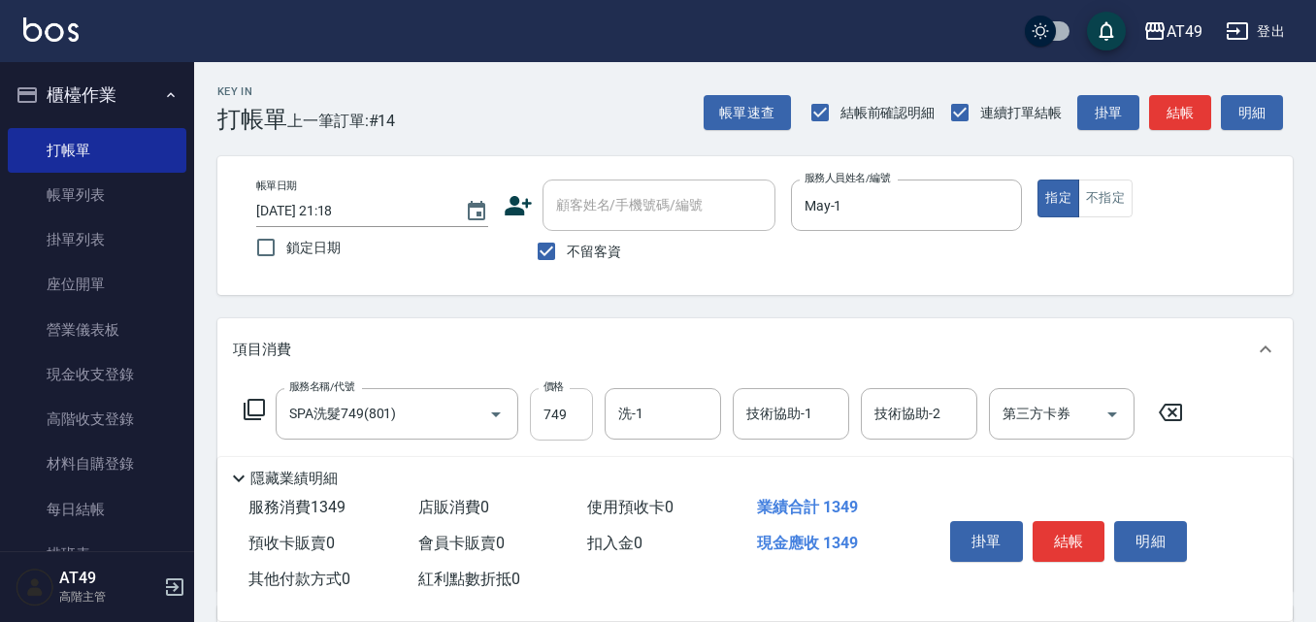
click at [548, 419] on input "749" at bounding box center [561, 414] width 63 height 52
click at [550, 419] on input "749" at bounding box center [561, 414] width 63 height 52
click at [551, 419] on input "749" at bounding box center [561, 414] width 63 height 52
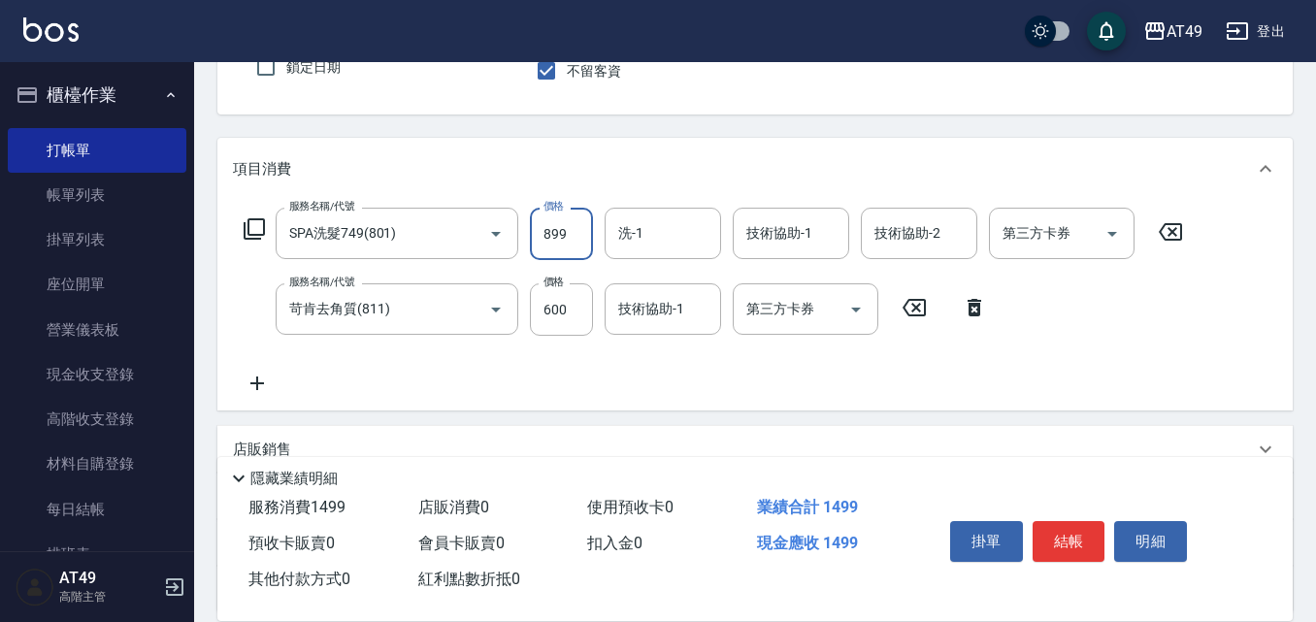
scroll to position [194, 0]
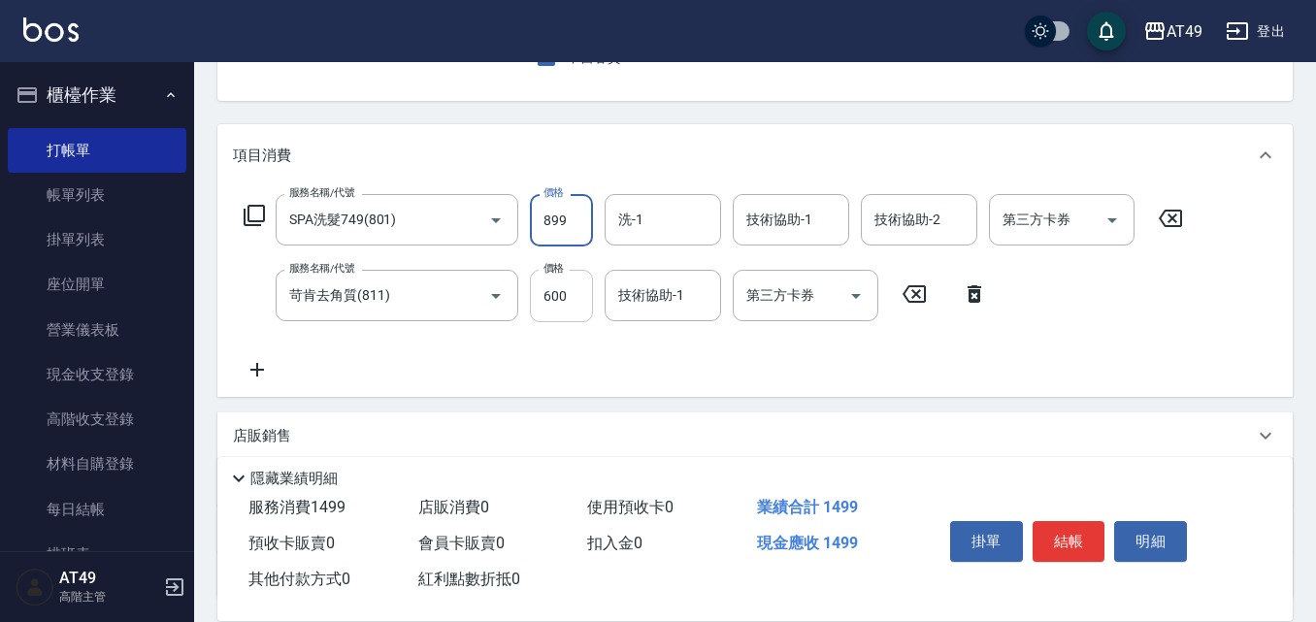
type input "899"
click at [554, 295] on input "600" at bounding box center [561, 296] width 63 height 52
type input "500"
click at [665, 223] on input "洗-1" at bounding box center [662, 220] width 99 height 34
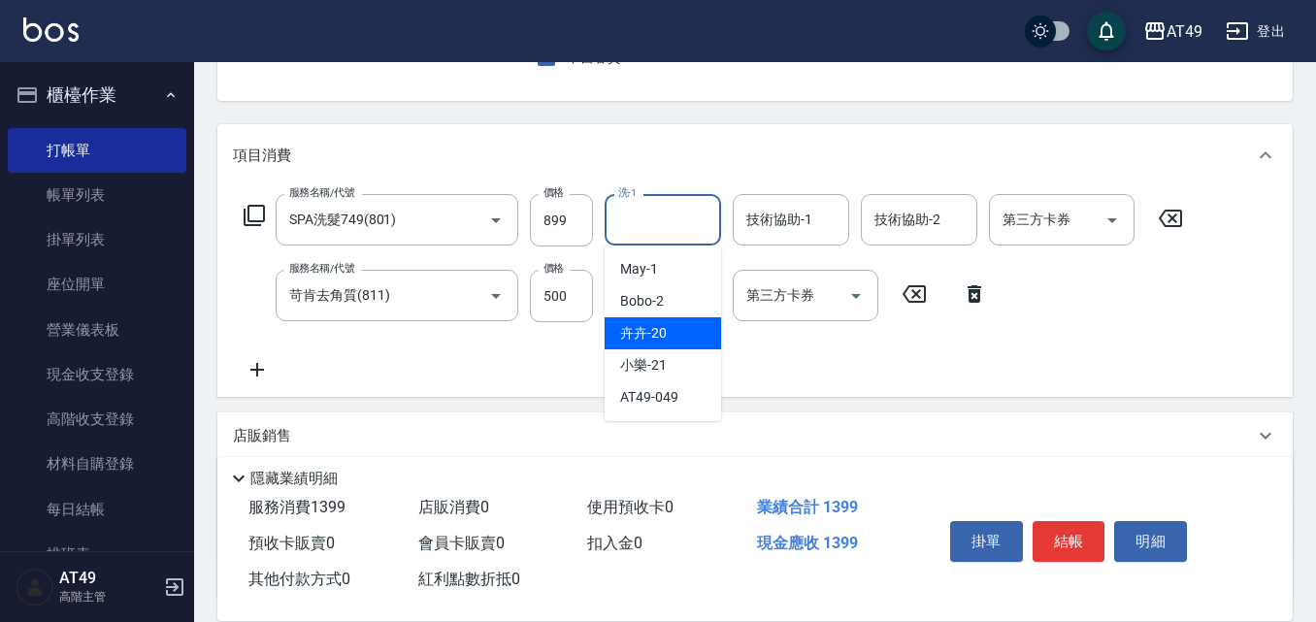
click at [680, 332] on div "卉卉 -20" at bounding box center [663, 333] width 116 height 32
type input "卉卉-20"
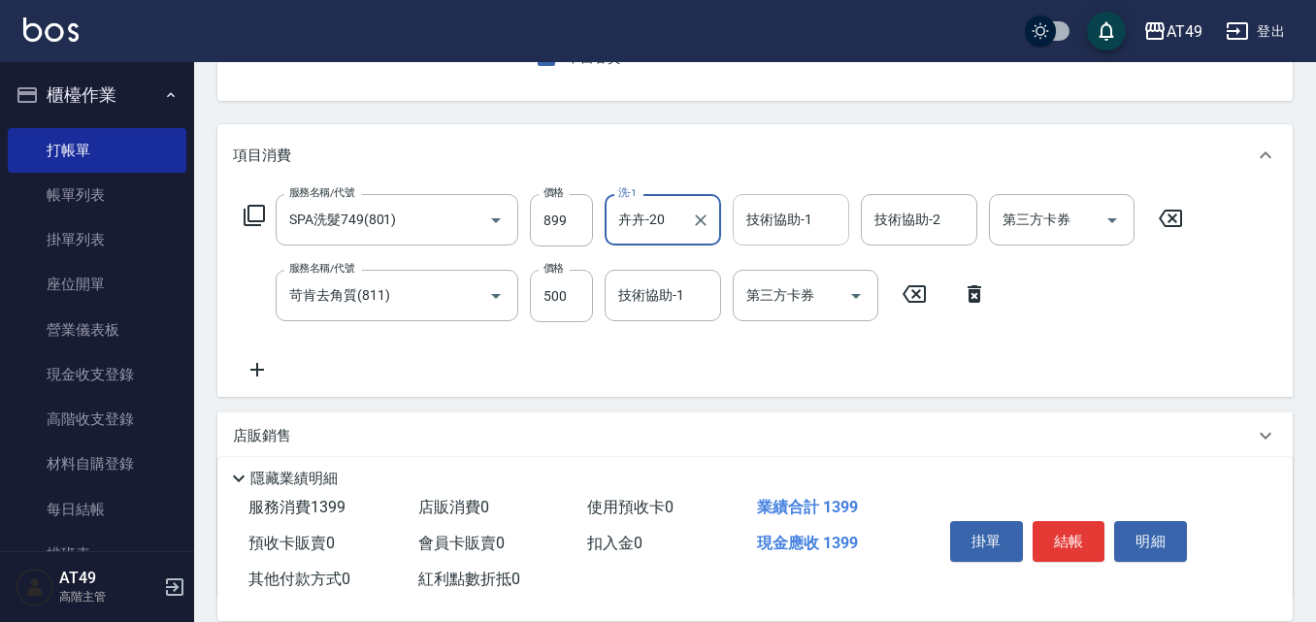
click at [770, 243] on div "技術協助-1" at bounding box center [791, 219] width 116 height 51
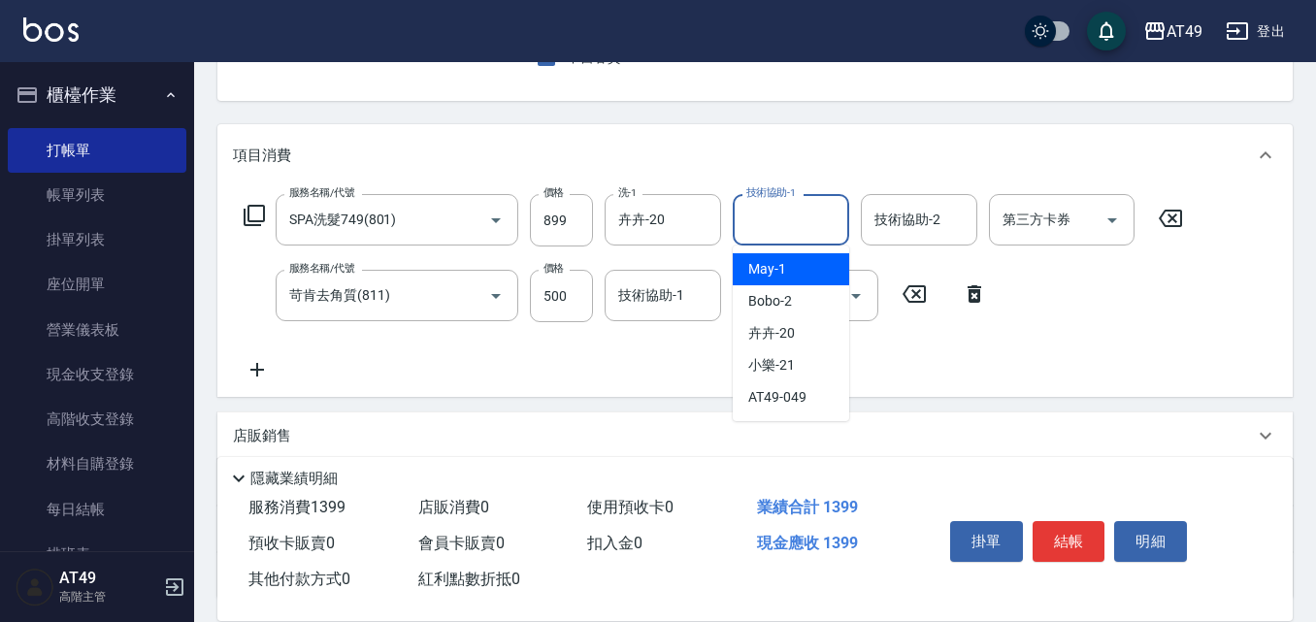
click at [781, 218] on input "技術協助-1" at bounding box center [790, 220] width 99 height 34
click at [804, 191] on div "服務名稱/代號 SPA洗髮749(801) 服務名稱/代號 價格 899 價格 洗-1 卉卉-20 洗-1 技術協助-1 技術協助-1 技術協助-2 技術協助…" at bounding box center [754, 291] width 1075 height 211
click at [787, 231] on input "技術協助-1" at bounding box center [790, 220] width 99 height 34
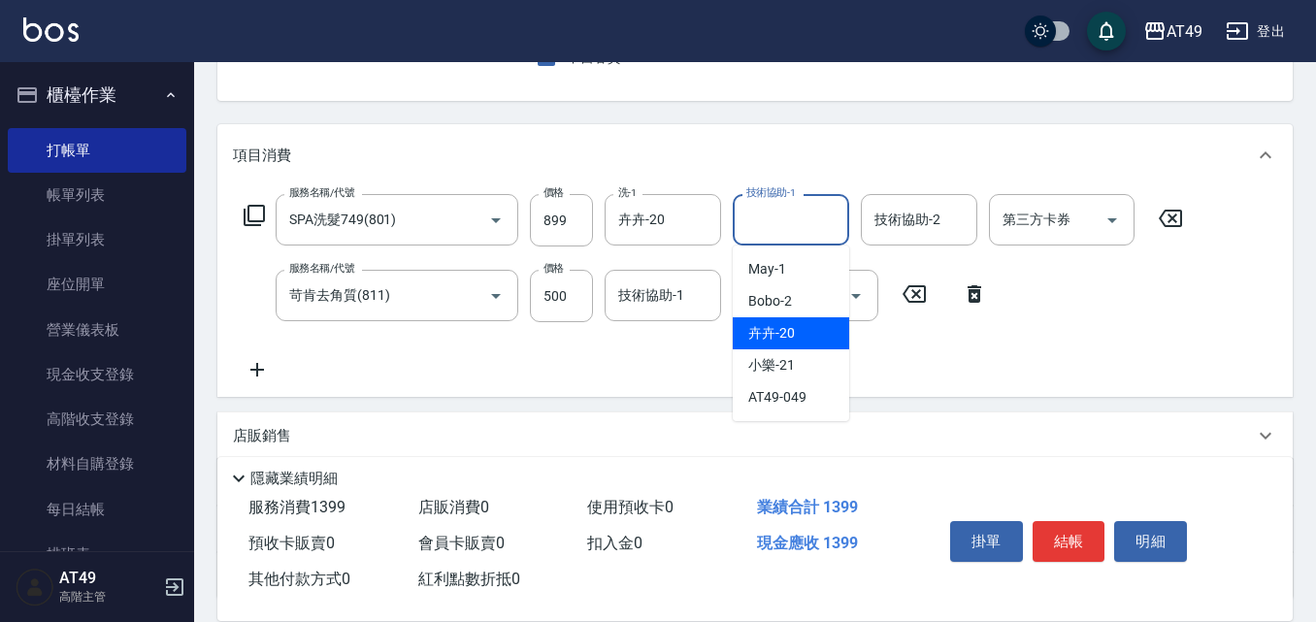
click at [821, 318] on div "卉卉 -20" at bounding box center [791, 333] width 116 height 32
type input "卉卉-20"
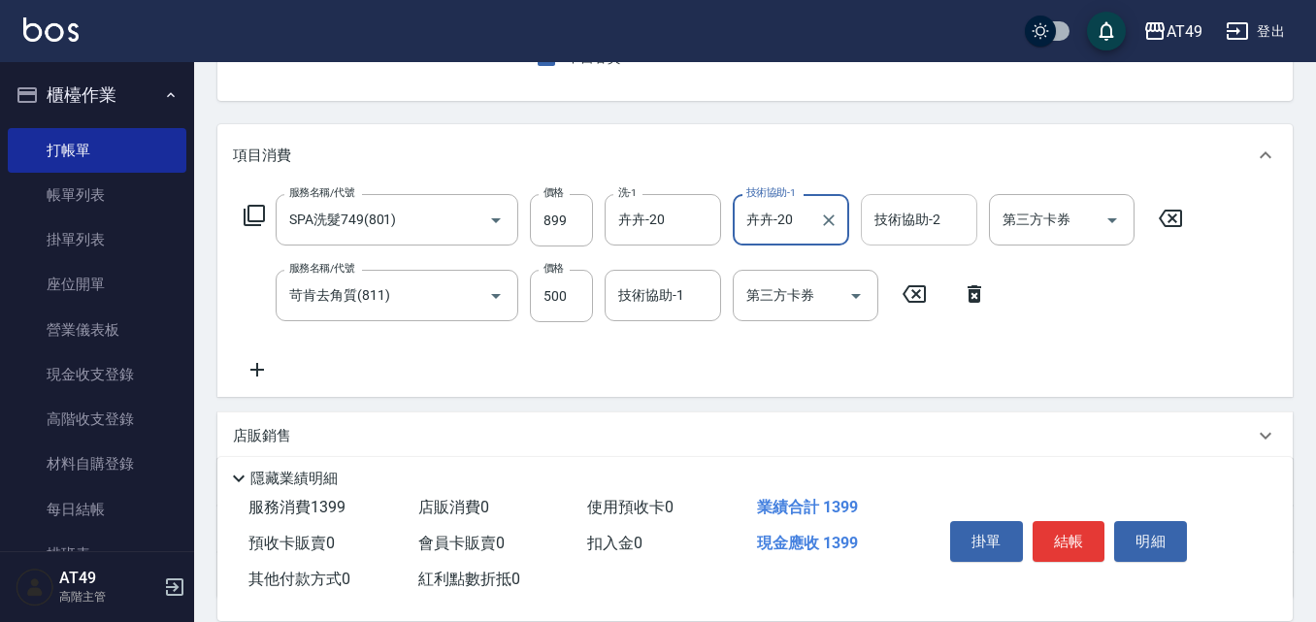
click at [914, 227] on input "技術協助-2" at bounding box center [918, 220] width 99 height 34
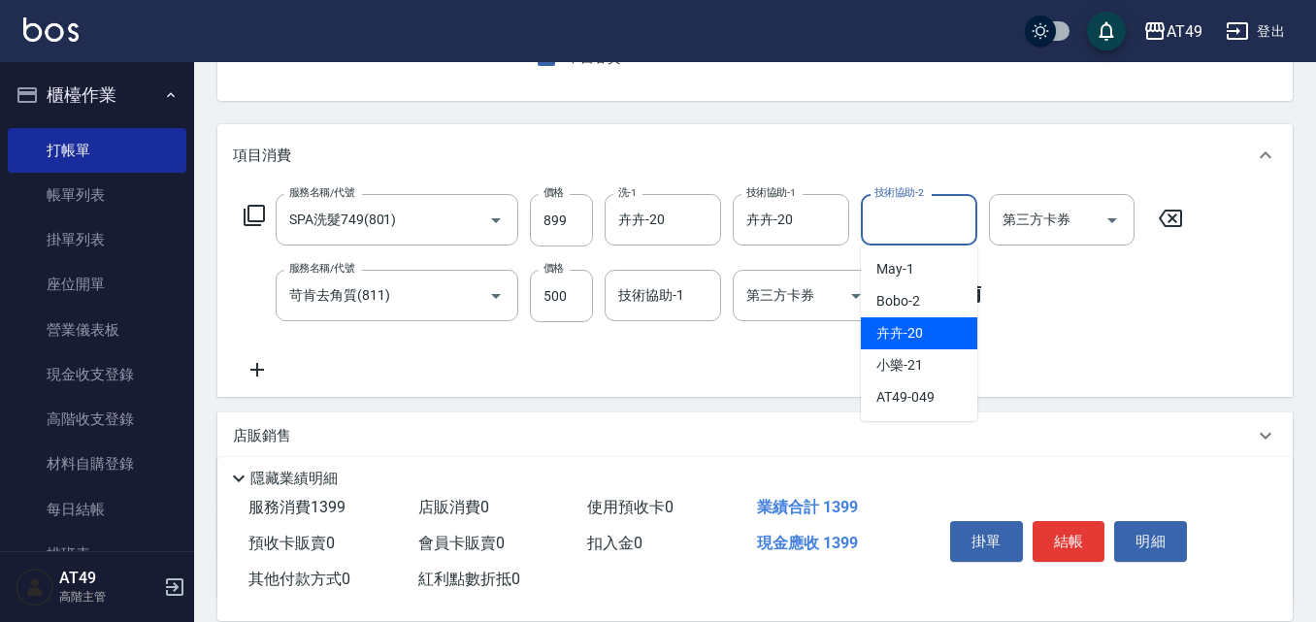
click at [940, 326] on div "卉卉 -20" at bounding box center [919, 333] width 116 height 32
type input "卉卉-20"
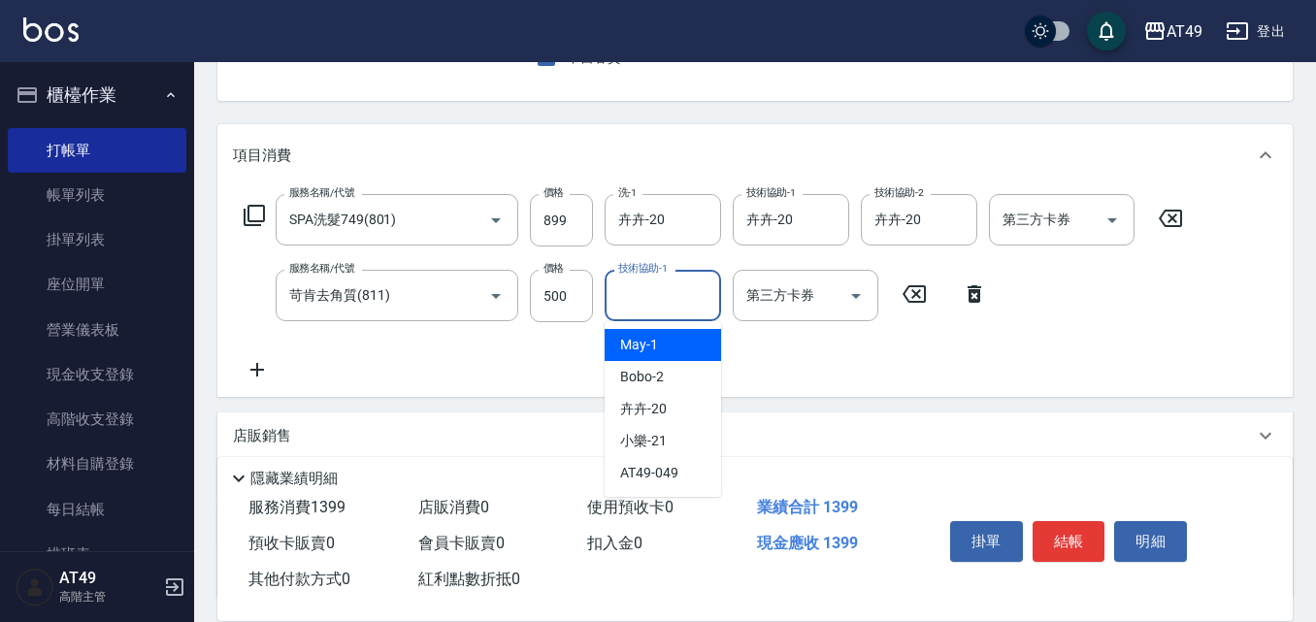
click at [638, 282] on div "技術協助-1 技術協助-1" at bounding box center [663, 295] width 116 height 51
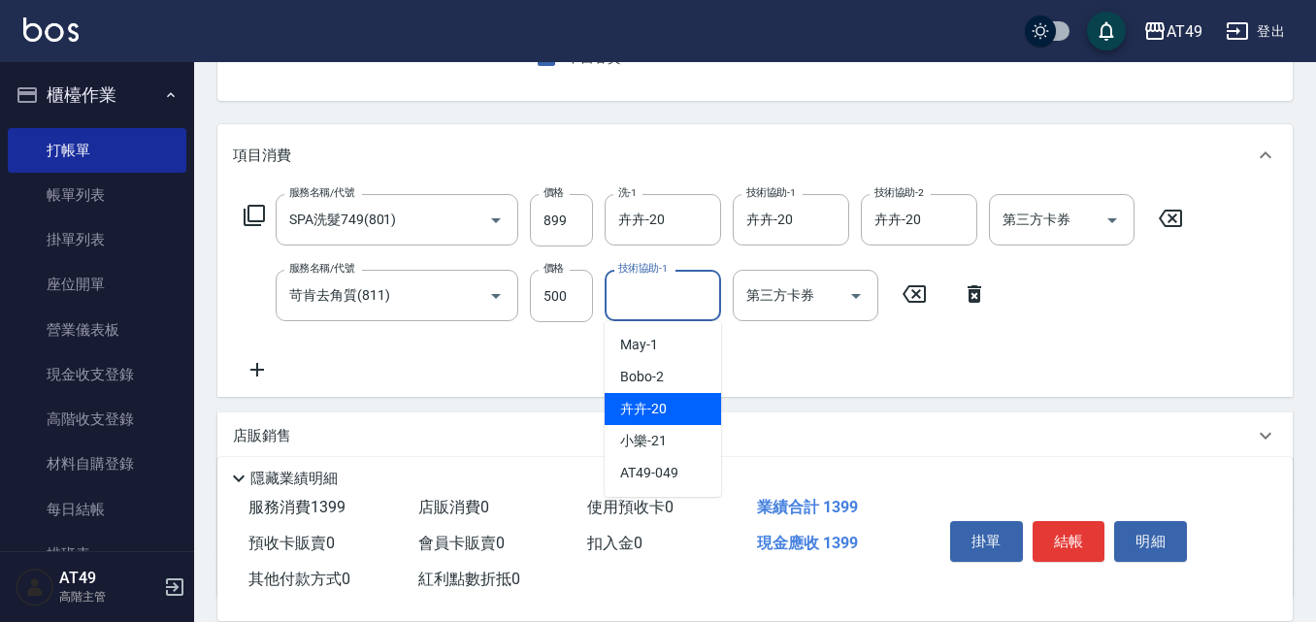
click at [676, 410] on div "卉卉 -20" at bounding box center [663, 409] width 116 height 32
type input "卉卉-20"
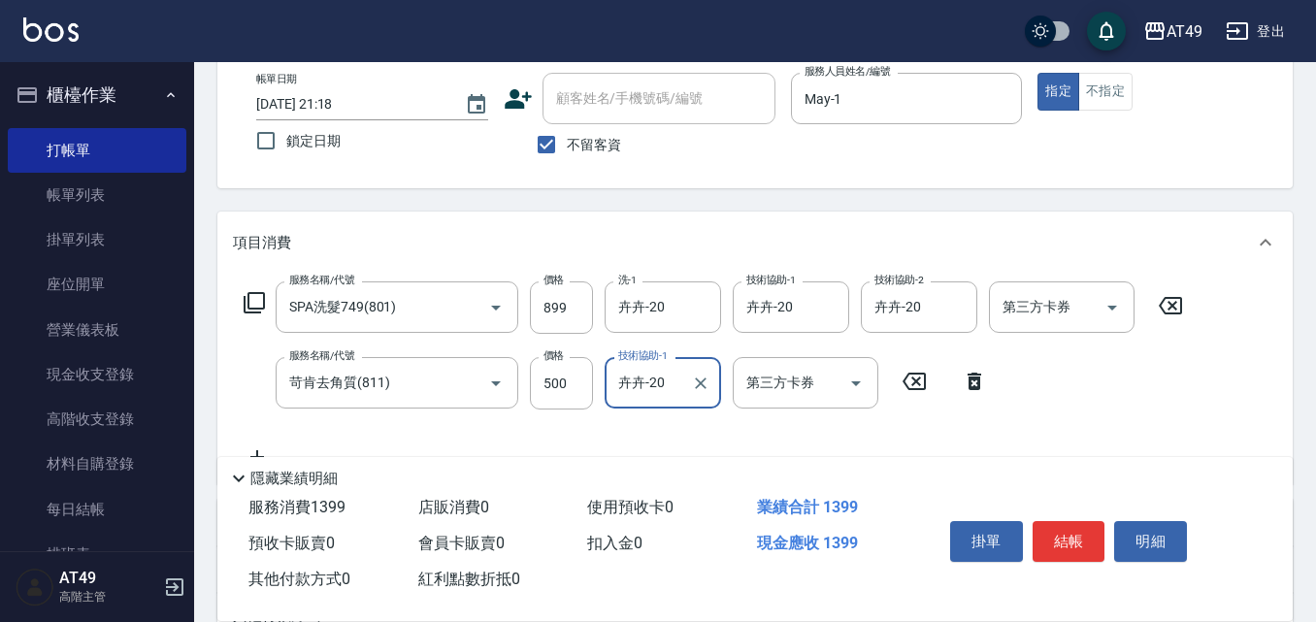
scroll to position [0, 0]
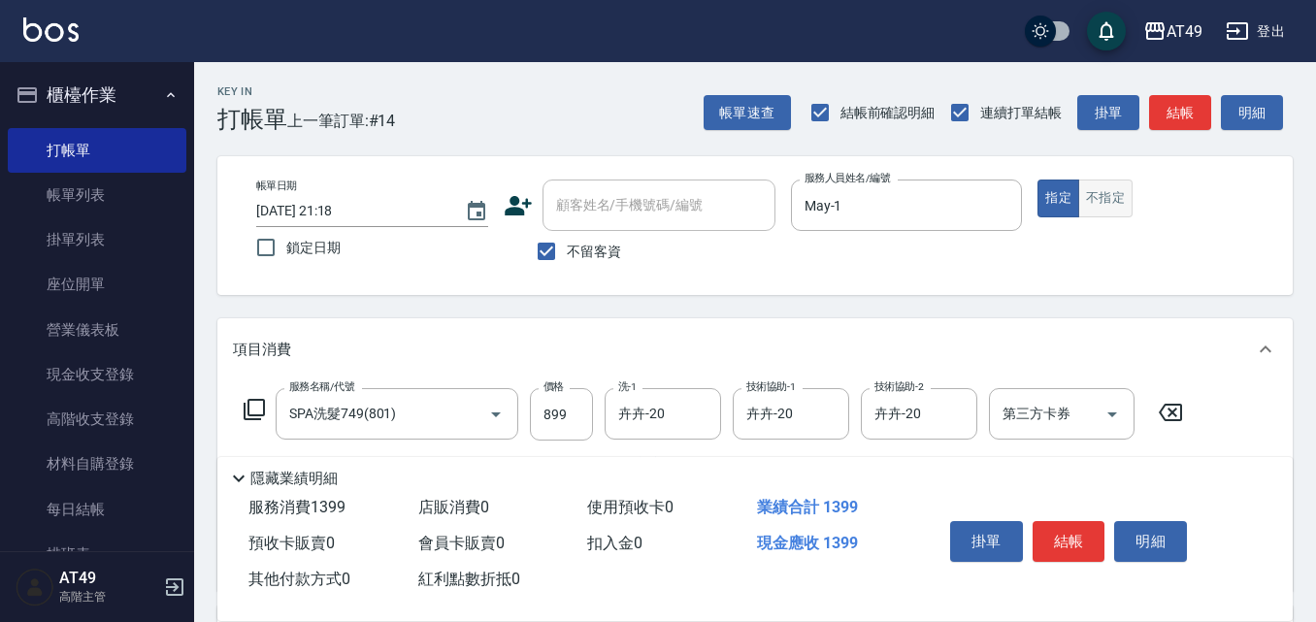
click at [1103, 195] on button "不指定" at bounding box center [1105, 199] width 54 height 38
click at [1072, 529] on button "結帳" at bounding box center [1069, 541] width 73 height 41
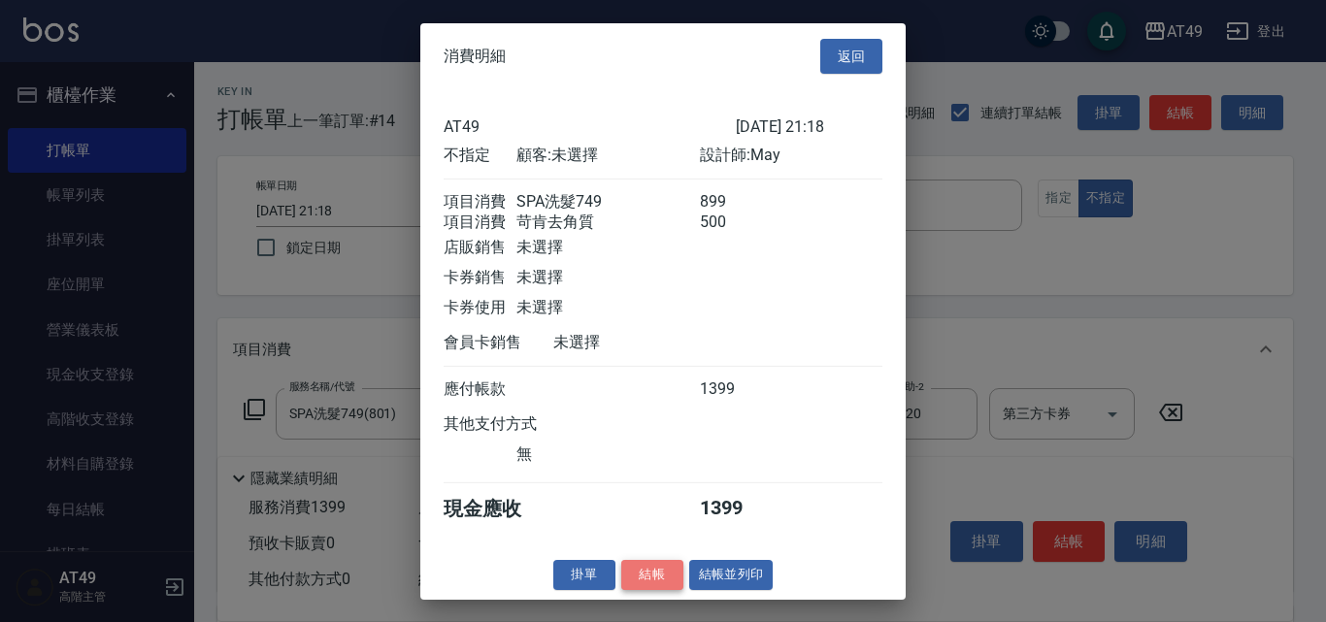
click at [643, 583] on button "結帳" at bounding box center [652, 575] width 62 height 30
type input "[DATE] 21:19"
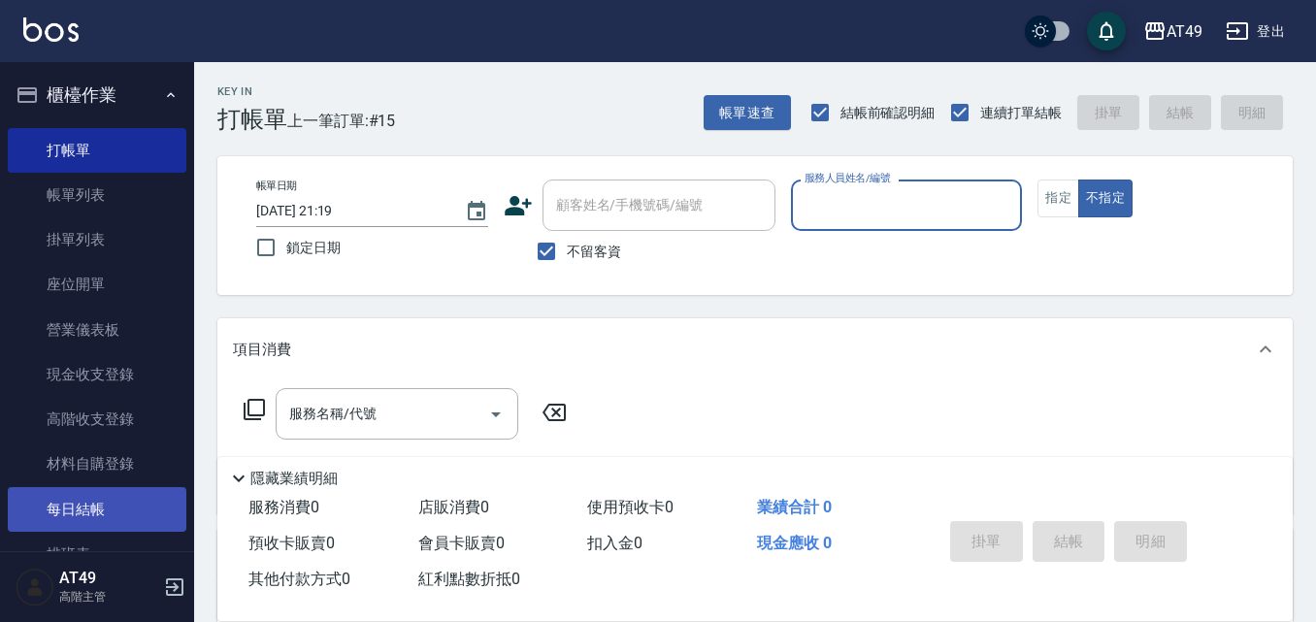
click at [153, 508] on link "每日結帳" at bounding box center [97, 509] width 179 height 45
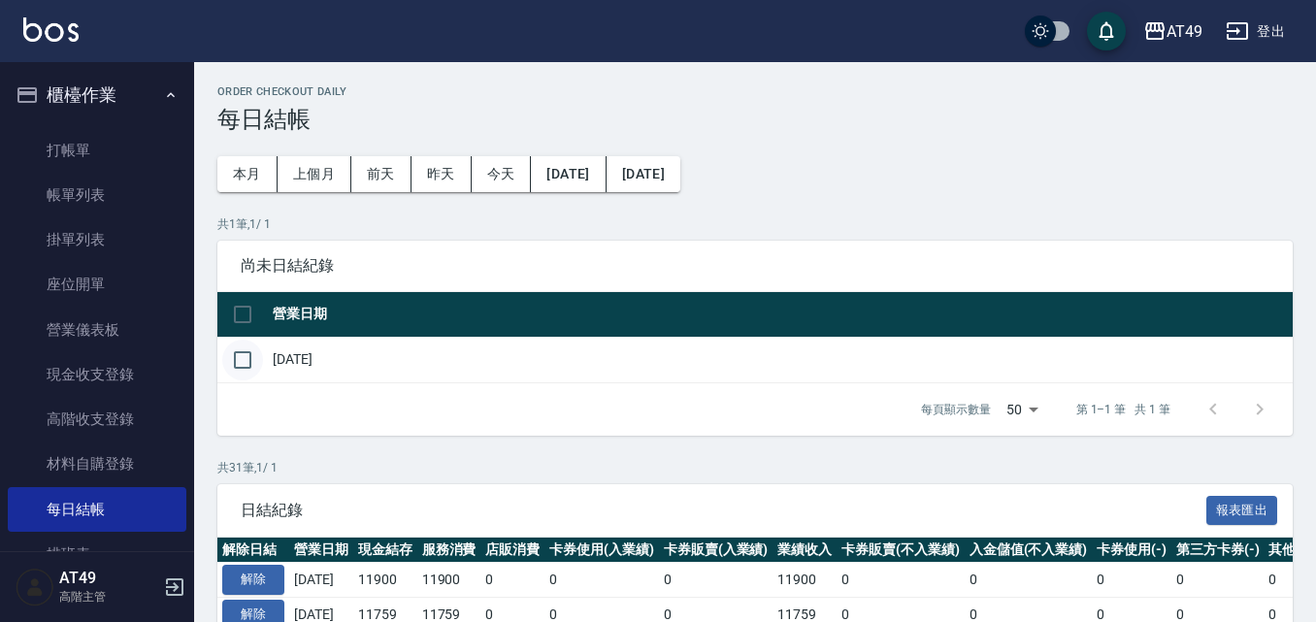
click at [253, 361] on input "checkbox" at bounding box center [242, 360] width 41 height 41
checkbox input "true"
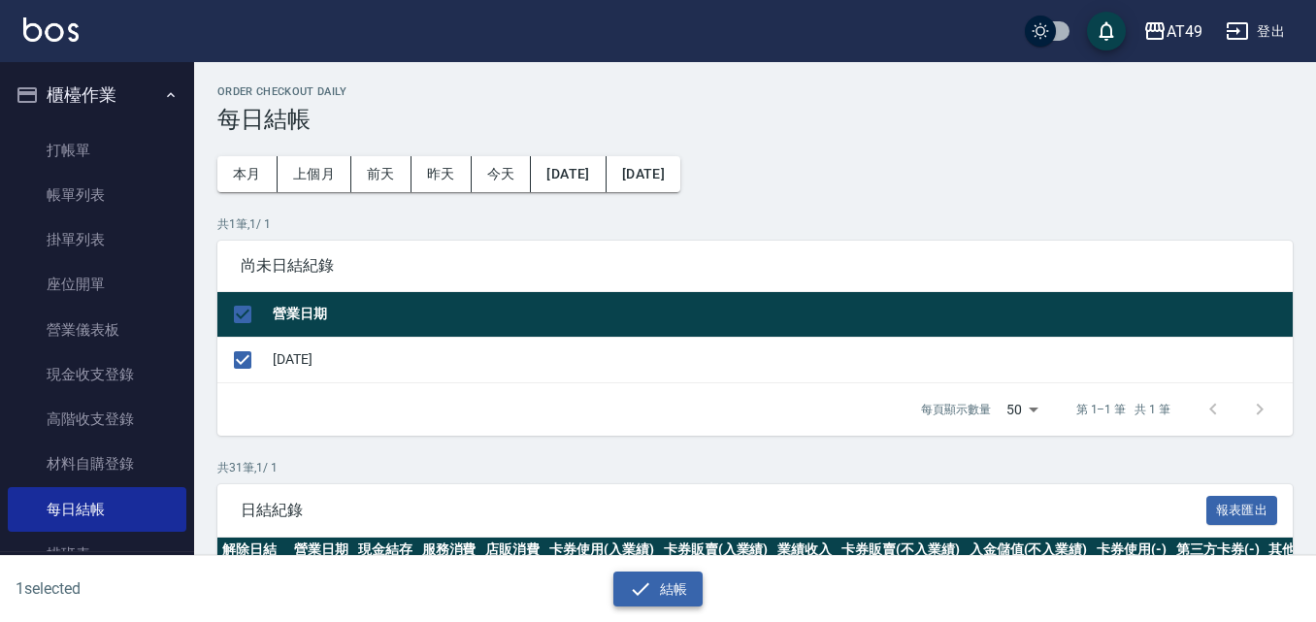
click at [645, 592] on icon "button" at bounding box center [640, 588] width 23 height 23
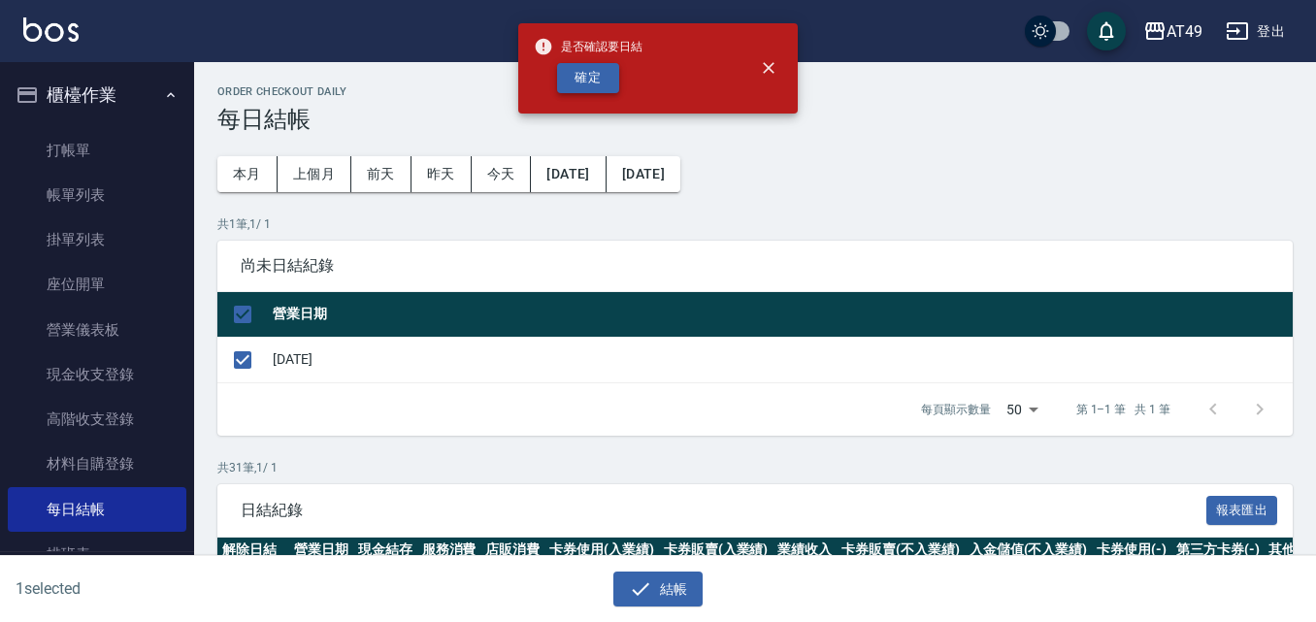
click at [601, 78] on button "確定" at bounding box center [588, 78] width 62 height 30
checkbox input "false"
